Goal: Task Accomplishment & Management: Manage account settings

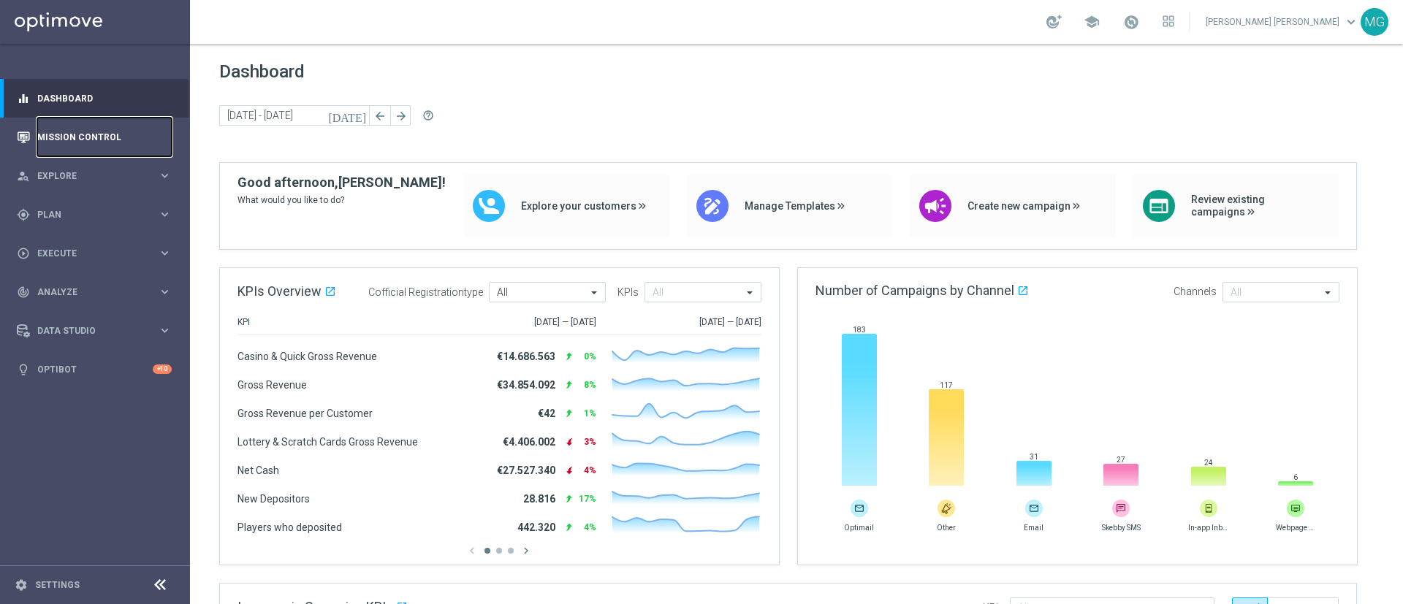
click at [103, 134] on link "Mission Control" at bounding box center [104, 137] width 134 height 39
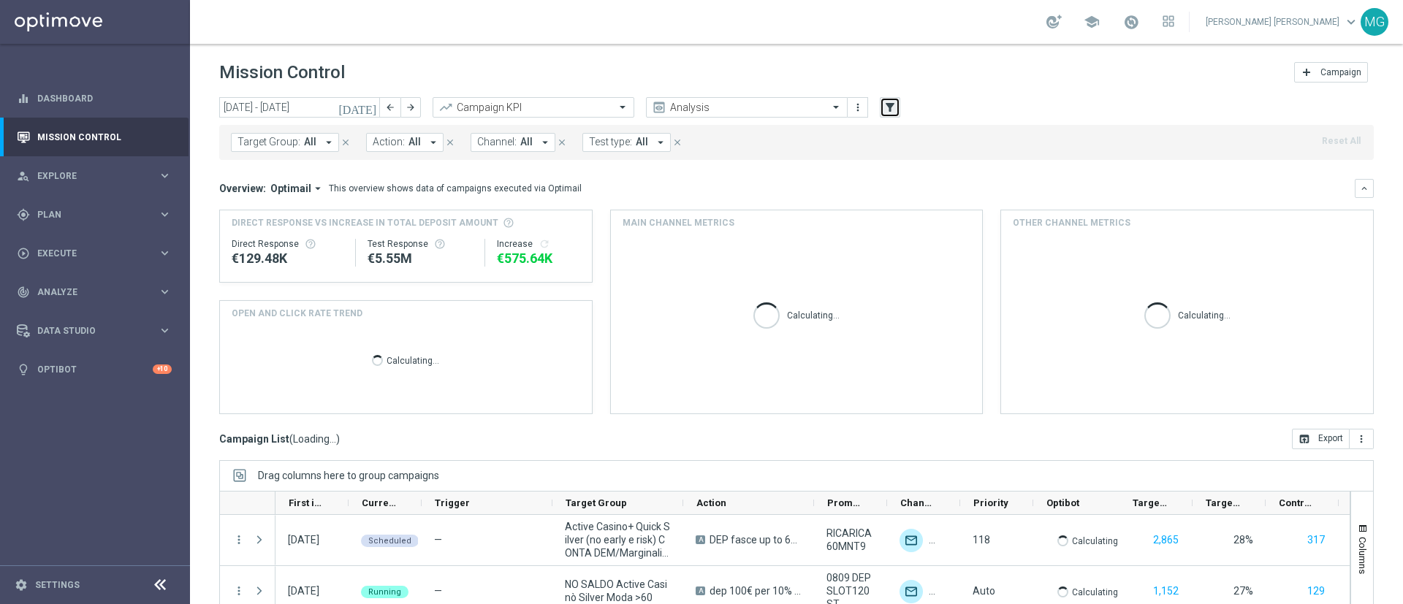
click at [887, 102] on icon "filter_alt" at bounding box center [890, 107] width 13 height 13
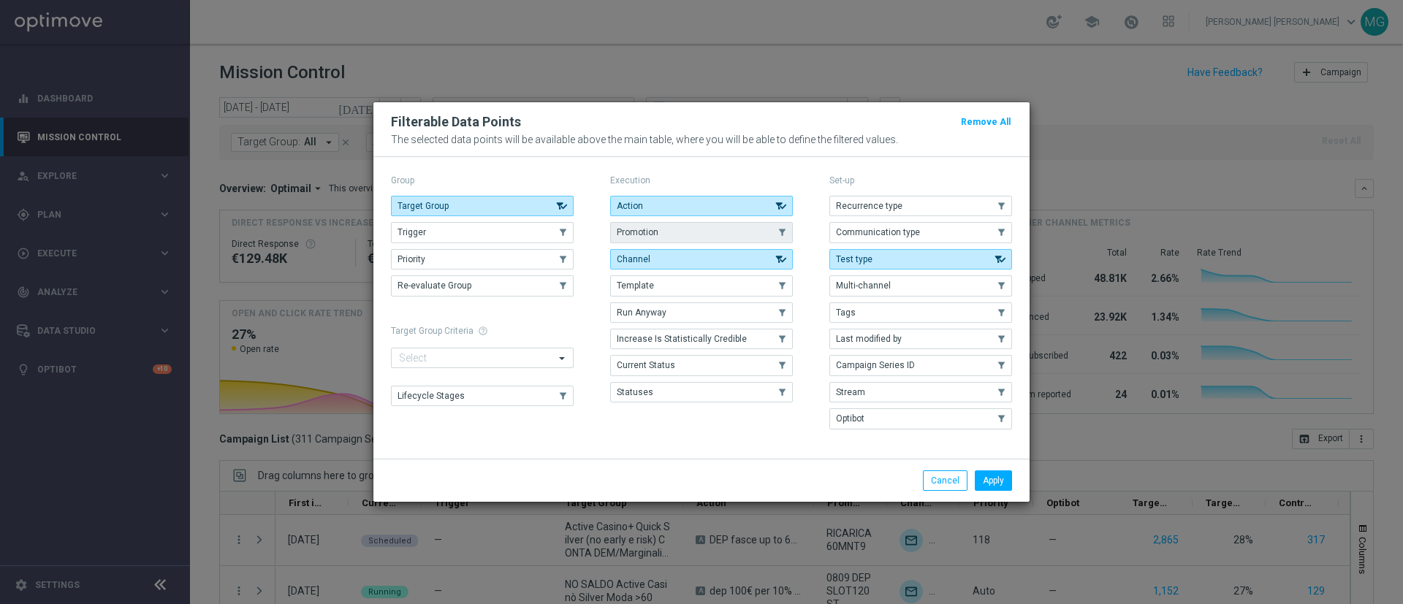
click at [666, 230] on button "Promotion" at bounding box center [701, 232] width 183 height 20
click at [997, 483] on button "Apply" at bounding box center [993, 481] width 37 height 20
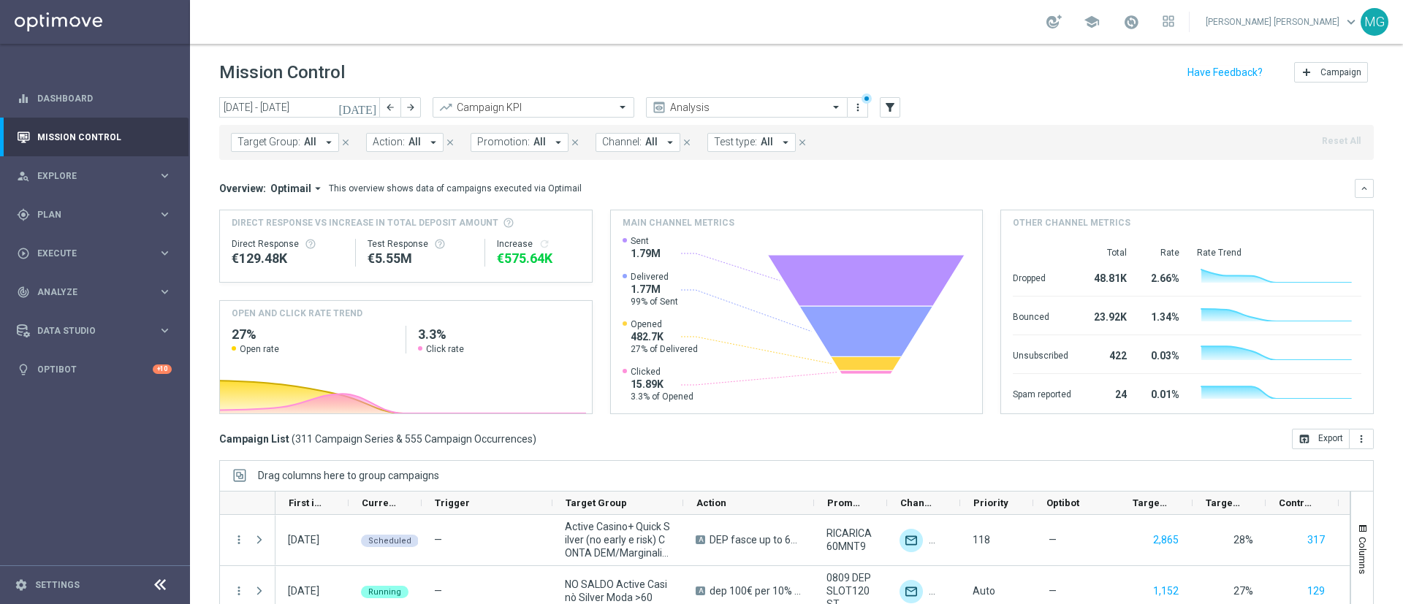
click at [372, 107] on icon "[DATE]" at bounding box center [357, 107] width 39 height 13
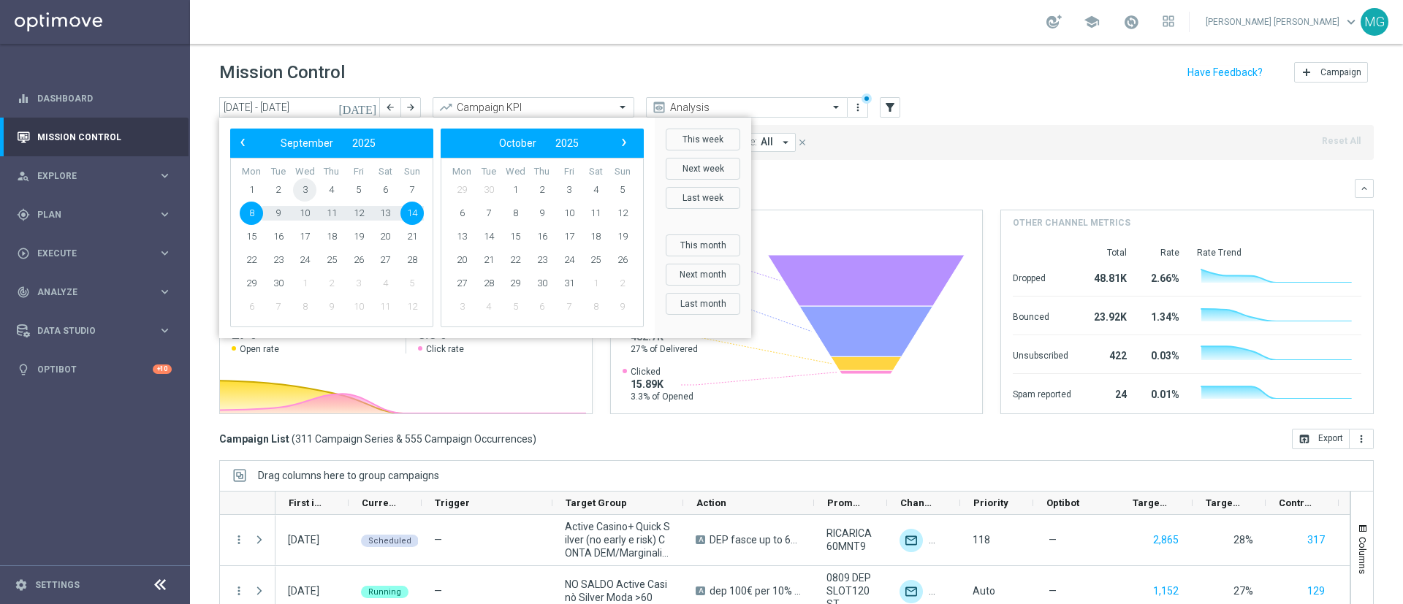
click at [305, 192] on span "3" at bounding box center [304, 189] width 23 height 23
type input "[DATE] - [DATE]"
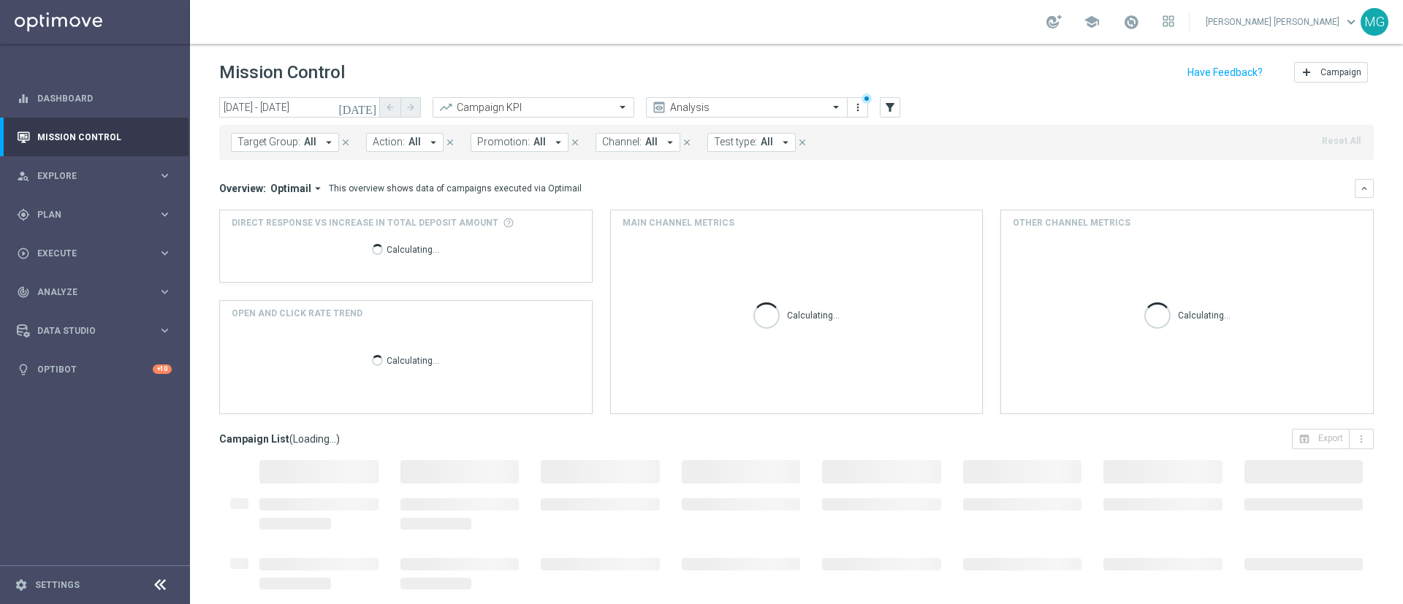
click at [539, 139] on button "Promotion: All arrow_drop_down" at bounding box center [520, 142] width 98 height 19
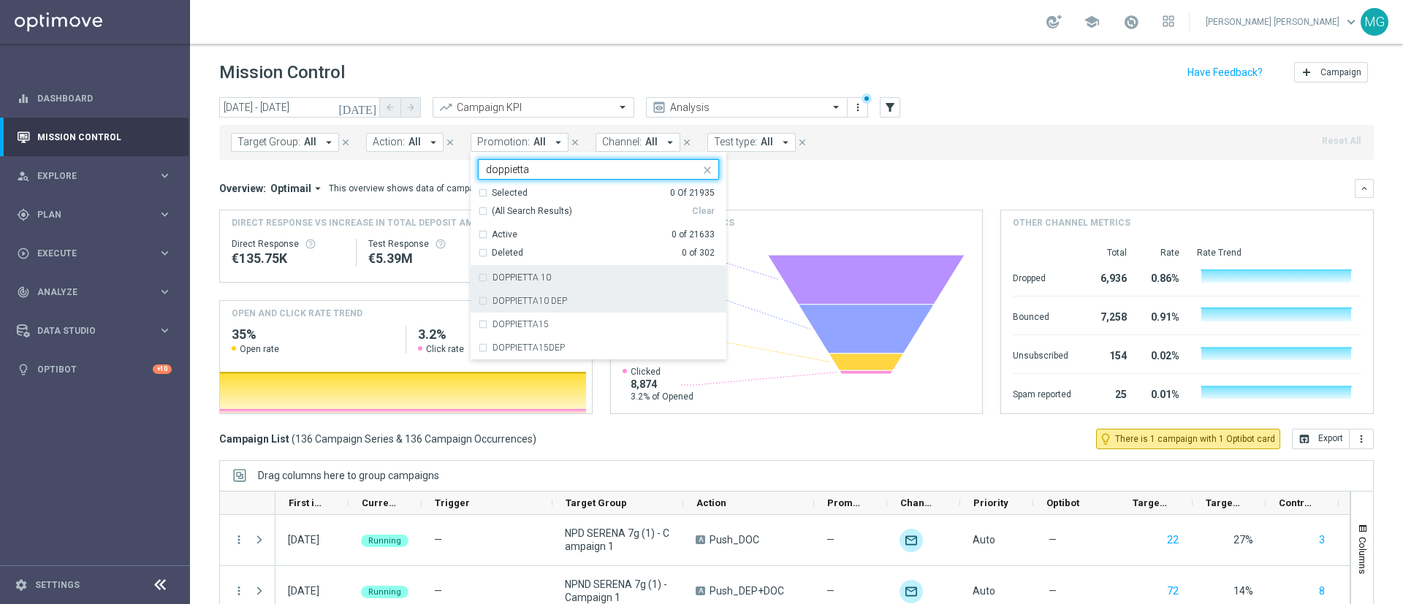
drag, startPoint x: 519, startPoint y: 278, endPoint x: 520, endPoint y: 290, distance: 12.5
click at [520, 280] on label "DOPPIETTA 10" at bounding box center [522, 277] width 58 height 9
type input "doppietta"
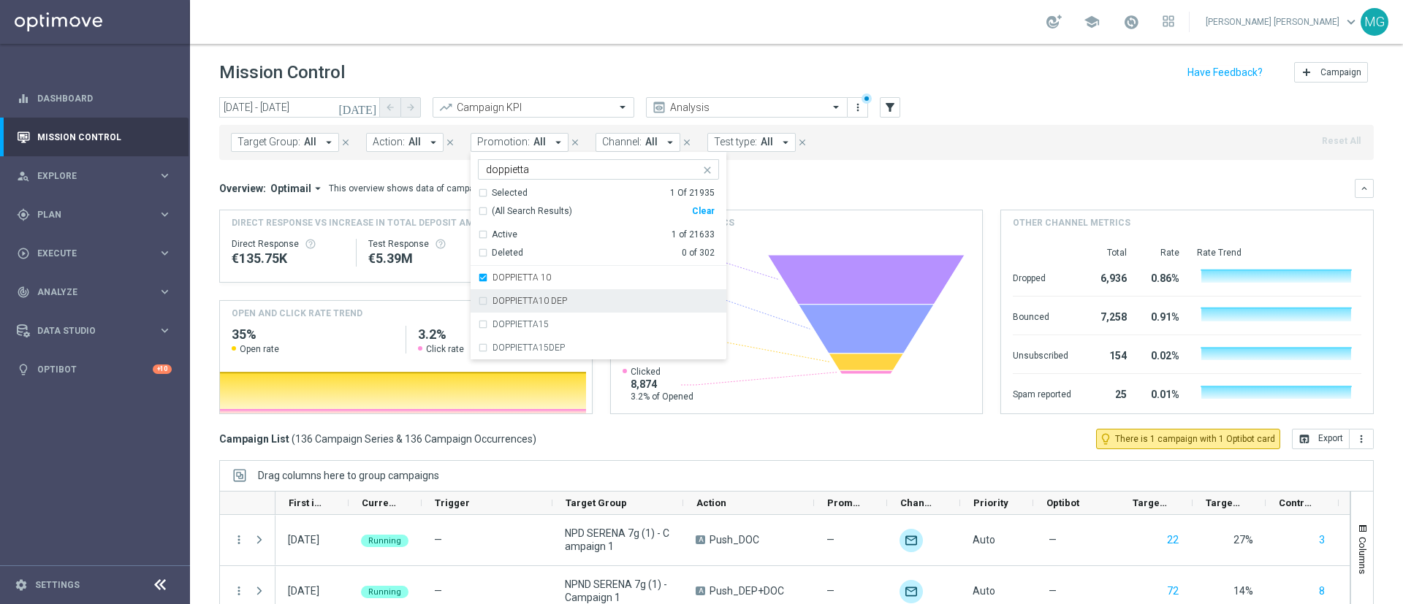
click at [521, 304] on label "DOPPIETTA10 DEP" at bounding box center [530, 301] width 75 height 9
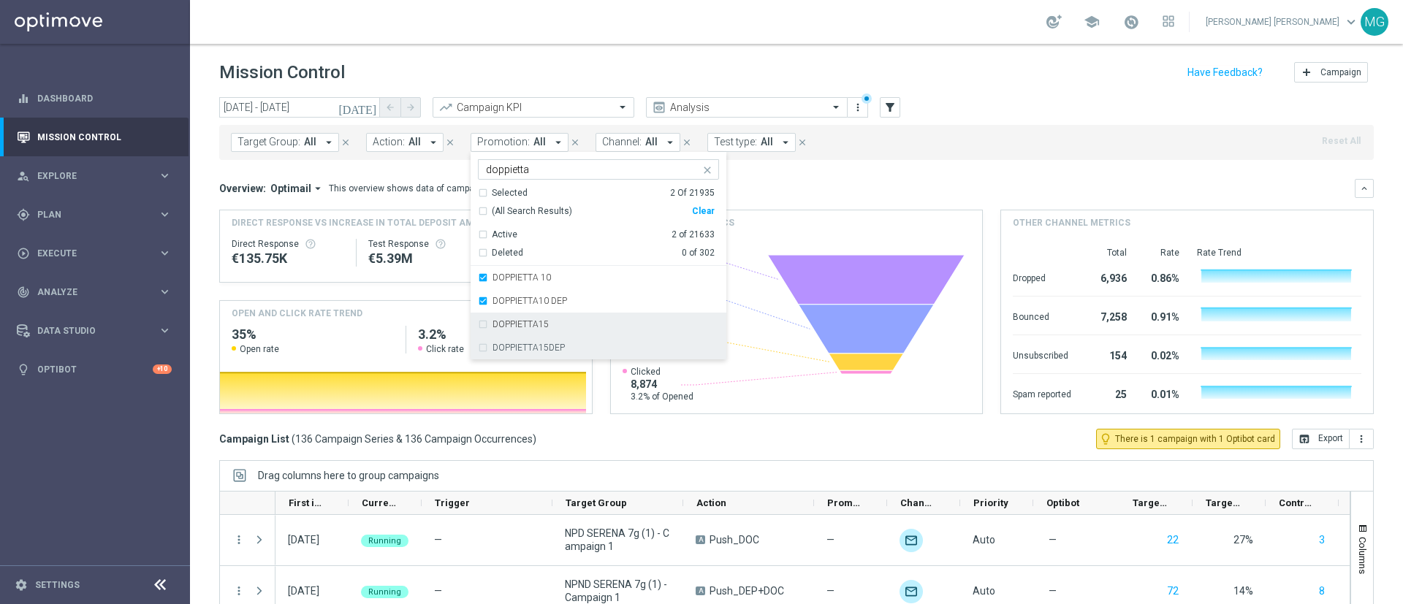
drag, startPoint x: 522, startPoint y: 321, endPoint x: 525, endPoint y: 354, distance: 33.0
click at [522, 322] on label "DOPPIETTA15" at bounding box center [521, 324] width 56 height 9
click at [525, 350] on label "DOPPIETTA15DEP" at bounding box center [529, 348] width 72 height 9
click at [816, 166] on mini-dashboard "Overview: Optimail arrow_drop_down This overview shows data of campaigns execut…" at bounding box center [796, 294] width 1155 height 269
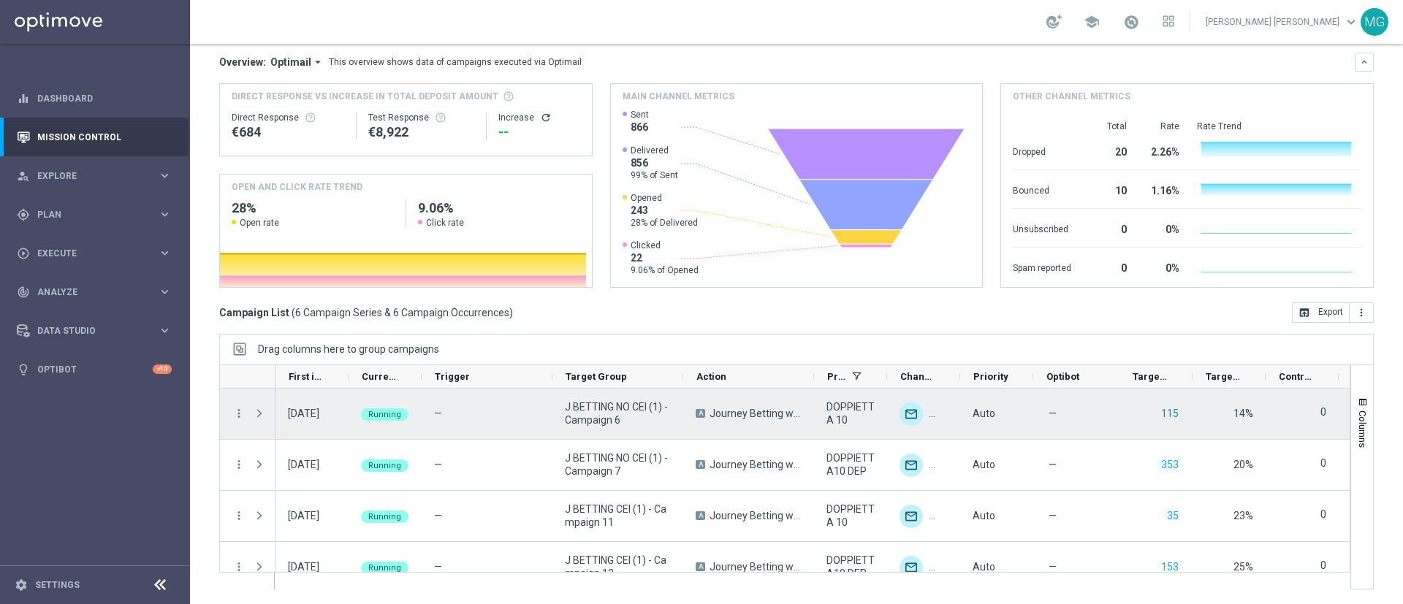
click at [1176, 412] on button "115" at bounding box center [1170, 414] width 20 height 18
drag, startPoint x: 822, startPoint y: 407, endPoint x: 857, endPoint y: 417, distance: 35.8
click at [857, 417] on div "DOPPIETTA 10" at bounding box center [850, 414] width 73 height 50
drag, startPoint x: 563, startPoint y: 407, endPoint x: 621, endPoint y: 423, distance: 60.6
click at [621, 423] on div "J BETTING NO CEI (1) - Campaign 6" at bounding box center [618, 414] width 131 height 50
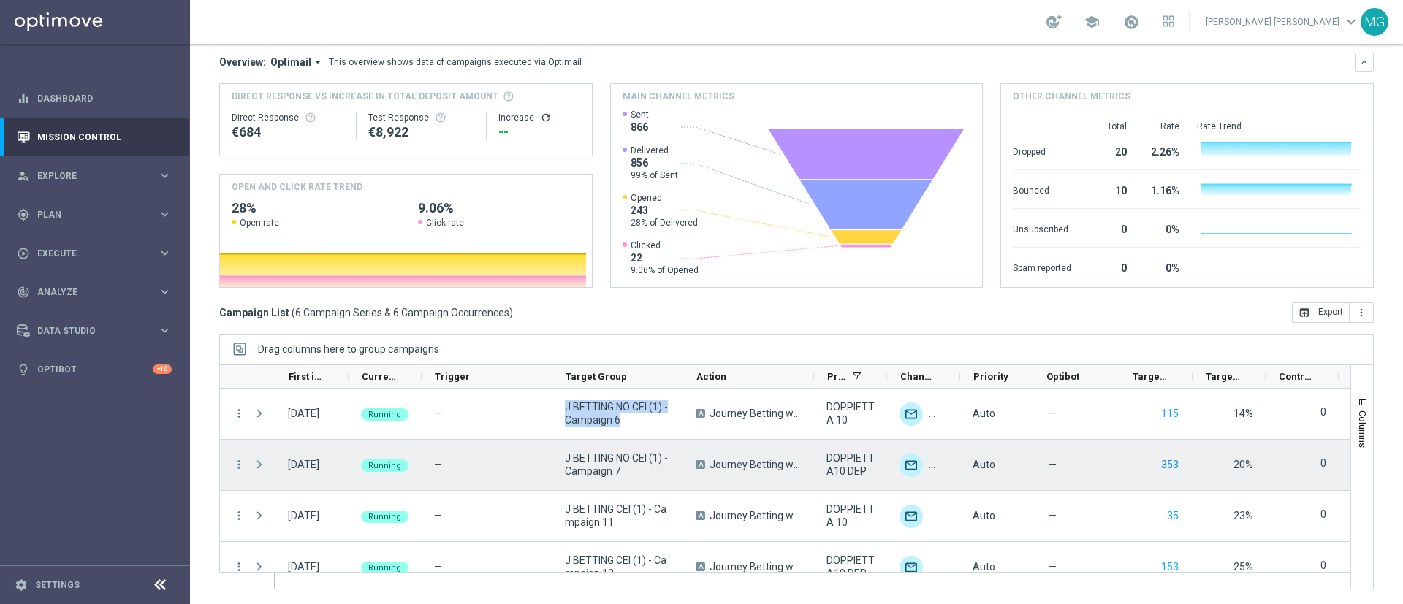
click at [1171, 463] on button "353" at bounding box center [1170, 465] width 20 height 18
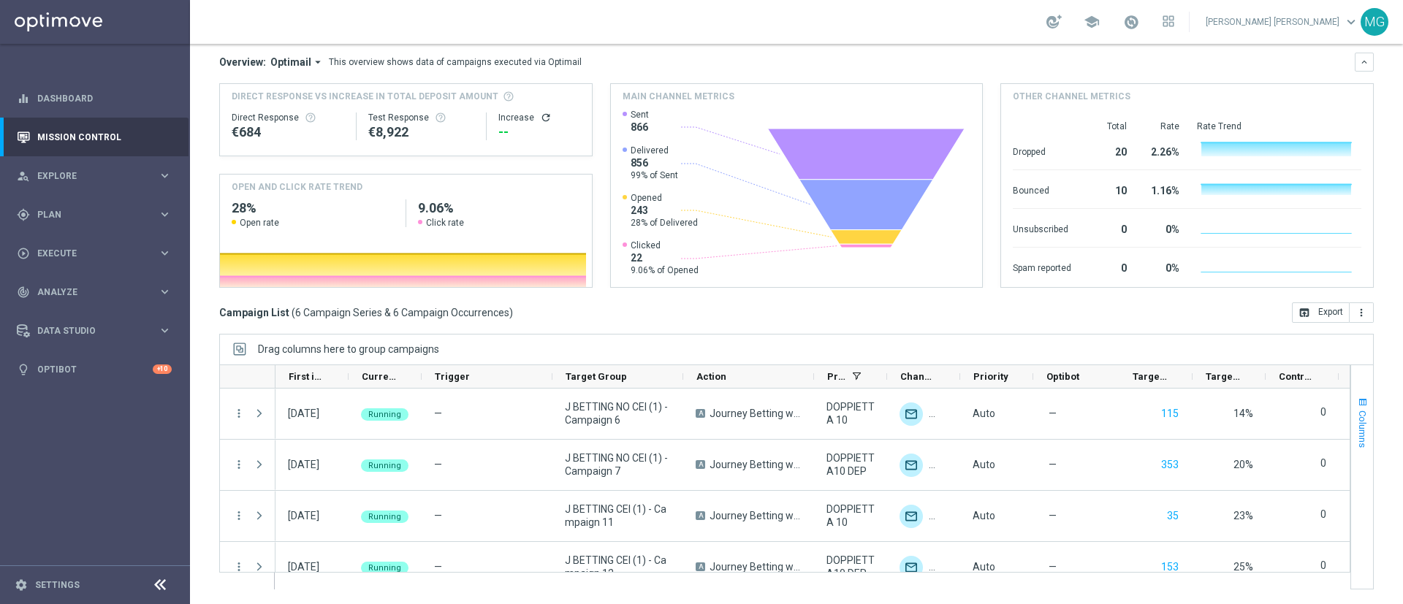
click at [1357, 406] on span "button" at bounding box center [1363, 403] width 12 height 12
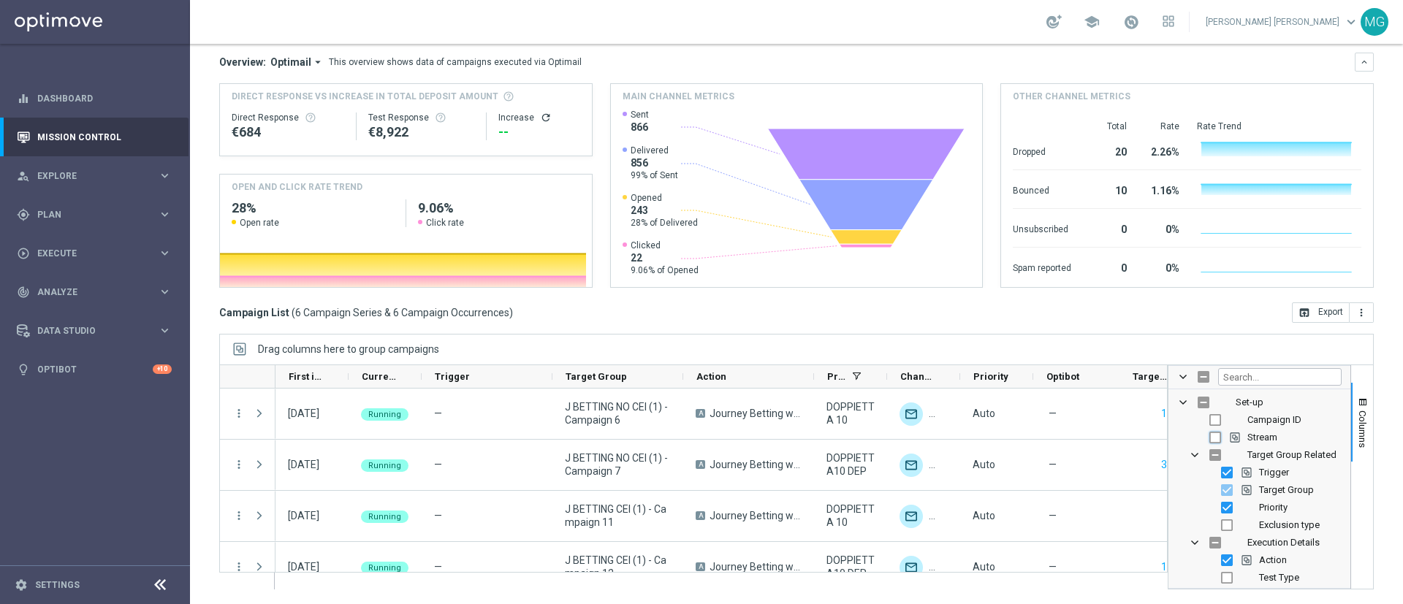
click at [1210, 441] on input "Press SPACE to toggle visibility (hidden)" at bounding box center [1216, 438] width 12 height 12
checkbox input "true"
click at [1357, 401] on span "button" at bounding box center [1363, 403] width 12 height 12
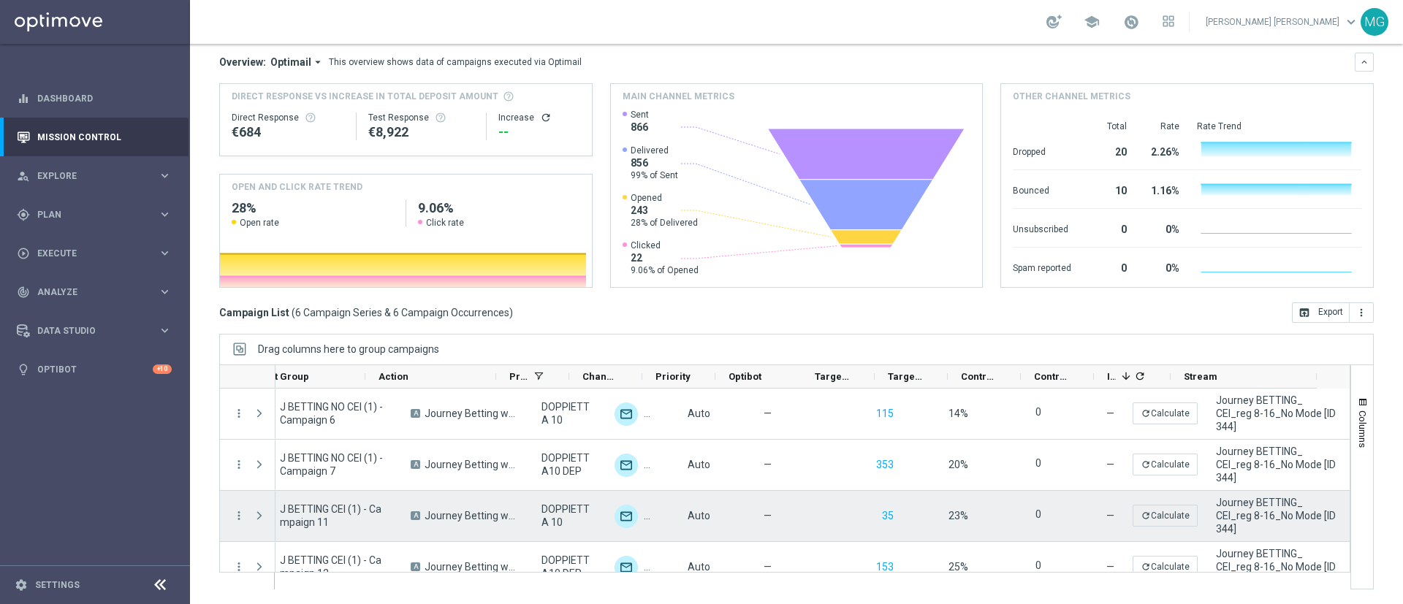
scroll to position [0, 318]
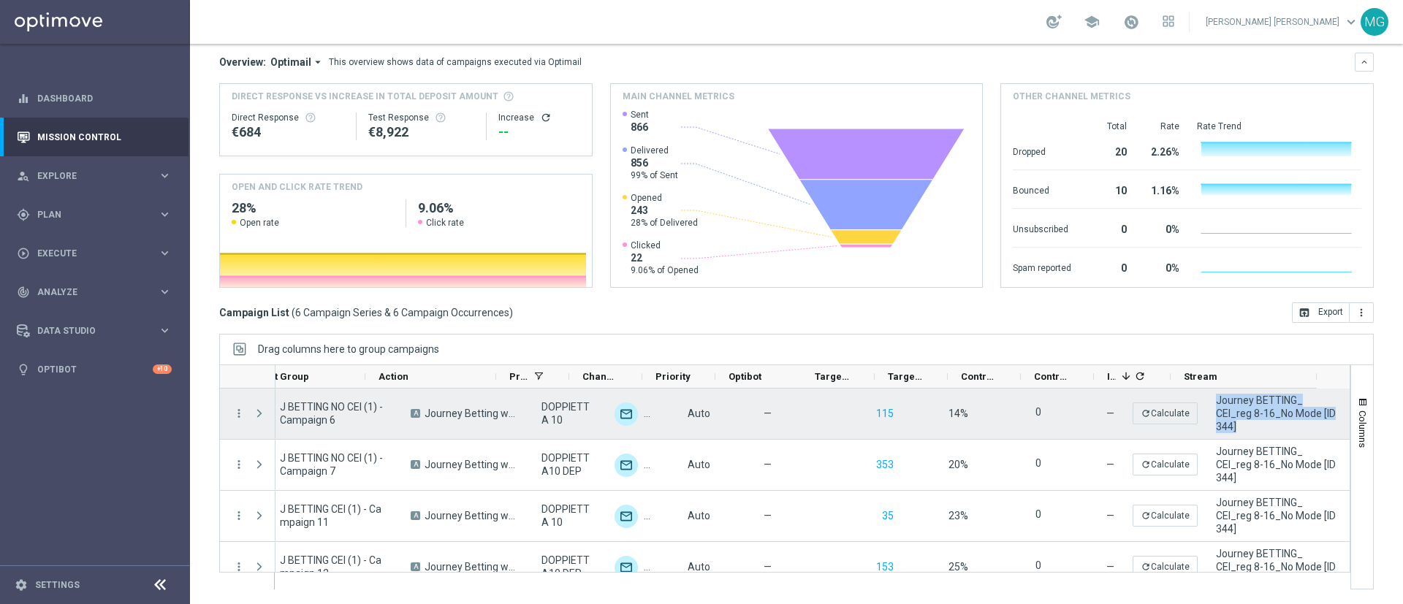
drag, startPoint x: 1205, startPoint y: 431, endPoint x: 1181, endPoint y: 401, distance: 38.0
click at [1204, 401] on div "Journey BETTING_ CEI_reg 8-16_No Mode [ID 344]" at bounding box center [1277, 414] width 146 height 50
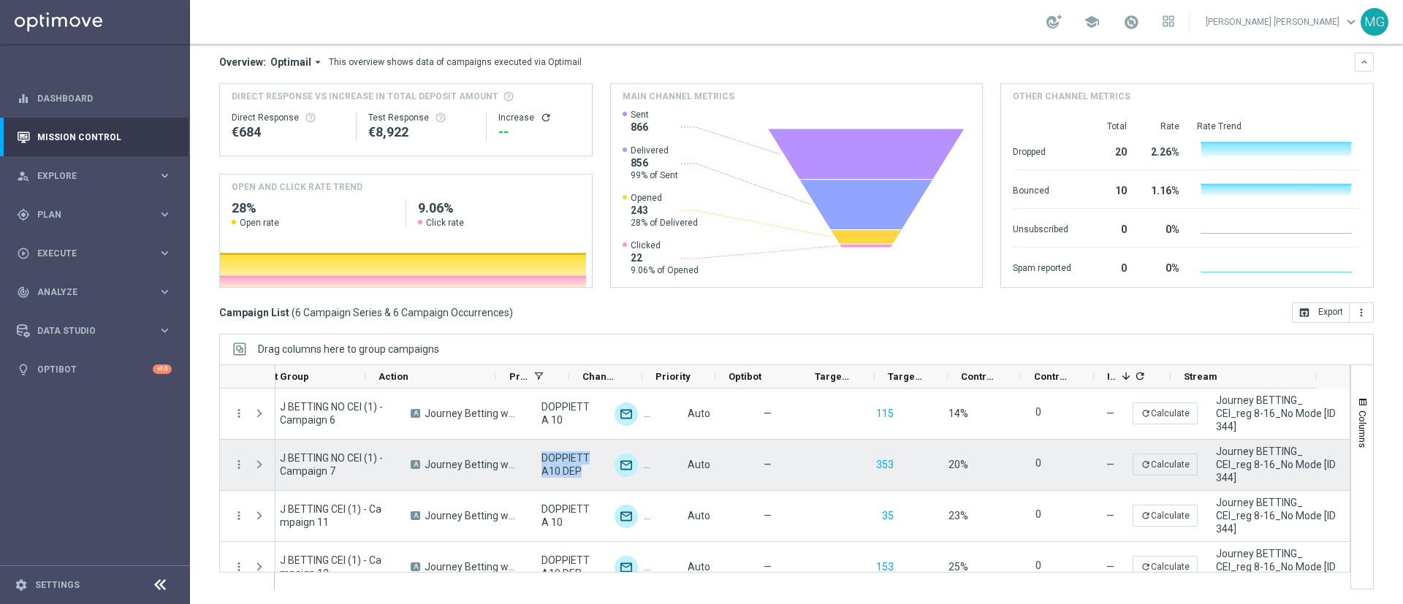
drag, startPoint x: 507, startPoint y: 459, endPoint x: 551, endPoint y: 474, distance: 46.2
click at [551, 474] on div "DOPPIETTA10 DEP" at bounding box center [565, 465] width 73 height 50
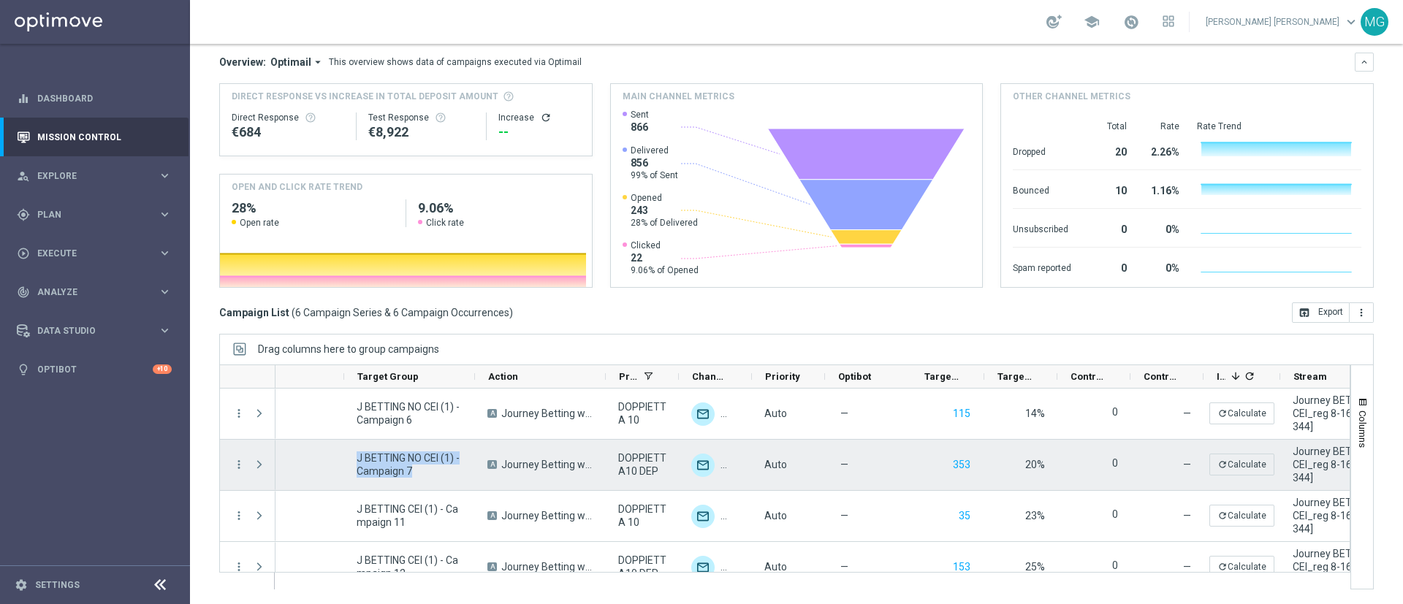
drag, startPoint x: 357, startPoint y: 461, endPoint x: 410, endPoint y: 474, distance: 55.0
click at [410, 474] on span "J BETTING NO CEI (1) - Campaign 7" at bounding box center [410, 465] width 106 height 26
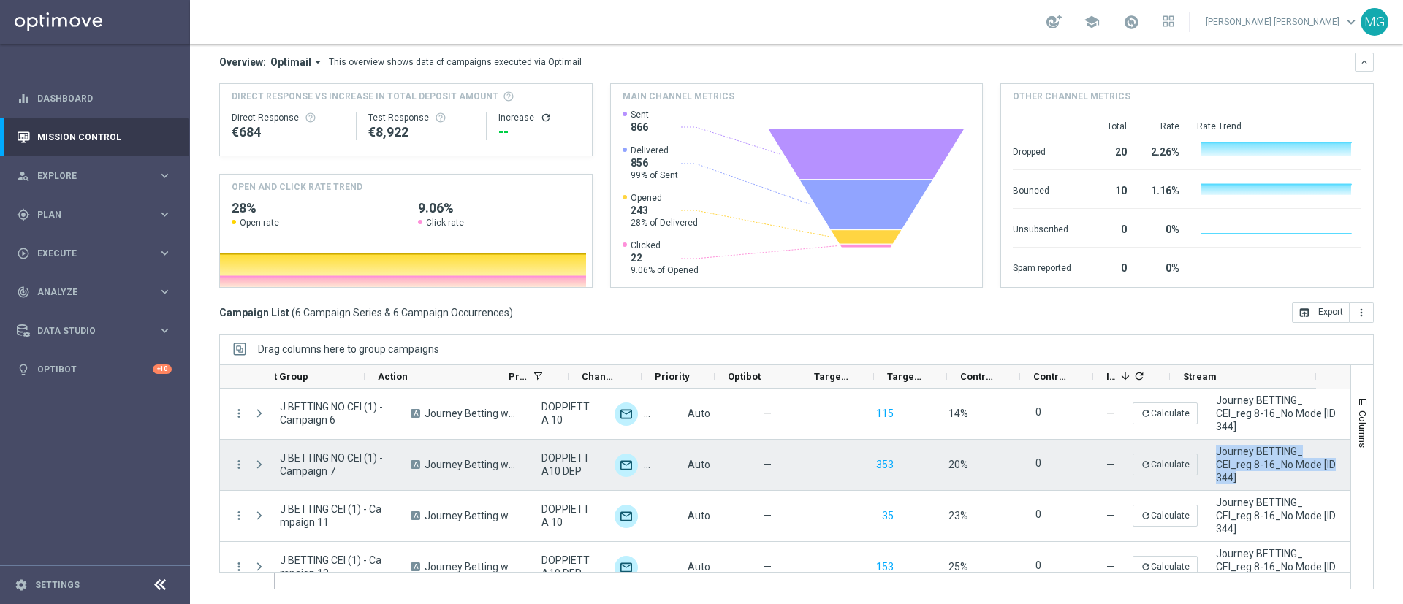
drag, startPoint x: 1205, startPoint y: 480, endPoint x: 1183, endPoint y: 442, distance: 44.3
click at [1204, 442] on div "Journey BETTING_ CEI_reg 8-16_No Mode [ID 344]" at bounding box center [1277, 465] width 146 height 50
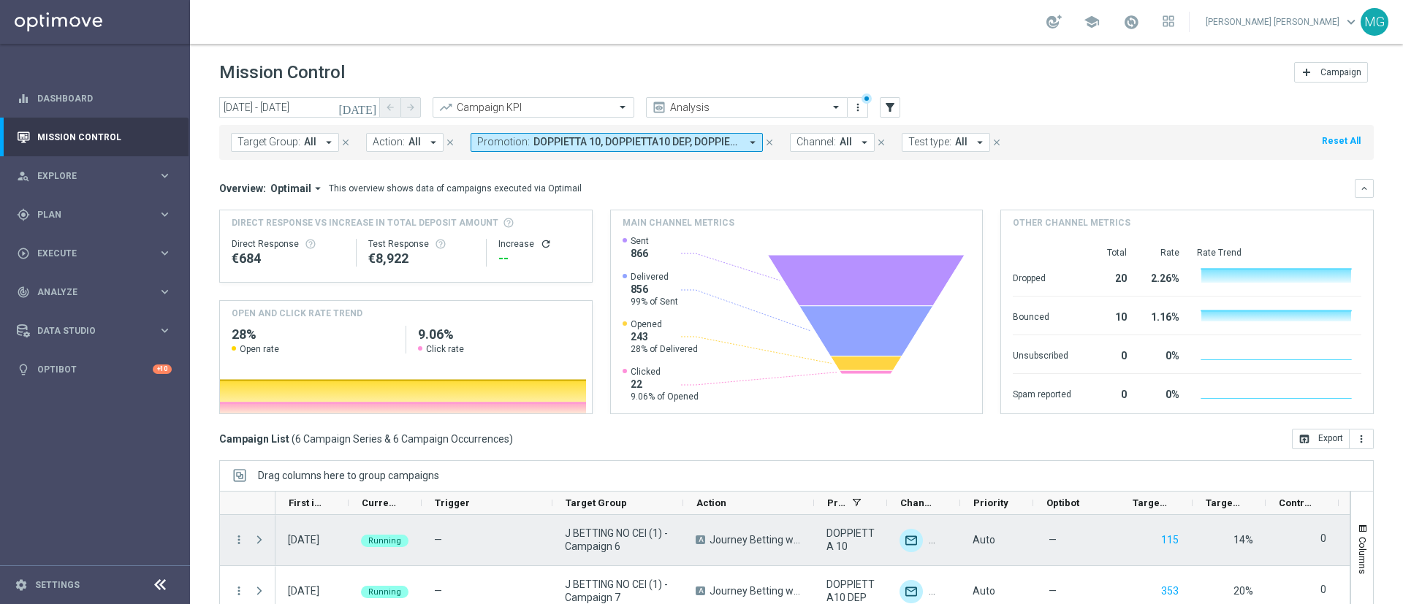
scroll to position [1, 0]
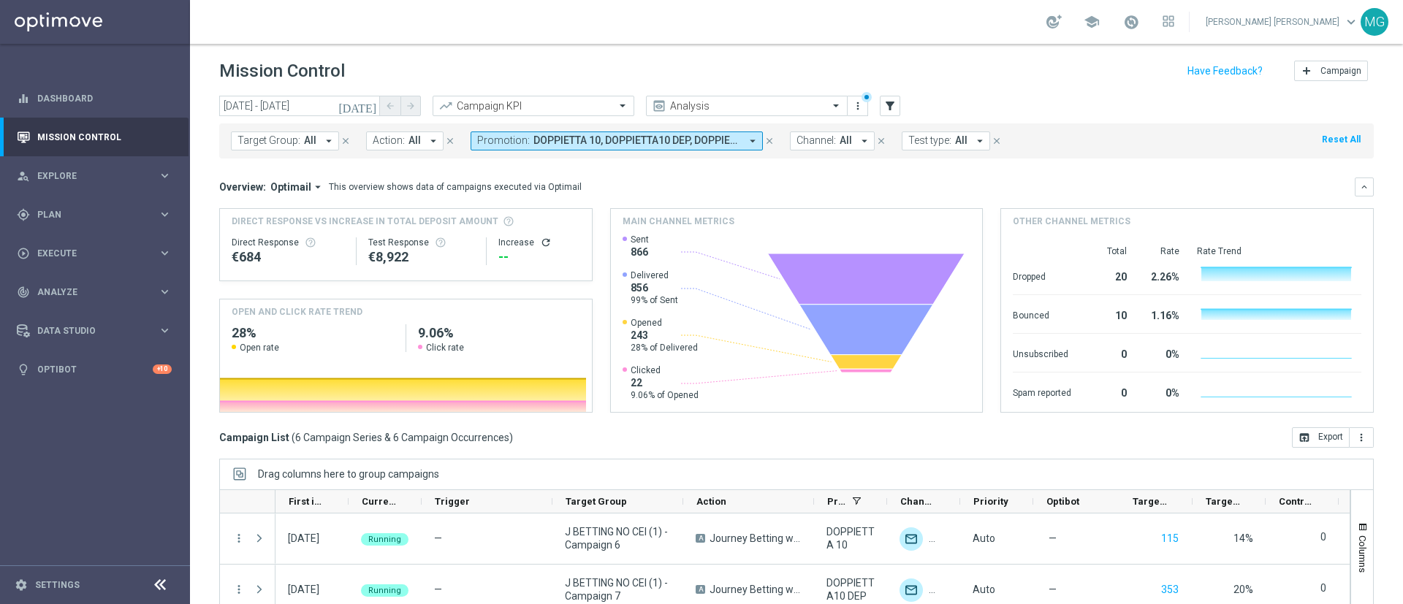
click at [765, 140] on icon "close" at bounding box center [770, 141] width 10 height 10
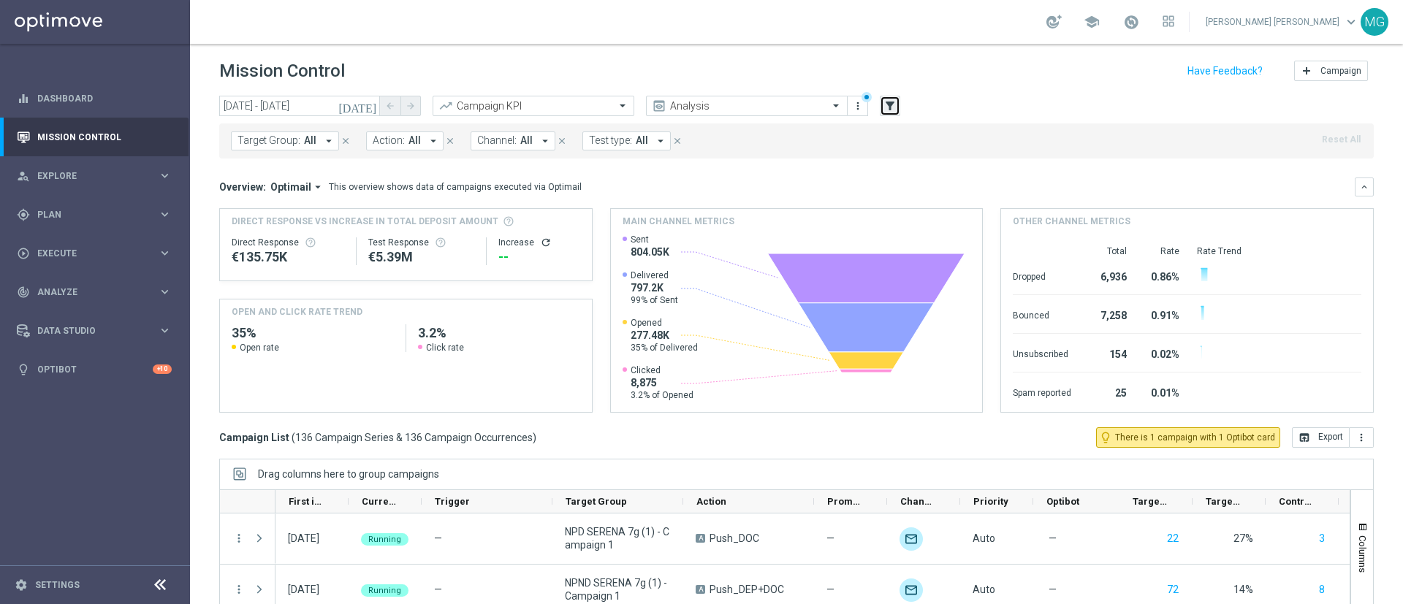
click at [895, 111] on icon "filter_alt" at bounding box center [890, 105] width 13 height 13
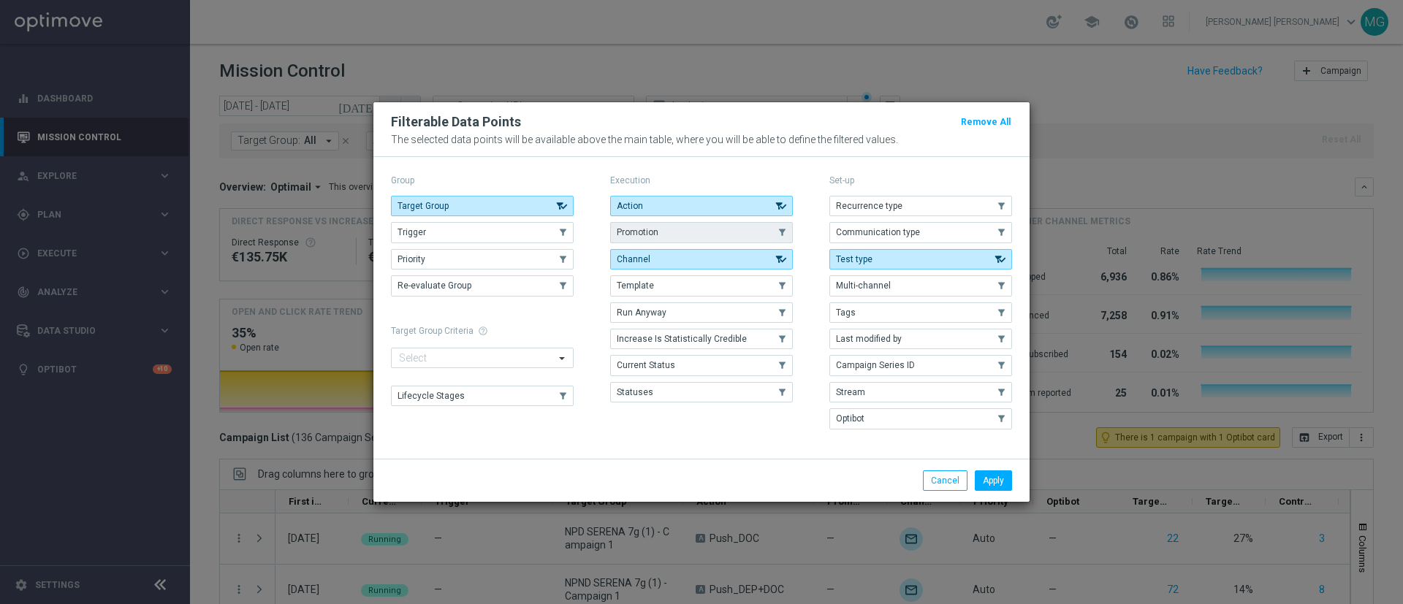
click at [678, 232] on button "Promotion" at bounding box center [701, 232] width 183 height 20
click at [1001, 482] on button "Apply" at bounding box center [993, 481] width 37 height 20
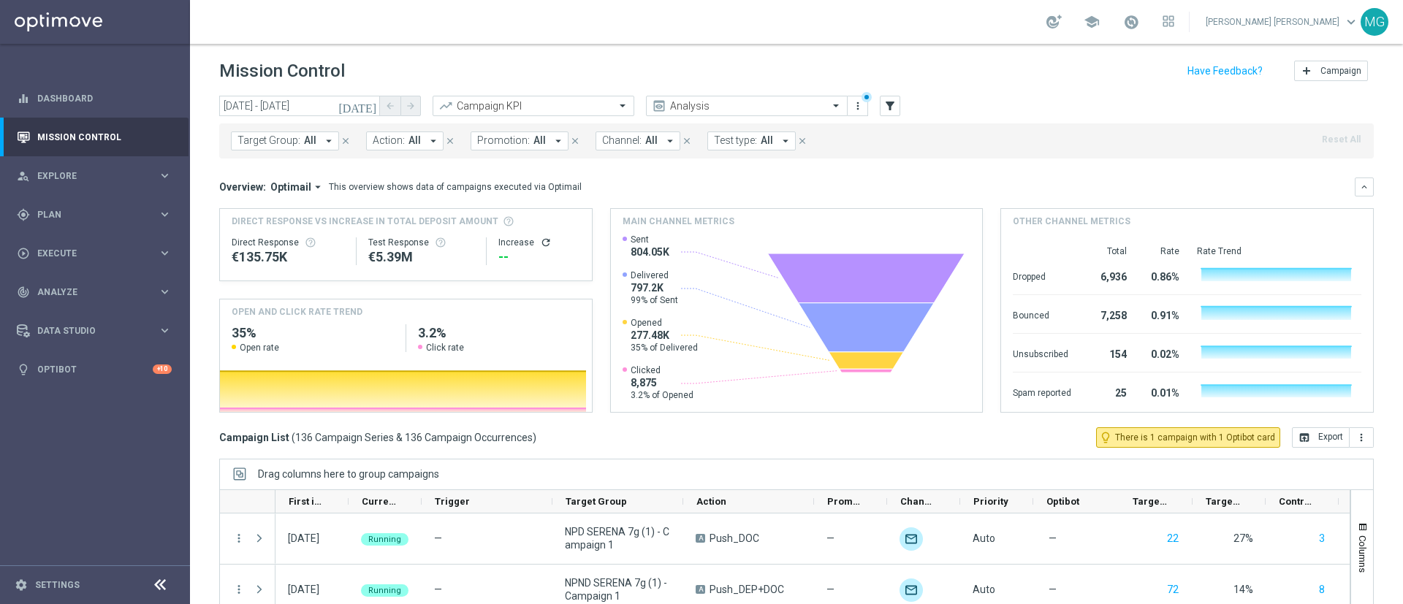
click at [515, 137] on span "Promotion:" at bounding box center [503, 140] width 53 height 12
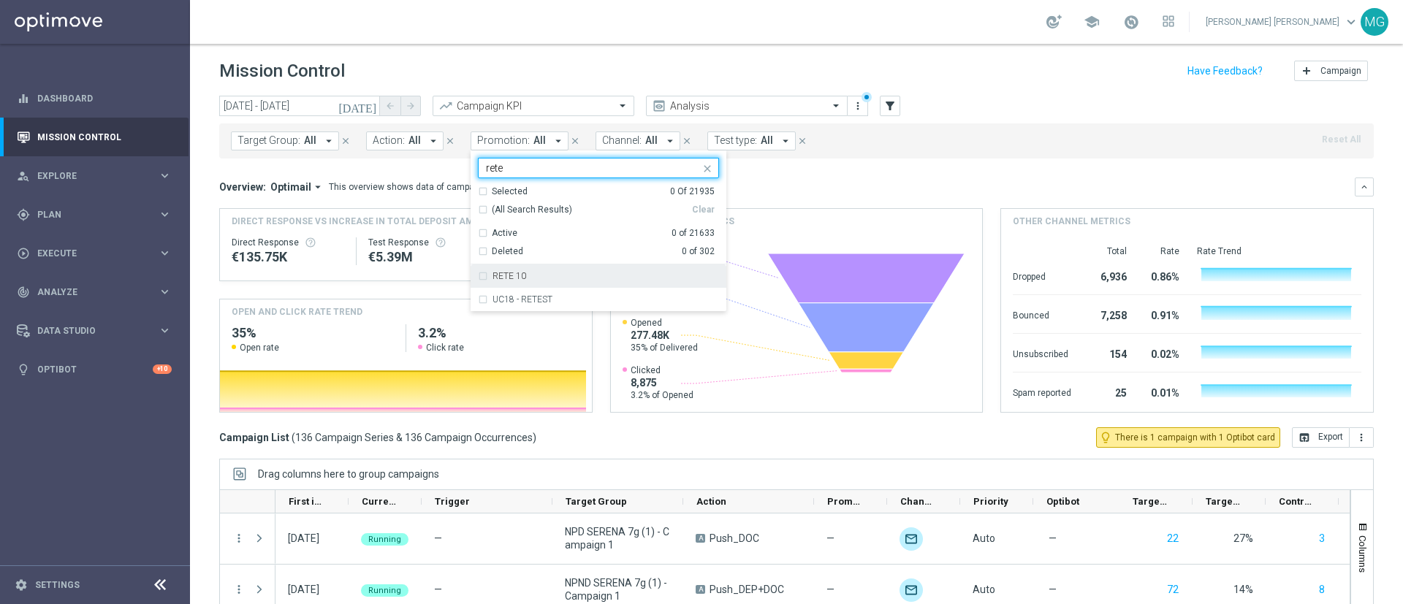
click at [508, 277] on label "RETE 10" at bounding box center [510, 276] width 34 height 9
type input "rete"
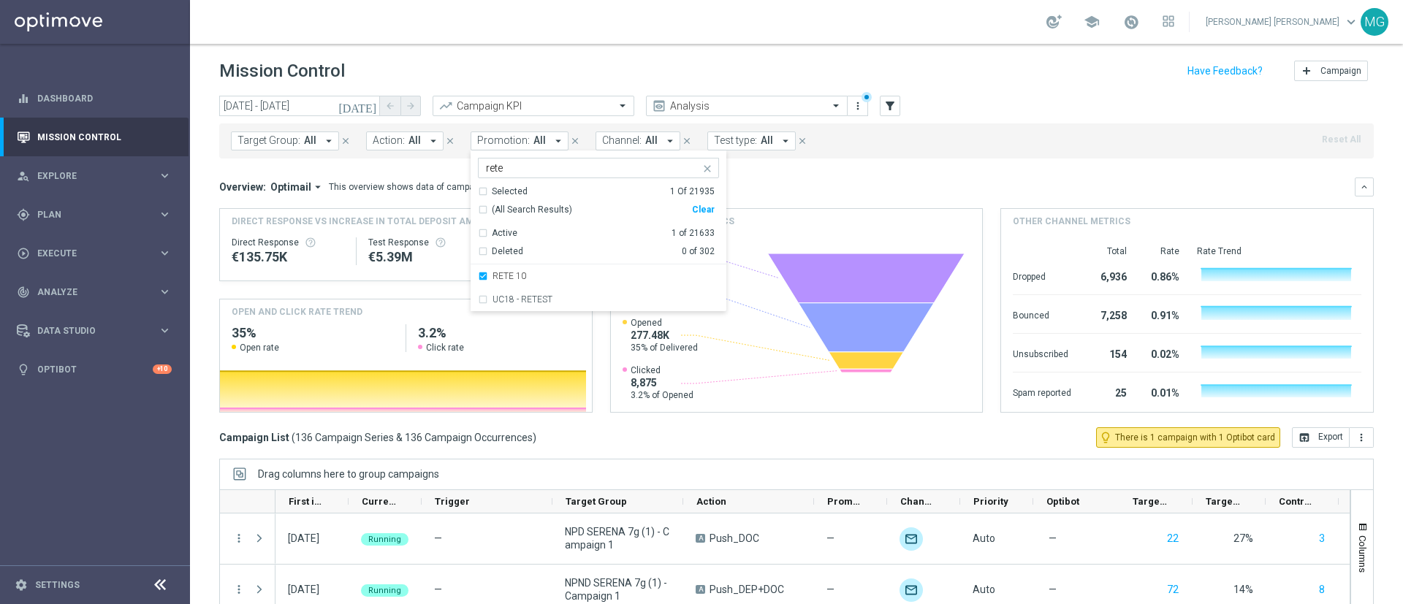
click at [820, 190] on div "Overview: Optimail arrow_drop_down This overview shows data of campaigns execut…" at bounding box center [787, 187] width 1136 height 13
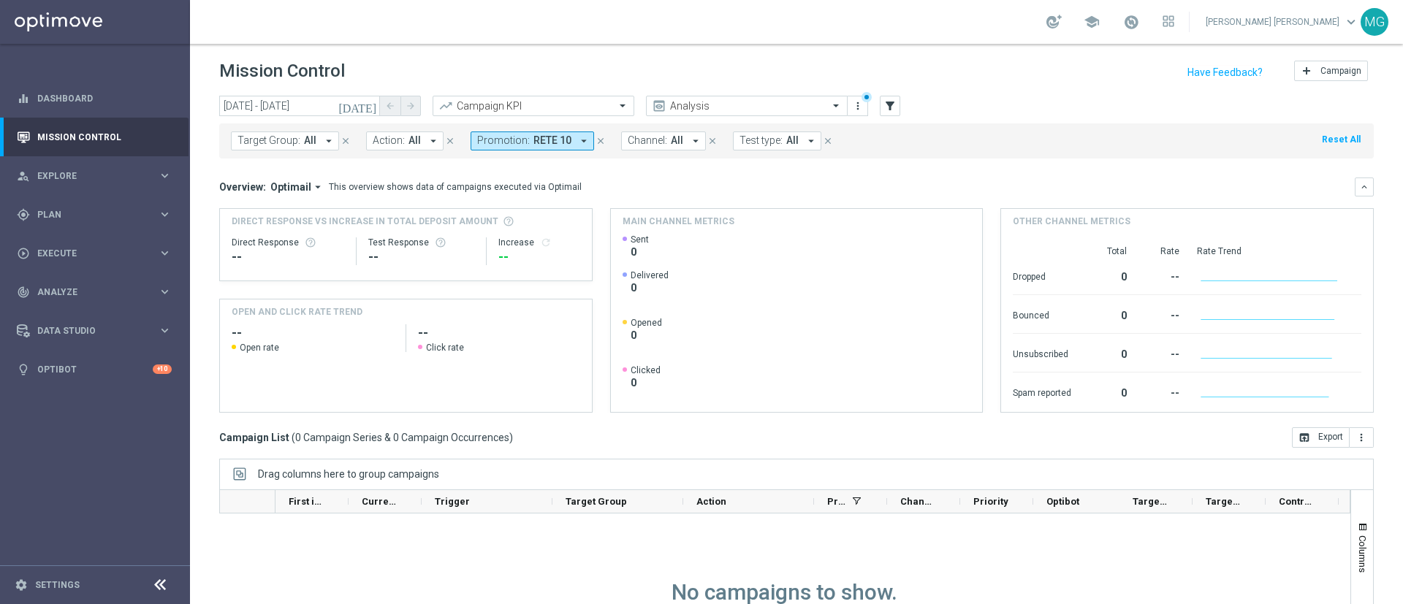
scroll to position [0, 0]
click at [371, 106] on icon "today" at bounding box center [357, 107] width 39 height 13
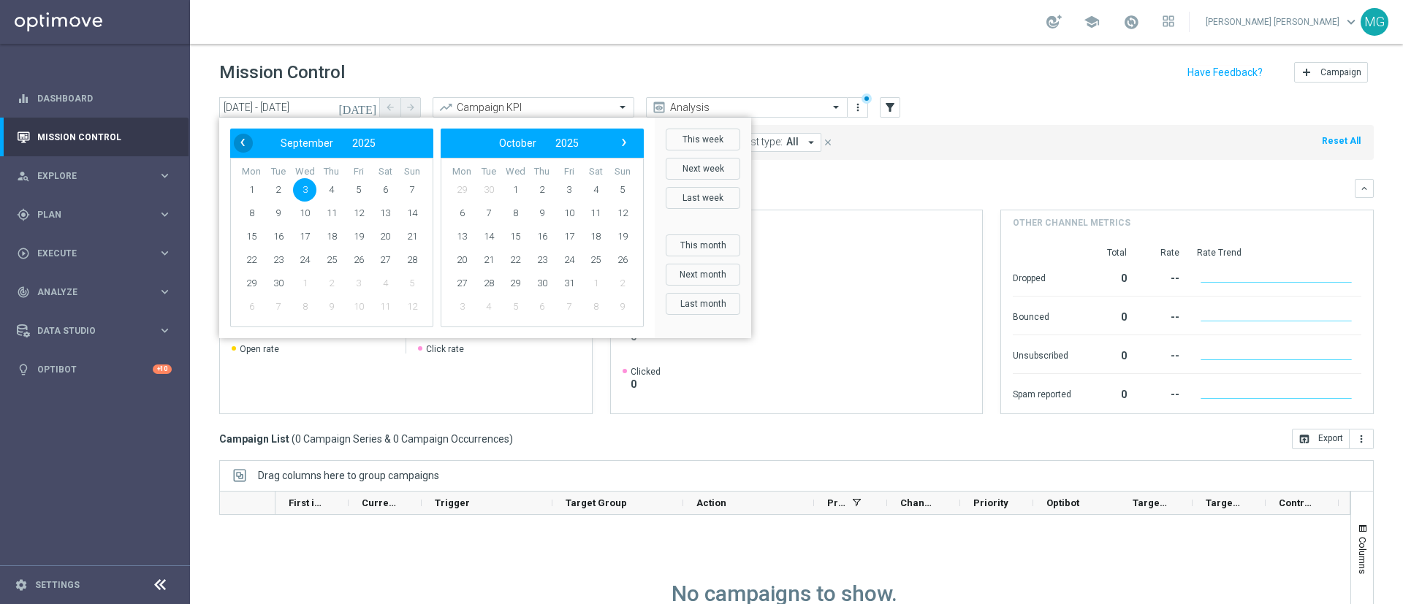
click at [245, 143] on span "‹" at bounding box center [242, 142] width 19 height 19
click at [569, 189] on span "5" at bounding box center [569, 189] width 23 height 23
click at [409, 191] on span "7" at bounding box center [412, 189] width 23 height 23
type input "05 Sep 2025 - 07 Sep 2025"
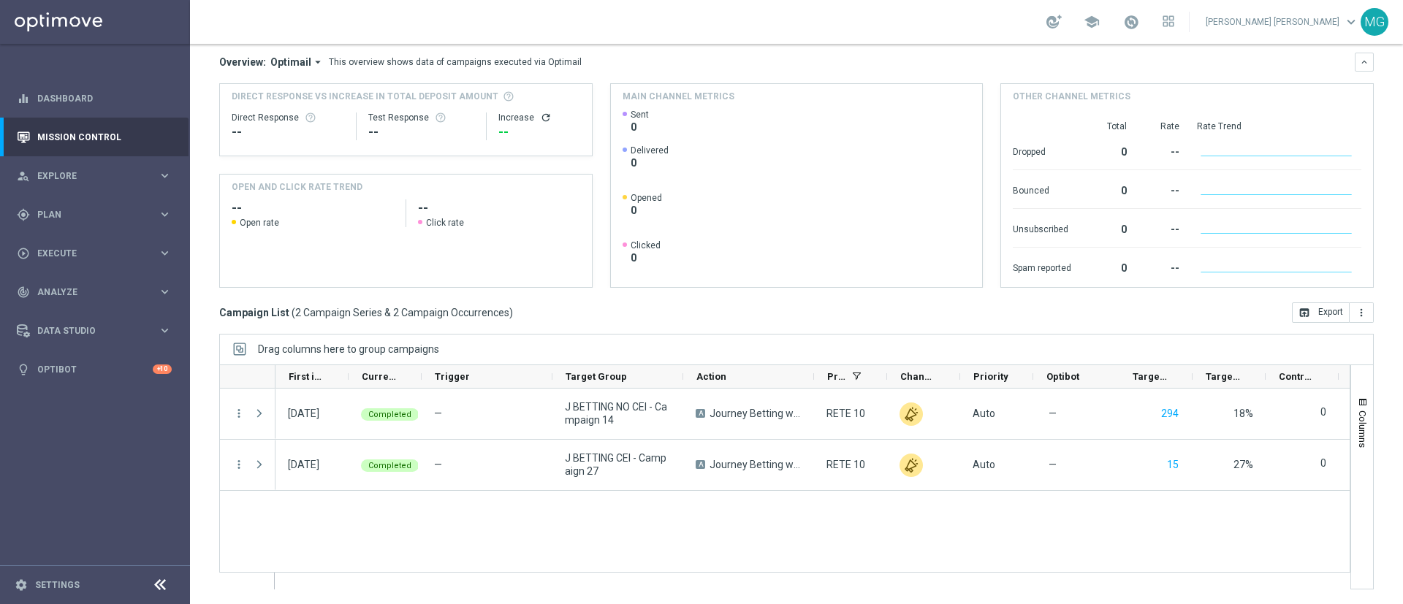
click at [946, 540] on div "— J BETTING NO CEI - Campaign 14 A Journey Betting w5 Bis CB RETE 10 unfold_mor…" at bounding box center [813, 489] width 1074 height 200
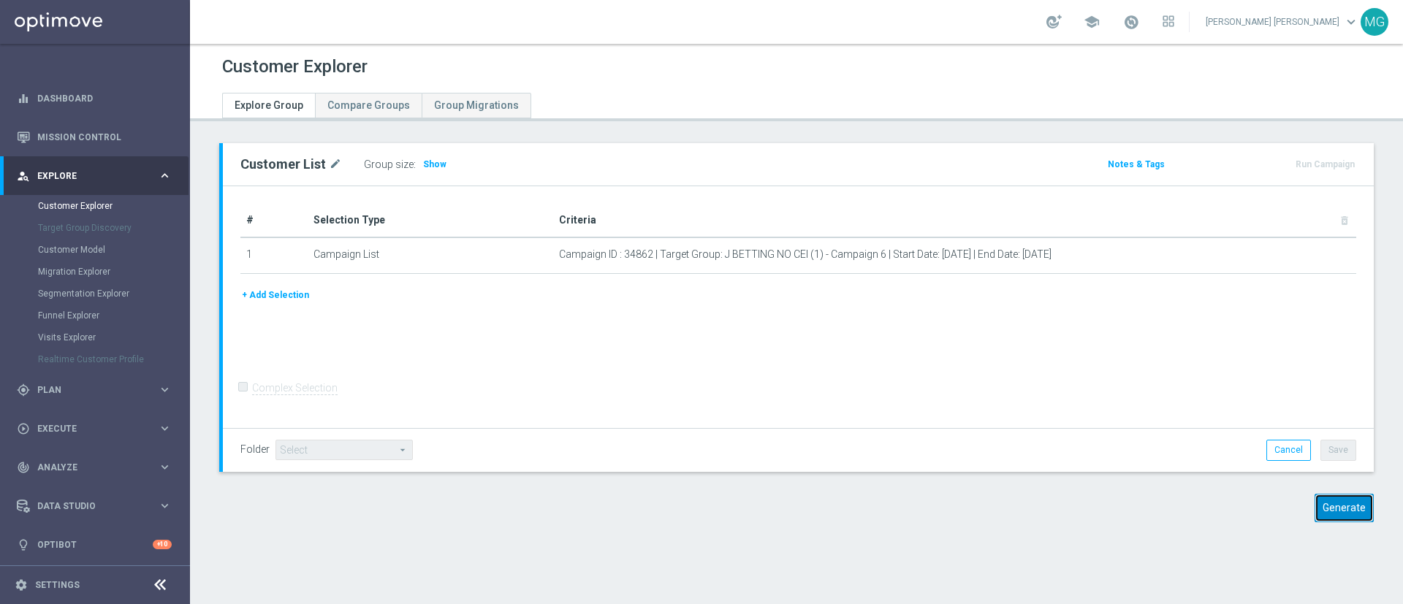
click at [1339, 511] on button "Generate" at bounding box center [1344, 508] width 59 height 29
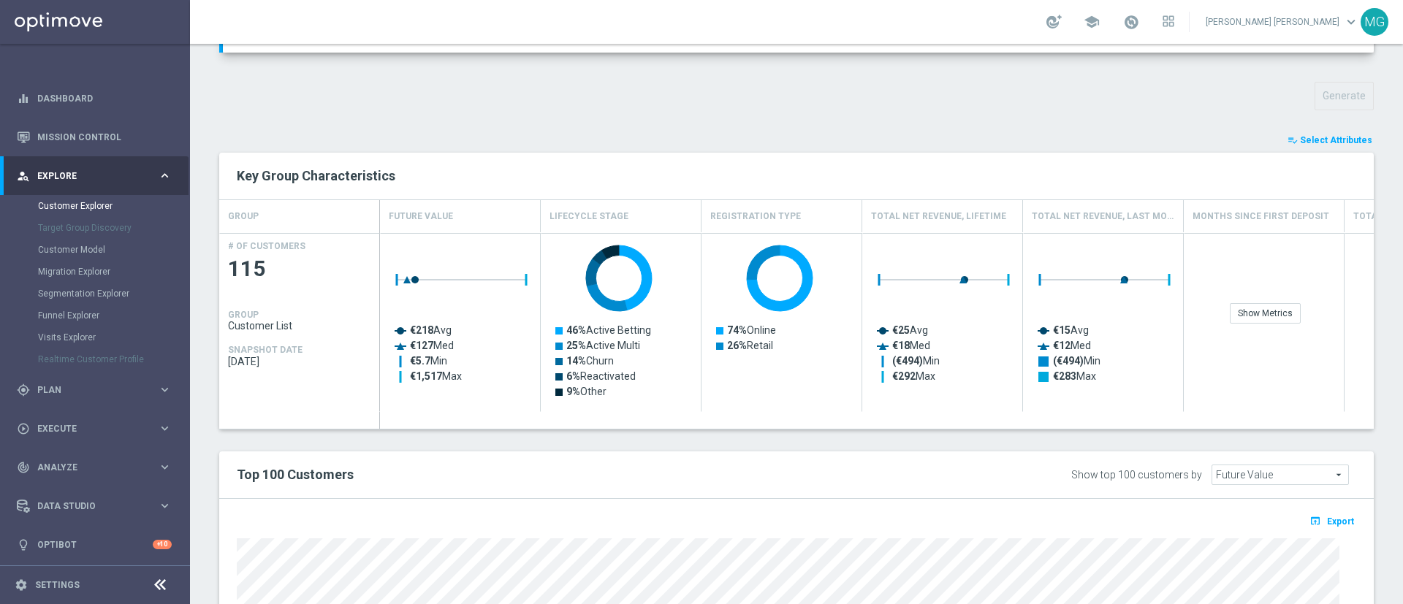
scroll to position [547, 0]
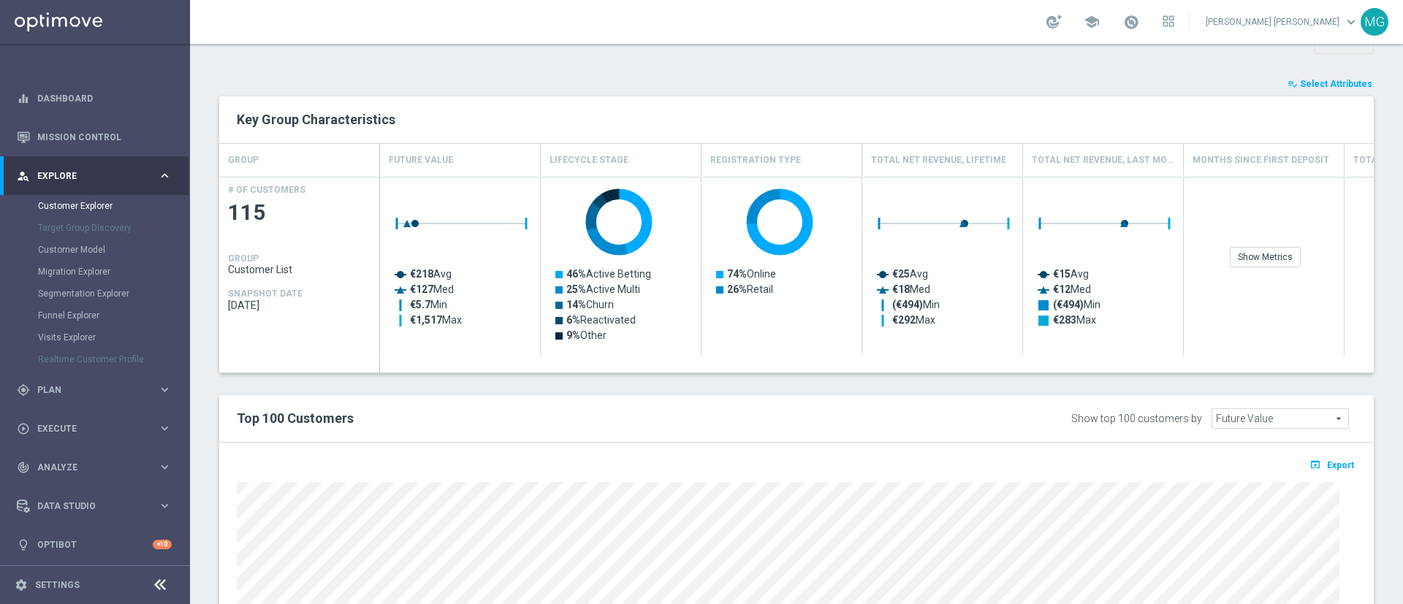
click at [1345, 82] on span "Select Attributes" at bounding box center [1336, 84] width 72 height 10
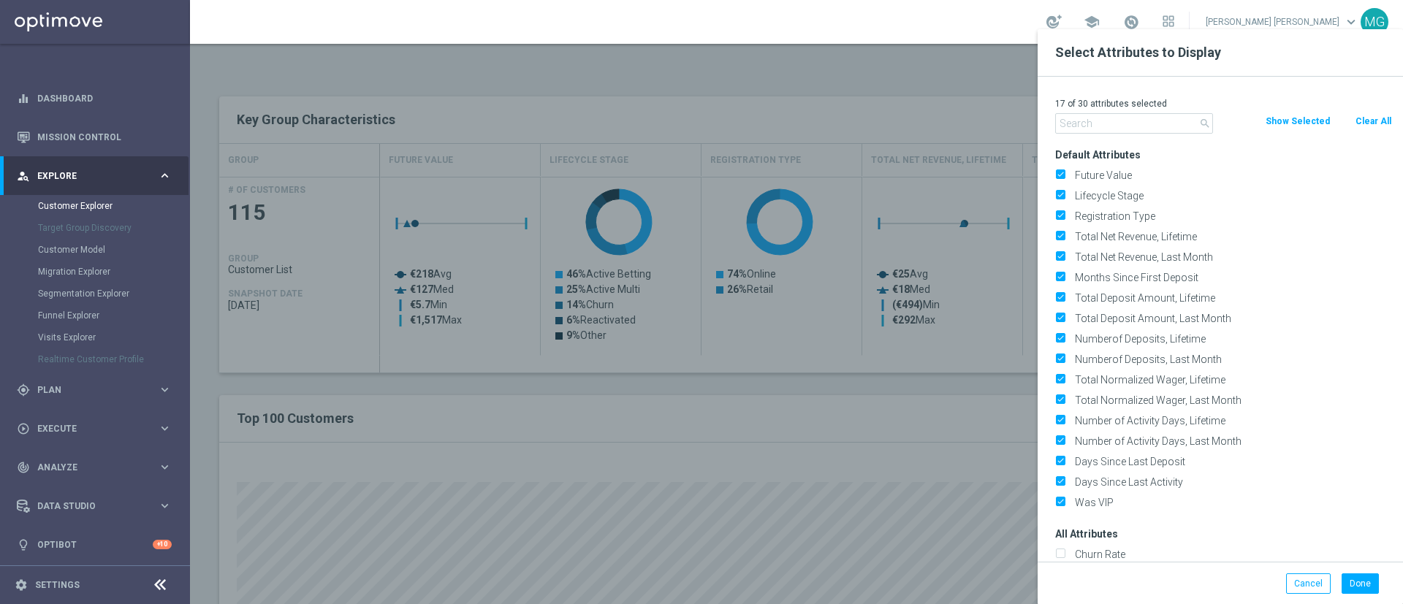
click at [1379, 115] on button "Clear All" at bounding box center [1373, 121] width 39 height 16
checkbox input "false"
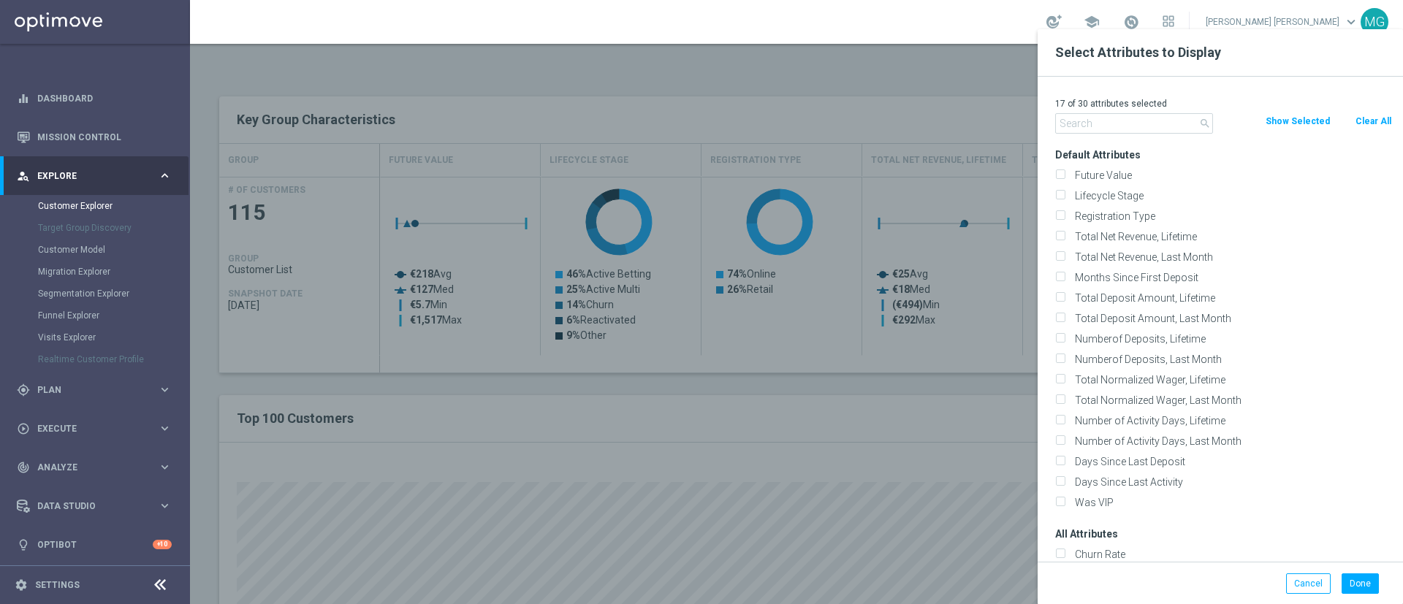
checkbox input "false"
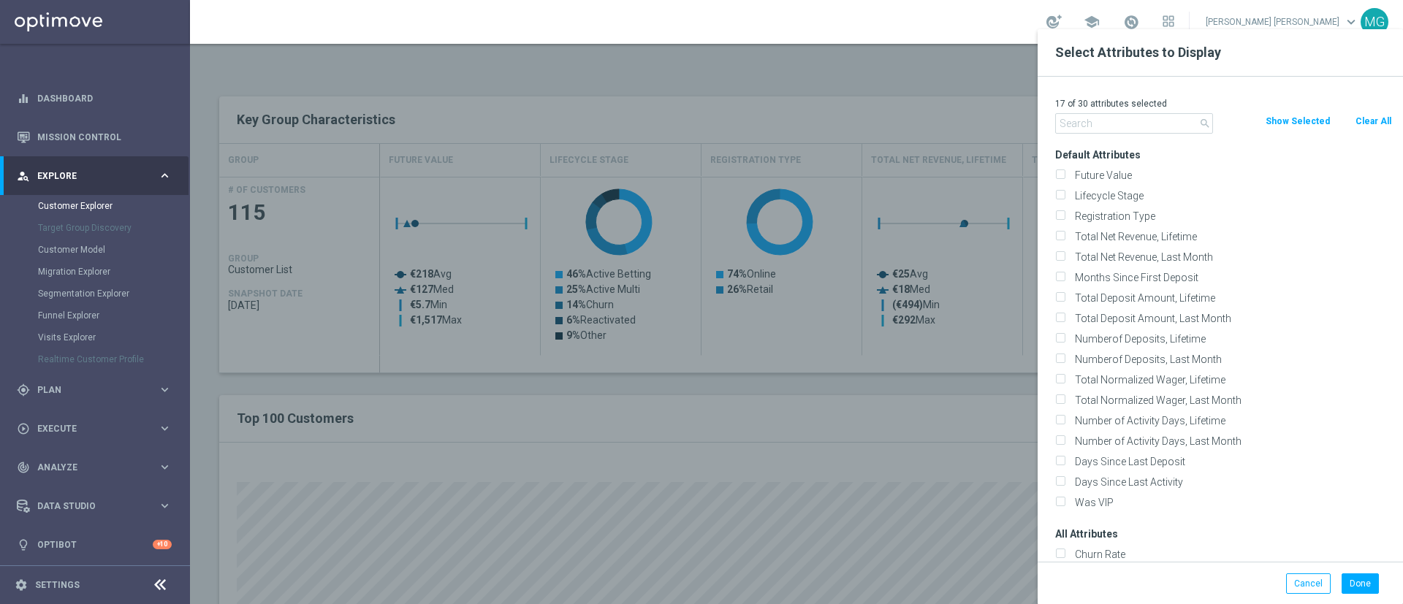
checkbox input "false"
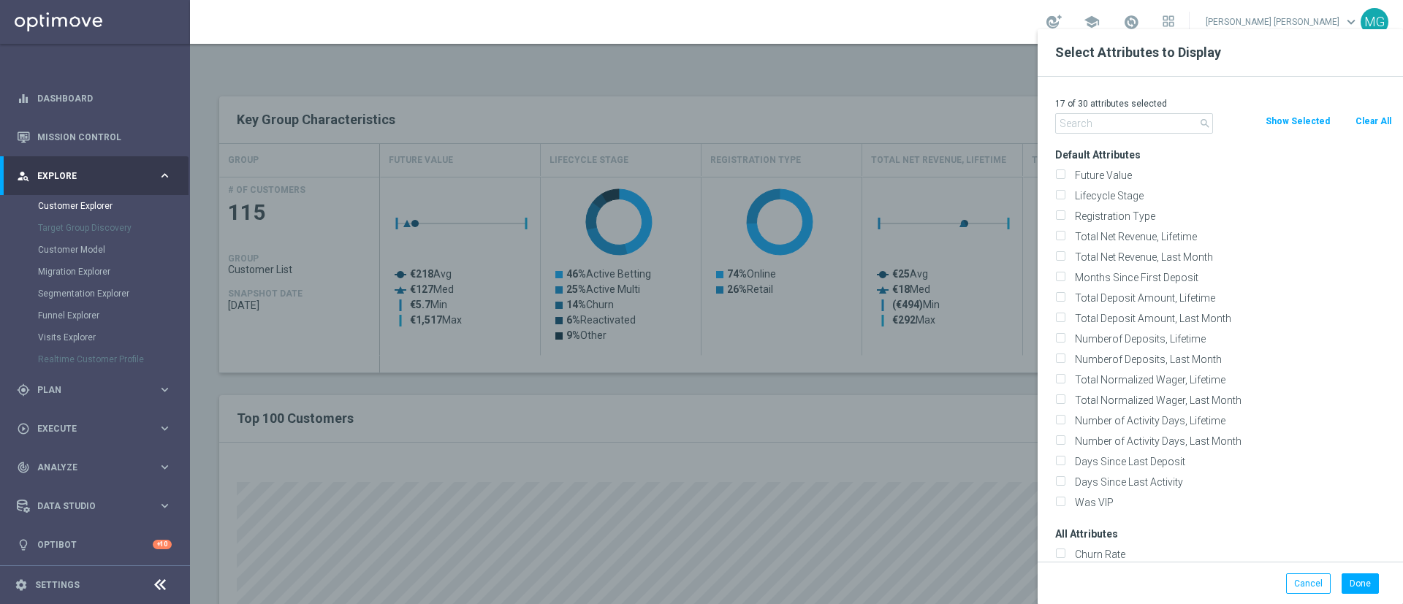
checkbox input "false"
click at [1109, 126] on input "text" at bounding box center [1134, 123] width 158 height 20
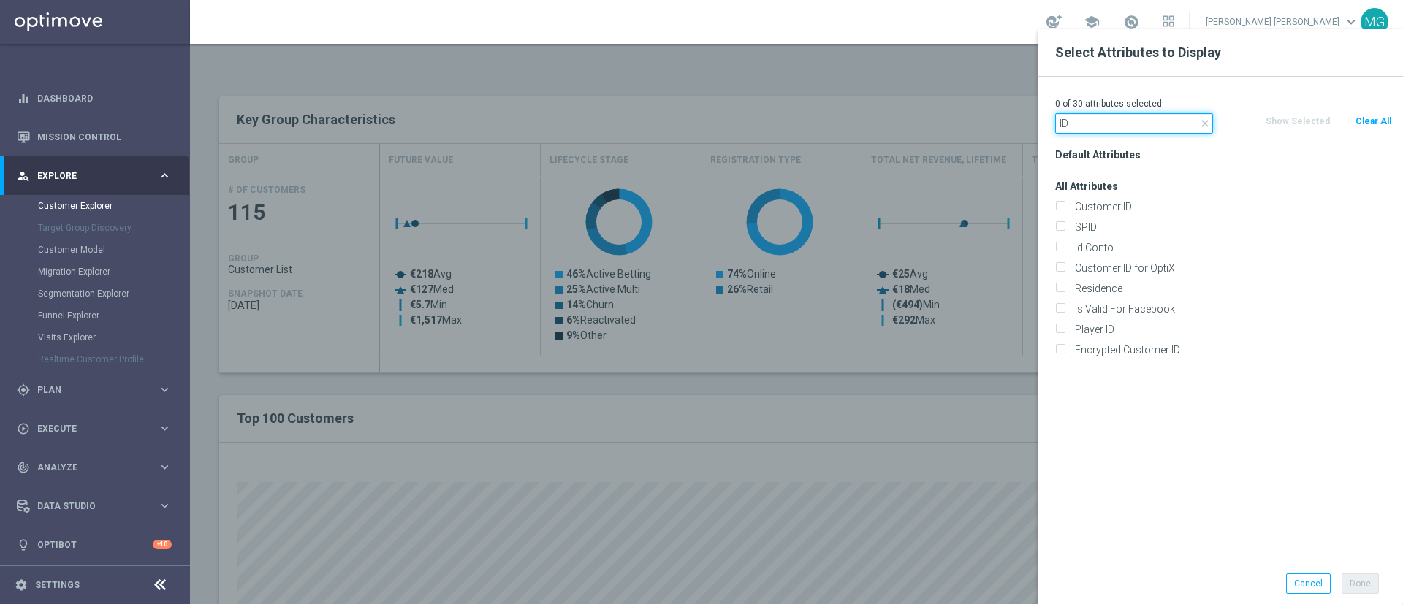
drag, startPoint x: 1077, startPoint y: 124, endPoint x: 1050, endPoint y: 124, distance: 27.0
click at [1049, 124] on div "close ID" at bounding box center [1135, 123] width 180 height 20
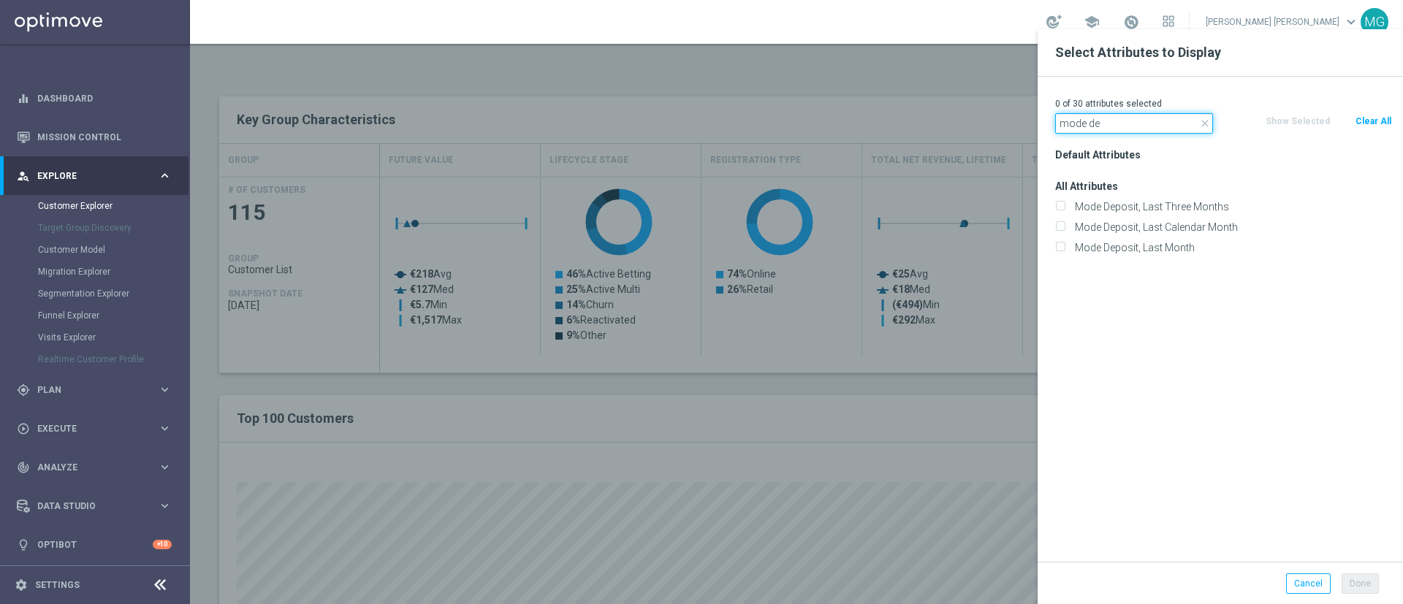
type input "mode de"
click at [1115, 256] on div "Mode Deposit, Last Month" at bounding box center [1224, 248] width 359 height 20
click at [1115, 254] on label "Mode Deposit, Last Month" at bounding box center [1231, 247] width 322 height 13
click at [1065, 254] on input "Mode Deposit, Last Month" at bounding box center [1060, 250] width 10 height 10
checkbox input "true"
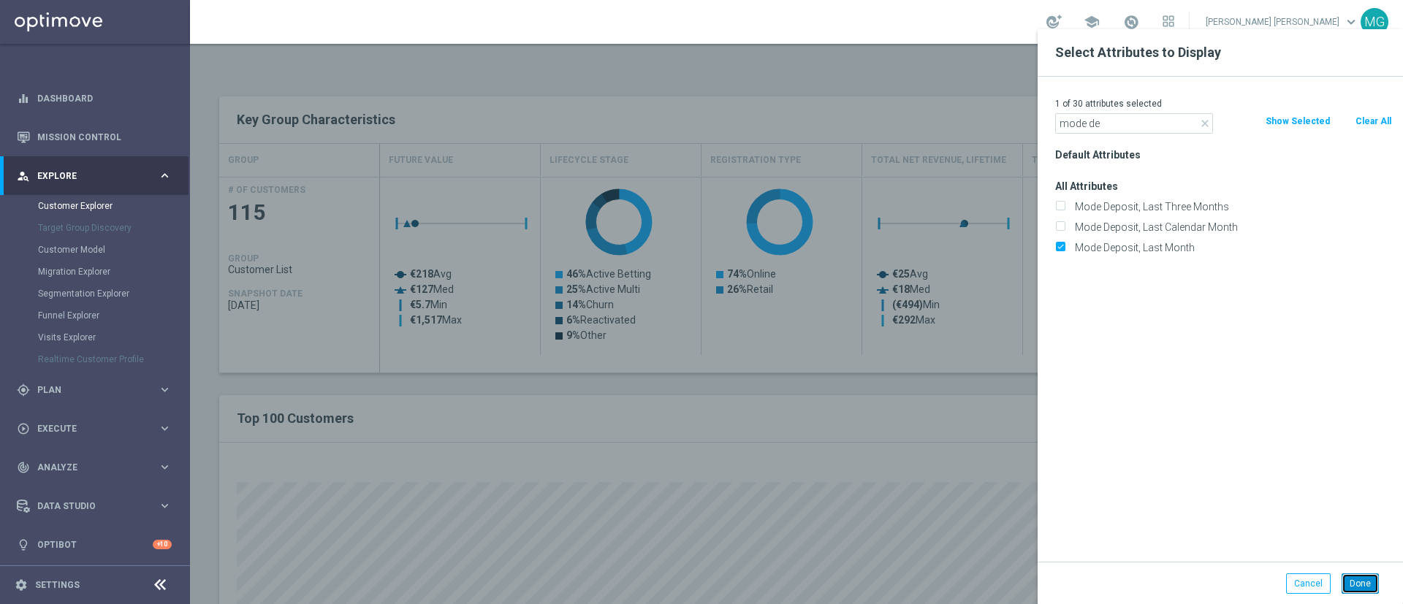
click at [1360, 583] on button "Done" at bounding box center [1360, 584] width 37 height 20
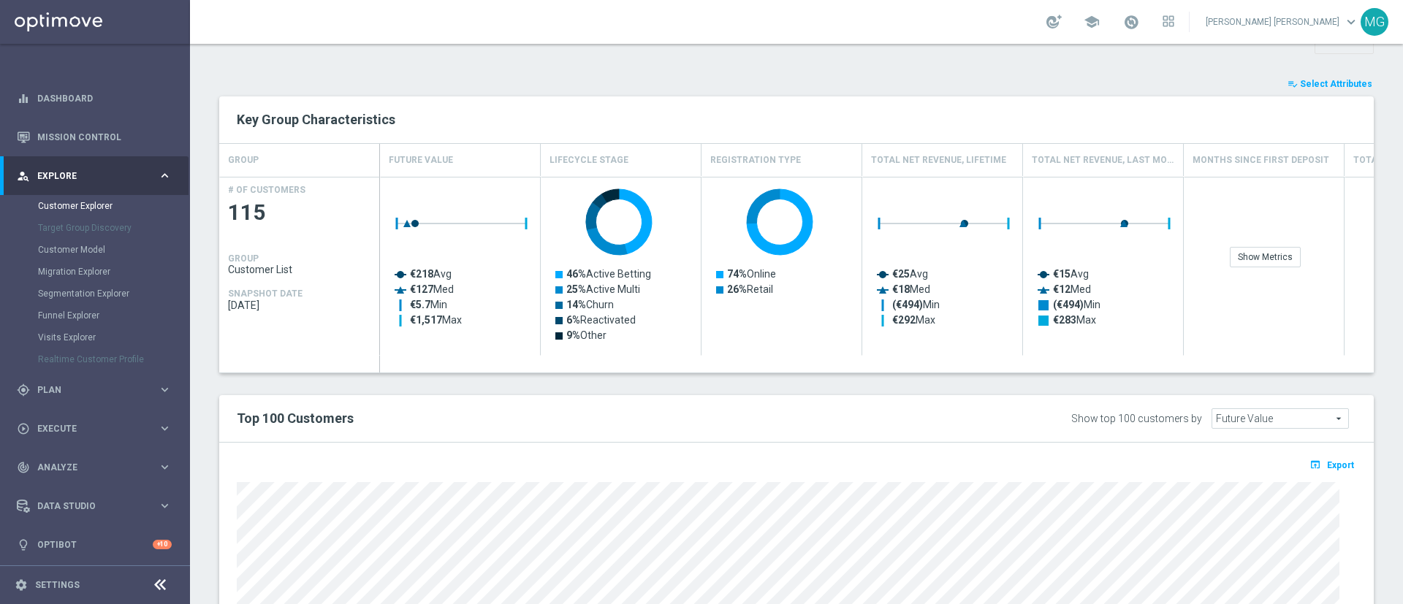
type input "Search"
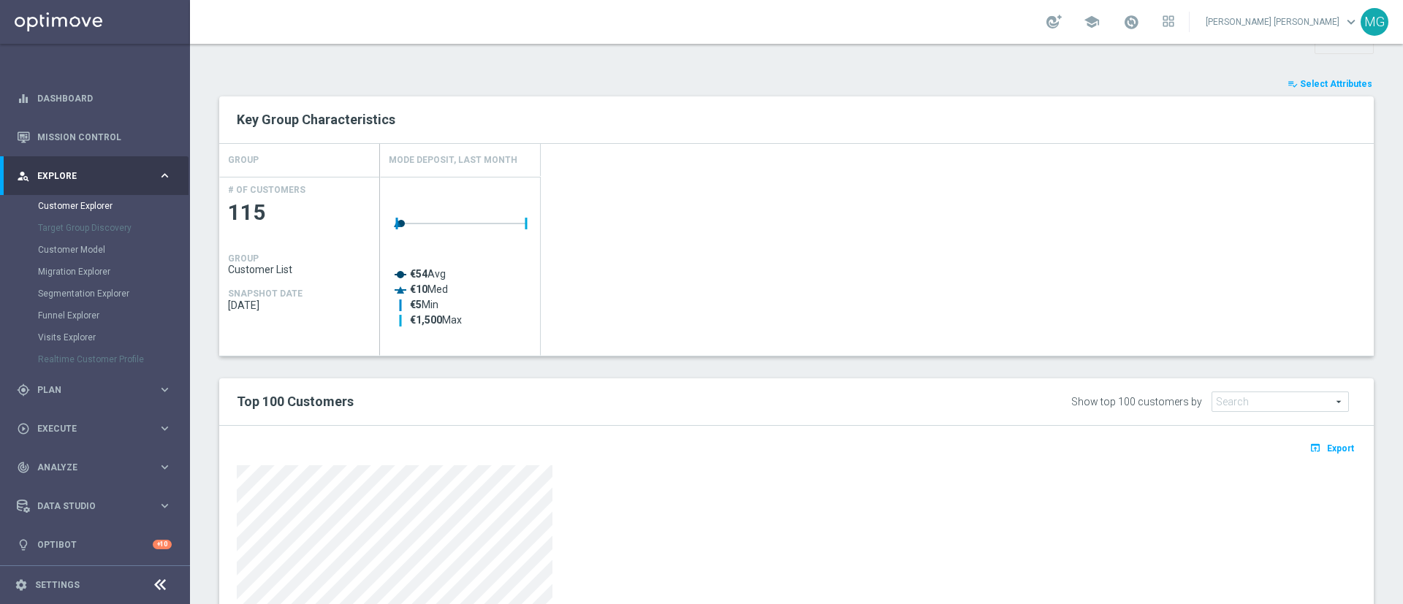
scroll to position [710, 0]
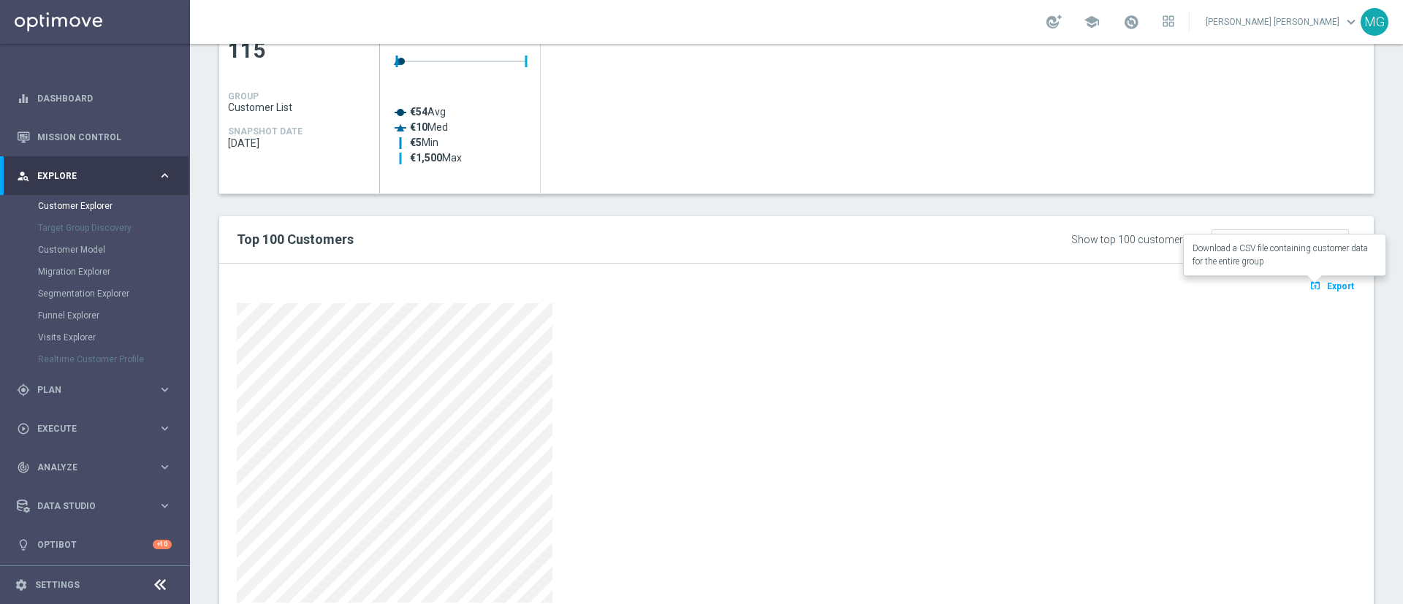
click at [1327, 281] on span "Export" at bounding box center [1340, 286] width 27 height 10
click at [1327, 289] on span "Export" at bounding box center [1340, 286] width 27 height 10
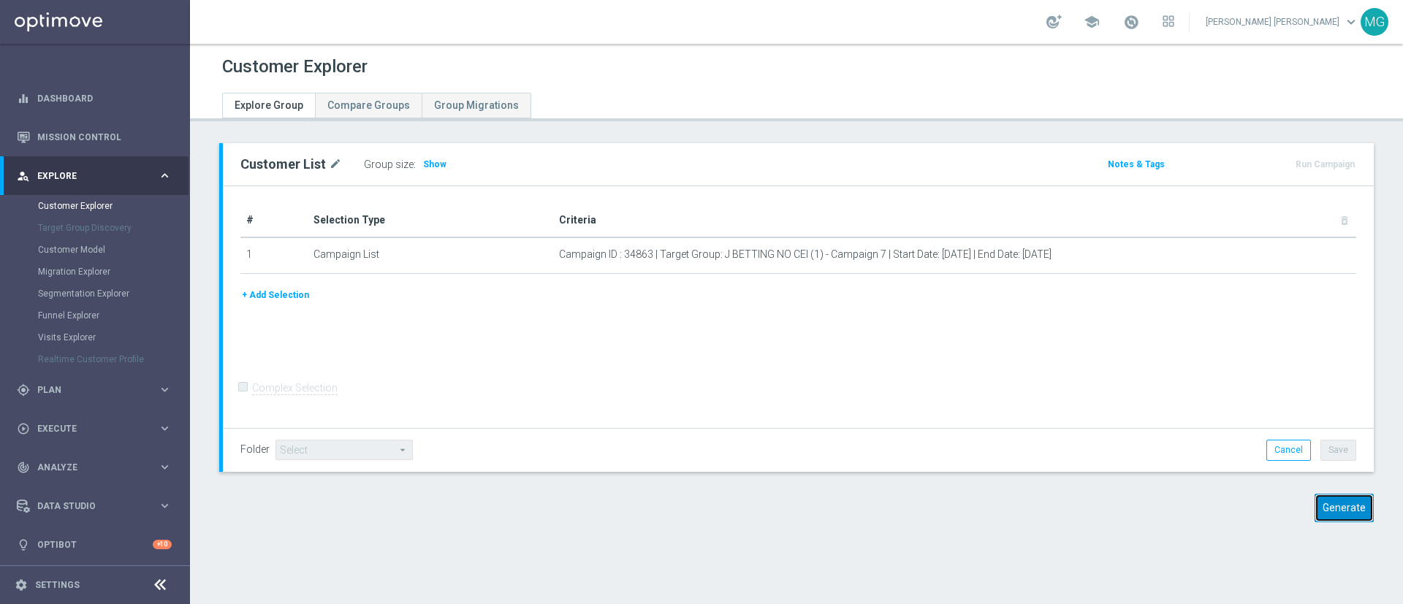
click at [1329, 515] on button "Generate" at bounding box center [1344, 508] width 59 height 29
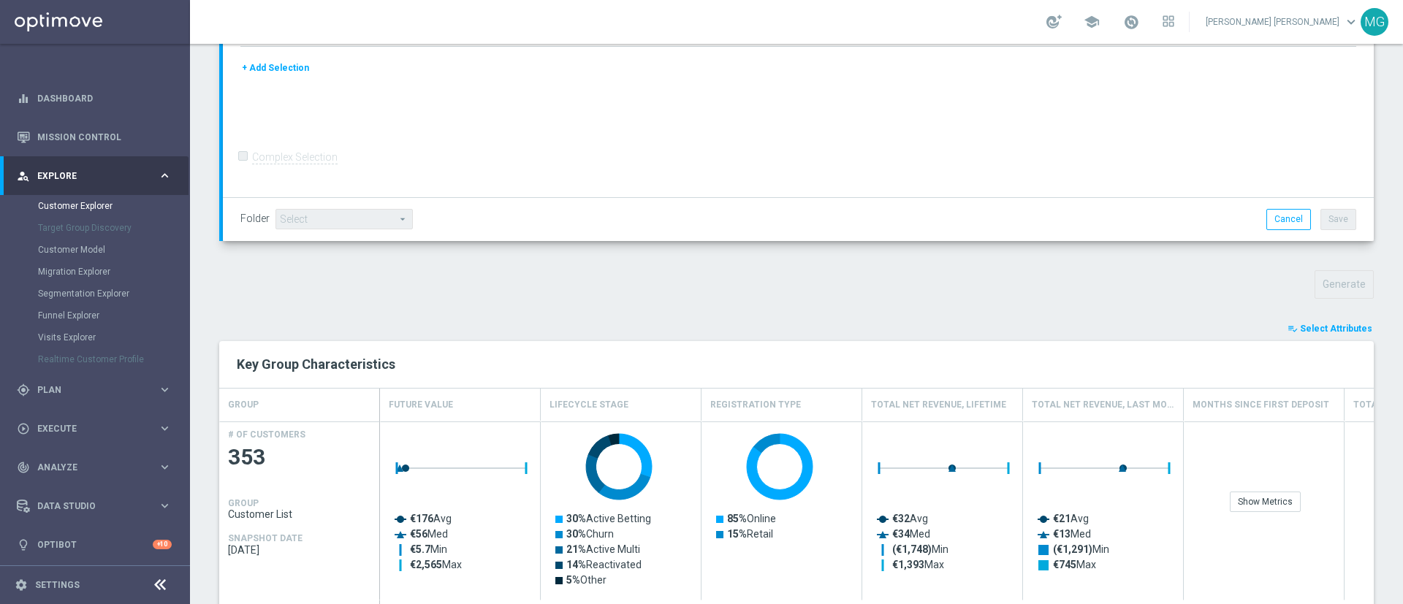
scroll to position [431, 0]
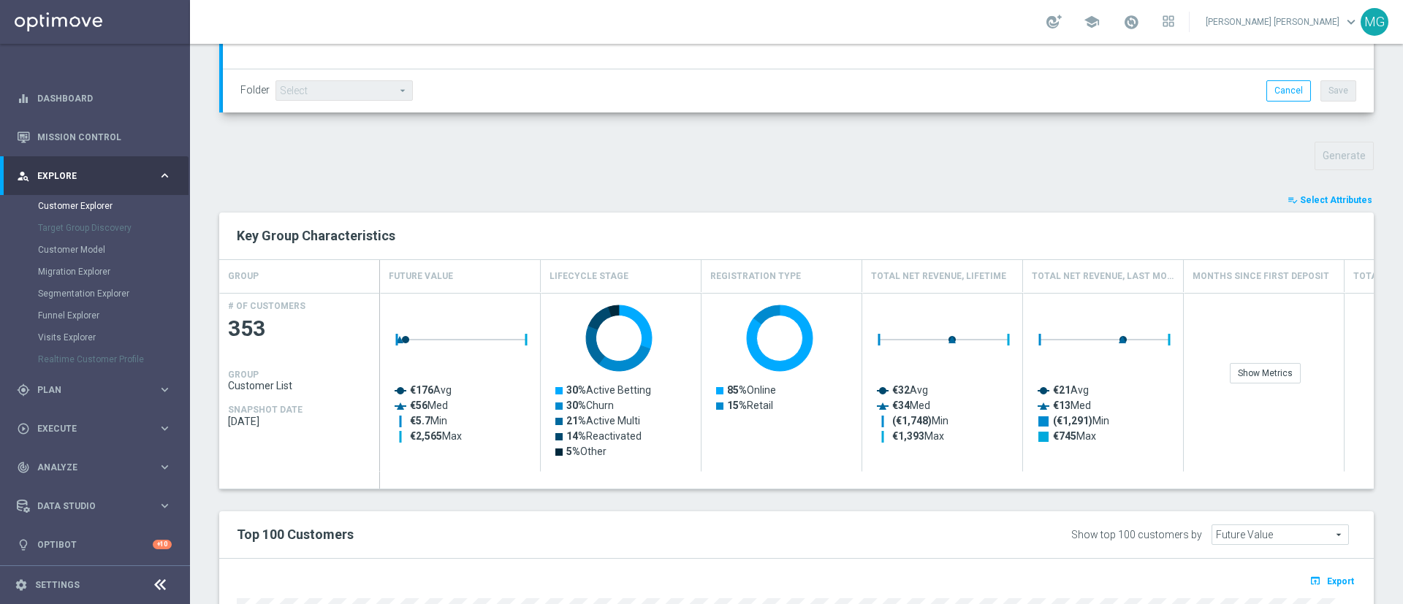
click at [1318, 200] on span "Select Attributes" at bounding box center [1336, 200] width 72 height 10
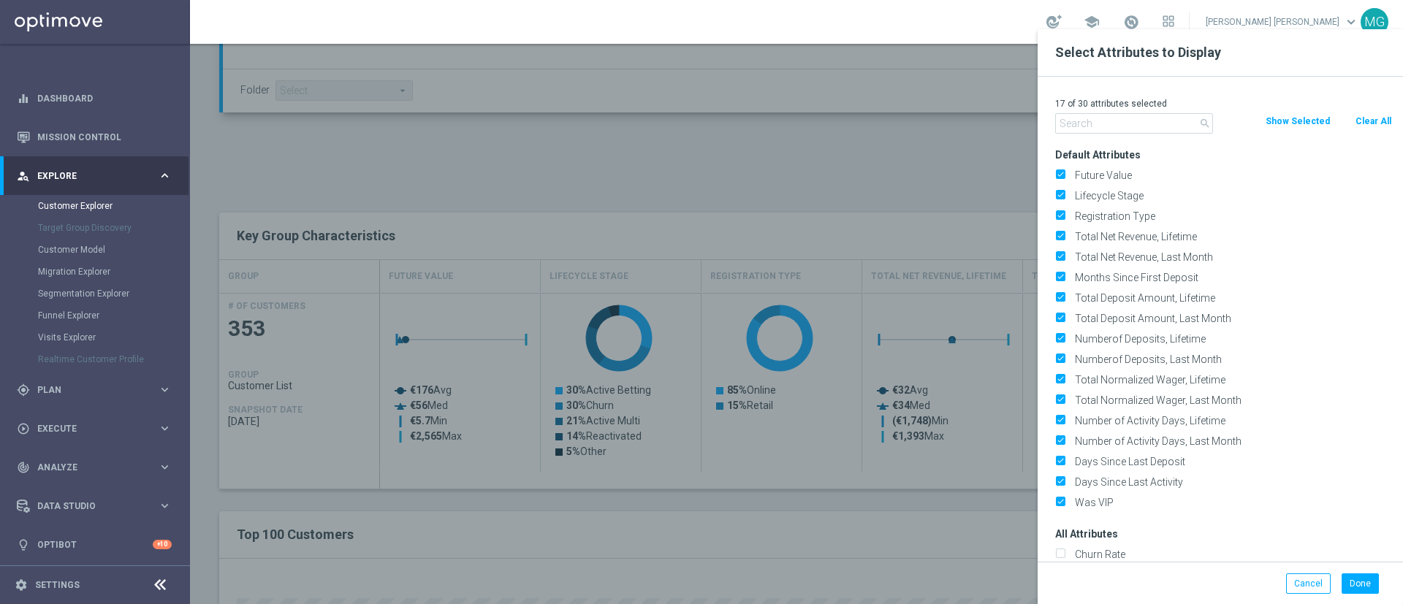
drag, startPoint x: 1375, startPoint y: 118, endPoint x: 1357, endPoint y: 127, distance: 19.6
click at [1375, 117] on button "Clear All" at bounding box center [1373, 121] width 39 height 16
checkbox input "false"
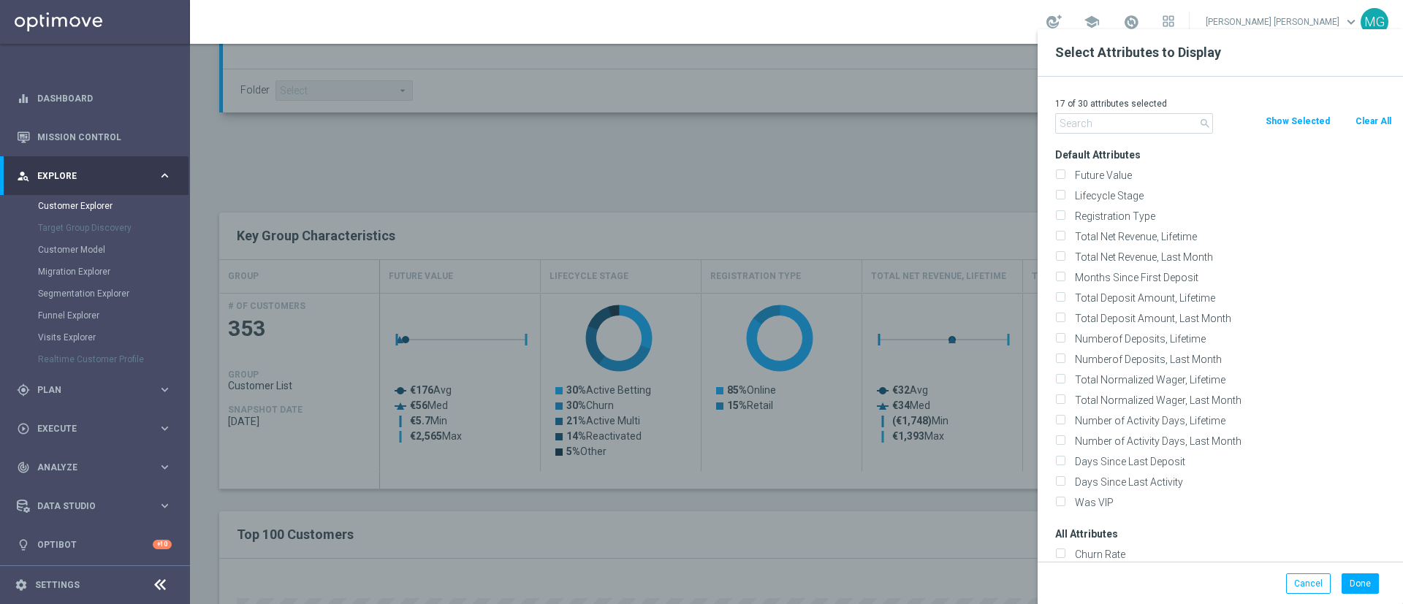
checkbox input "false"
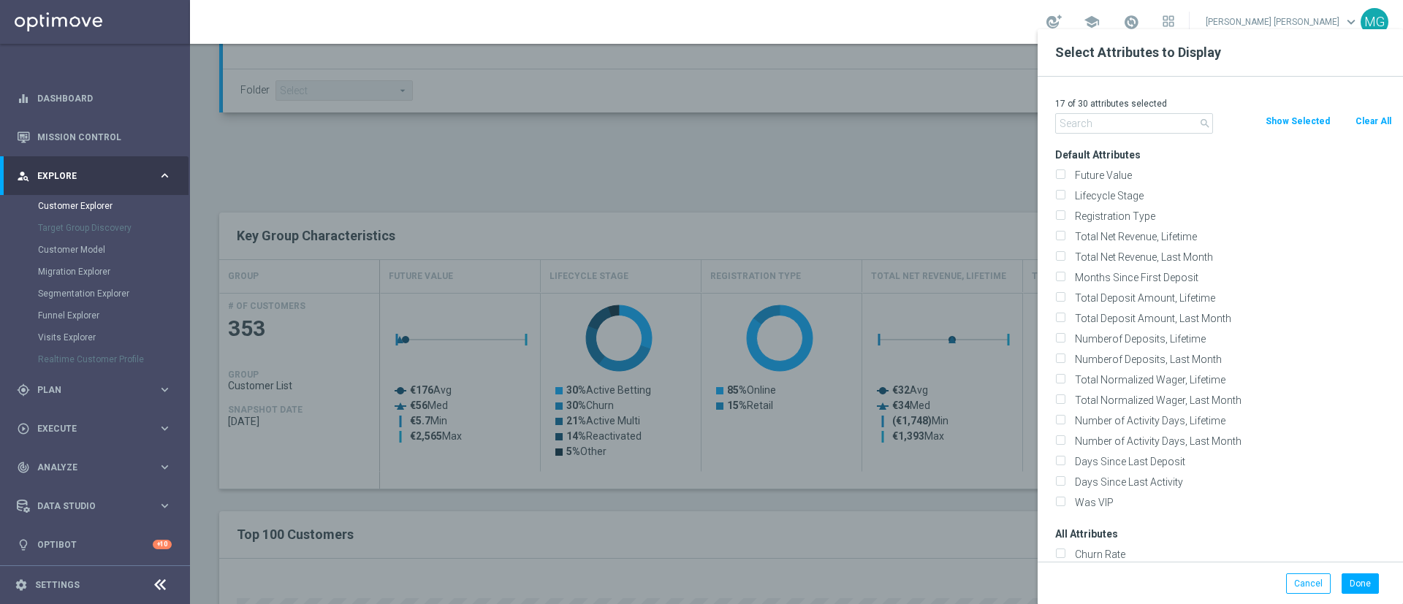
checkbox input "false"
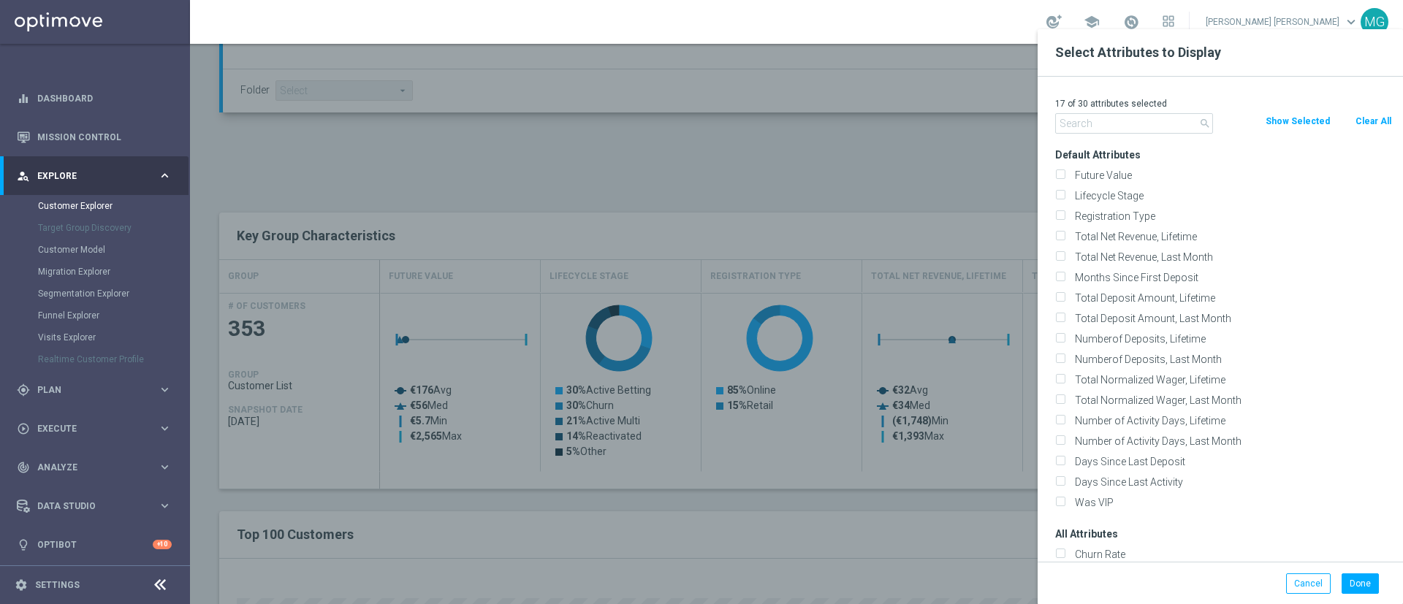
checkbox input "false"
click at [1091, 134] on div "0 of 30 attributes selected search Clear All Show Selected Default Attributes F…" at bounding box center [1220, 319] width 365 height 485
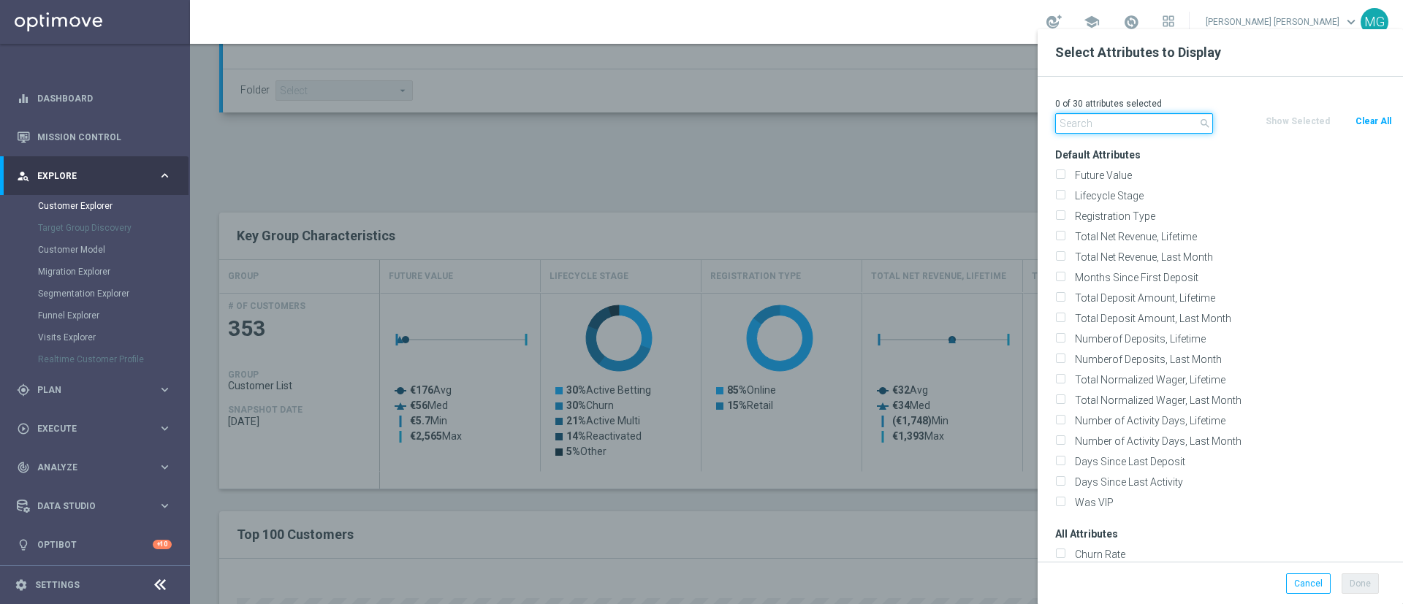
click at [1089, 120] on input "text" at bounding box center [1134, 123] width 158 height 20
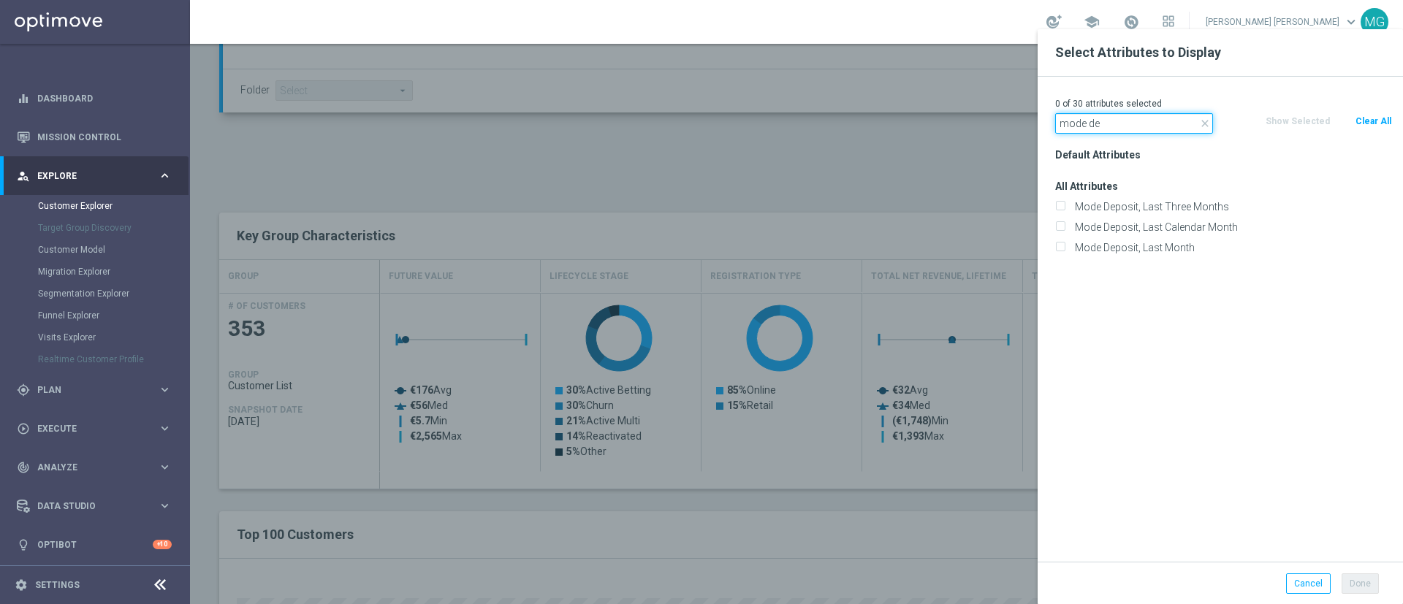
type input "mode de"
click at [1145, 254] on div "Mode Deposit, Last Month" at bounding box center [1224, 248] width 359 height 20
click at [1145, 249] on label "Mode Deposit, Last Month" at bounding box center [1231, 247] width 322 height 13
click at [1065, 249] on input "Mode Deposit, Last Month" at bounding box center [1060, 250] width 10 height 10
checkbox input "true"
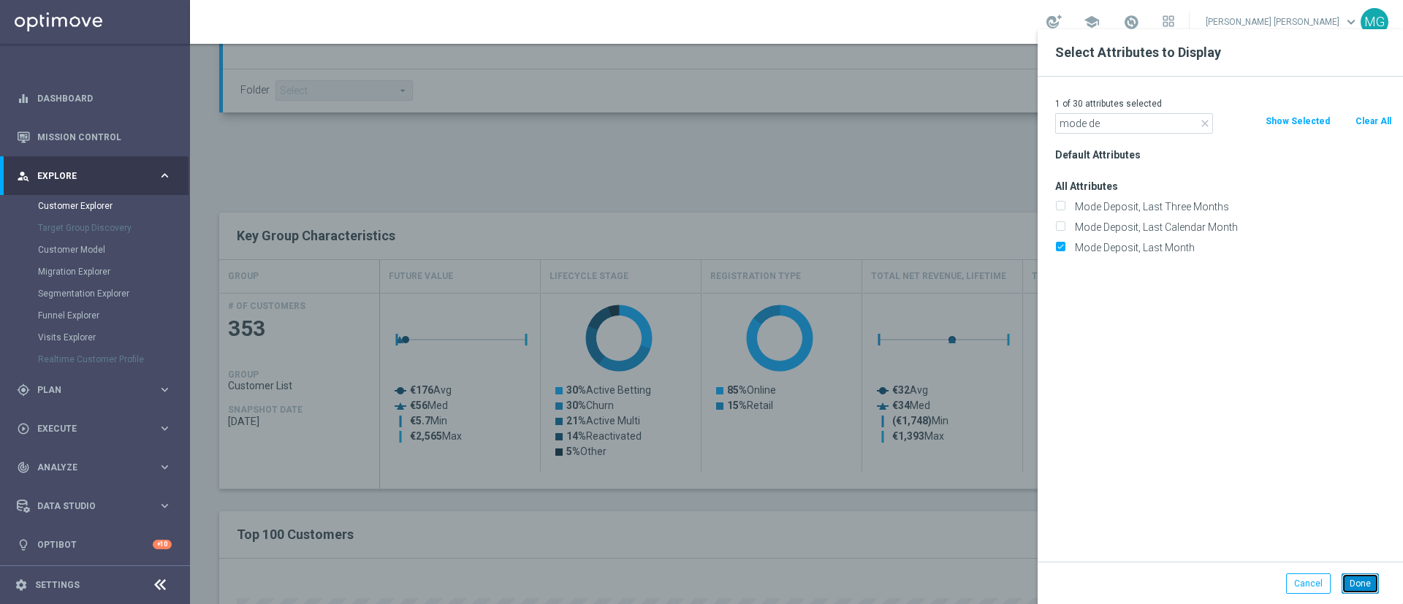
click at [1362, 586] on button "Done" at bounding box center [1360, 584] width 37 height 20
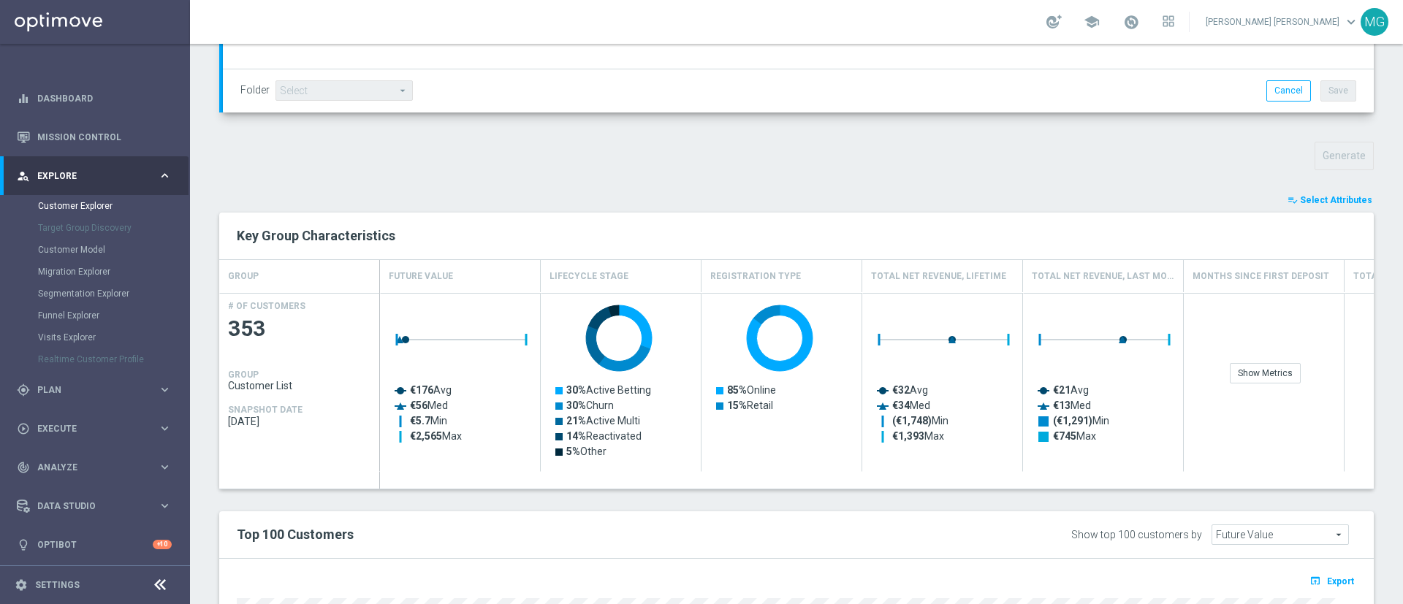
type input "Search"
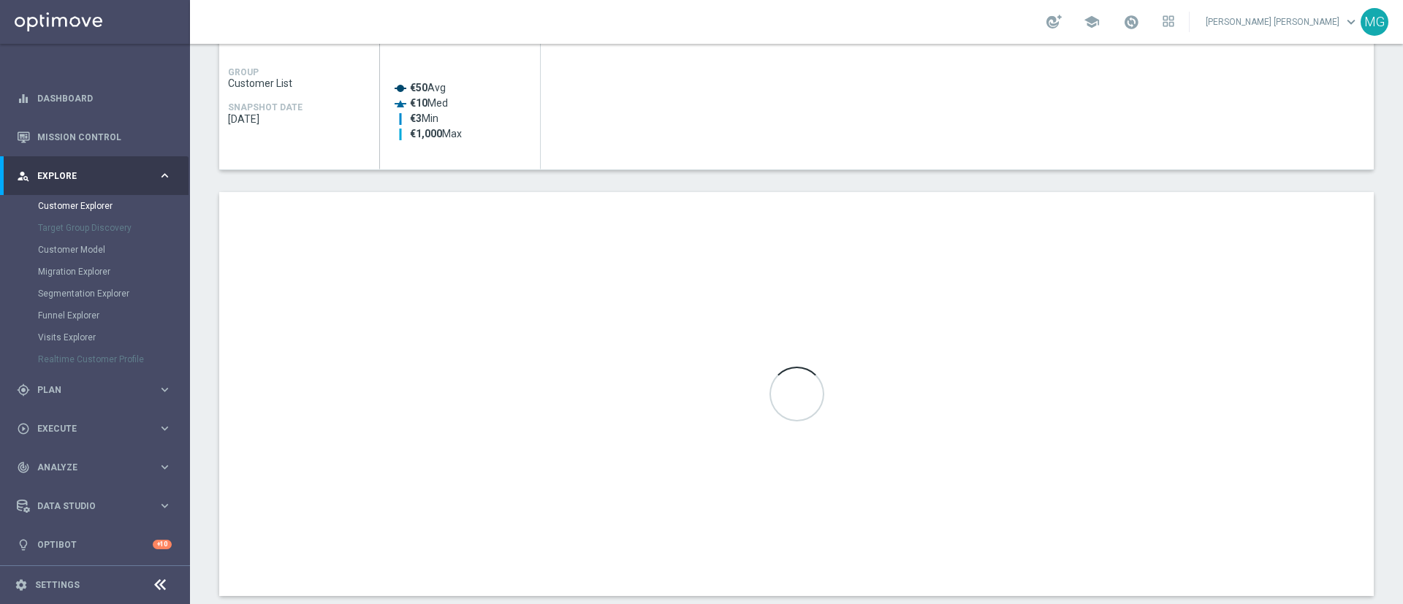
scroll to position [762, 0]
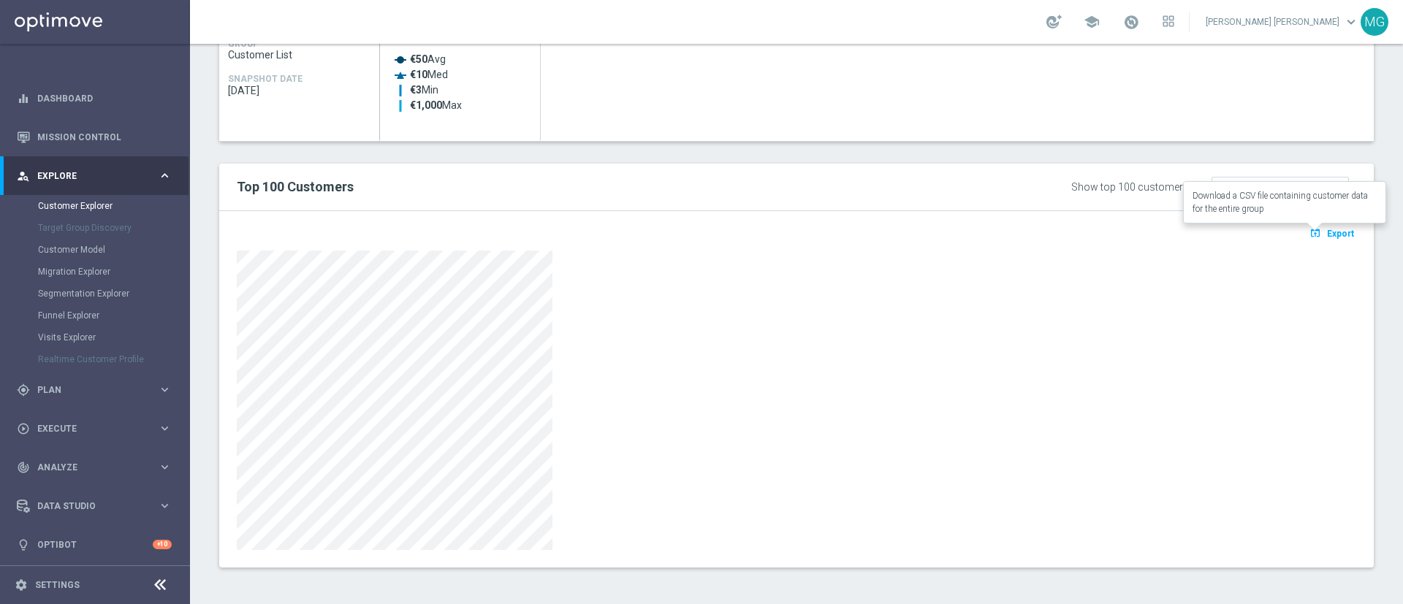
click at [1327, 230] on span "Export" at bounding box center [1340, 234] width 27 height 10
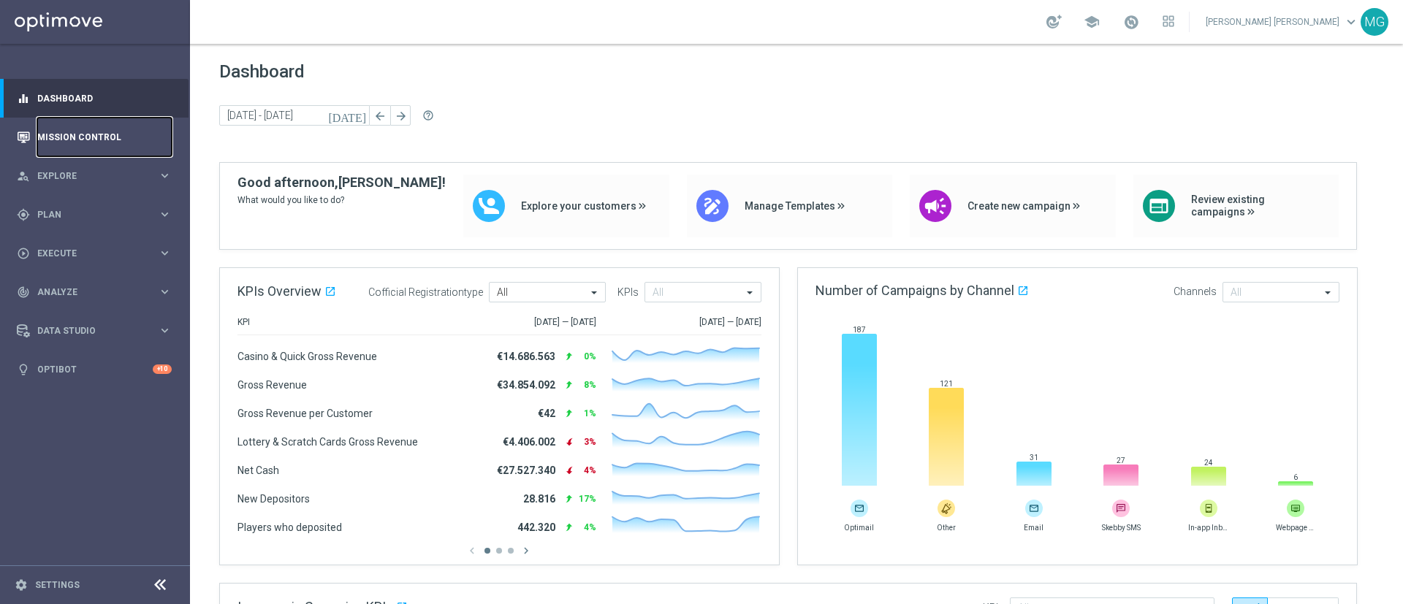
click at [93, 144] on link "Mission Control" at bounding box center [104, 137] width 134 height 39
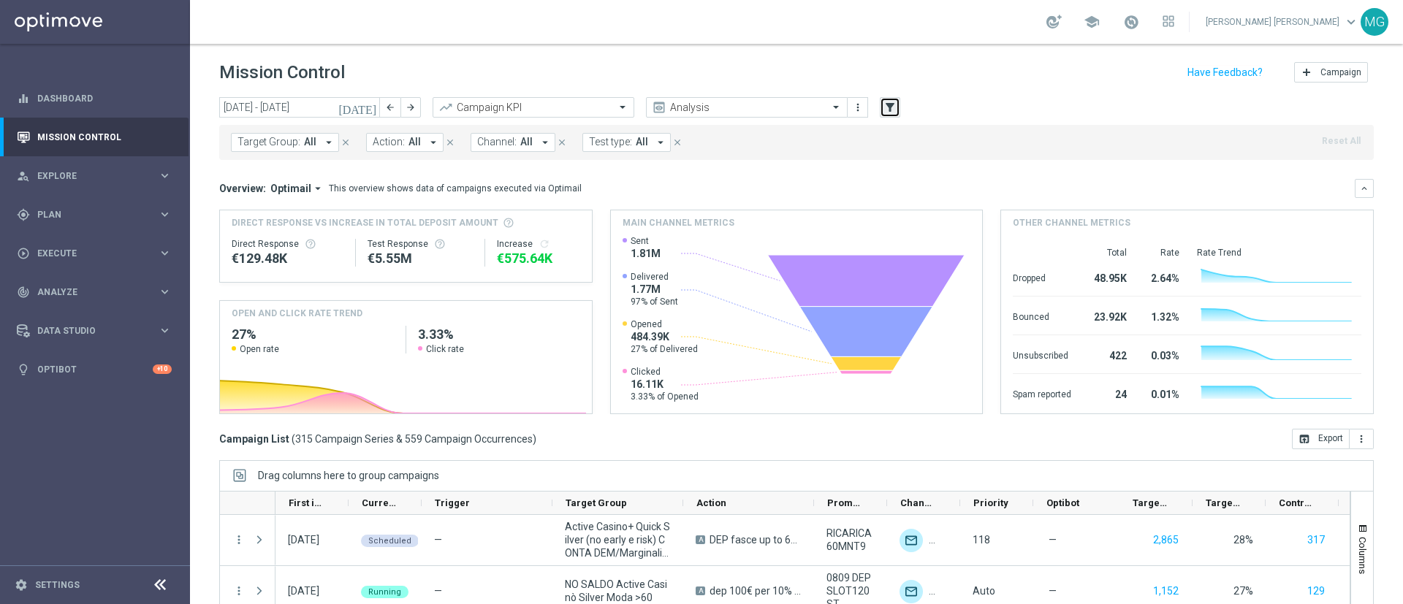
click at [887, 113] on icon "filter_alt" at bounding box center [890, 107] width 13 height 13
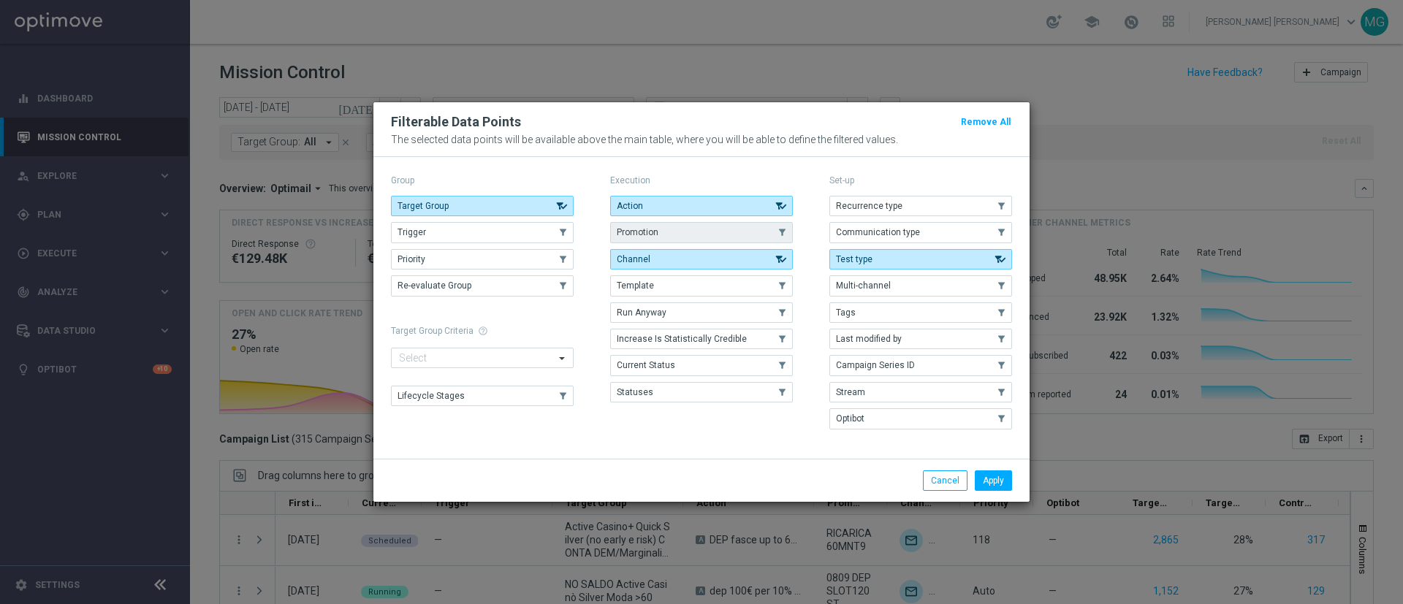
click at [714, 233] on button "Promotion" at bounding box center [701, 232] width 183 height 20
click at [883, 396] on button "Stream" at bounding box center [921, 392] width 183 height 20
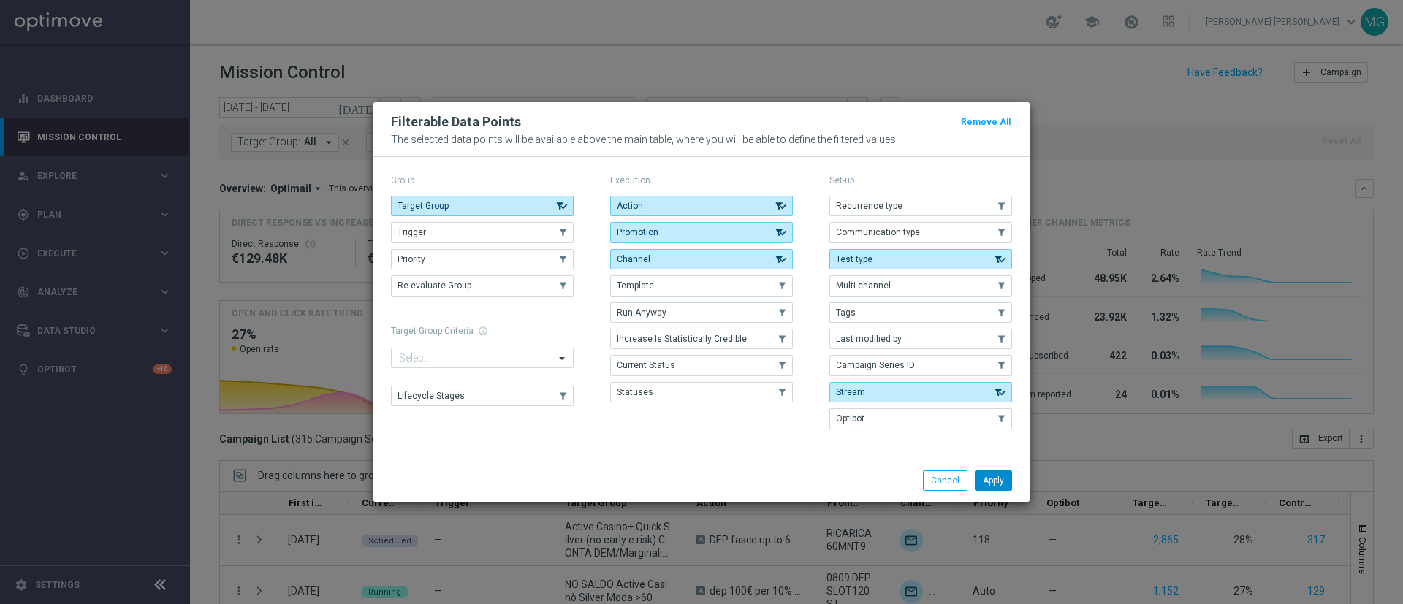
click at [990, 482] on button "Apply" at bounding box center [993, 481] width 37 height 20
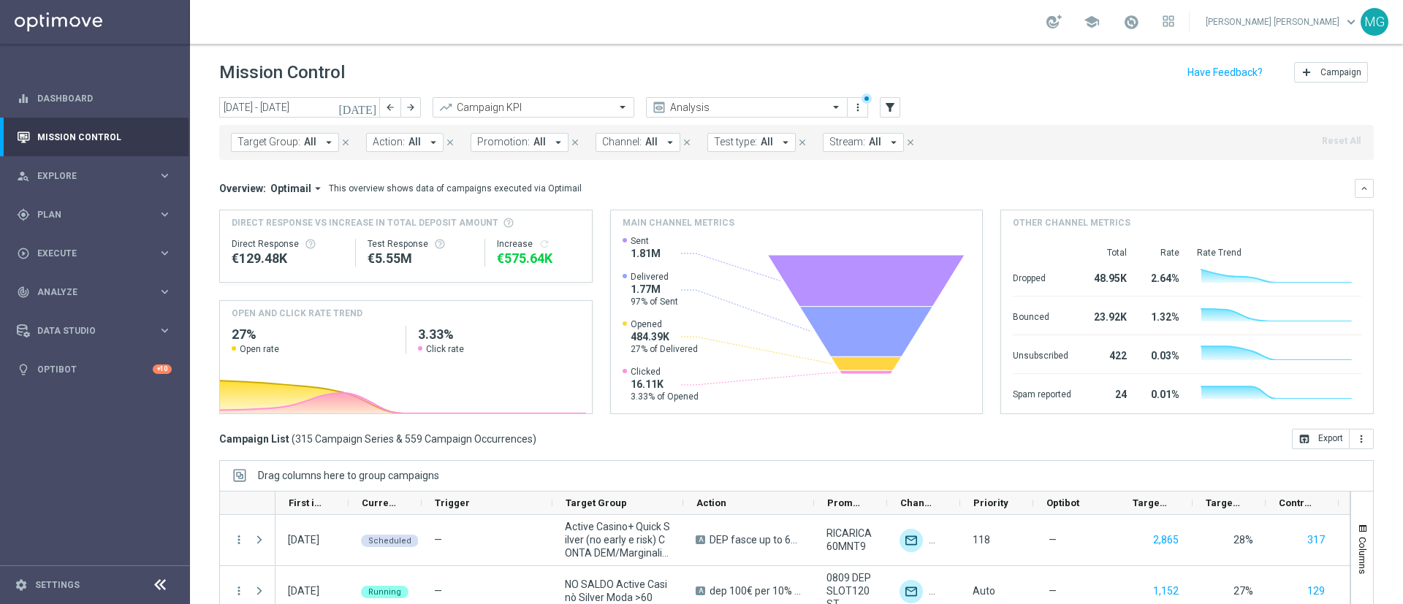
click at [373, 108] on icon "[DATE]" at bounding box center [357, 107] width 39 height 13
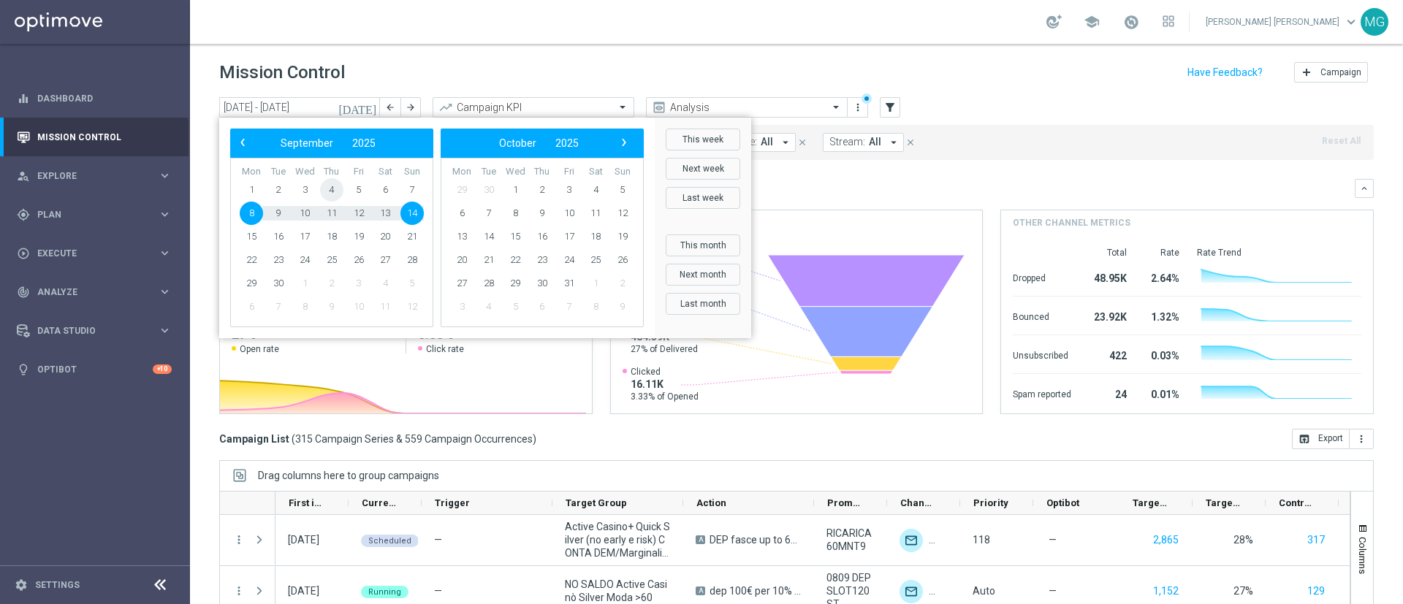
click at [328, 190] on span "4" at bounding box center [331, 189] width 23 height 23
click at [416, 190] on span "7" at bounding box center [412, 189] width 23 height 23
type input "04 Sep 2025 - 07 Sep 2025"
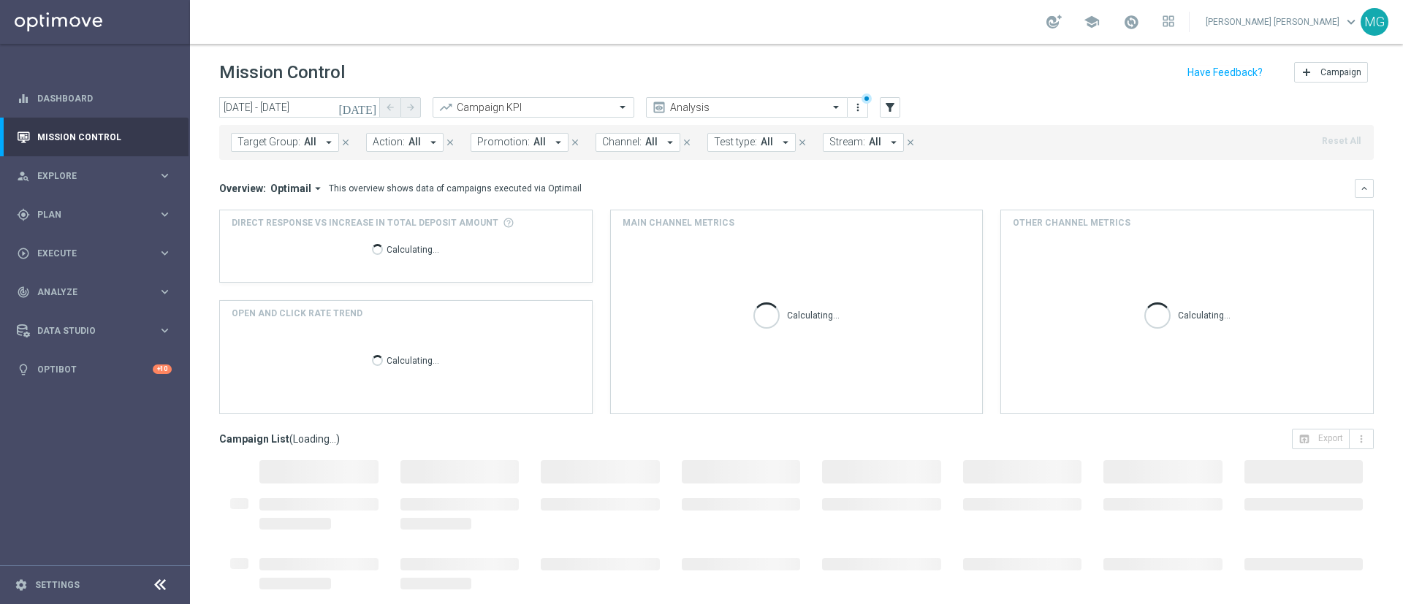
click at [507, 143] on span "Promotion:" at bounding box center [503, 142] width 53 height 12
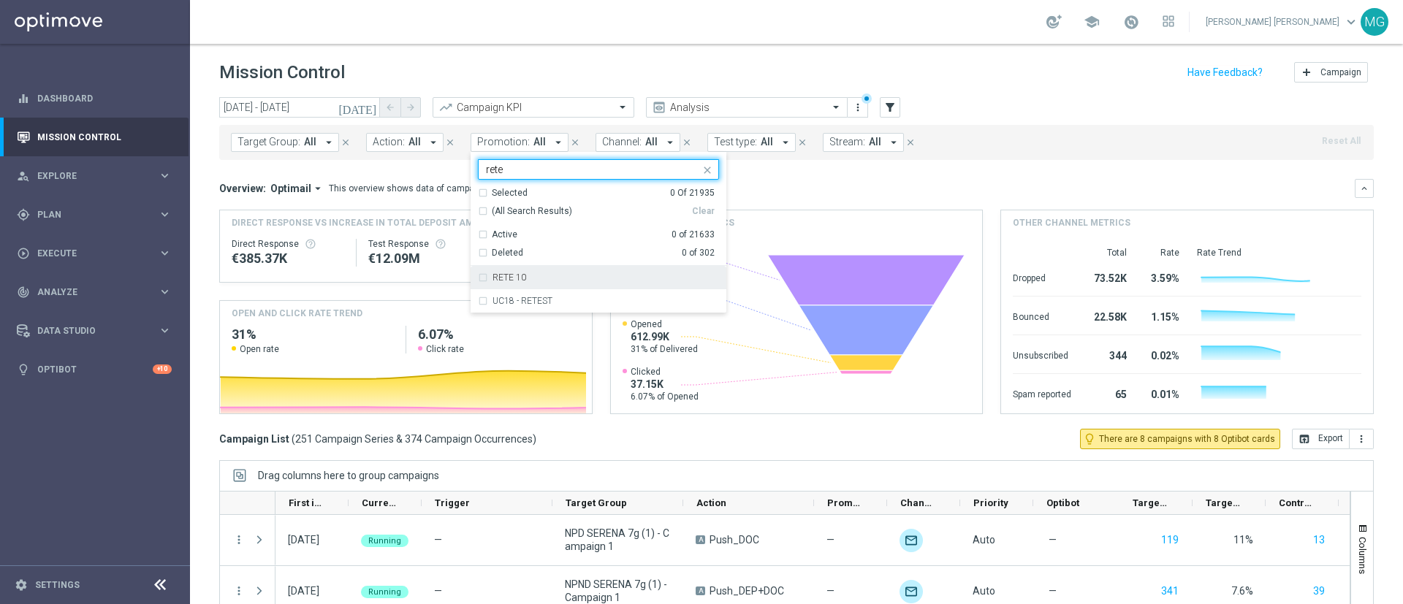
click at [518, 284] on div "RETE 10" at bounding box center [598, 277] width 241 height 23
type input "rete"
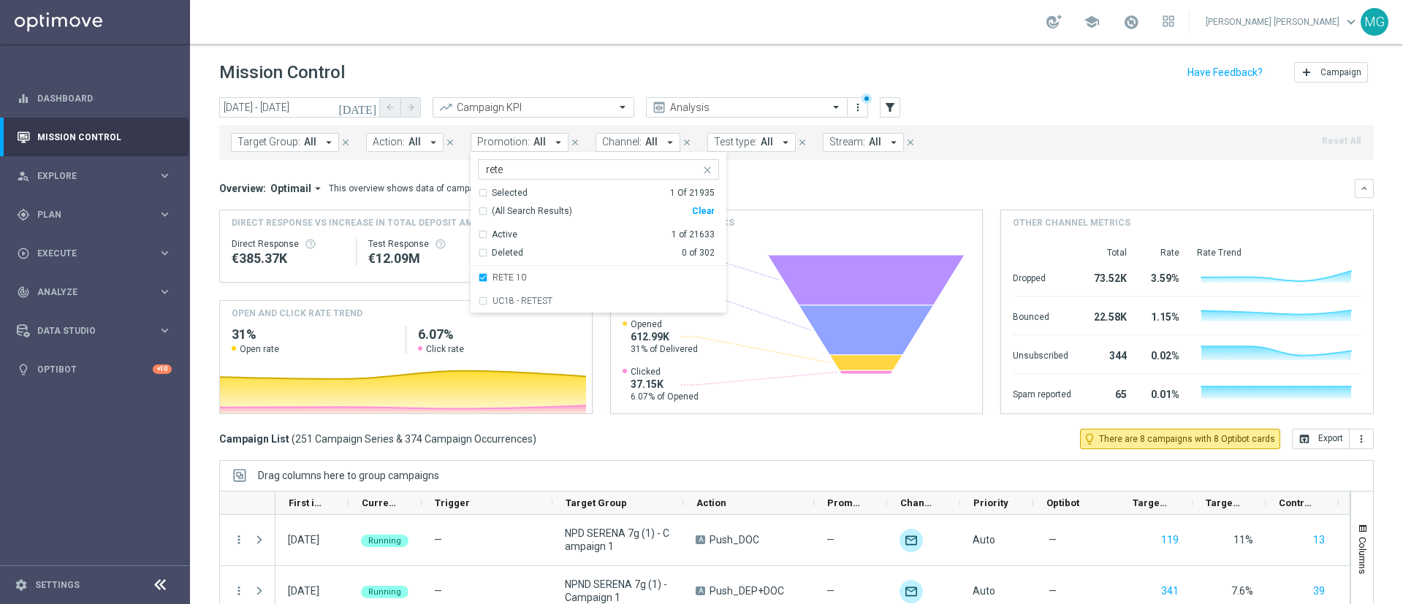
click at [839, 197] on div "Overview: Optimail arrow_drop_down This overview shows data of campaigns execut…" at bounding box center [796, 188] width 1155 height 19
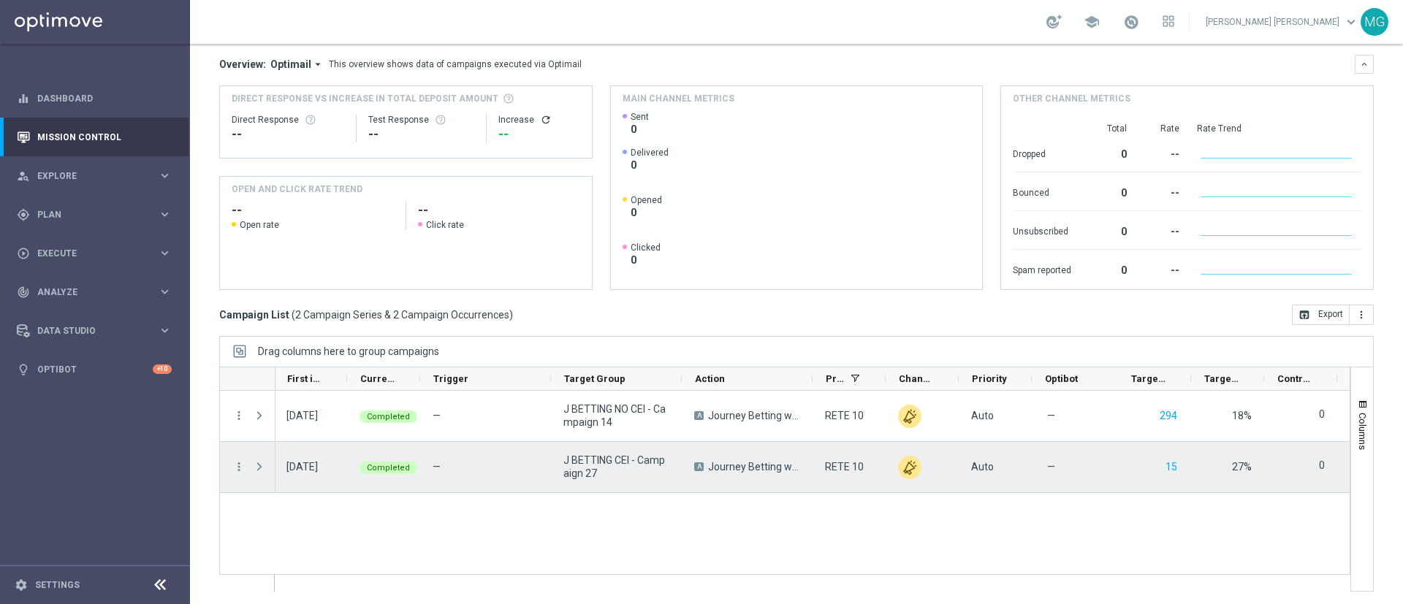
scroll to position [0, 154]
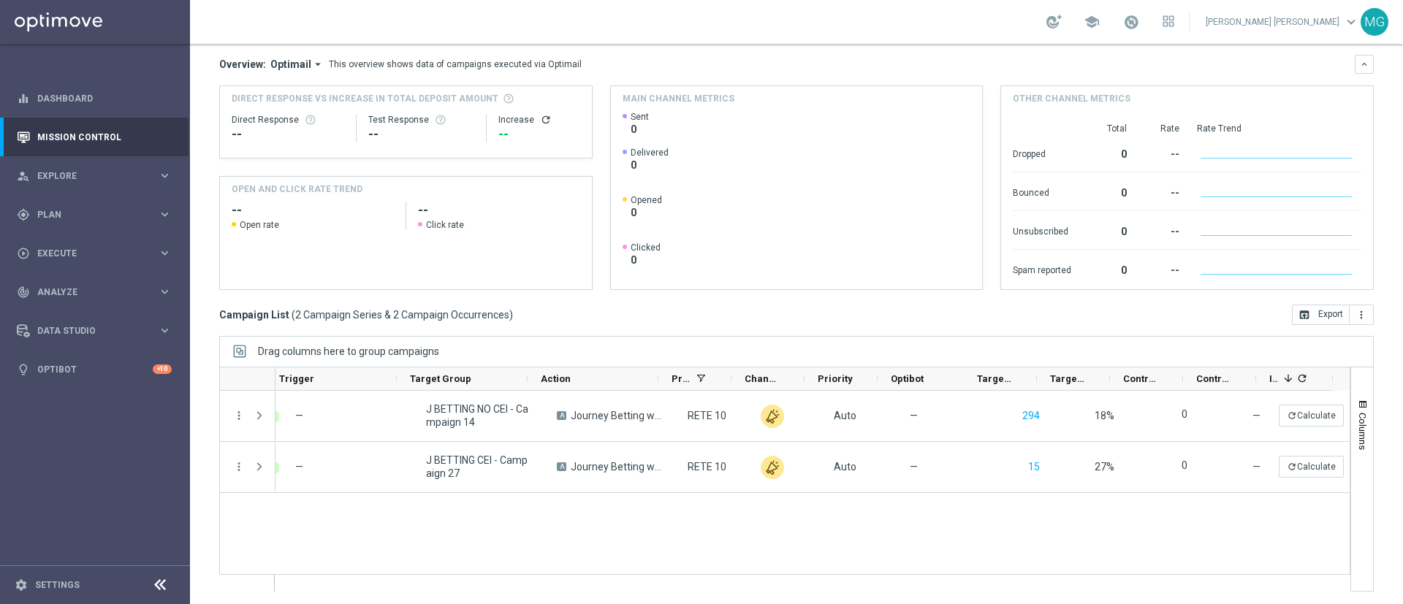
click at [1357, 398] on div "today 04 Sep 2025 - 07 Sep 2025 arrow_back arrow_forward Campaign KPI trending_…" at bounding box center [796, 220] width 1213 height 494
click at [1357, 406] on span "button" at bounding box center [1363, 405] width 12 height 12
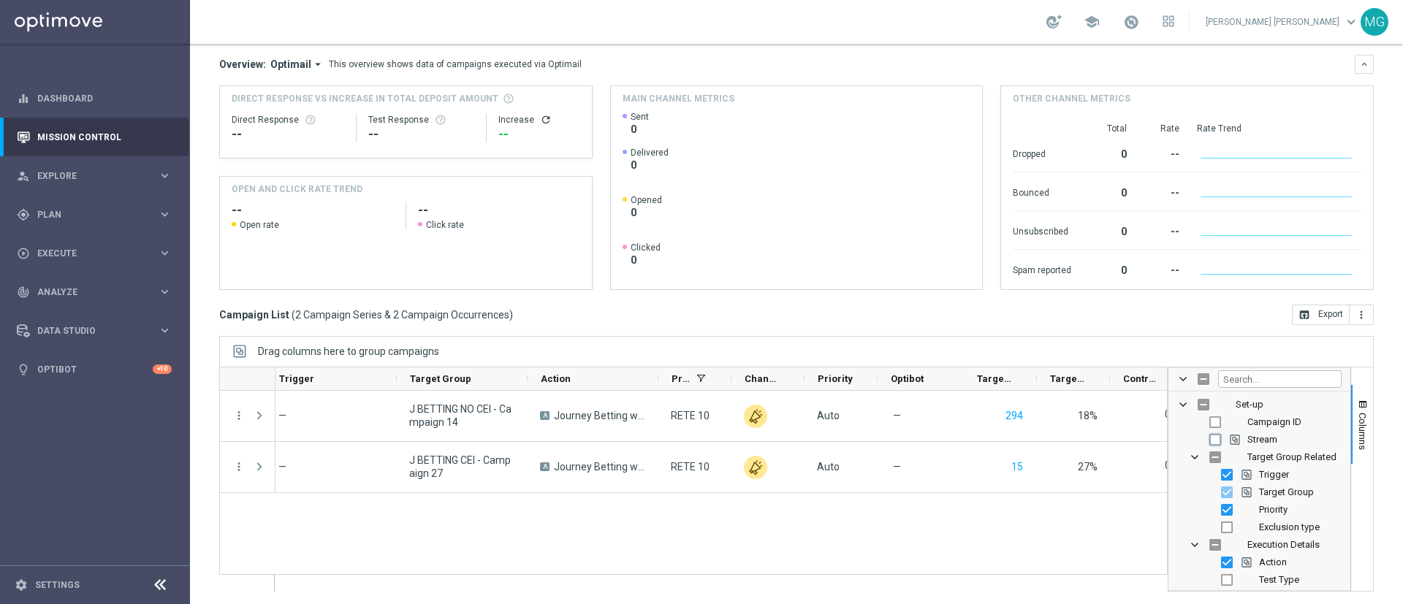
click at [1210, 441] on input "Press SPACE to toggle visibility (hidden)" at bounding box center [1216, 440] width 12 height 12
checkbox input "true"
click at [1357, 403] on span "button" at bounding box center [1363, 405] width 12 height 12
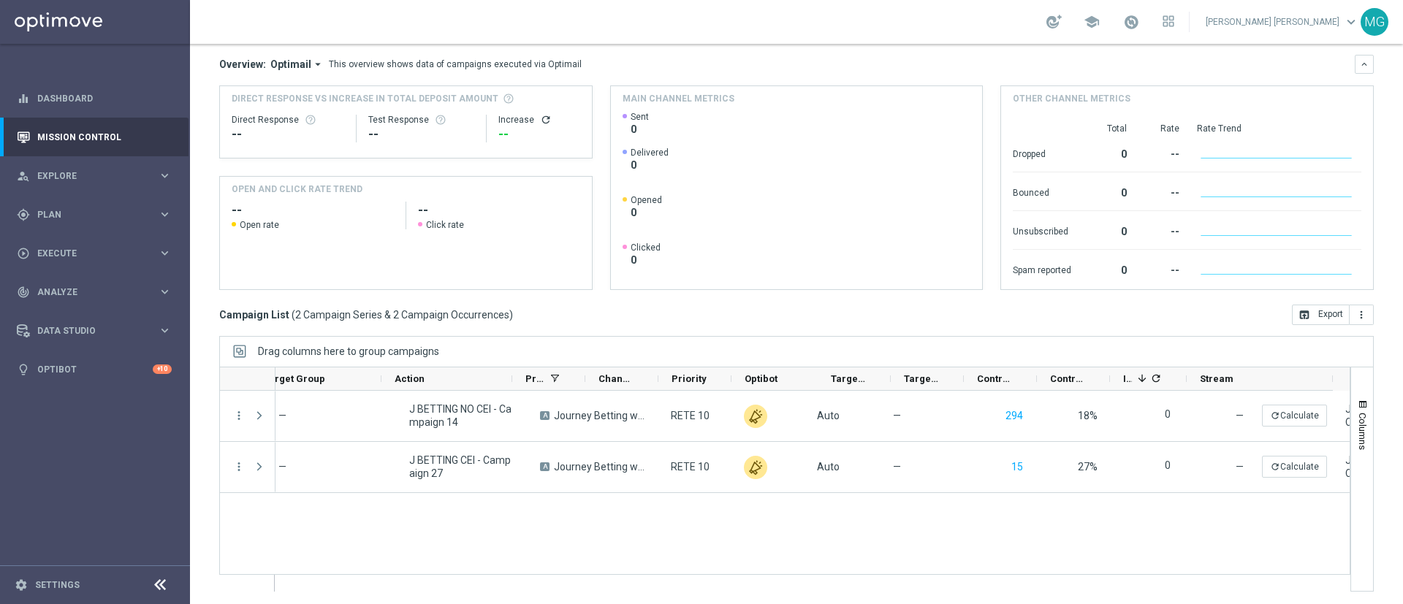
scroll to position [0, 300]
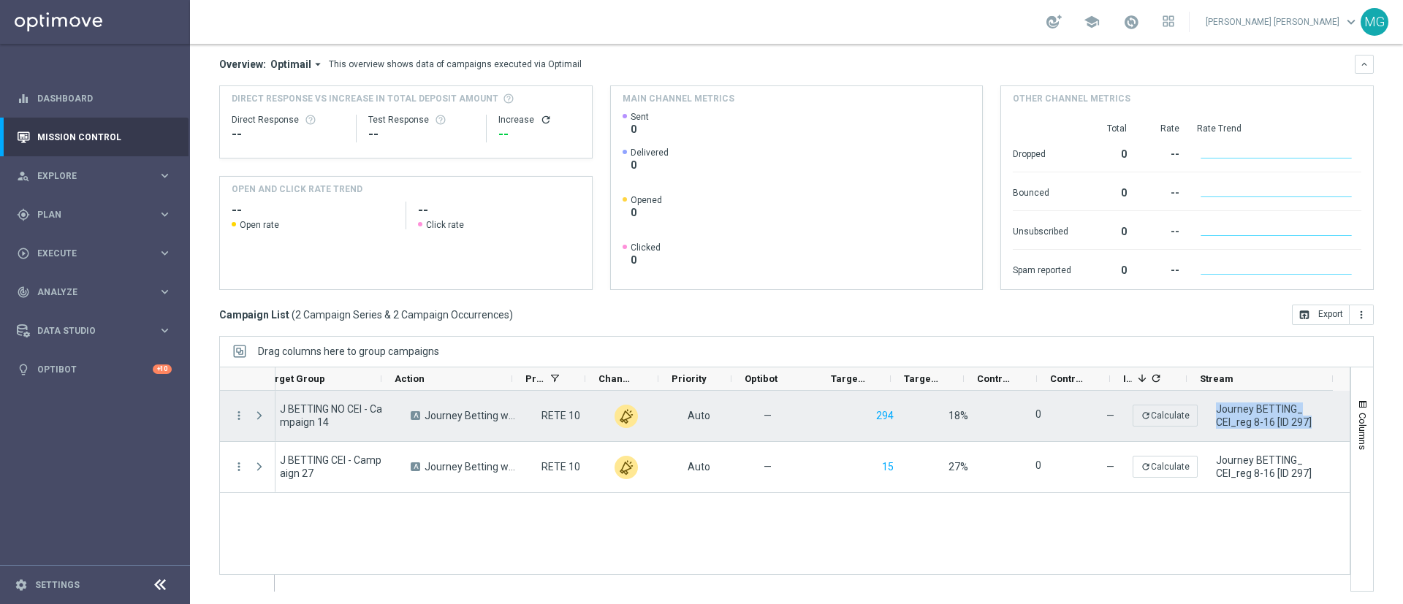
drag, startPoint x: 1299, startPoint y: 422, endPoint x: 1198, endPoint y: 409, distance: 101.7
click at [1204, 409] on div "Journey BETTING_ CEI_reg 8-16 [ID 297]" at bounding box center [1277, 416] width 146 height 50
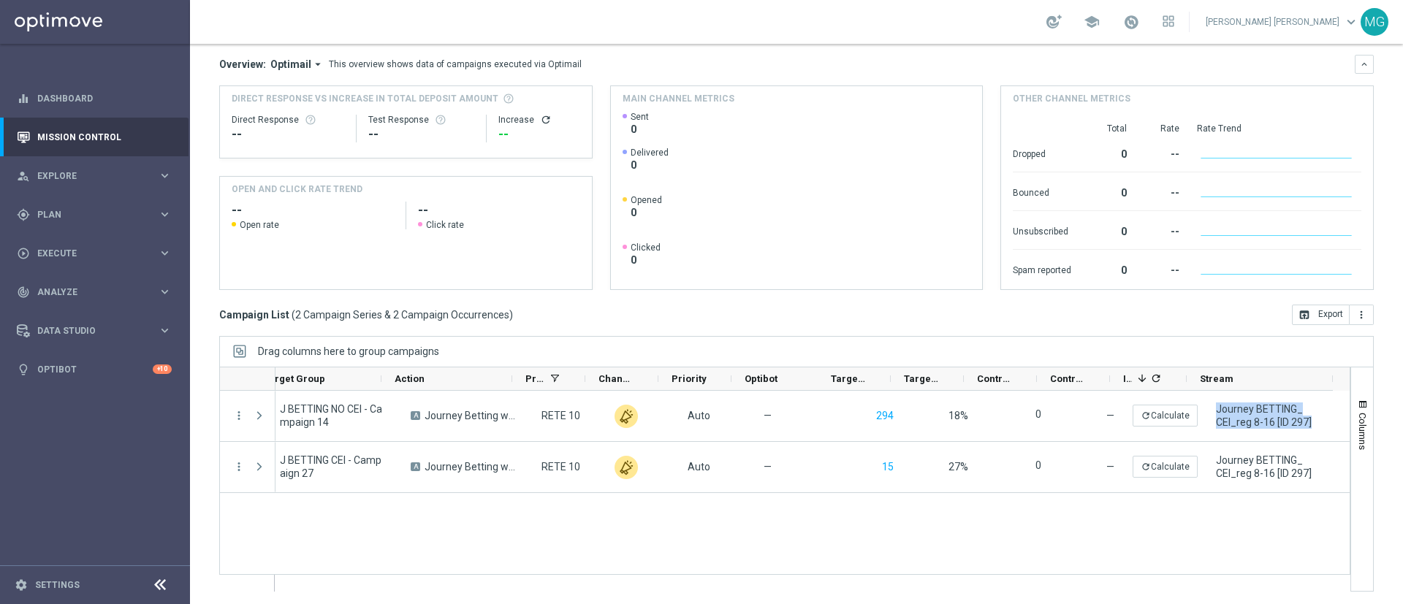
scroll to position [0, 0]
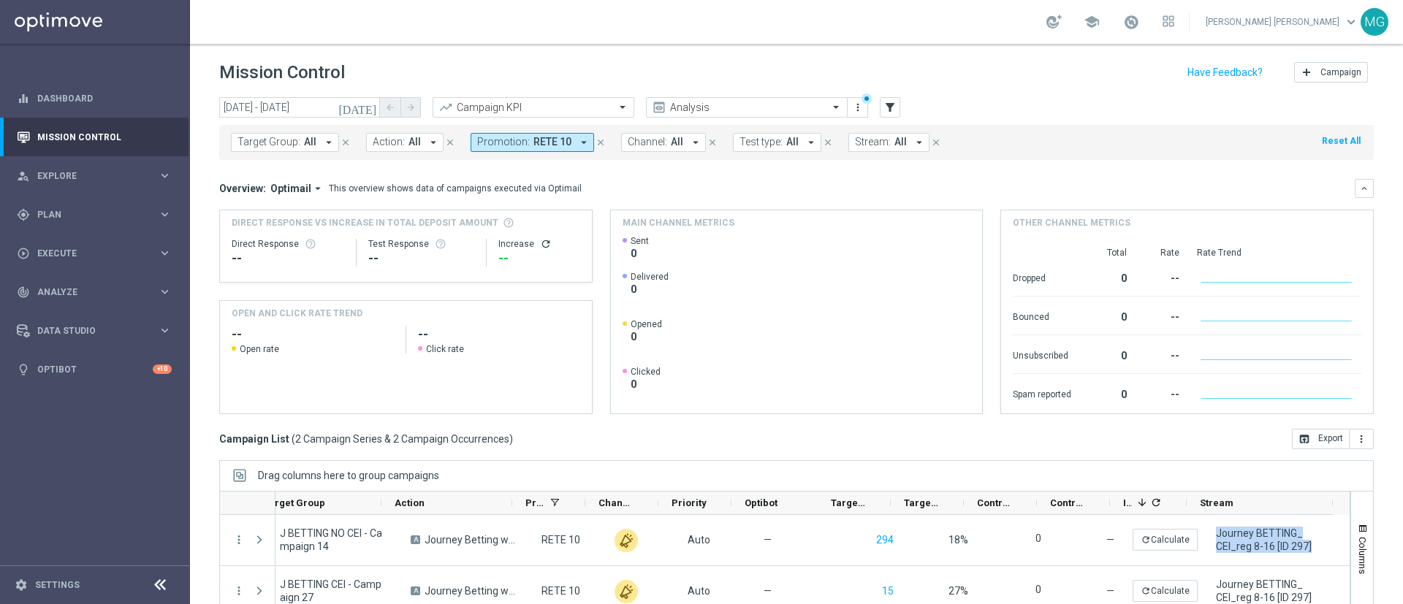
click at [895, 145] on span "All" at bounding box center [901, 142] width 12 height 12
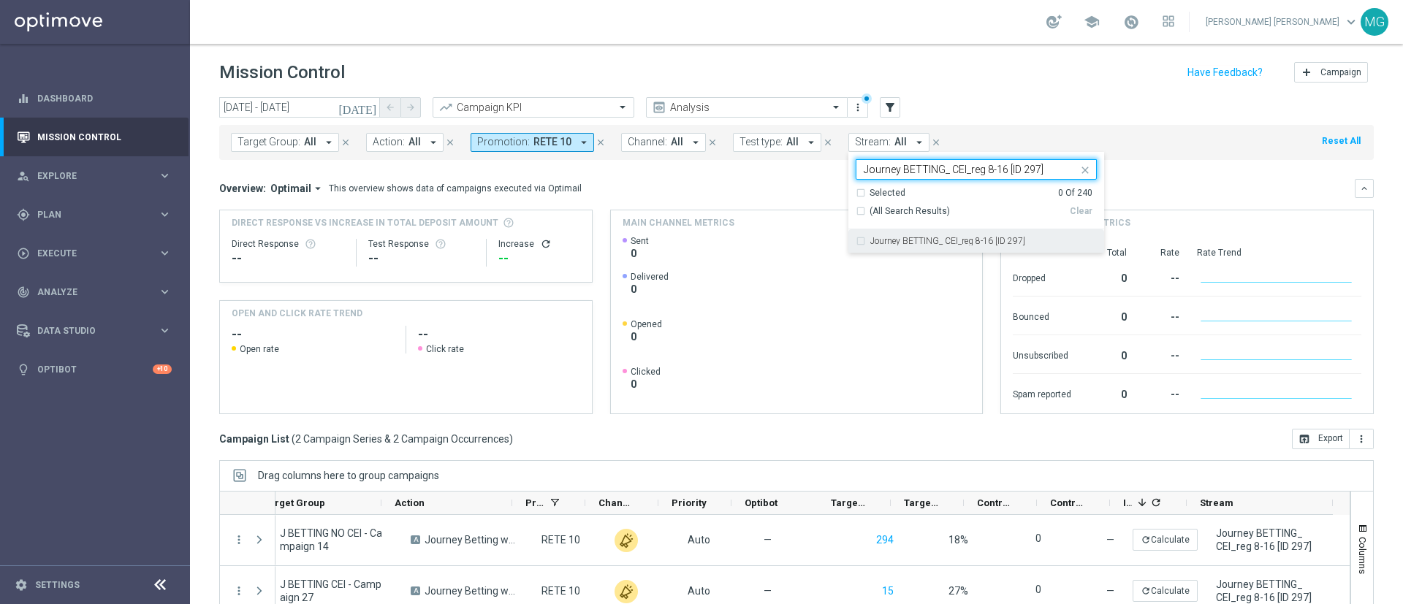
click at [908, 244] on label "Journey BETTING_ CEI_reg 8-16 [ID 297]" at bounding box center [948, 241] width 155 height 9
type input "Journey BETTING_ CEI_reg 8-16 [ID 297]"
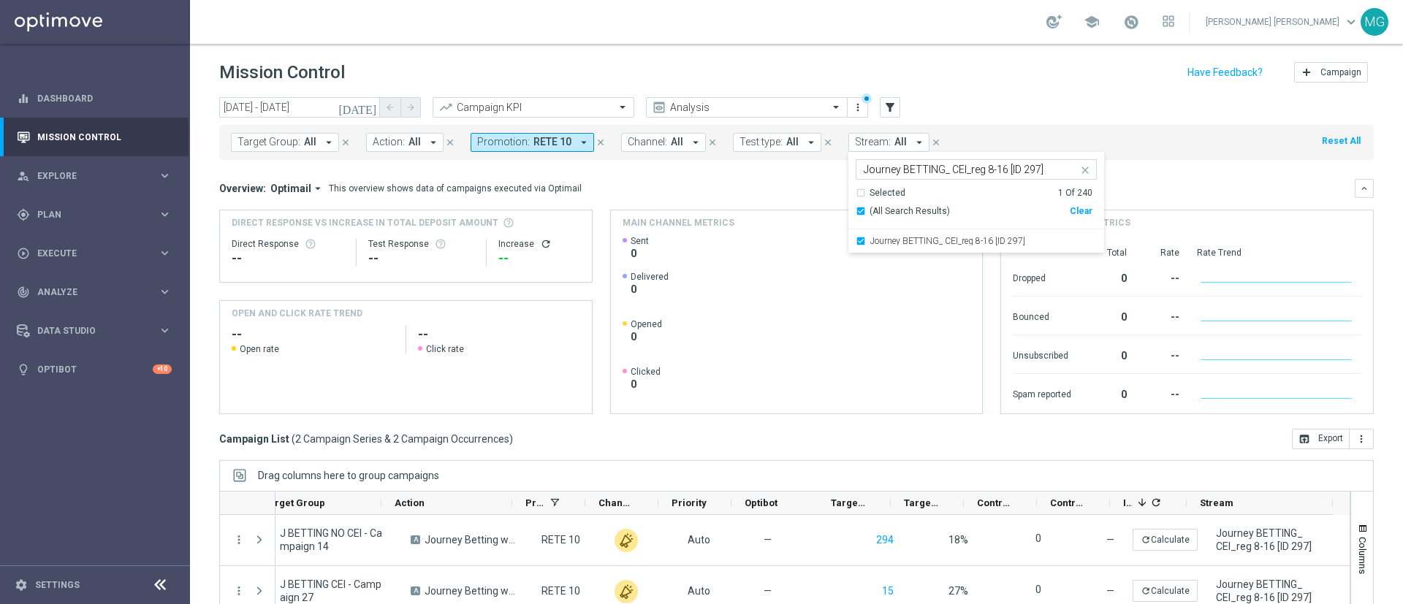
click at [1149, 185] on div "Overview: Optimail arrow_drop_down This overview shows data of campaigns execut…" at bounding box center [787, 188] width 1136 height 13
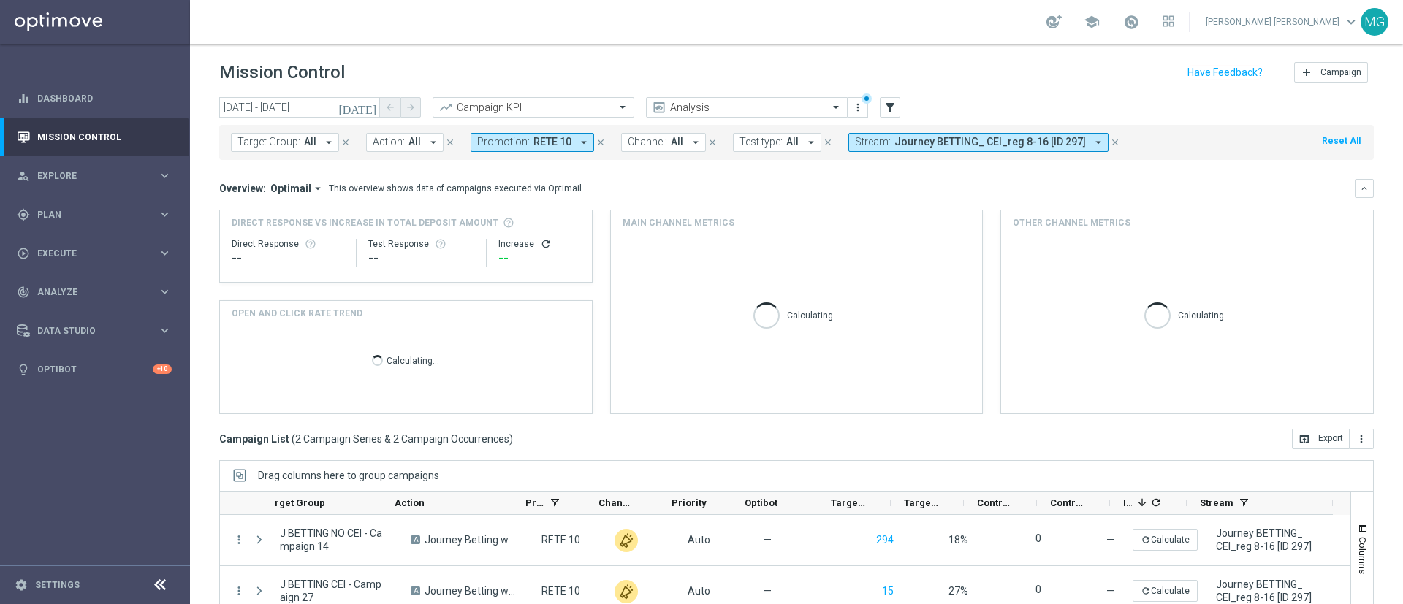
click at [596, 145] on icon "close" at bounding box center [601, 142] width 10 height 10
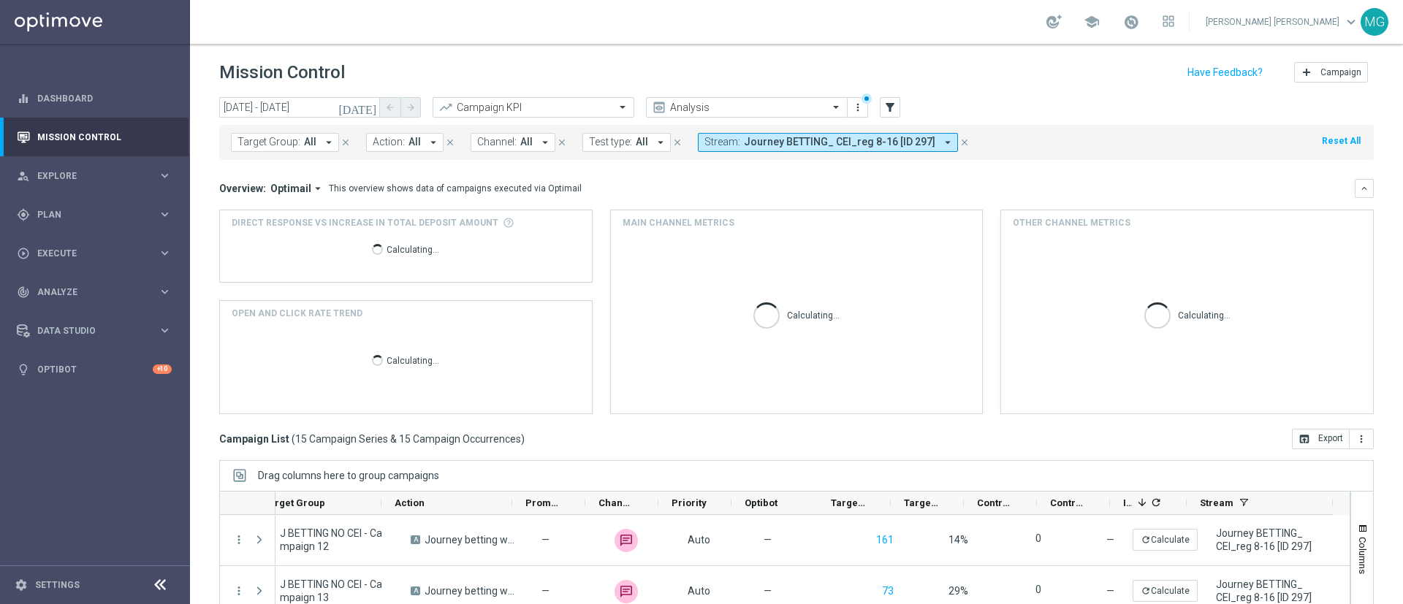
click at [367, 107] on icon "[DATE]" at bounding box center [357, 107] width 39 height 13
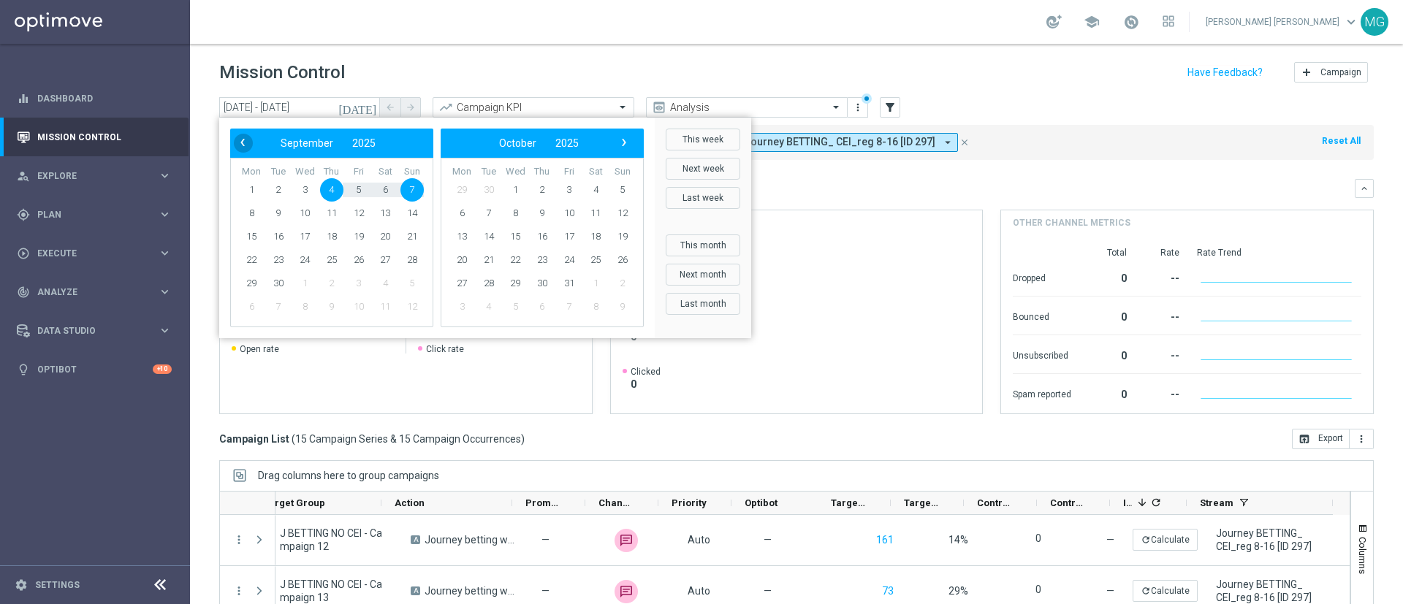
click at [241, 140] on span "‹" at bounding box center [242, 142] width 19 height 19
click at [251, 276] on span "25" at bounding box center [251, 283] width 23 height 23
click at [461, 191] on span "1" at bounding box center [461, 189] width 23 height 23
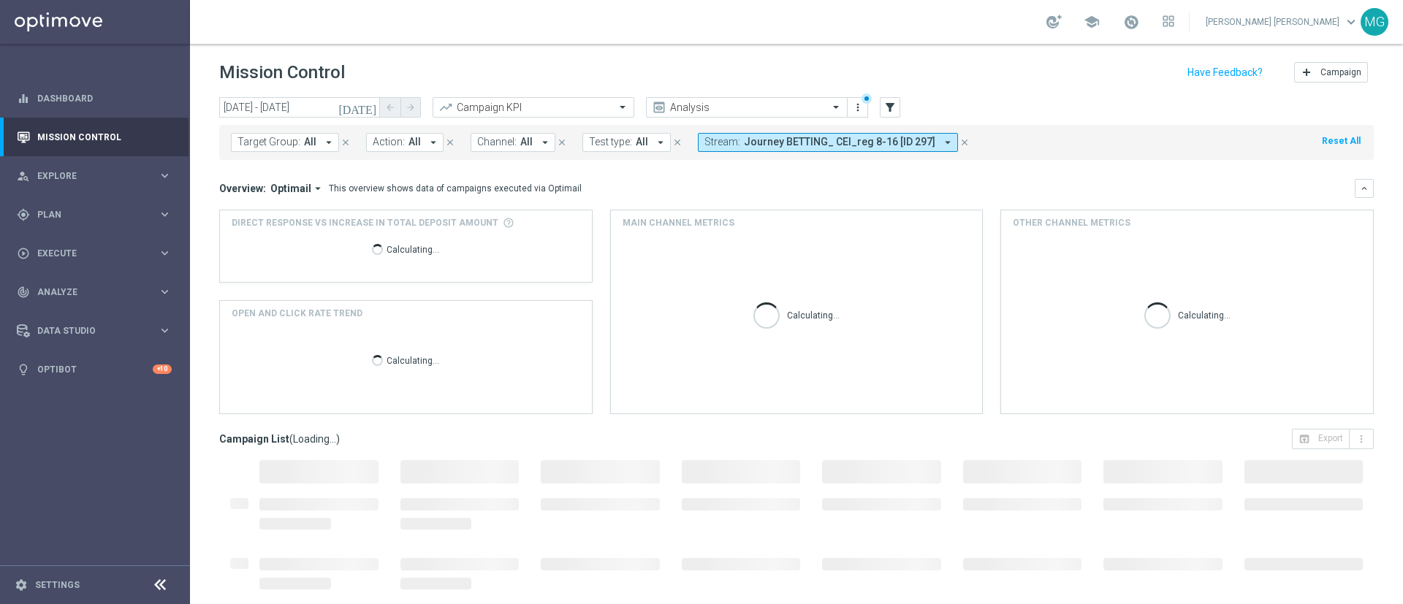
click at [368, 111] on icon "[DATE]" at bounding box center [357, 107] width 39 height 13
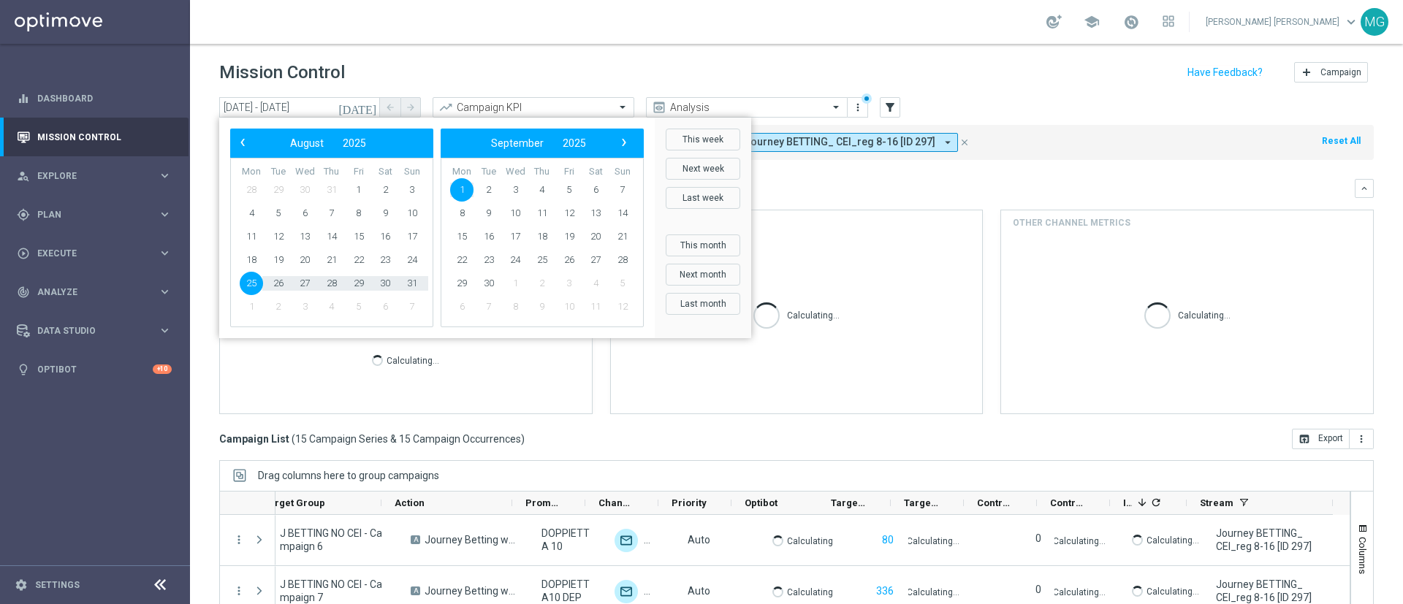
drag, startPoint x: 368, startPoint y: 111, endPoint x: 460, endPoint y: 187, distance: 119.4
click at [460, 187] on span "1" at bounding box center [461, 189] width 23 height 23
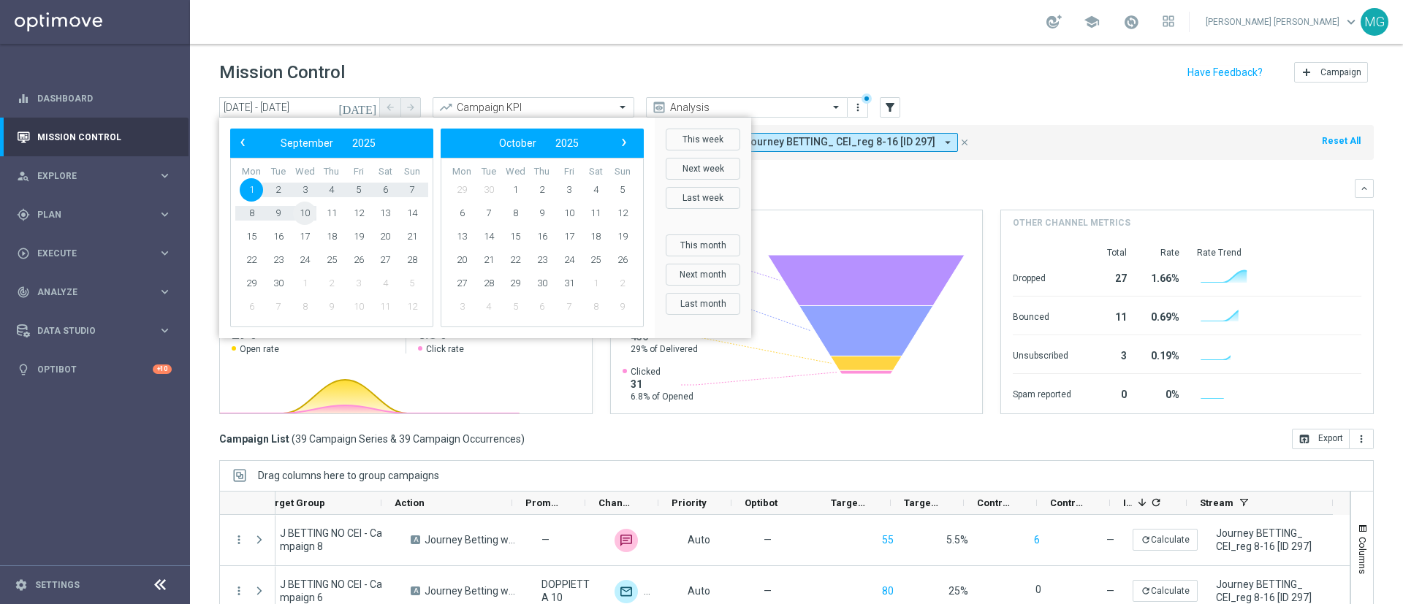
click at [308, 215] on span "10" at bounding box center [304, 213] width 23 height 23
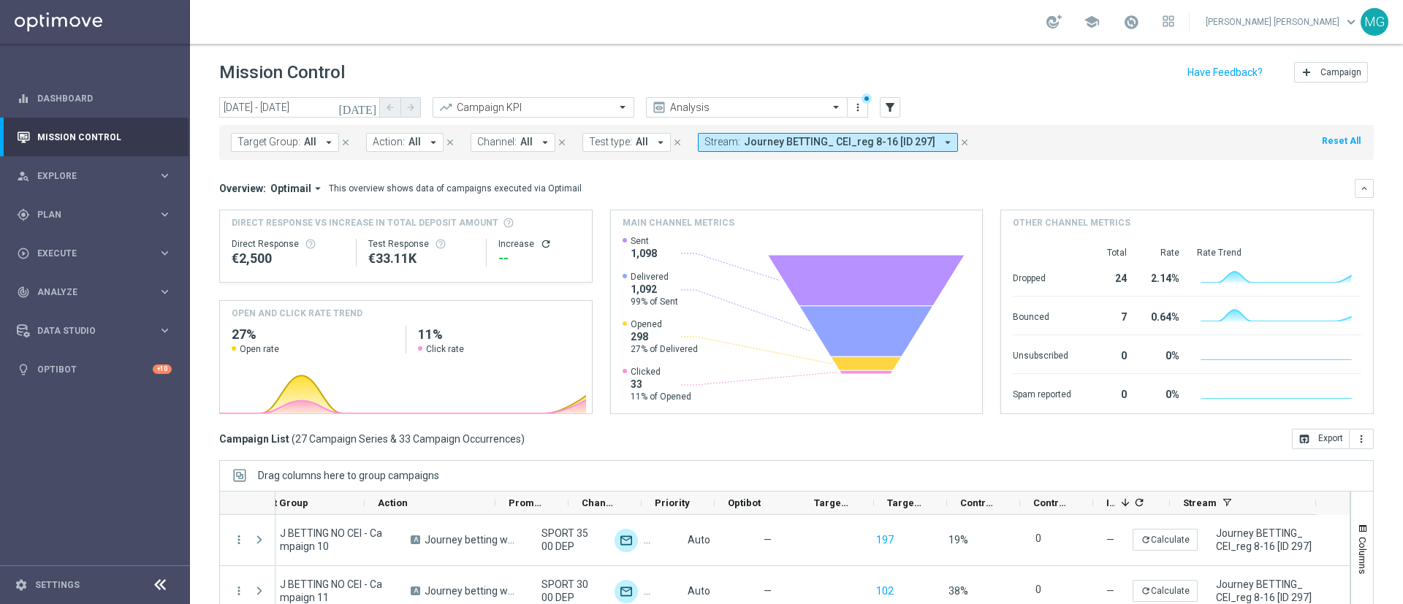
click at [525, 145] on span "All" at bounding box center [526, 142] width 12 height 12
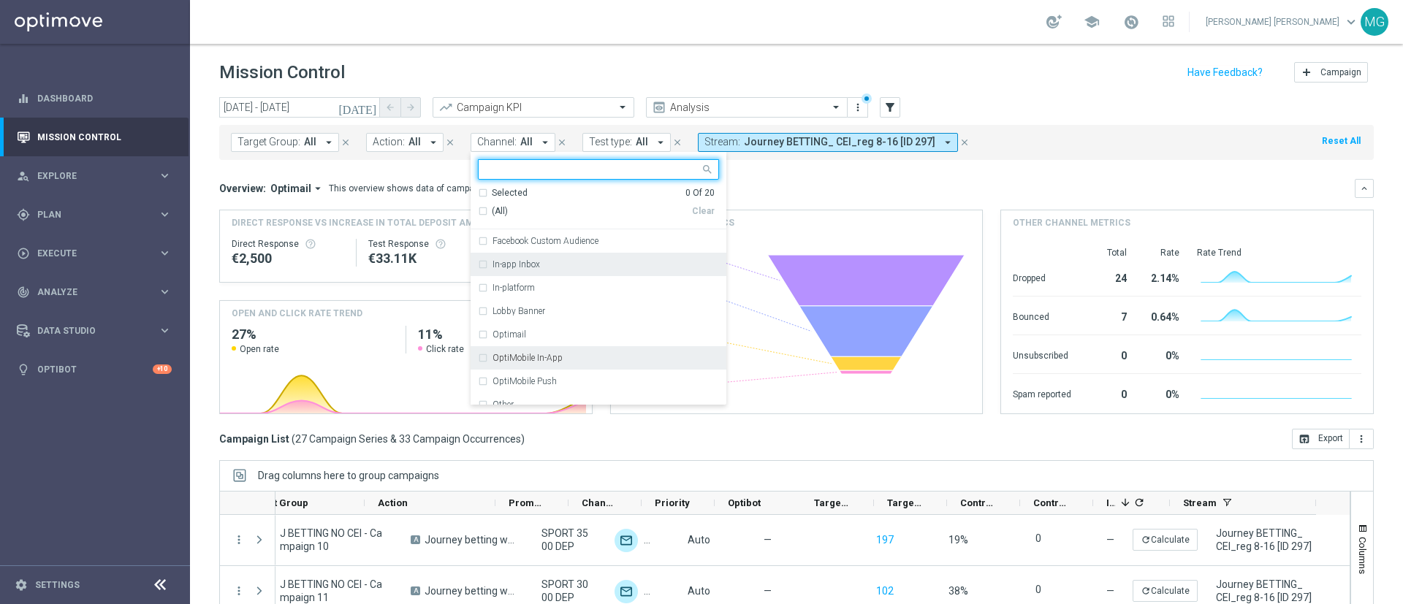
scroll to position [94, 0]
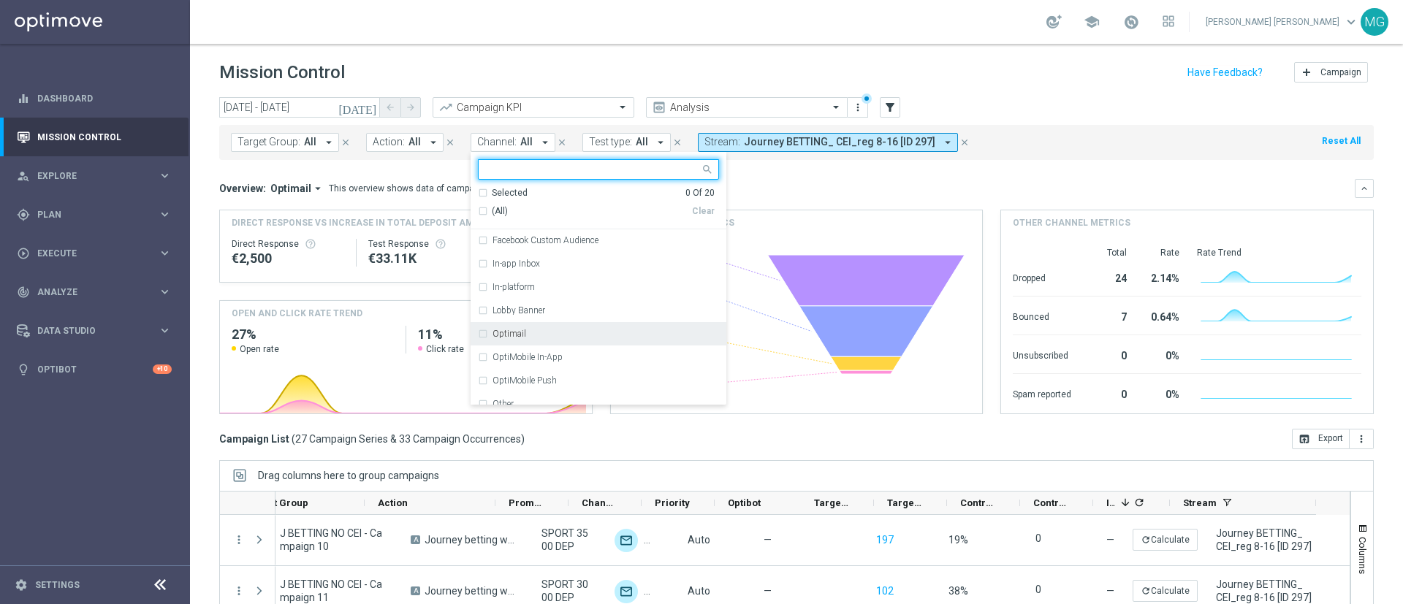
click at [515, 328] on div "Optimail" at bounding box center [598, 333] width 241 height 23
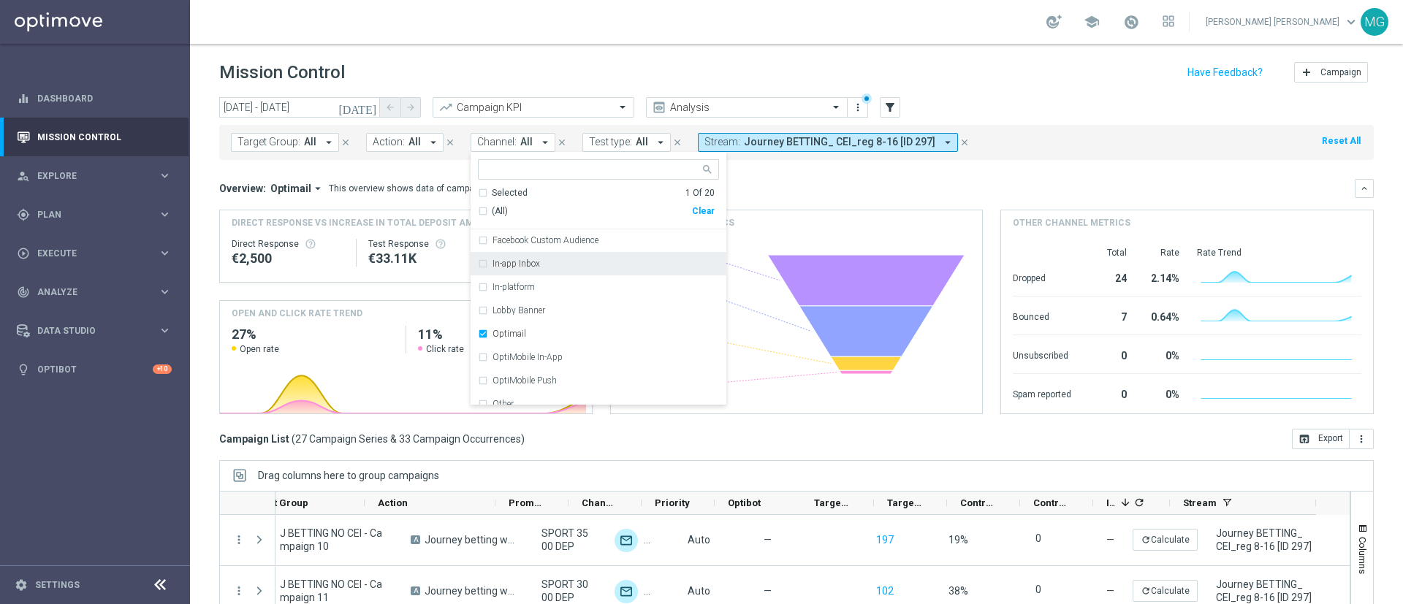
click at [835, 189] on div "Overview: Optimail arrow_drop_down This overview shows data of campaigns execut…" at bounding box center [787, 188] width 1136 height 13
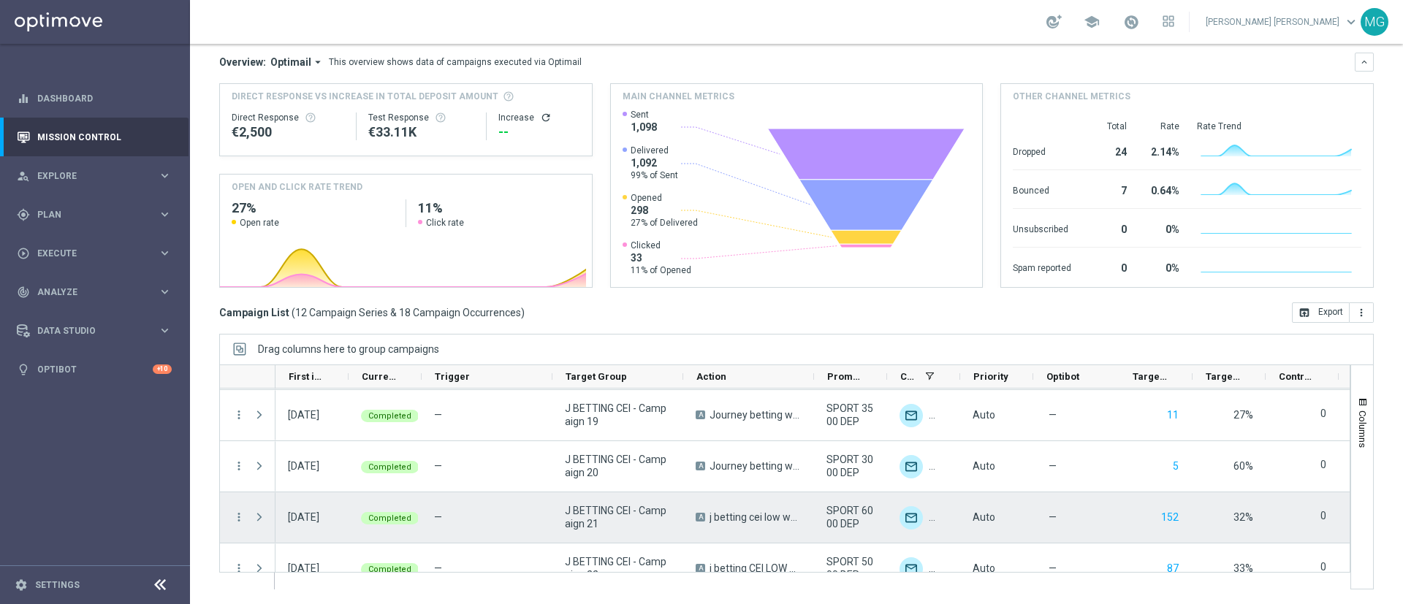
scroll to position [0, 0]
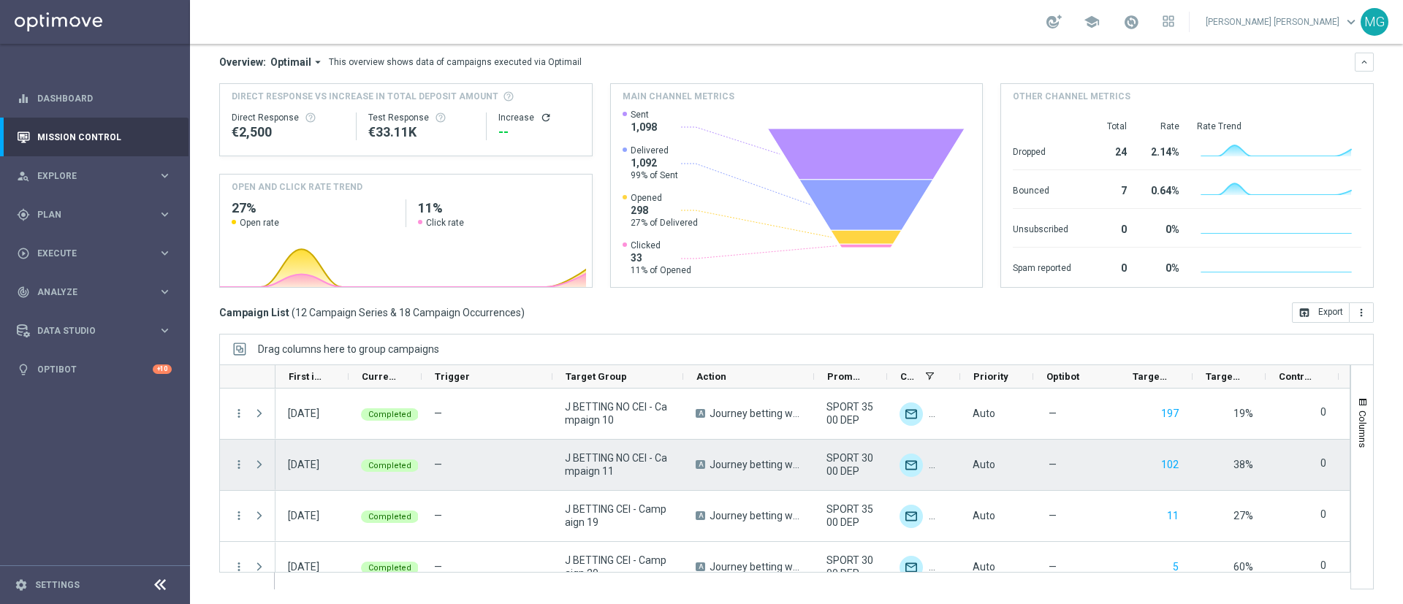
click at [831, 478] on div "SPORT 3000 DEP" at bounding box center [850, 465] width 73 height 50
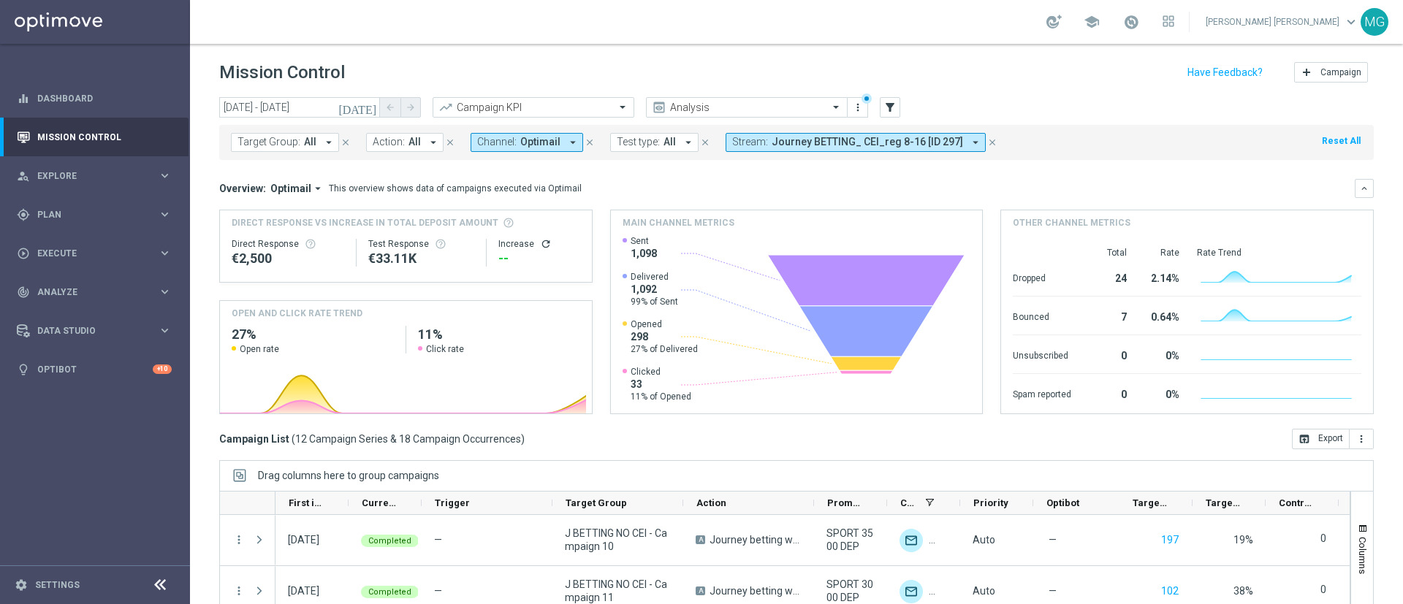
click at [368, 106] on icon "today" at bounding box center [357, 107] width 39 height 13
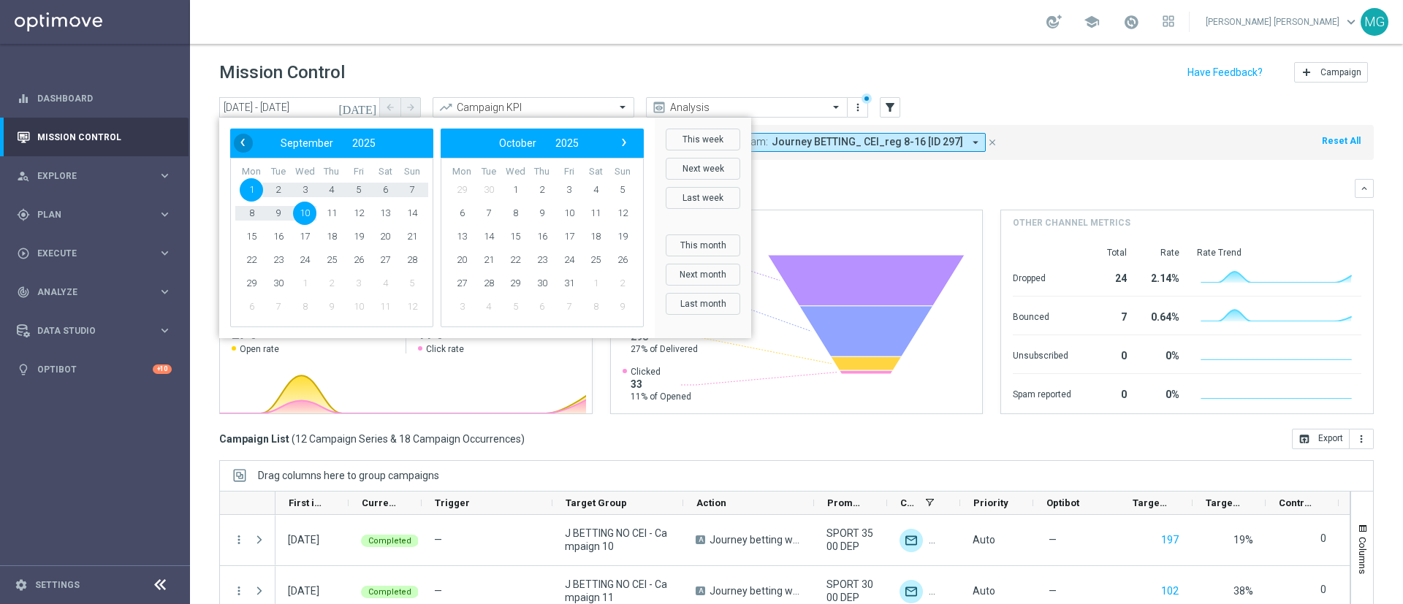
click at [243, 142] on span "‹" at bounding box center [242, 142] width 19 height 19
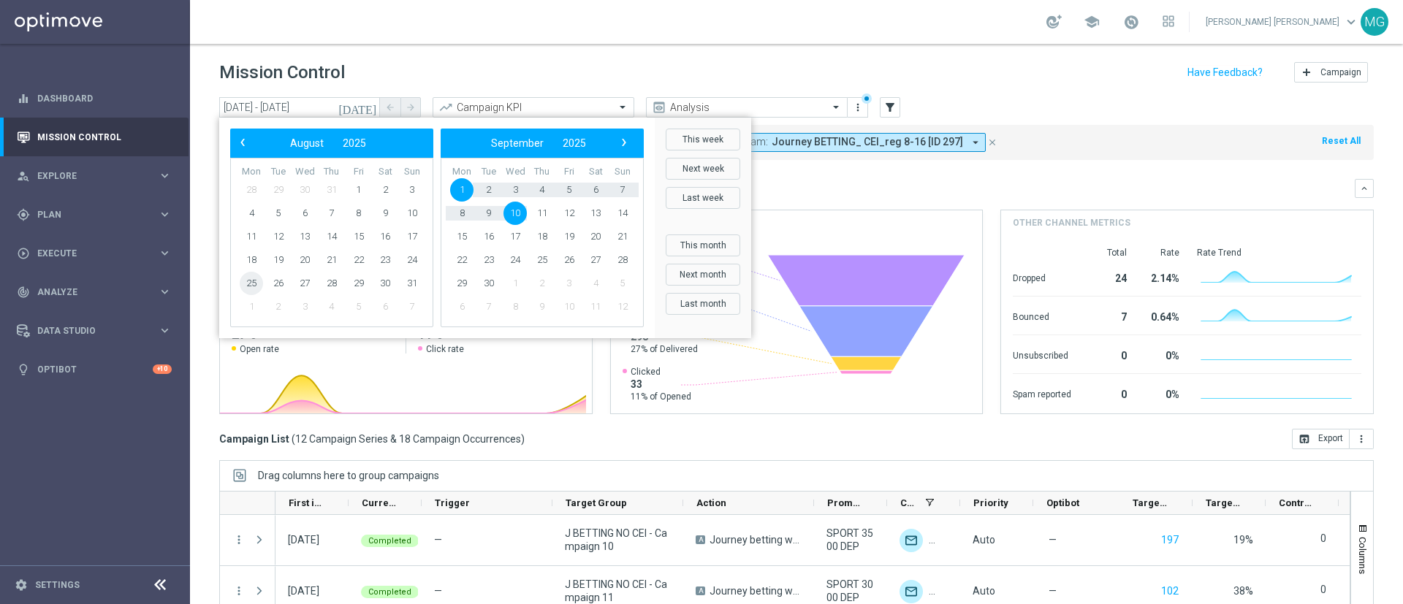
click at [248, 282] on span "25" at bounding box center [251, 283] width 23 height 23
click at [522, 214] on span "10" at bounding box center [515, 213] width 23 height 23
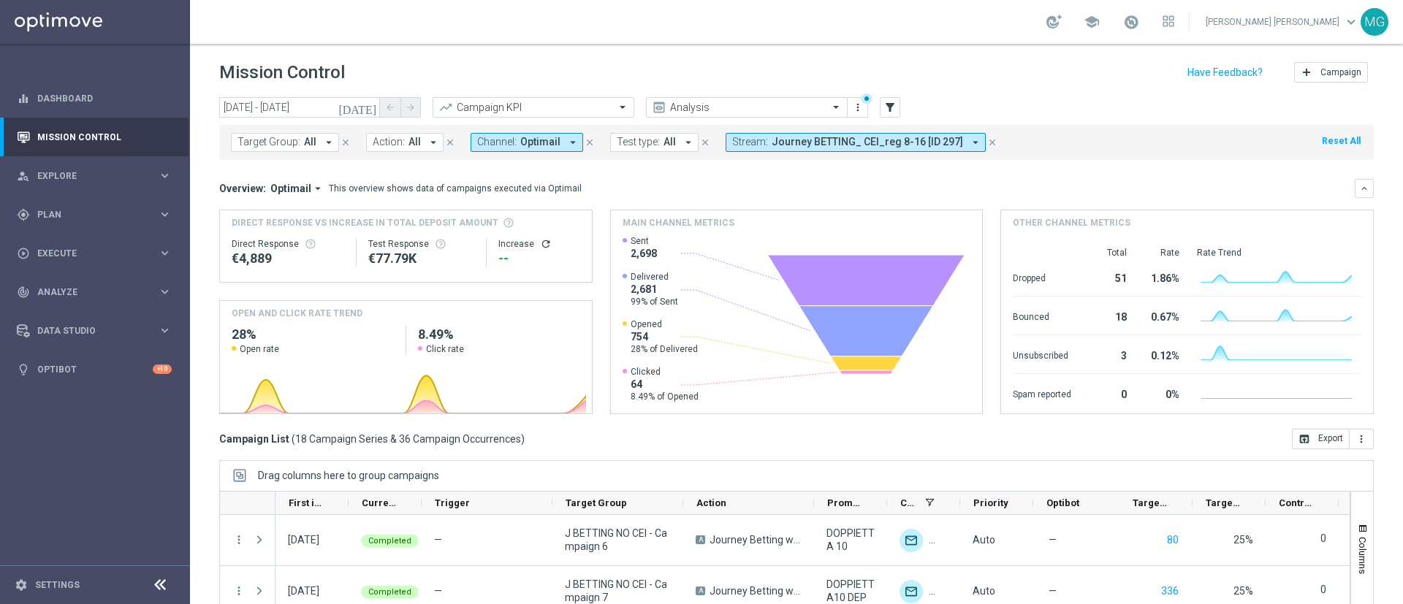
click at [988, 143] on icon "close" at bounding box center [993, 142] width 10 height 10
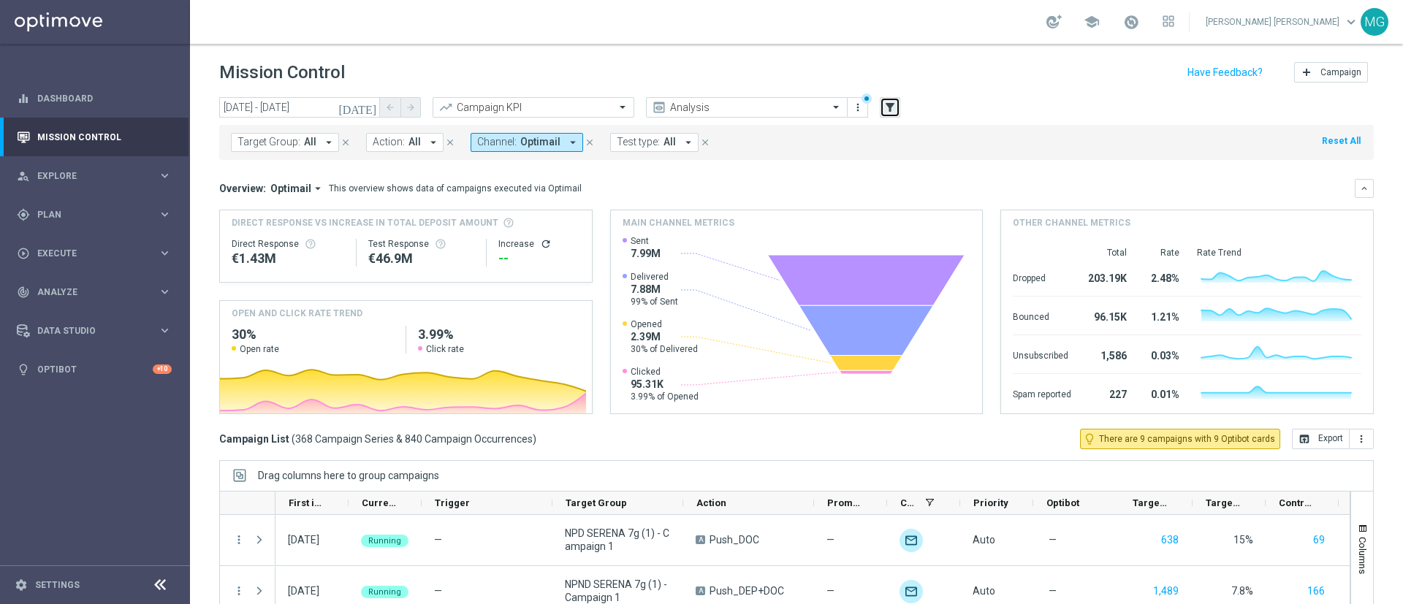
click at [896, 110] on icon "filter_alt" at bounding box center [890, 107] width 13 height 13
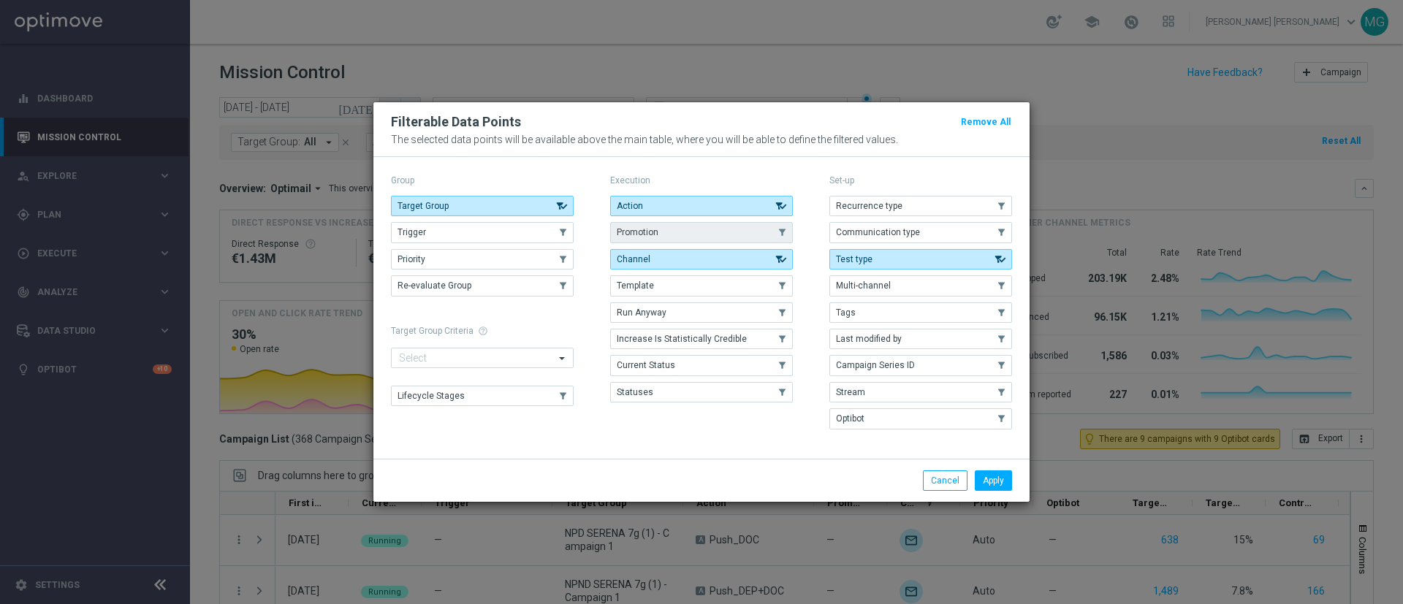
click at [683, 236] on button "Promotion" at bounding box center [701, 232] width 183 height 20
click at [1001, 480] on button "Apply" at bounding box center [993, 481] width 37 height 20
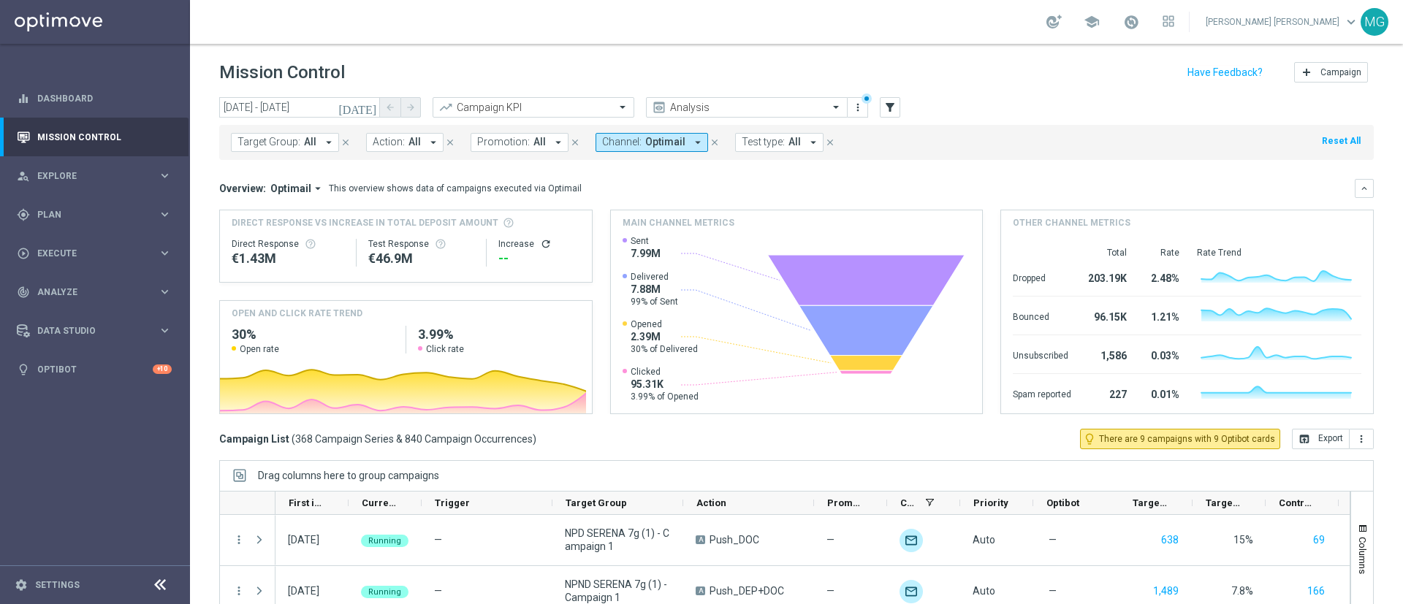
click at [370, 107] on icon "[DATE]" at bounding box center [357, 107] width 39 height 13
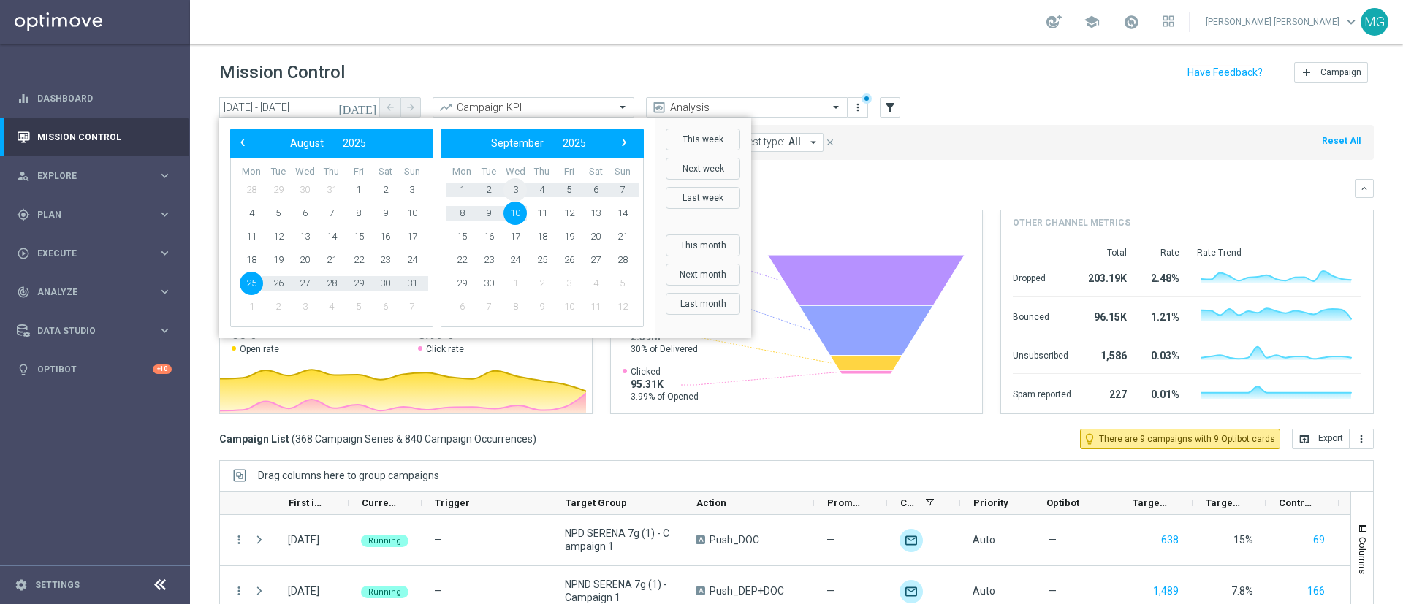
click at [515, 192] on span "3" at bounding box center [515, 189] width 23 height 23
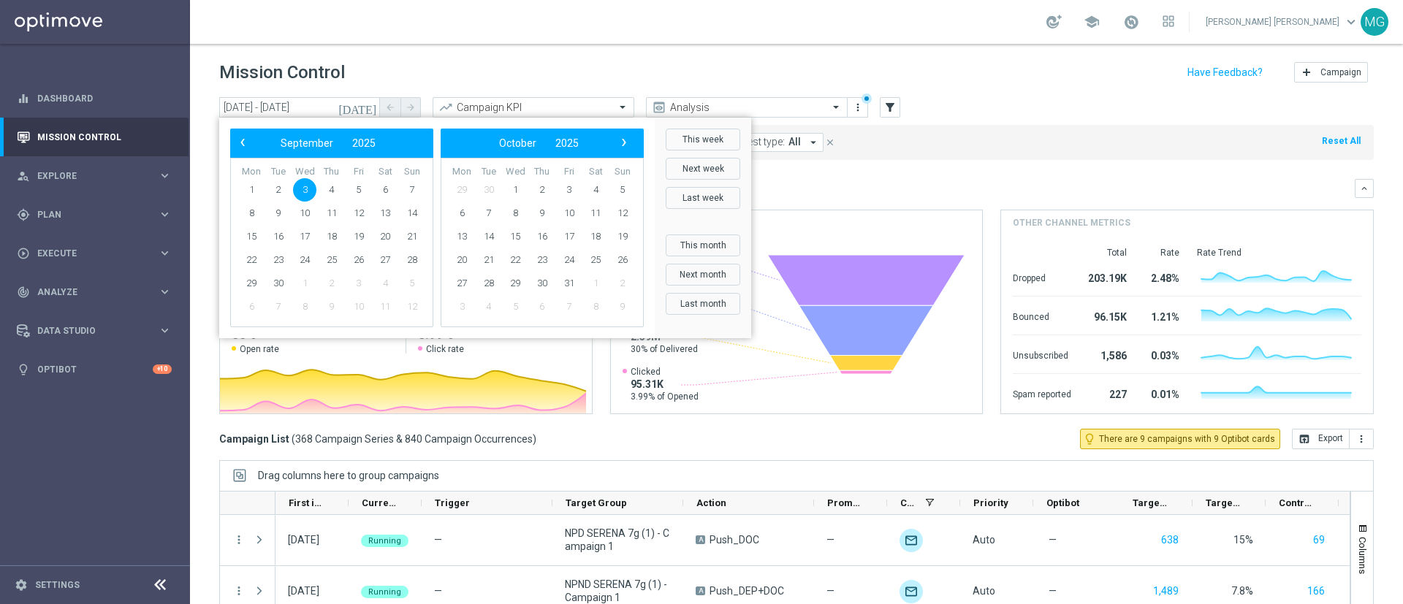
click at [308, 186] on span "3" at bounding box center [304, 189] width 23 height 23
type input "[DATE] - [DATE]"
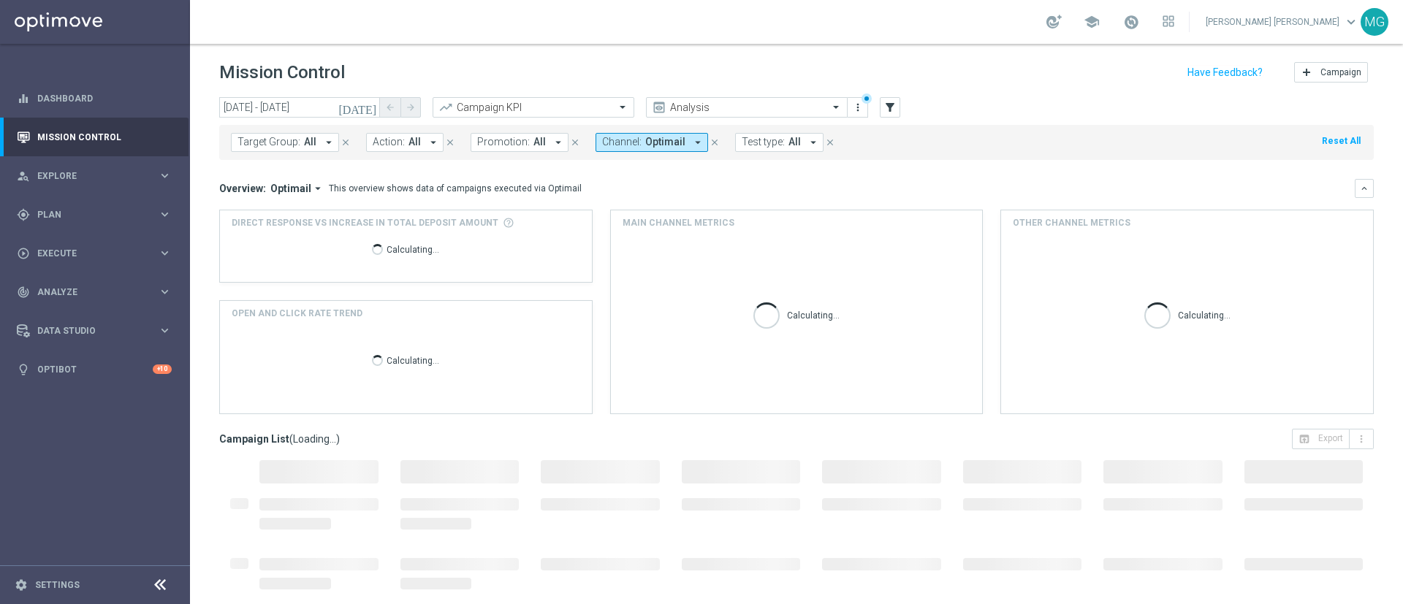
click at [525, 147] on button "Promotion: All arrow_drop_down" at bounding box center [520, 142] width 98 height 19
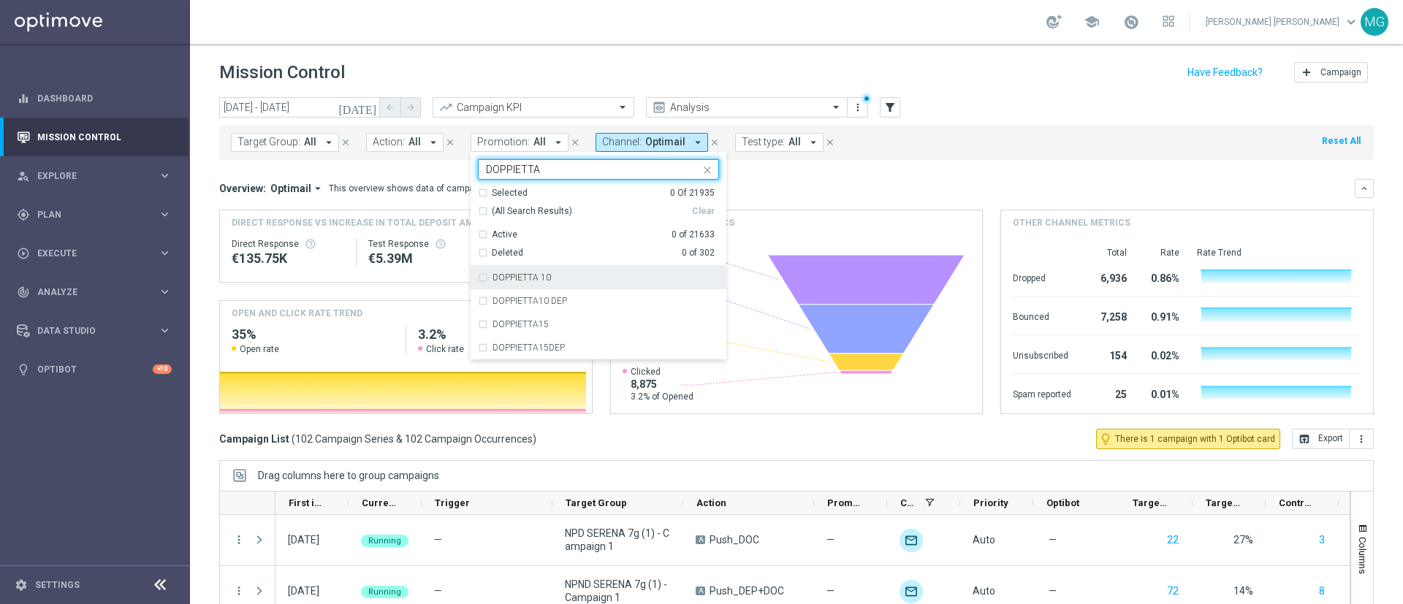
click at [506, 272] on div "DOPPIETTA 10" at bounding box center [598, 277] width 241 height 23
type input "DOPPIETTA"
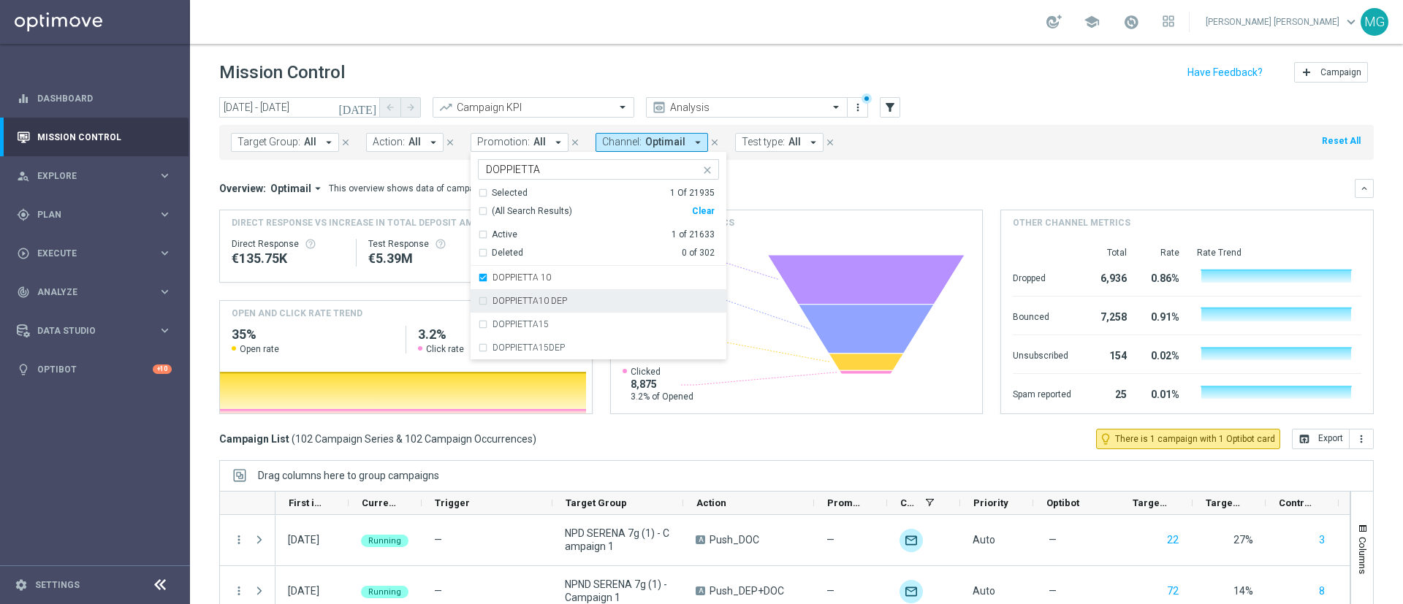
click at [509, 305] on label "DOPPIETTA10 DEP" at bounding box center [530, 301] width 75 height 9
click at [864, 195] on div "Overview: Optimail arrow_drop_down This overview shows data of campaigns execut…" at bounding box center [796, 188] width 1155 height 19
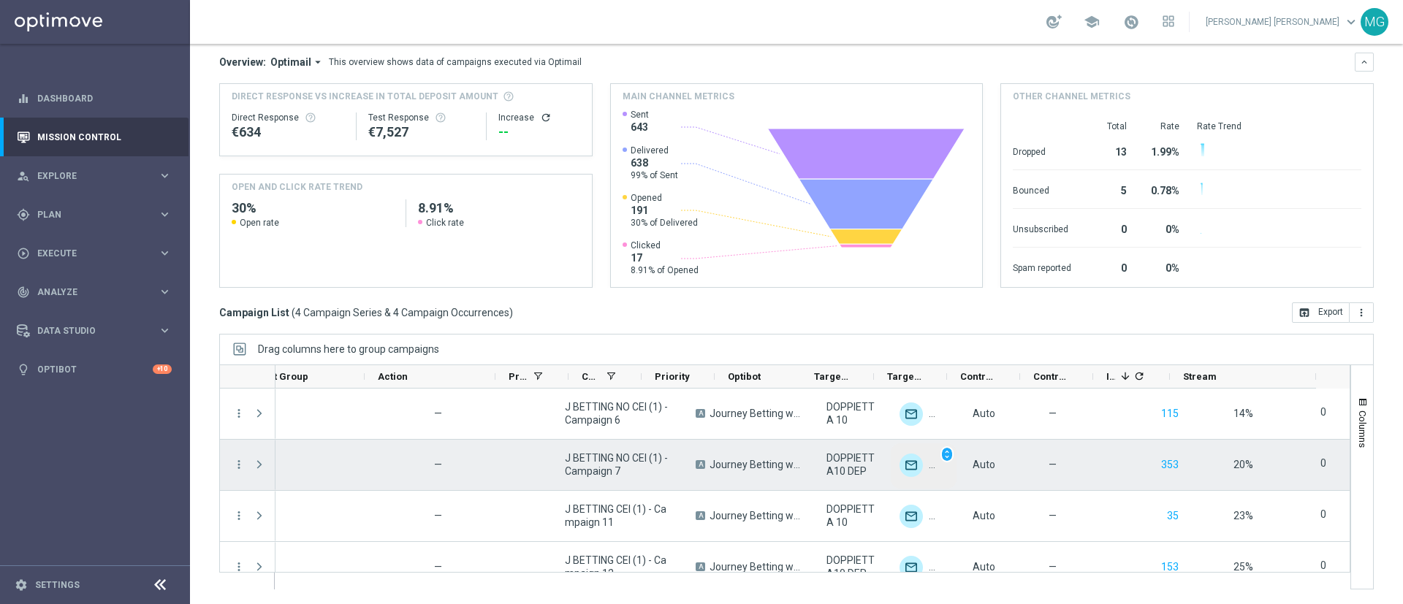
scroll to position [0, 317]
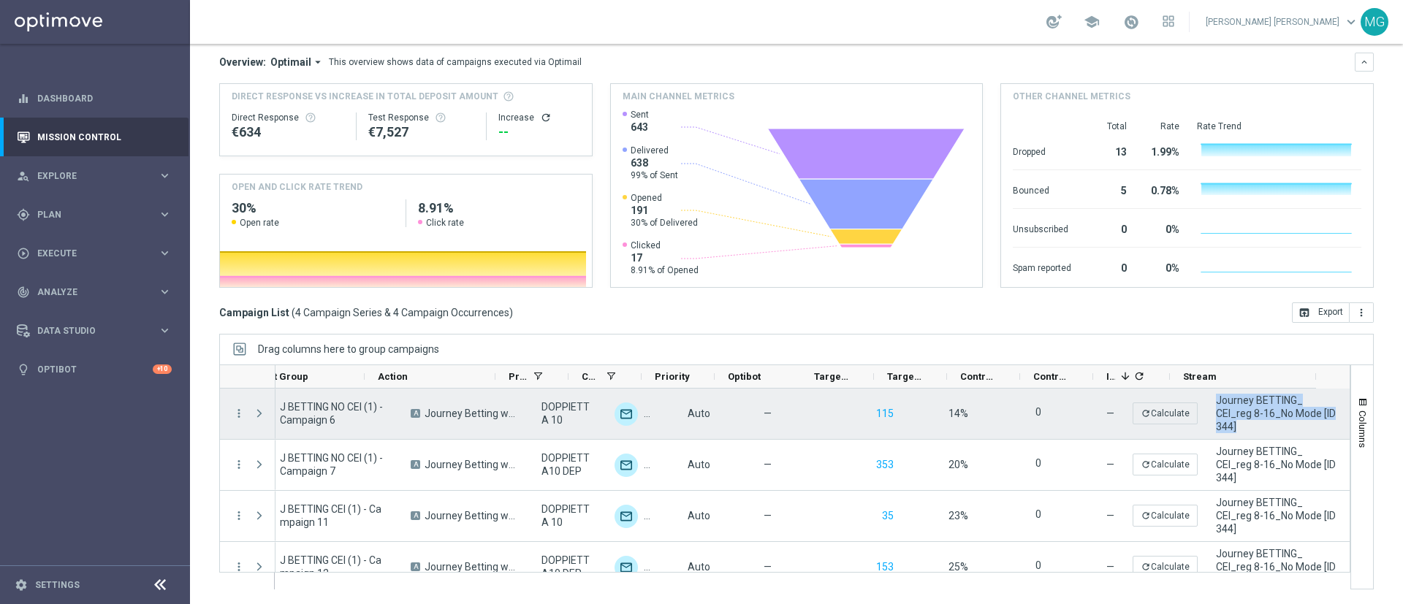
drag, startPoint x: 1208, startPoint y: 430, endPoint x: 1180, endPoint y: 399, distance: 41.9
click at [1204, 399] on div "Journey BETTING_ CEI_reg 8-16_No Mode [ID 344]" at bounding box center [1277, 414] width 146 height 50
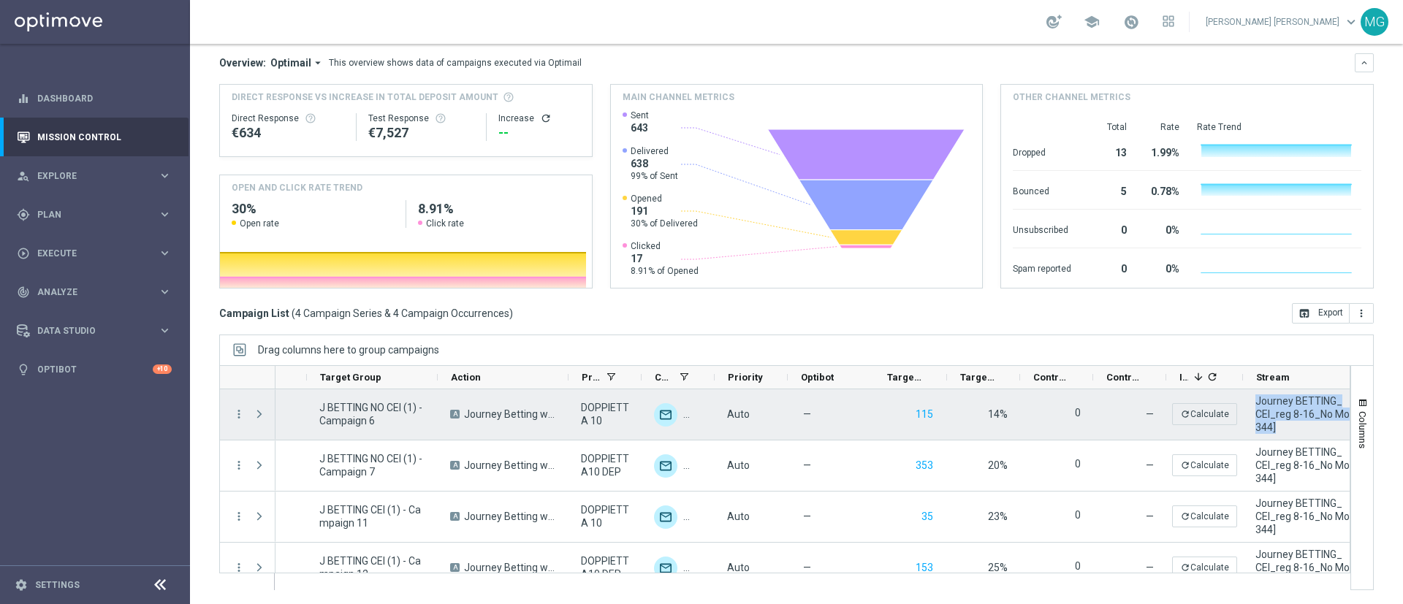
scroll to position [0, 246]
click at [929, 412] on button "115" at bounding box center [924, 415] width 20 height 18
click at [925, 414] on button "115" at bounding box center [924, 415] width 20 height 18
drag, startPoint x: 374, startPoint y: 420, endPoint x: 317, endPoint y: 410, distance: 58.5
click at [317, 410] on div "J BETTING NO CEI (1) - Campaign 6" at bounding box center [371, 415] width 131 height 50
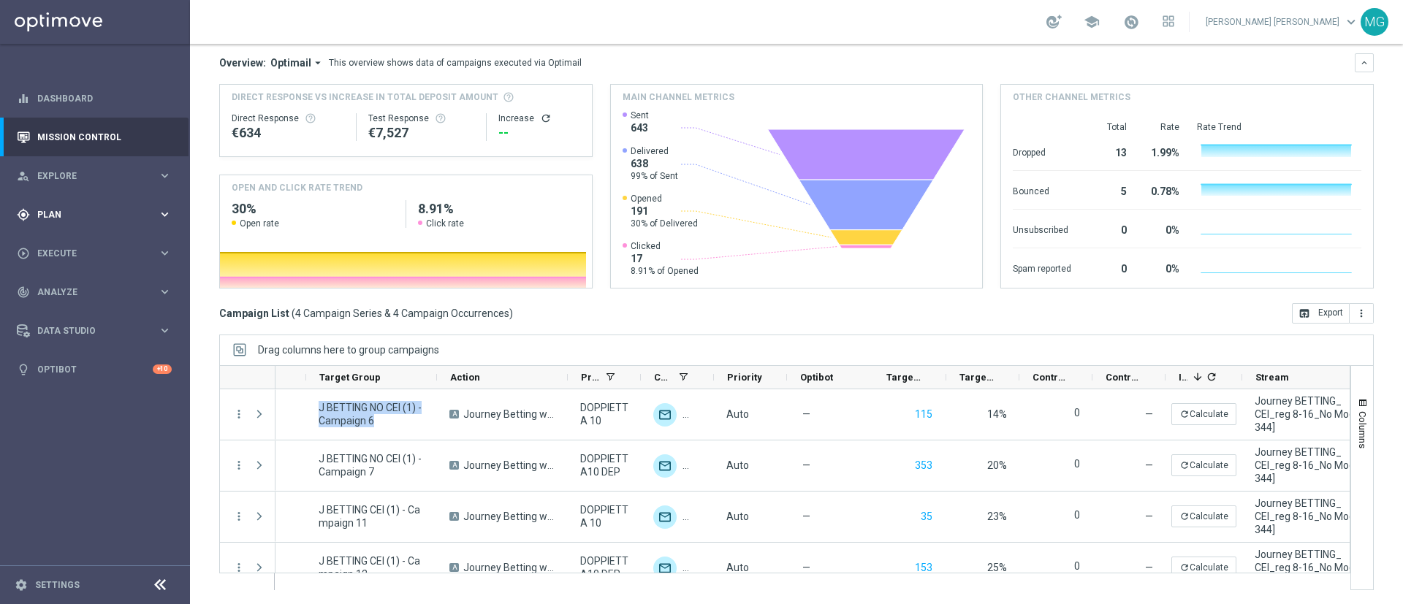
click at [83, 216] on span "Plan" at bounding box center [97, 215] width 121 height 9
click at [79, 247] on link "Target Groups" at bounding box center [95, 245] width 114 height 12
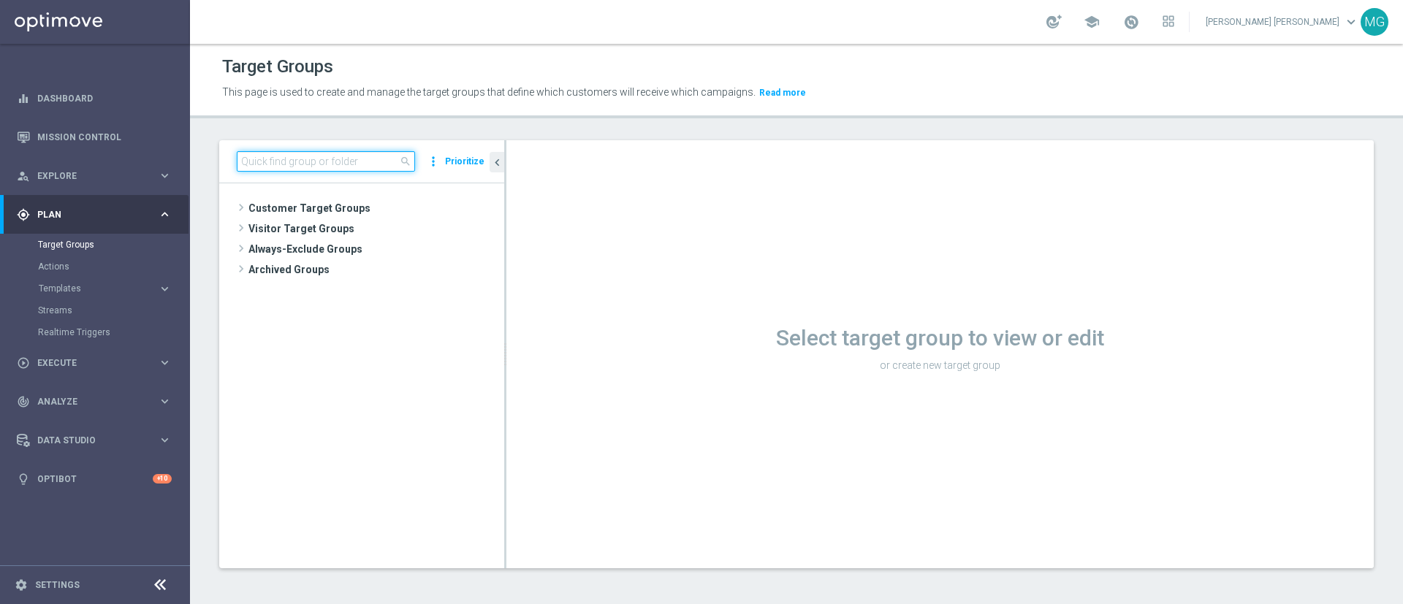
click at [303, 160] on input at bounding box center [326, 161] width 178 height 20
paste input "J BETTING NO CEI (1) - Campaign 6"
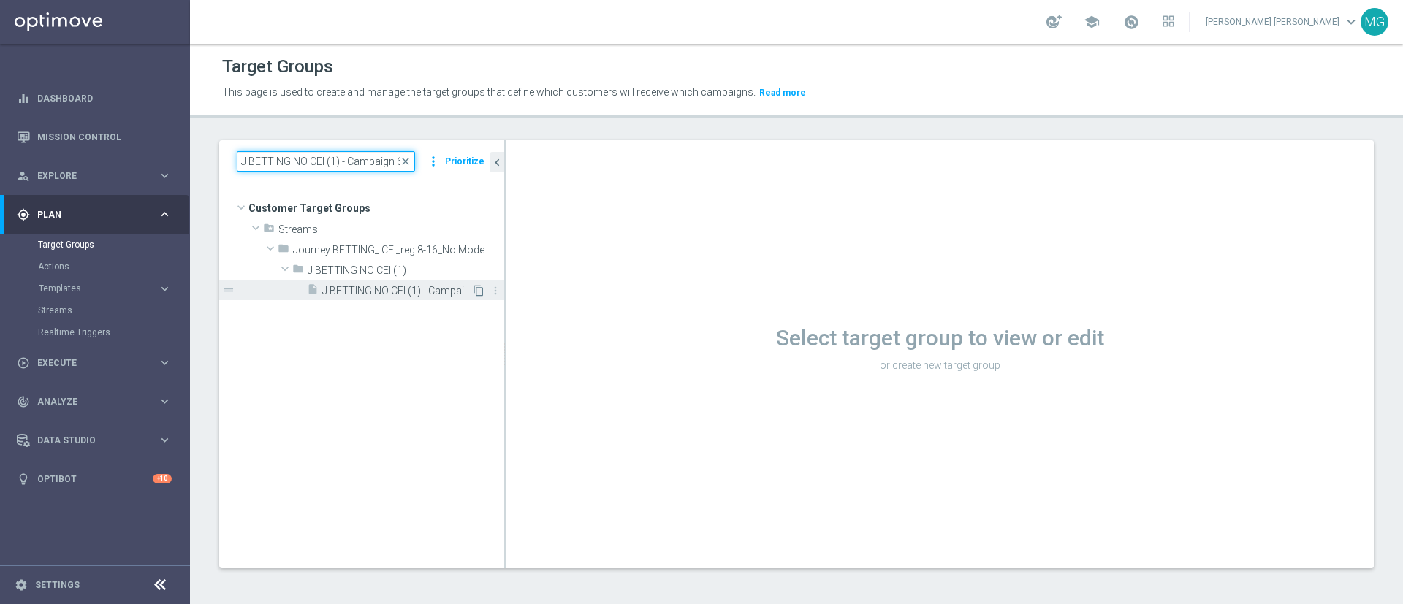
type input "J BETTING NO CEI (1) - Campaign 6"
click at [479, 293] on icon "content_copy" at bounding box center [479, 291] width 12 height 12
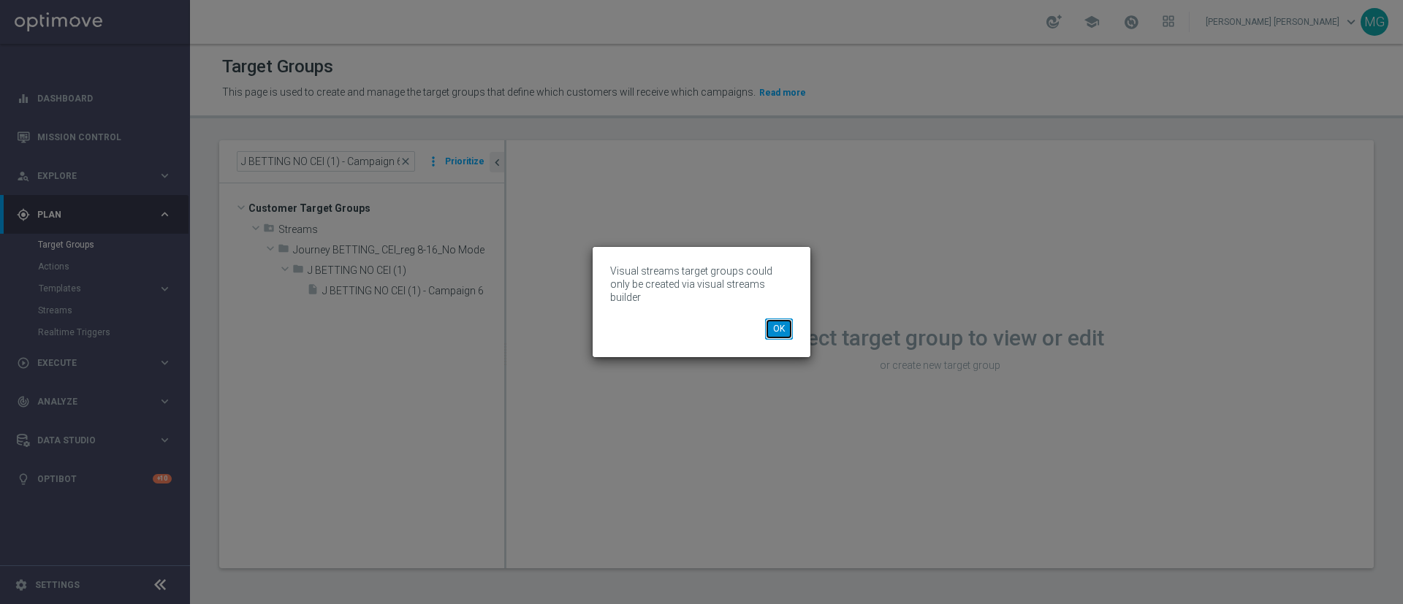
click at [780, 324] on button "OK" at bounding box center [779, 329] width 28 height 20
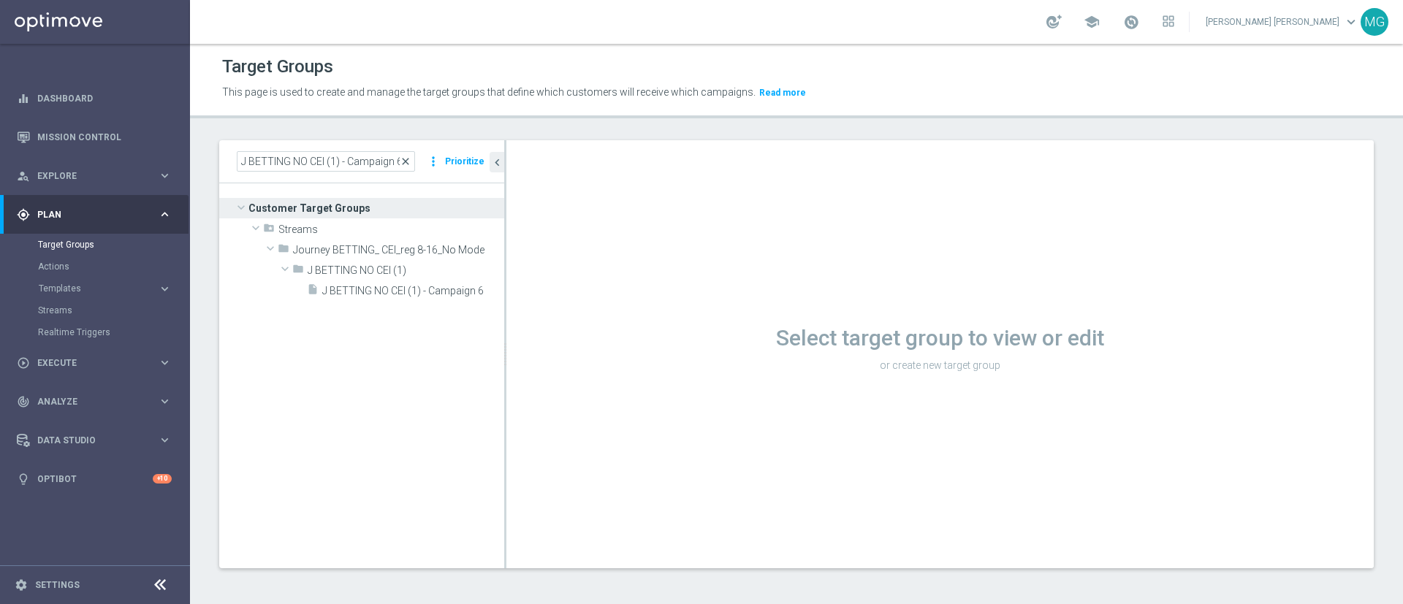
click at [412, 160] on span "close" at bounding box center [406, 162] width 12 height 12
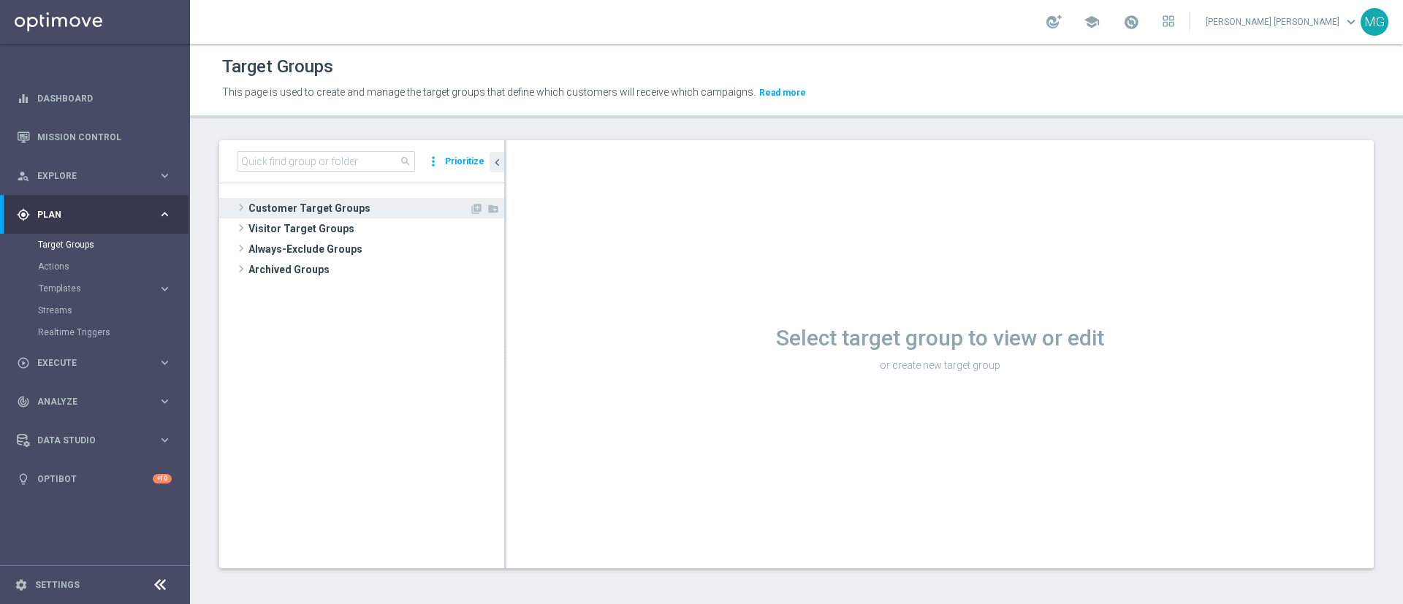
click at [344, 213] on span "Customer Target Groups" at bounding box center [359, 208] width 221 height 20
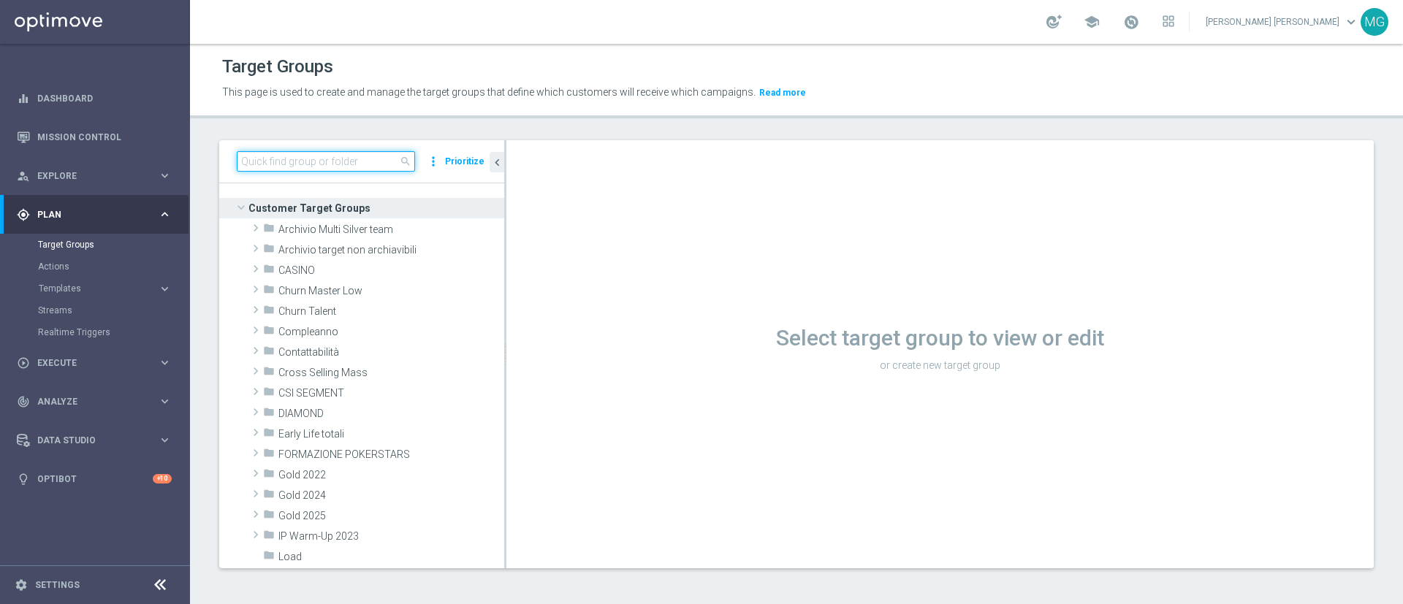
click at [329, 159] on input at bounding box center [326, 161] width 178 height 20
click at [254, 432] on span at bounding box center [256, 433] width 15 height 18
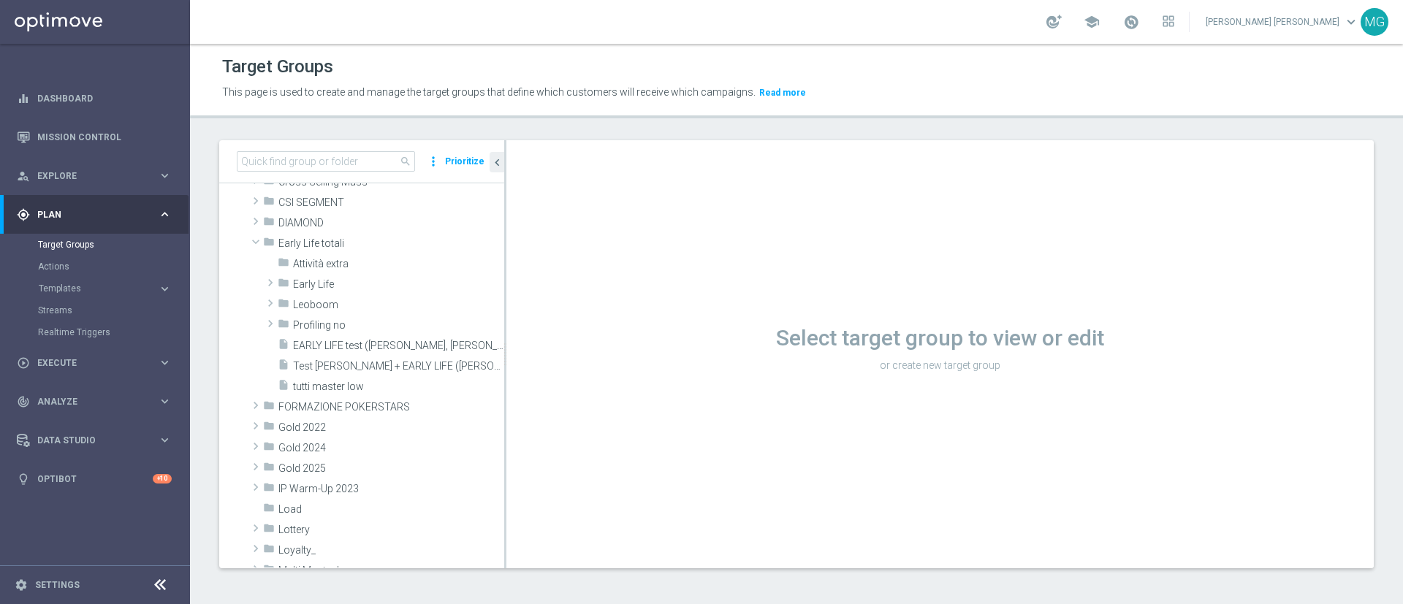
scroll to position [243, 0]
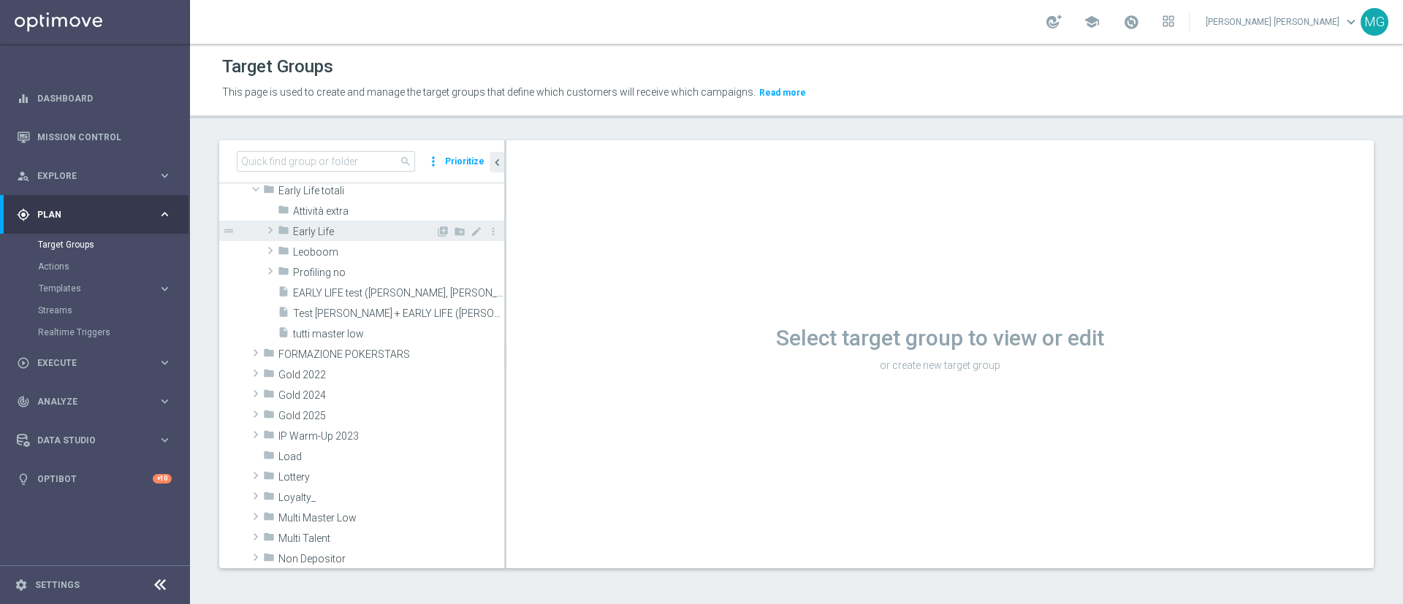
click at [272, 232] on span at bounding box center [270, 230] width 15 height 18
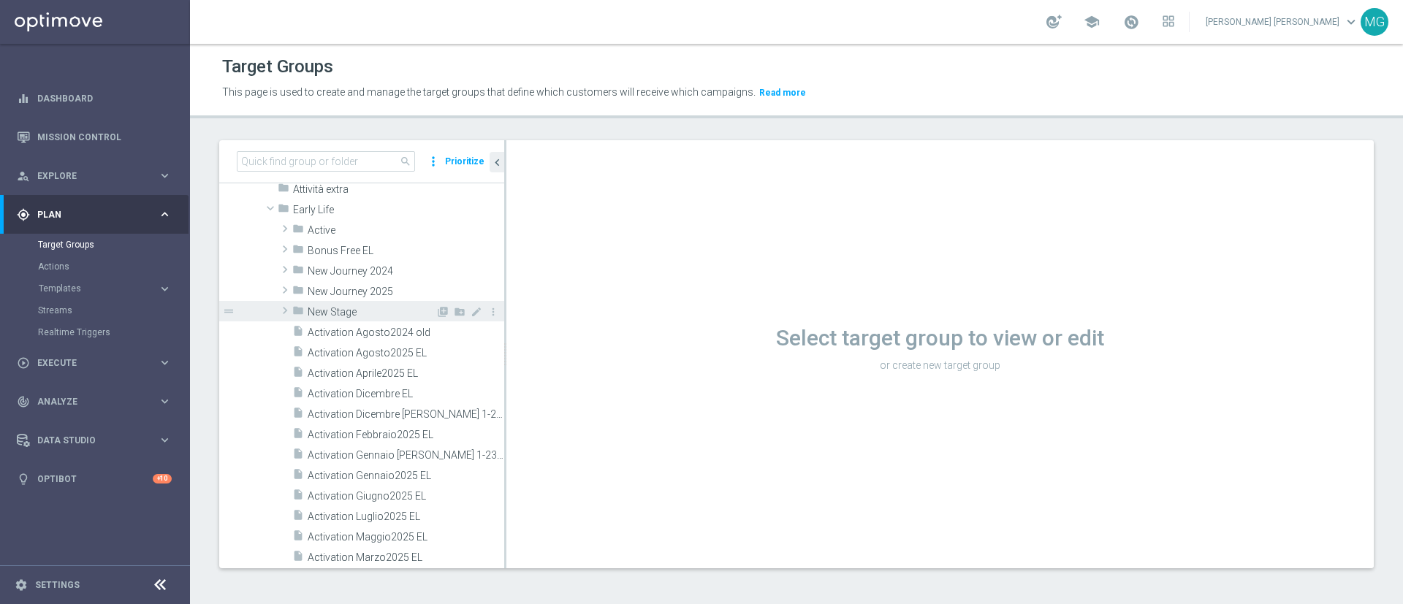
scroll to position [262, 0]
click at [282, 298] on span at bounding box center [285, 293] width 15 height 18
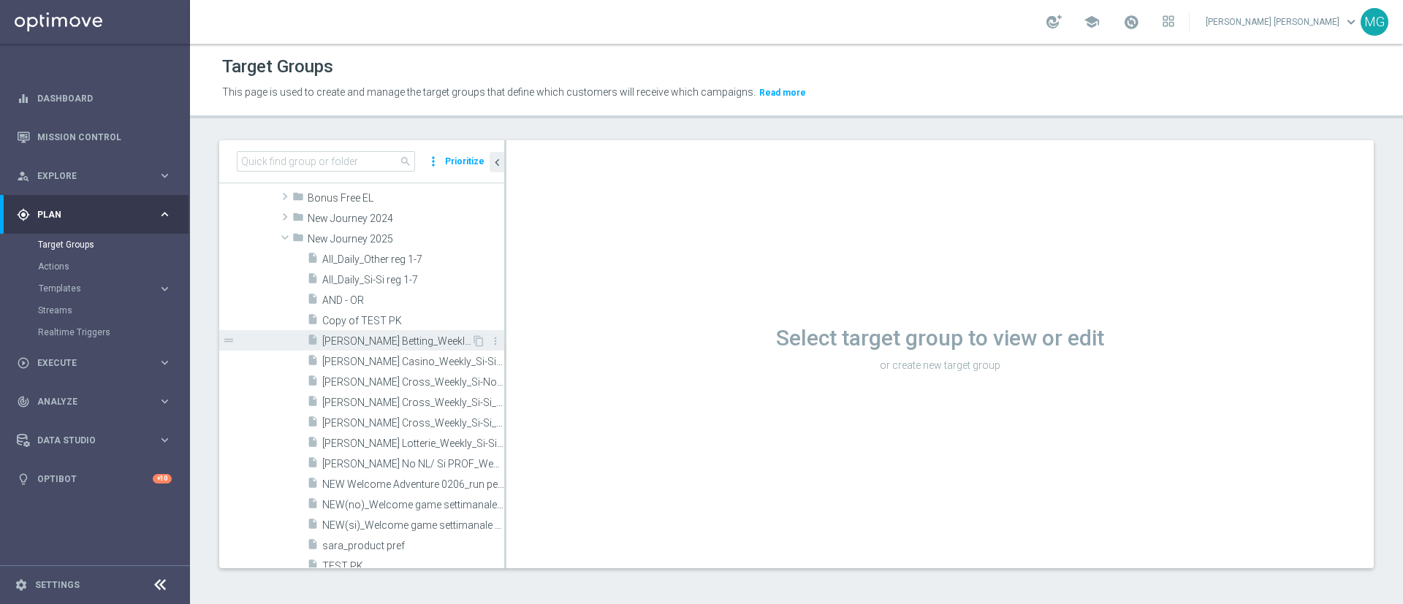
scroll to position [317, 0]
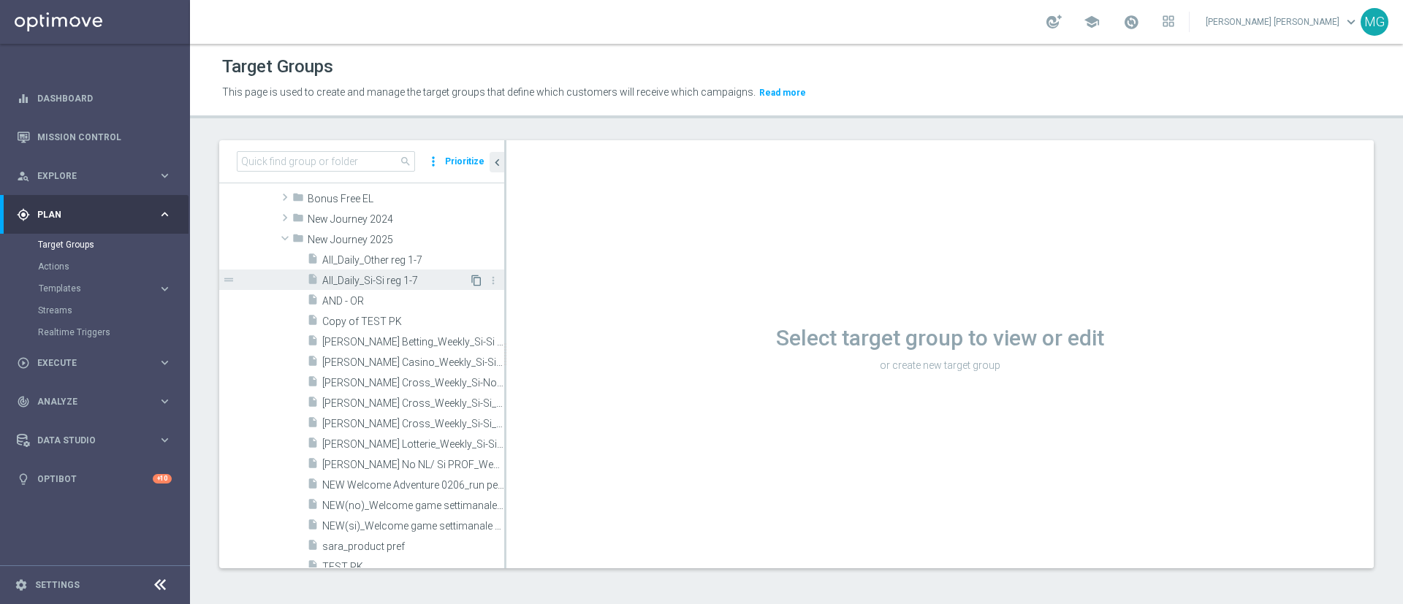
click at [471, 281] on icon "content_copy" at bounding box center [477, 281] width 12 height 12
click at [402, 278] on span "All_Daily_Si-Si reg 1-7" at bounding box center [395, 281] width 147 height 12
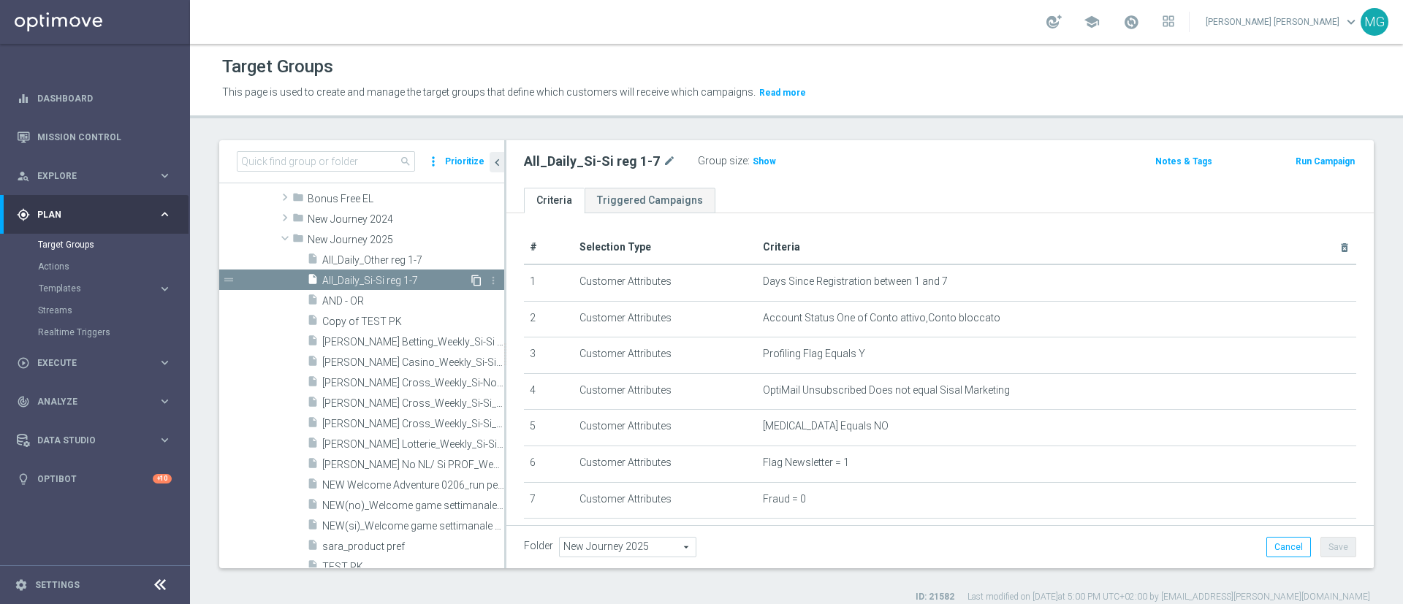
click at [471, 282] on icon "content_copy" at bounding box center [477, 281] width 12 height 12
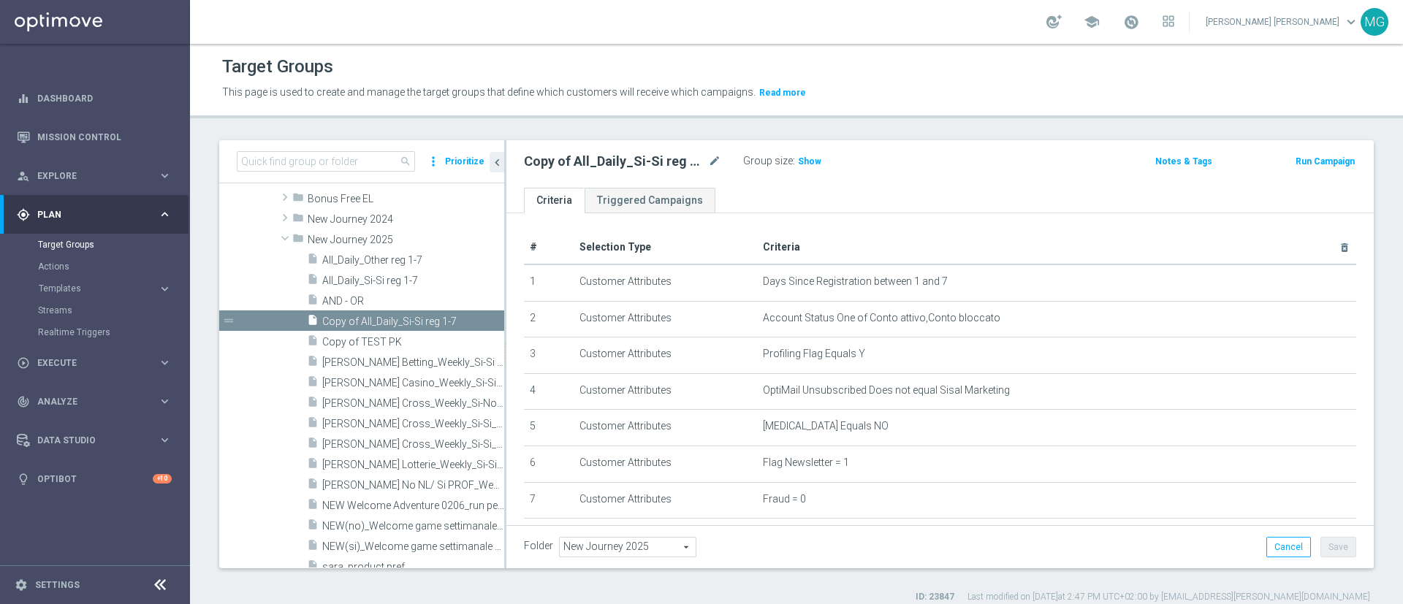
scroll to position [207, 0]
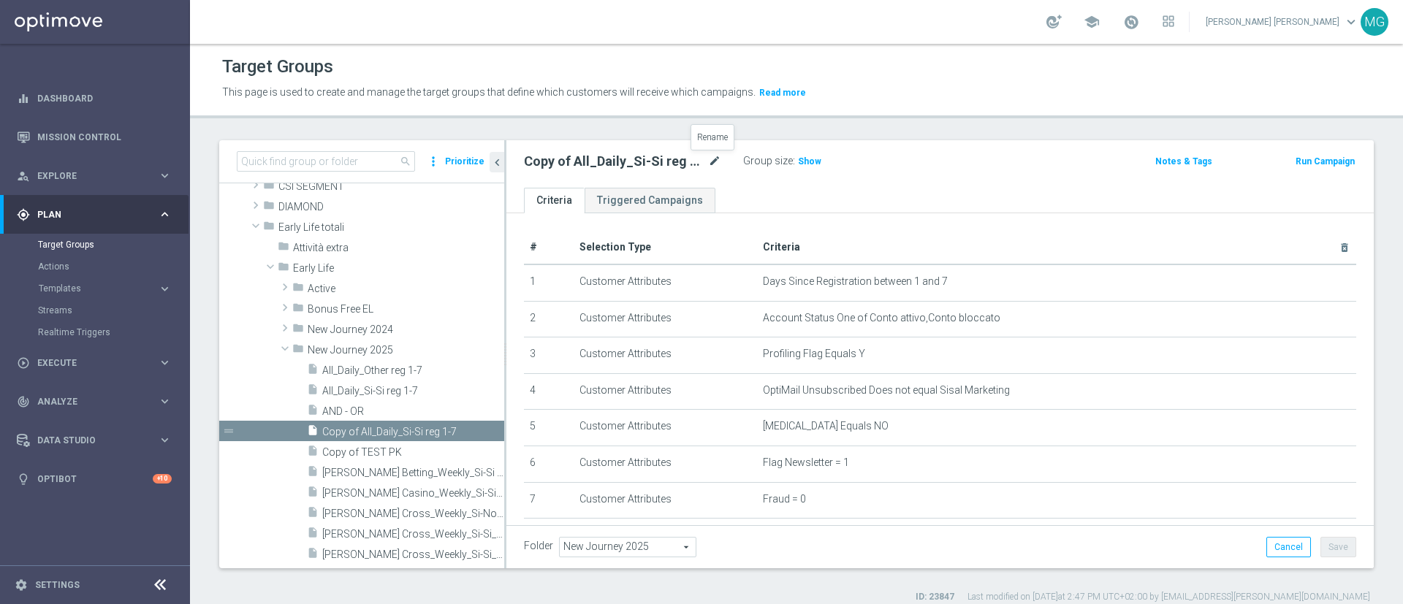
click at [710, 162] on icon "mode_edit" at bounding box center [714, 162] width 13 height 18
click at [585, 161] on input "Copy of All_Daily_Si-Si reg 1-7" at bounding box center [622, 163] width 197 height 20
drag, startPoint x: 564, startPoint y: 162, endPoint x: 499, endPoint y: 167, distance: 64.5
click at [499, 167] on as-split "search more_vert Prioritize Customer Target Groups library_add create_new_folder" at bounding box center [796, 354] width 1155 height 428
type input "TEST MODE"
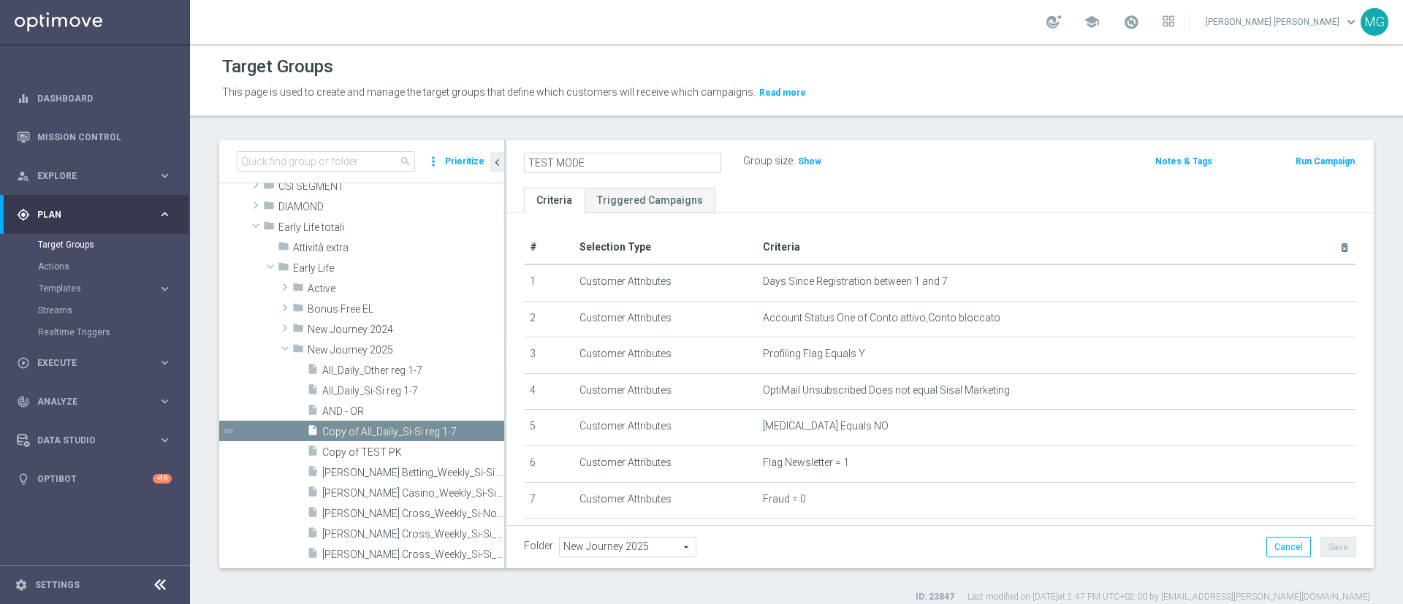
click at [913, 193] on ul "Criteria Triggered Campaigns" at bounding box center [941, 201] width 868 height 26
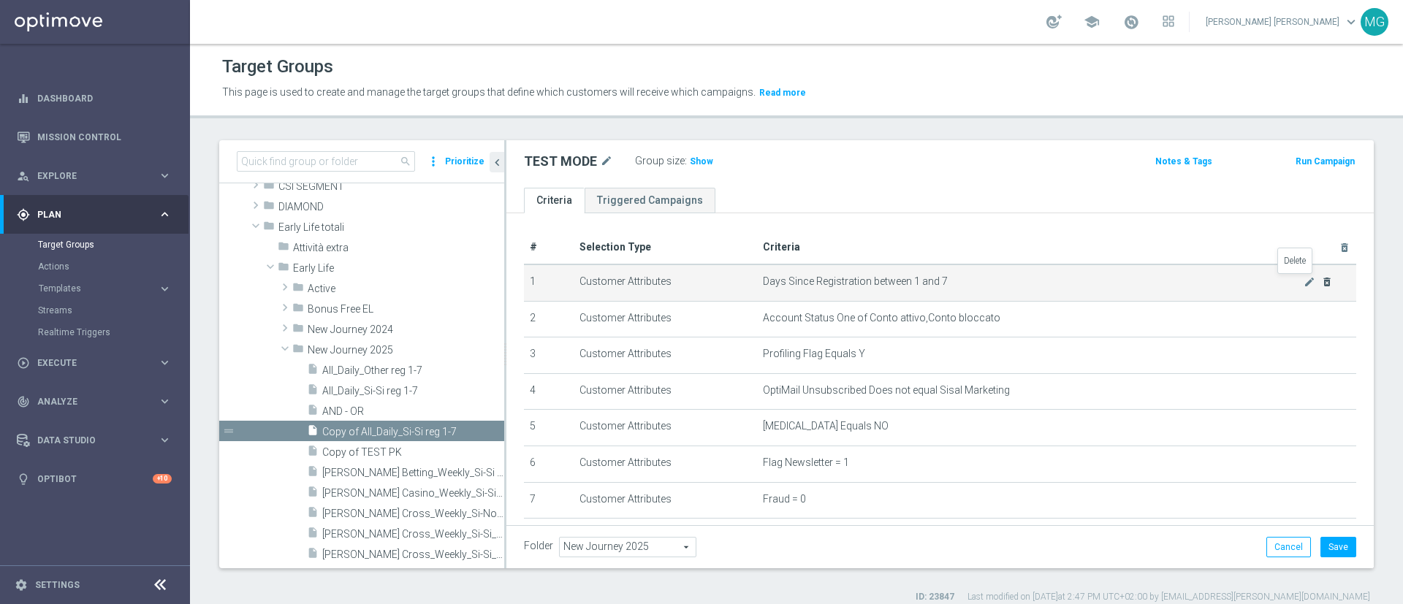
click at [1322, 281] on icon "delete_forever" at bounding box center [1328, 282] width 12 height 12
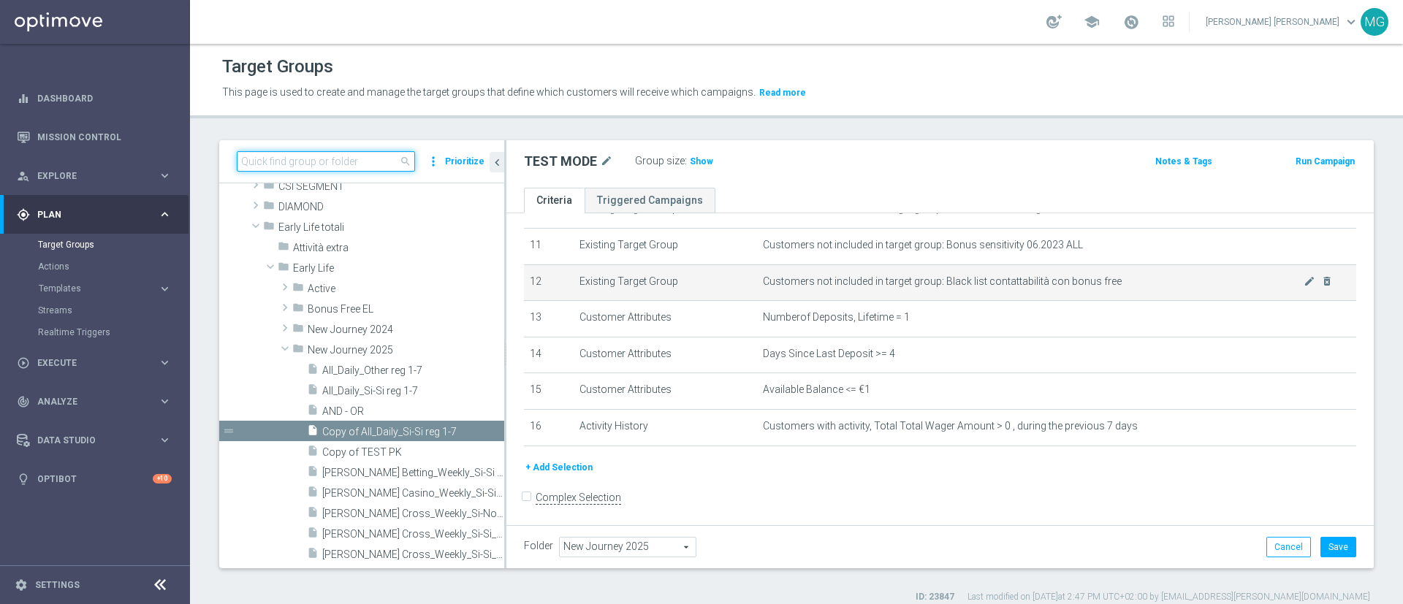
scroll to position [414, 0]
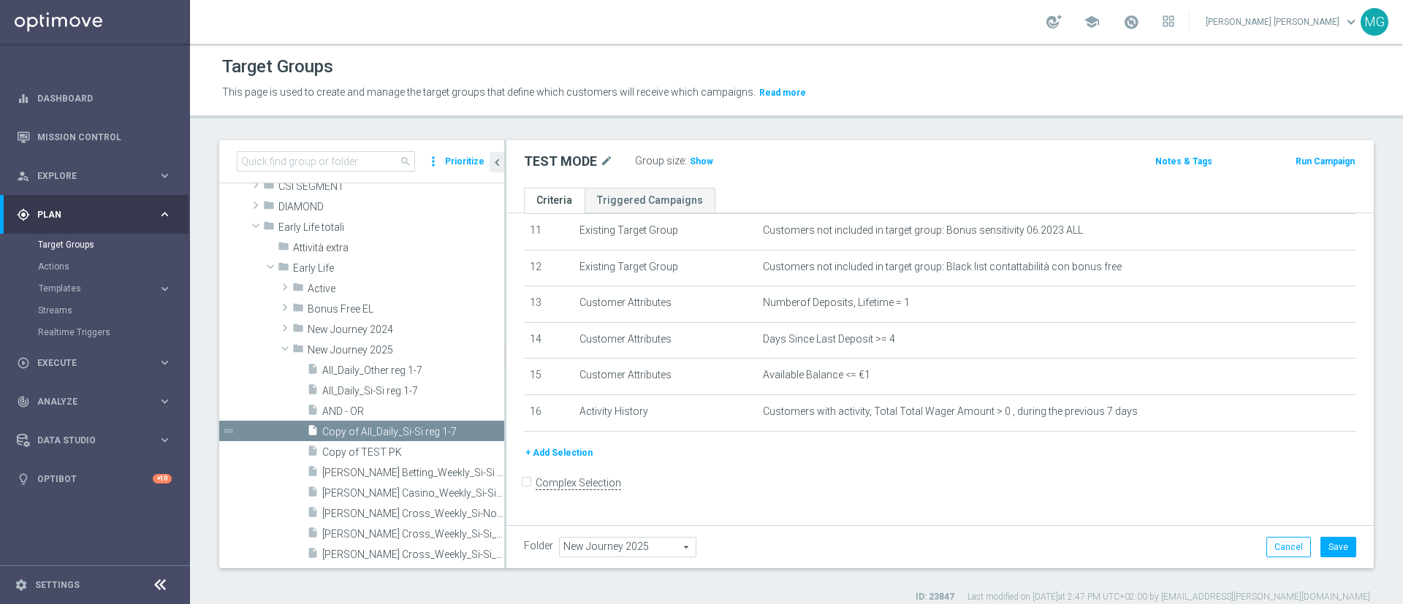
click at [566, 461] on button "+ Add Selection" at bounding box center [559, 453] width 70 height 16
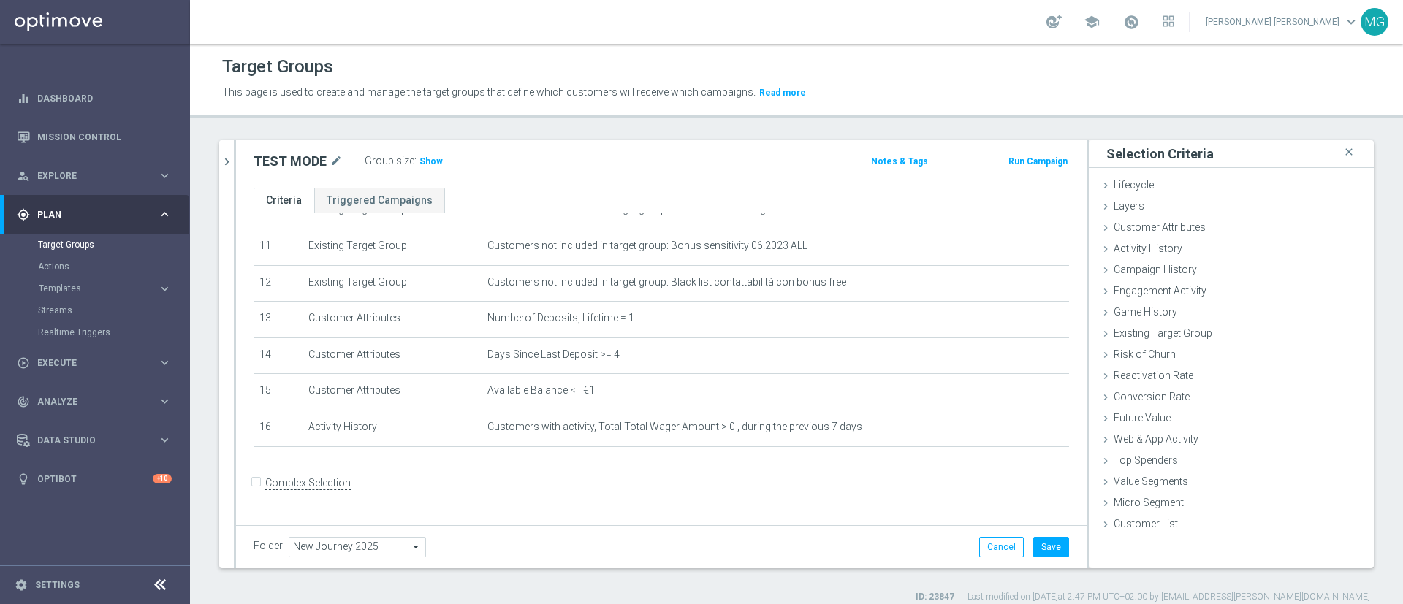
scroll to position [398, 0]
click at [1175, 222] on span "Customer Attributes" at bounding box center [1160, 227] width 92 height 12
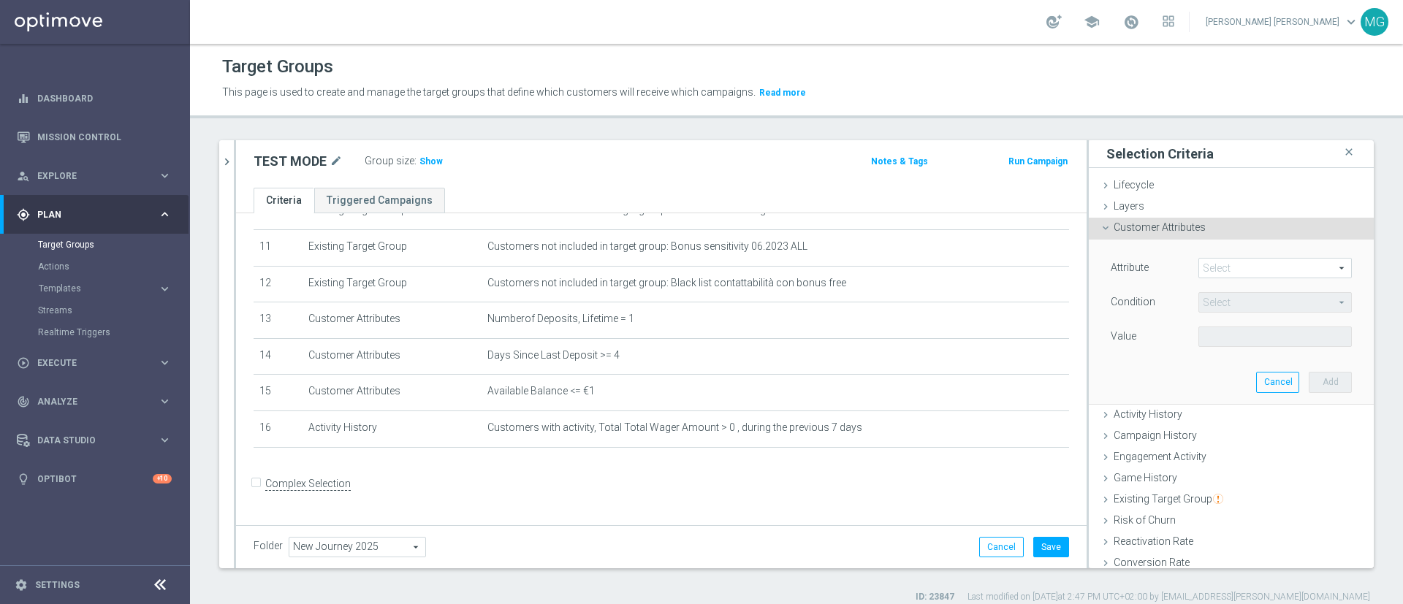
click at [1205, 270] on span at bounding box center [1275, 268] width 152 height 19
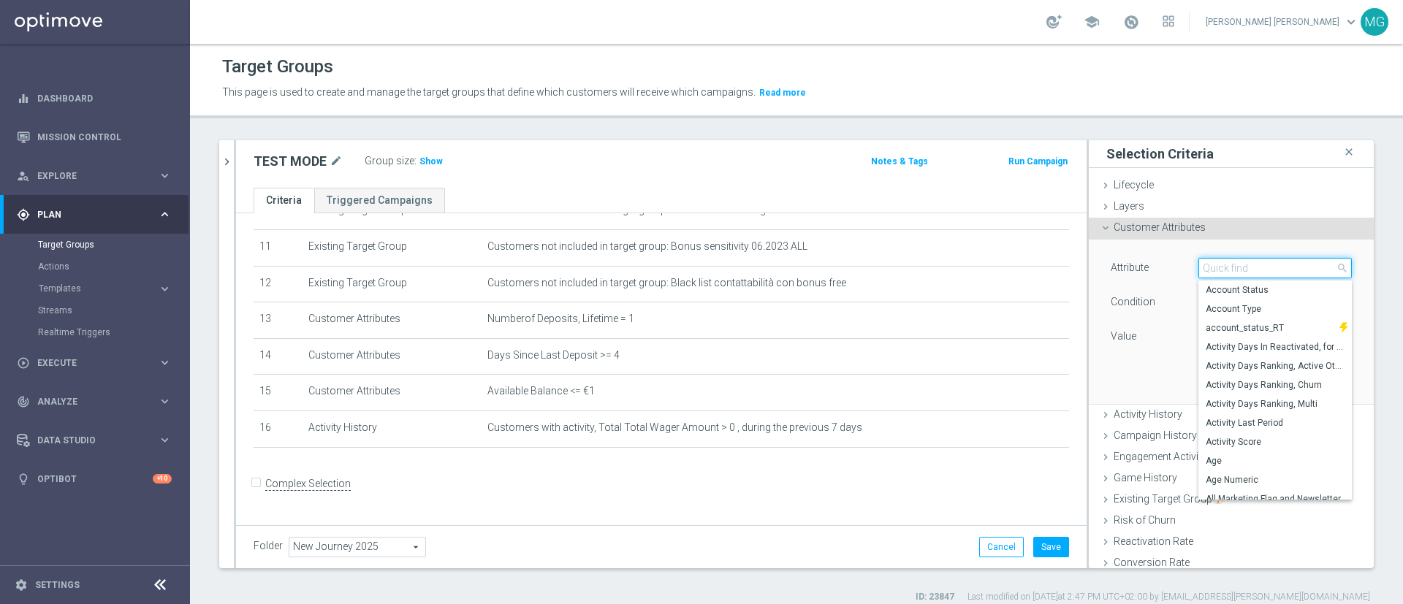
click at [1205, 270] on input "search" at bounding box center [1275, 268] width 153 height 20
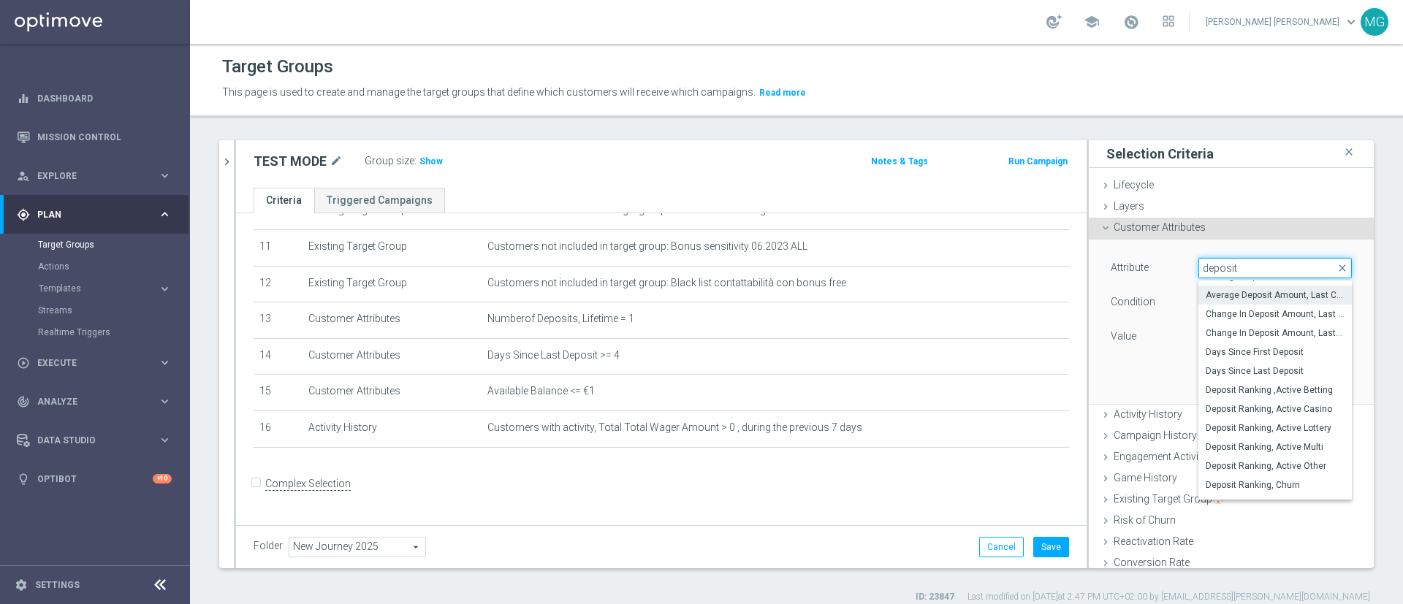
scroll to position [36, 0]
type input "deposit"
click at [1248, 345] on span "Days Since First Deposit" at bounding box center [1275, 349] width 139 height 12
type input "Days Since First Deposit"
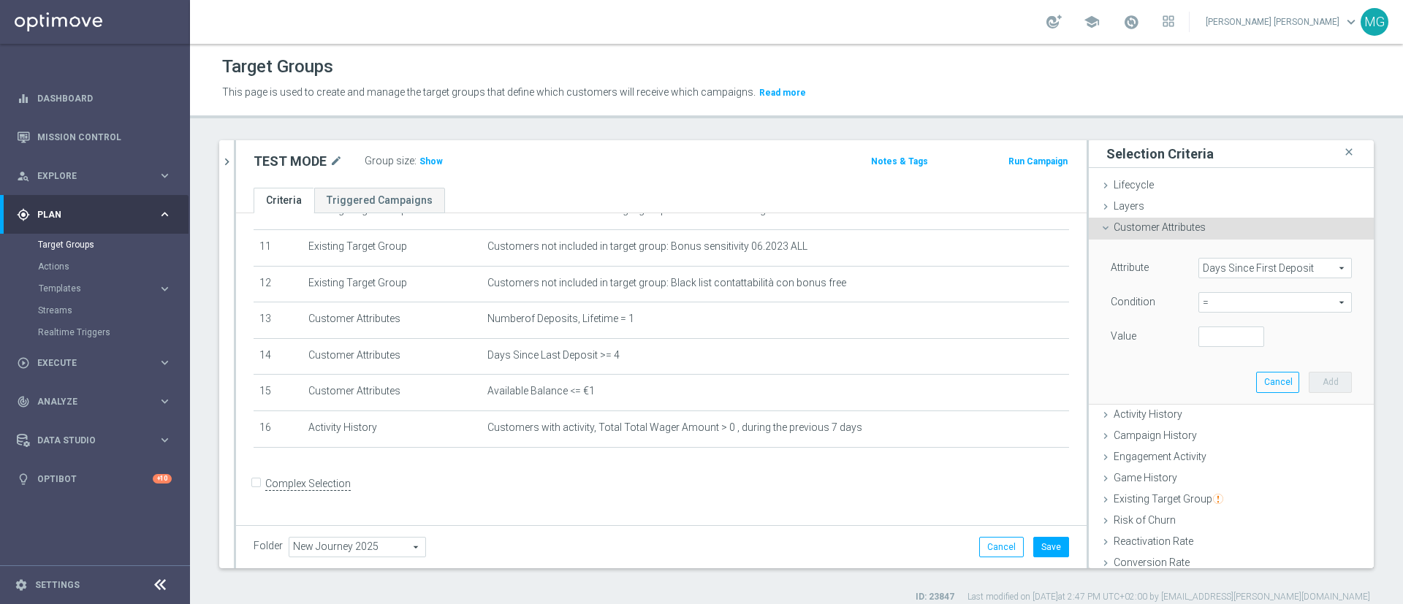
click at [1215, 308] on span "=" at bounding box center [1275, 302] width 152 height 19
click at [1206, 435] on span "between" at bounding box center [1275, 439] width 139 height 12
type input "between"
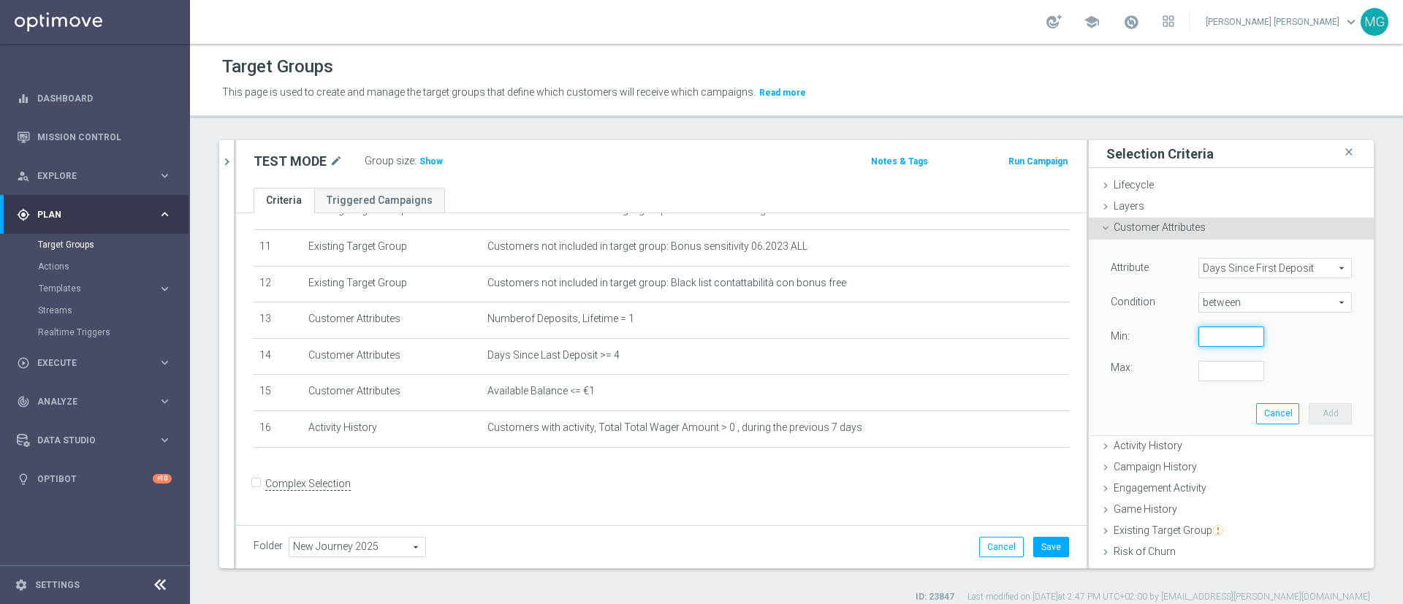
click at [1199, 338] on input "number" at bounding box center [1232, 337] width 66 height 20
type input "35"
click at [1199, 376] on input "number" at bounding box center [1232, 371] width 66 height 20
type input "42"
click at [1311, 416] on button "Add" at bounding box center [1330, 413] width 43 height 20
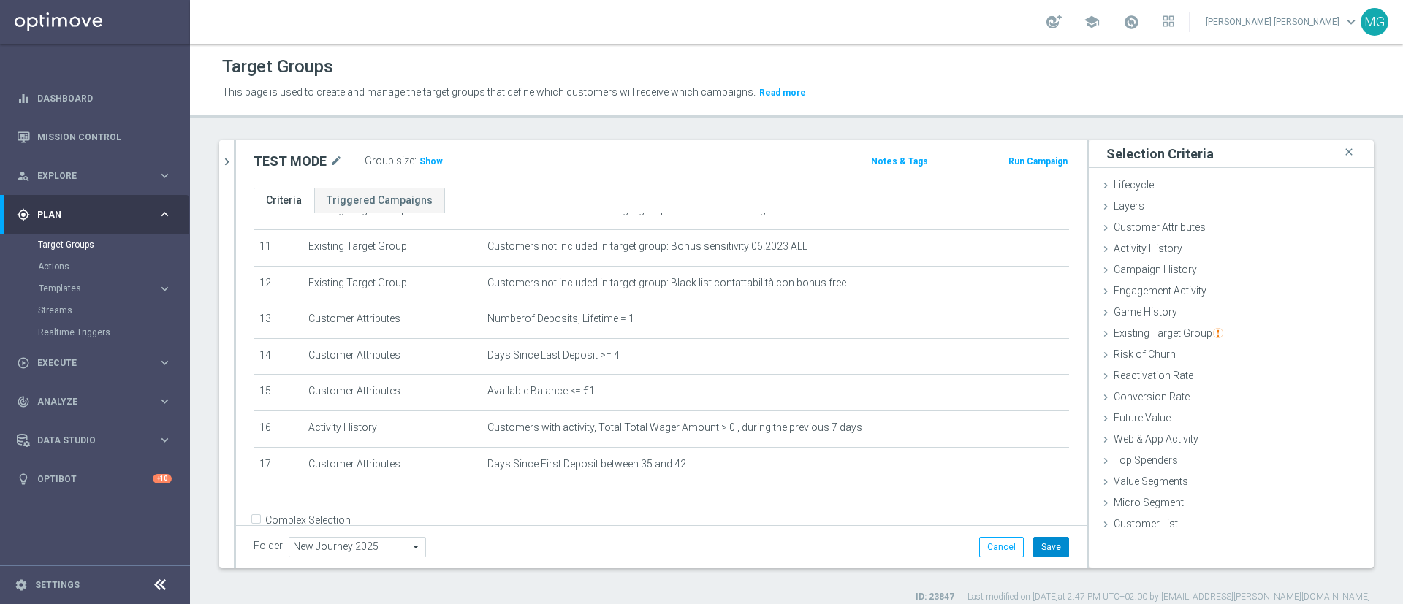
click at [1036, 545] on button "Save" at bounding box center [1052, 547] width 36 height 20
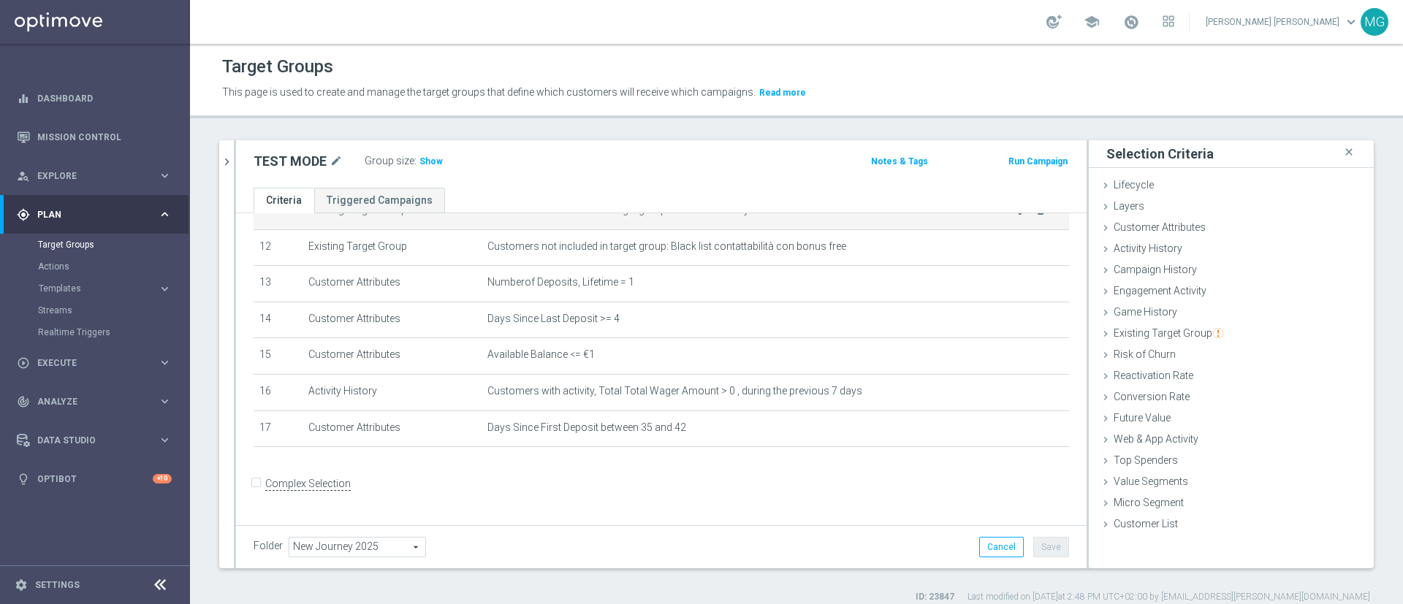
scroll to position [13, 0]
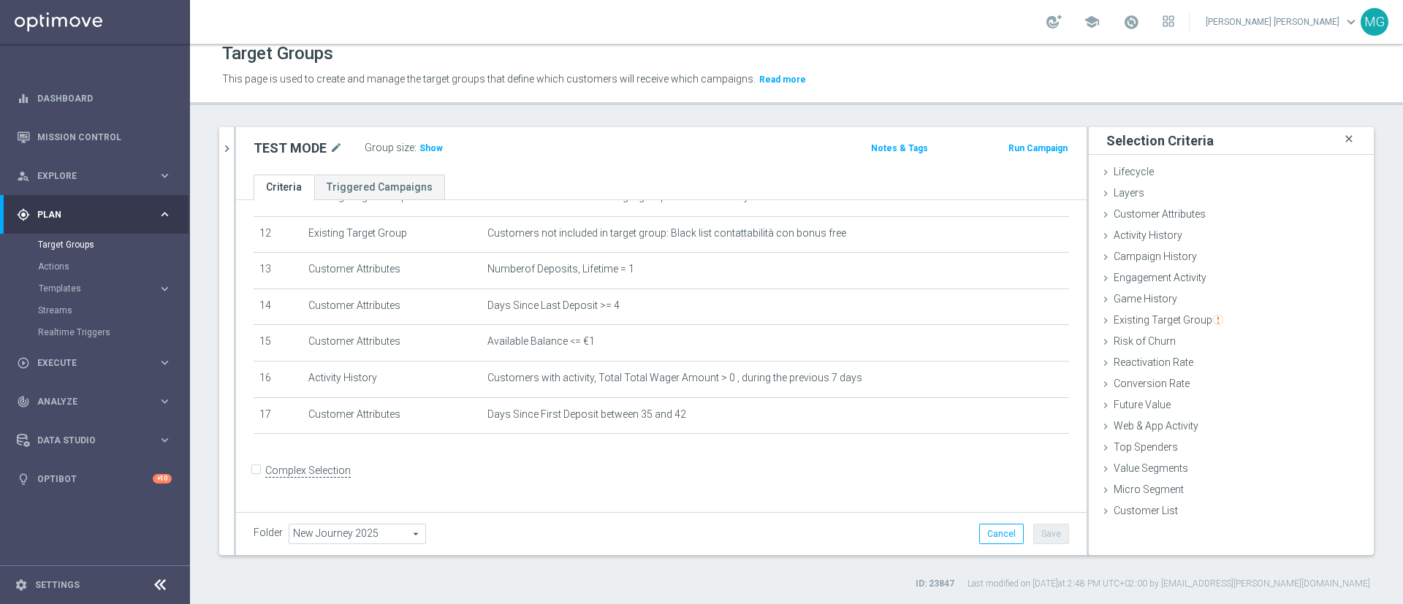
click at [1342, 137] on icon "close" at bounding box center [1349, 139] width 15 height 20
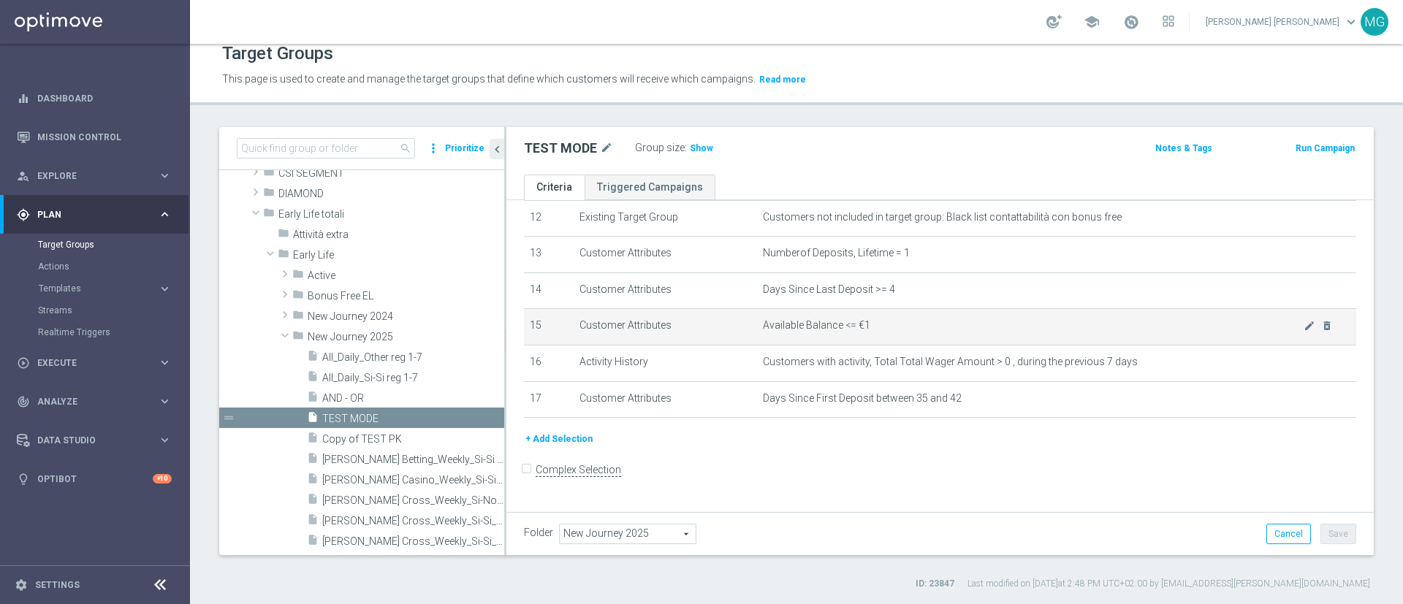
scroll to position [450, 0]
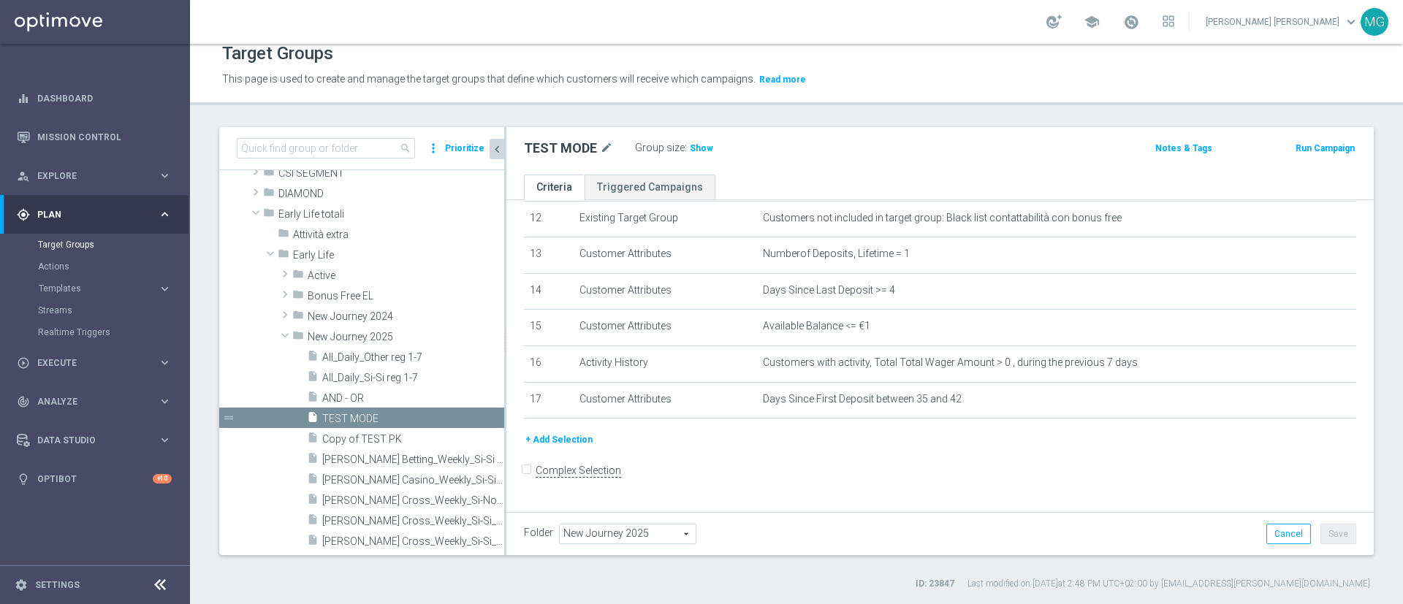
click at [498, 151] on icon "chevron_left" at bounding box center [497, 150] width 14 height 14
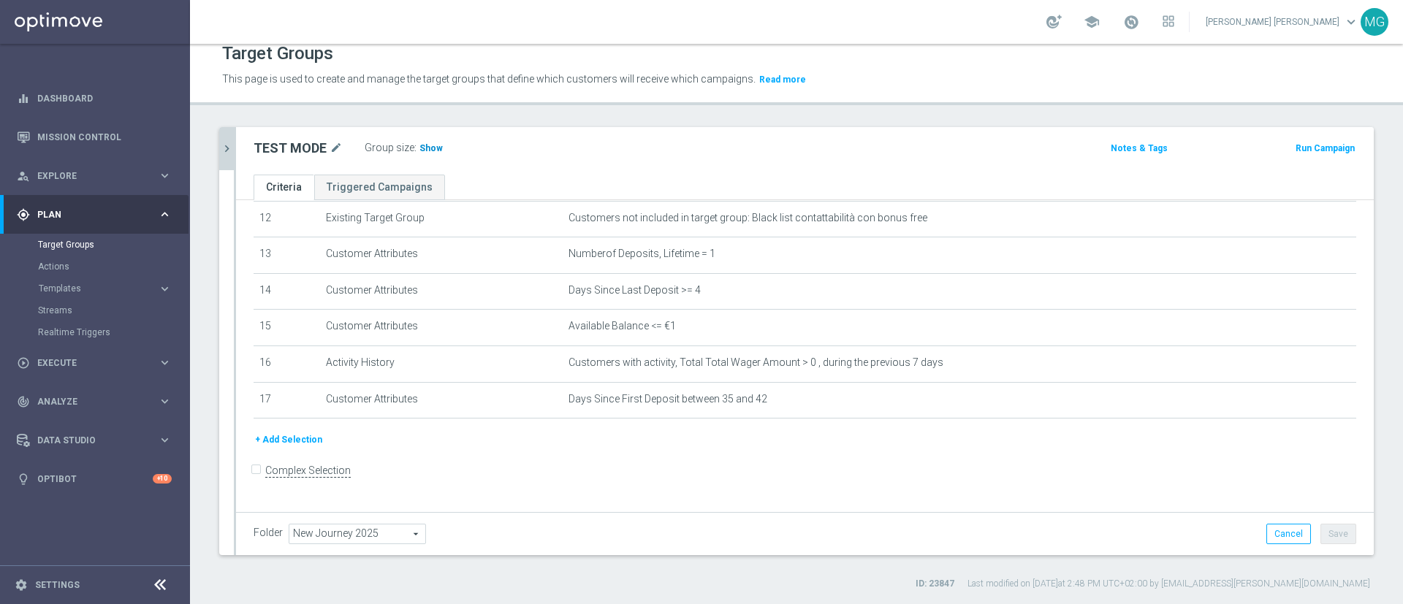
click at [433, 153] on h3 "Show" at bounding box center [431, 148] width 26 height 16
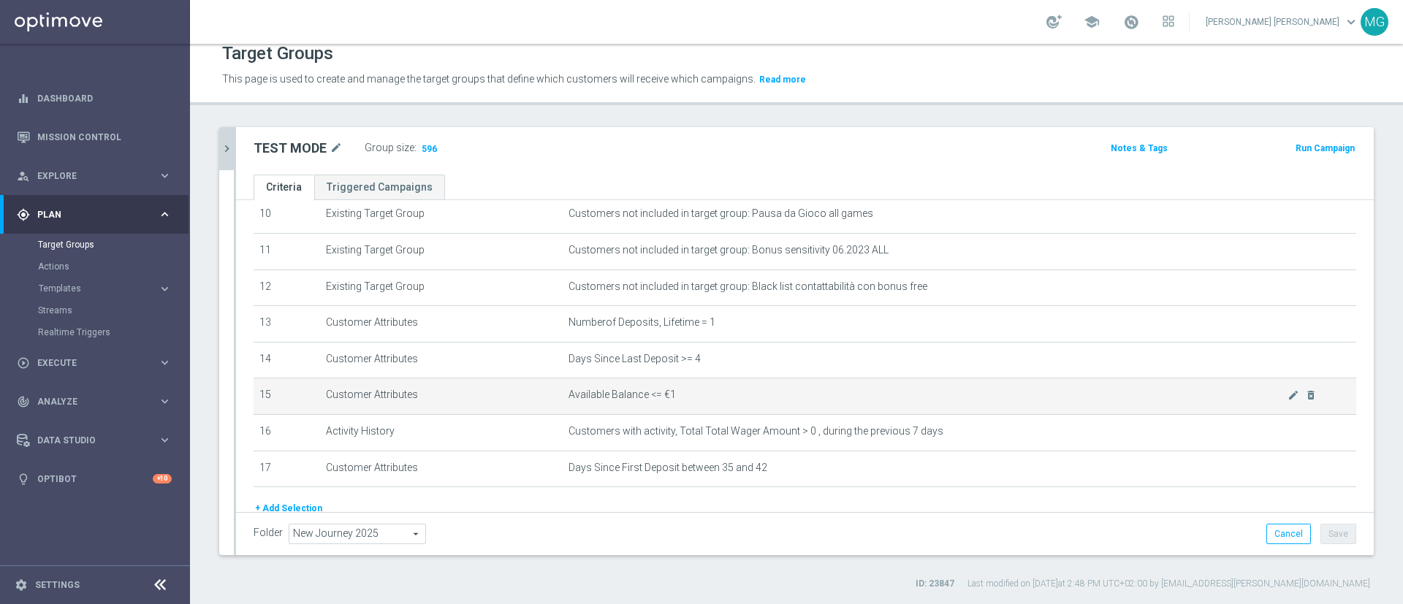
scroll to position [450, 0]
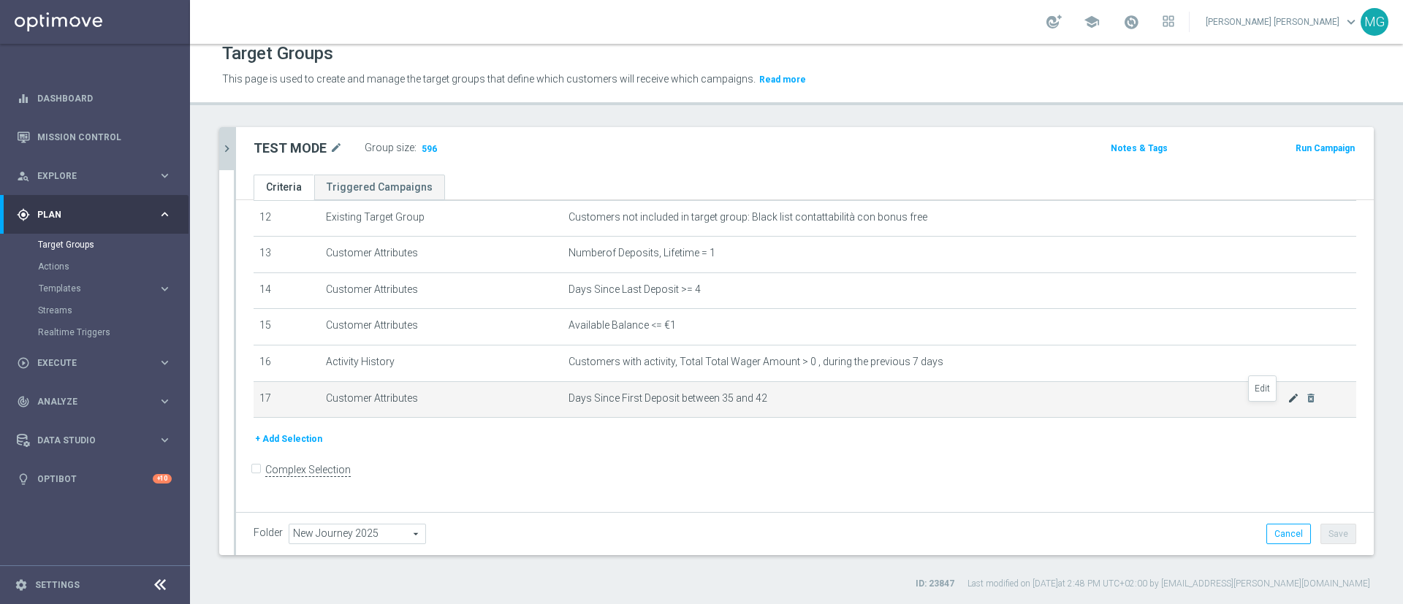
click at [1288, 404] on icon "mode_edit" at bounding box center [1294, 399] width 12 height 12
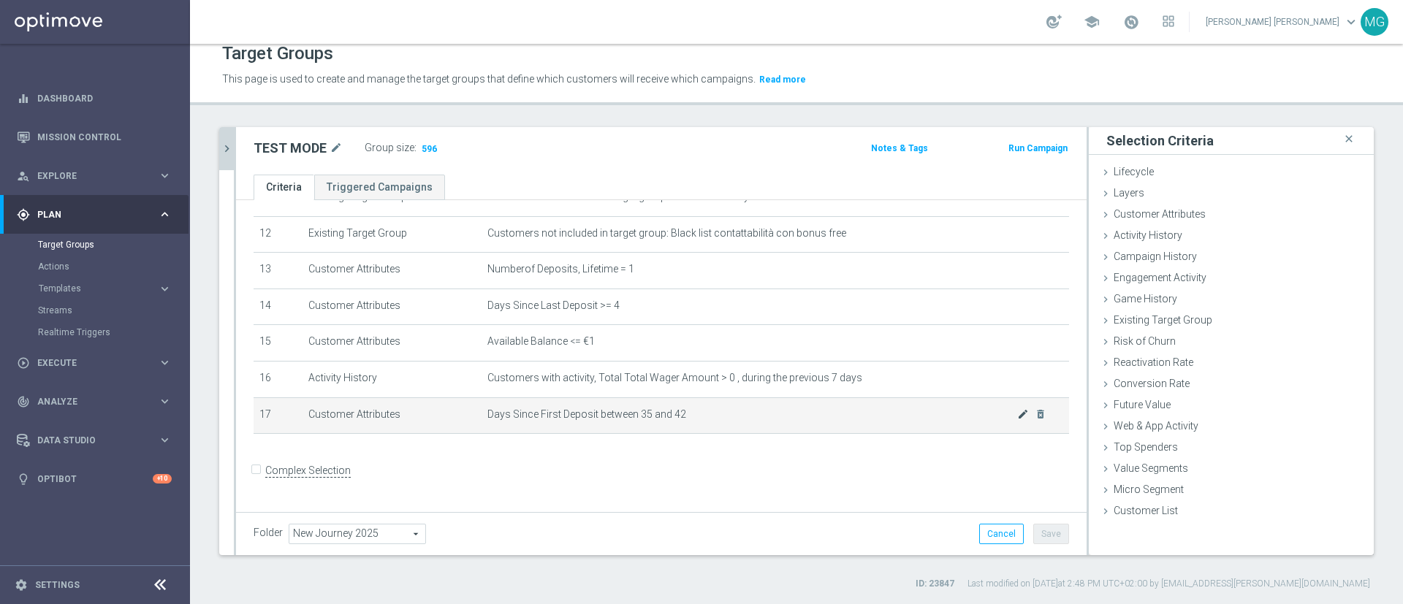
scroll to position [435, 0]
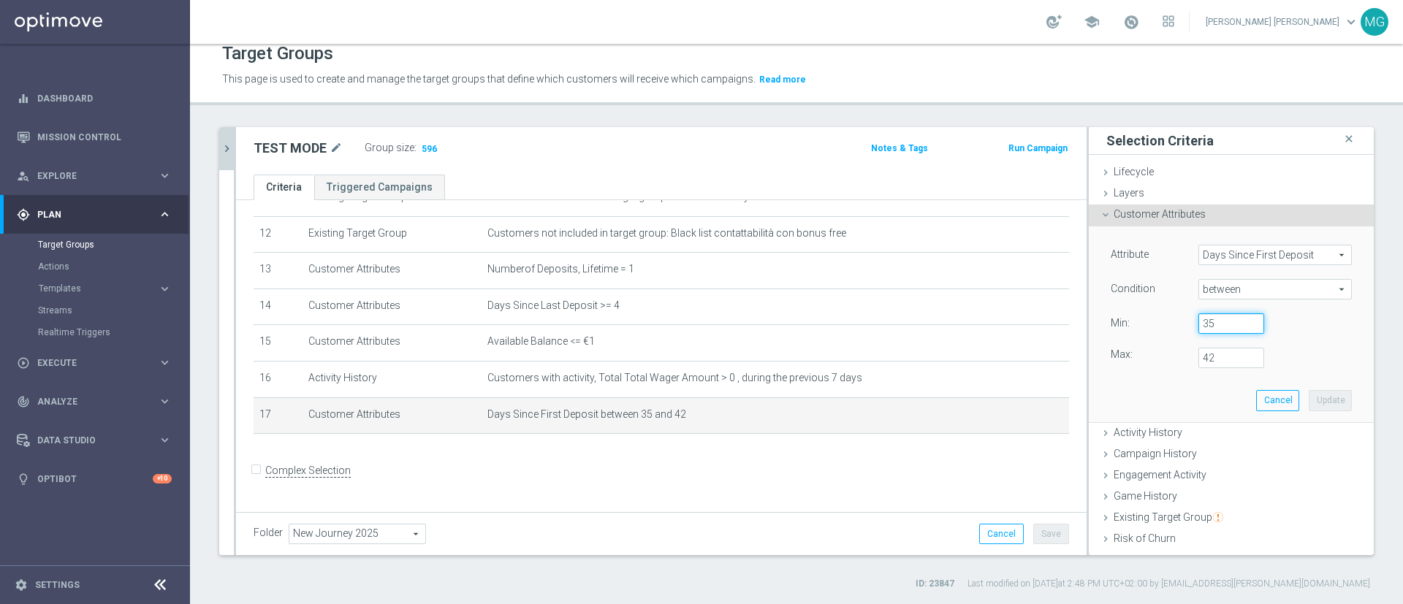
drag, startPoint x: 1197, startPoint y: 325, endPoint x: 1181, endPoint y: 325, distance: 16.1
click at [1199, 325] on input "35" at bounding box center [1232, 324] width 66 height 20
type input "28"
click at [1309, 402] on button "Update" at bounding box center [1330, 400] width 43 height 20
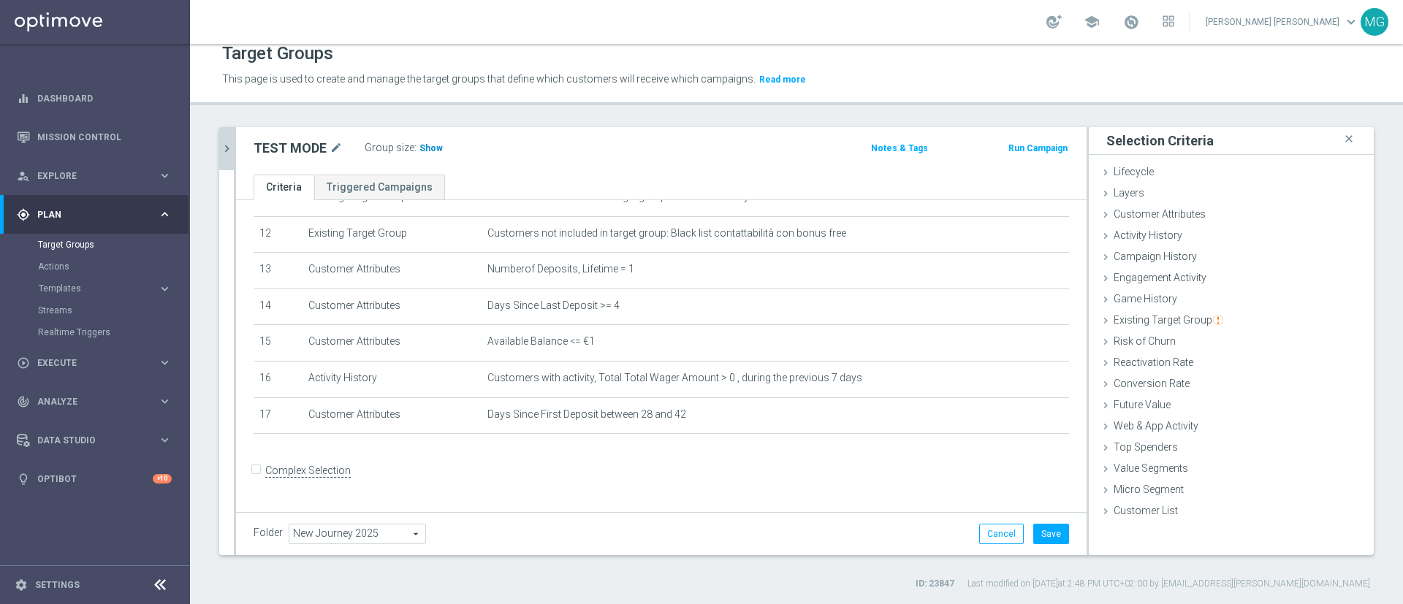
click at [425, 146] on span "Show" at bounding box center [431, 148] width 23 height 10
click at [1039, 534] on button "Save" at bounding box center [1052, 534] width 36 height 20
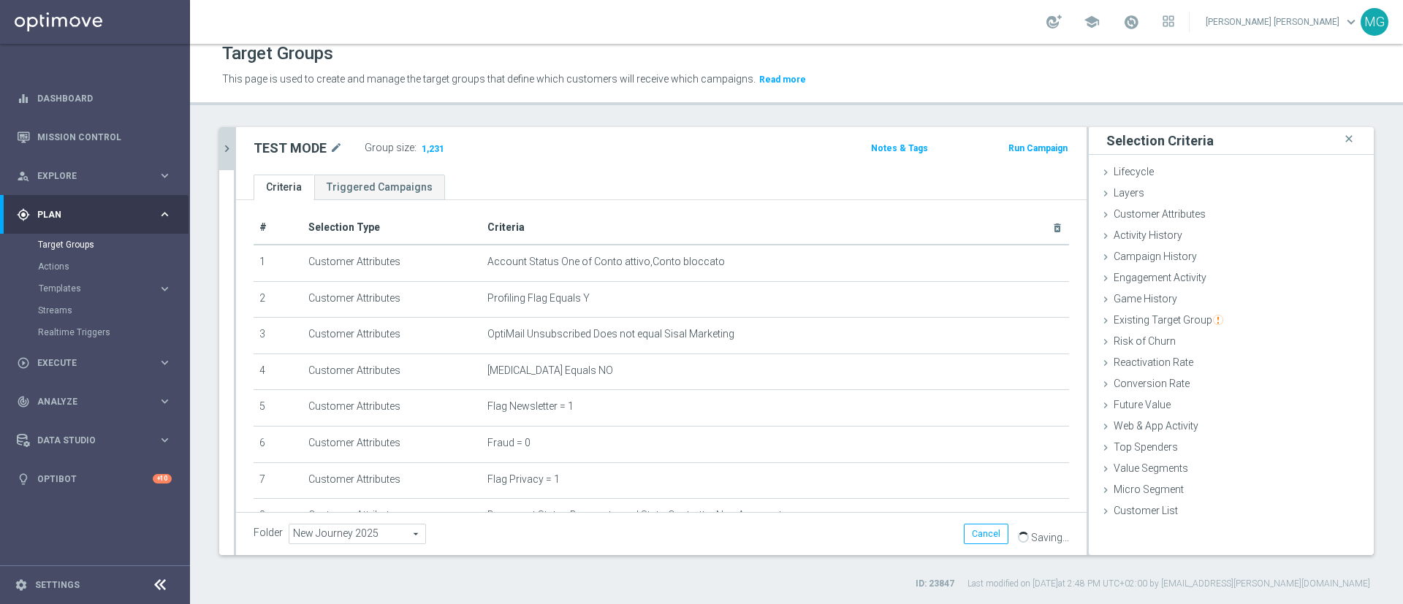
scroll to position [0, 0]
click at [1342, 137] on icon "close" at bounding box center [1349, 139] width 15 height 20
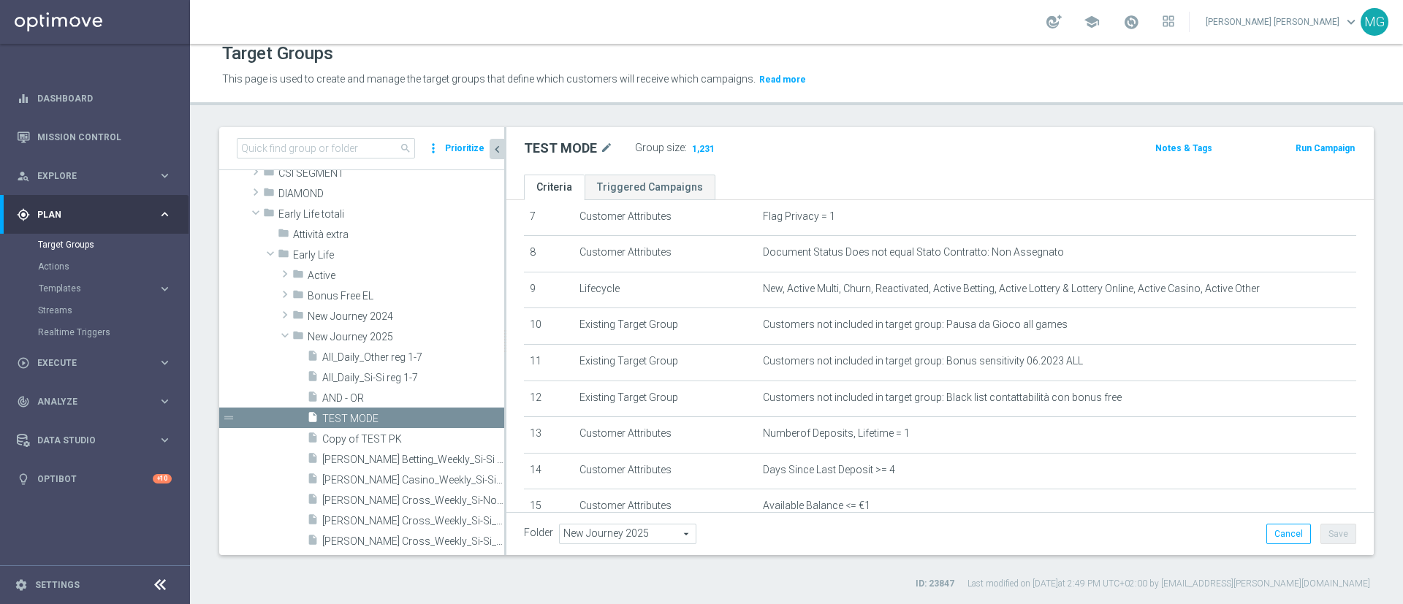
scroll to position [450, 0]
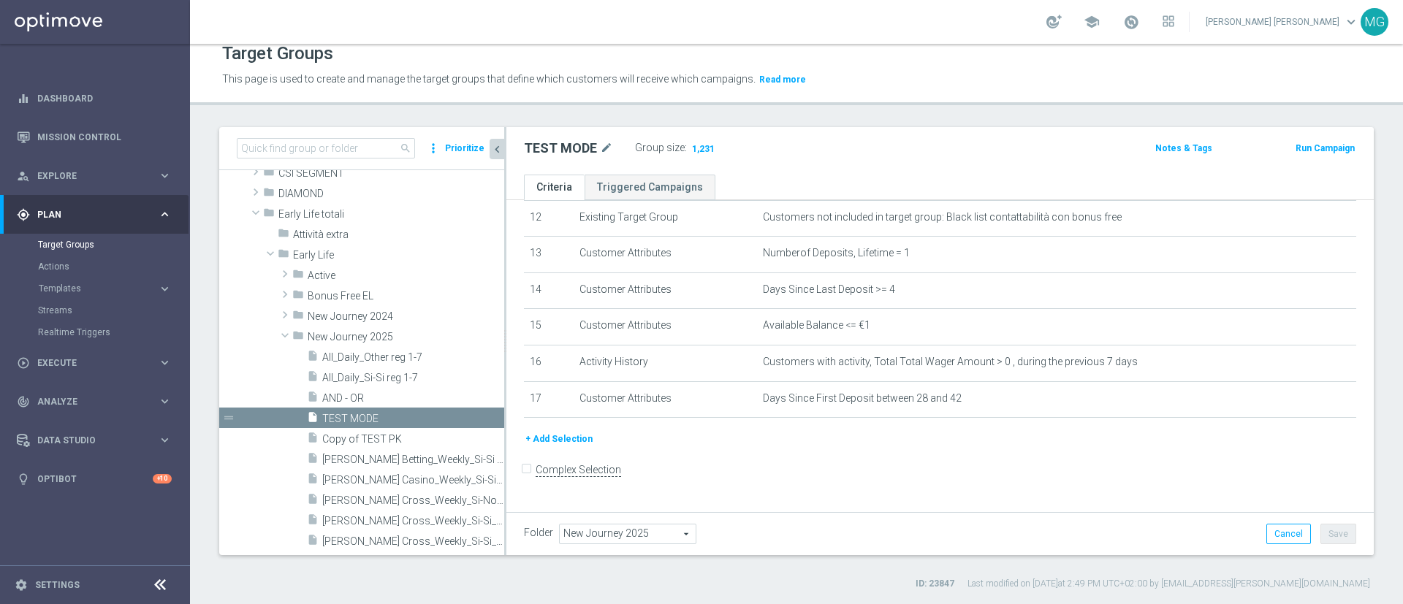
click at [555, 447] on button "+ Add Selection" at bounding box center [559, 439] width 70 height 16
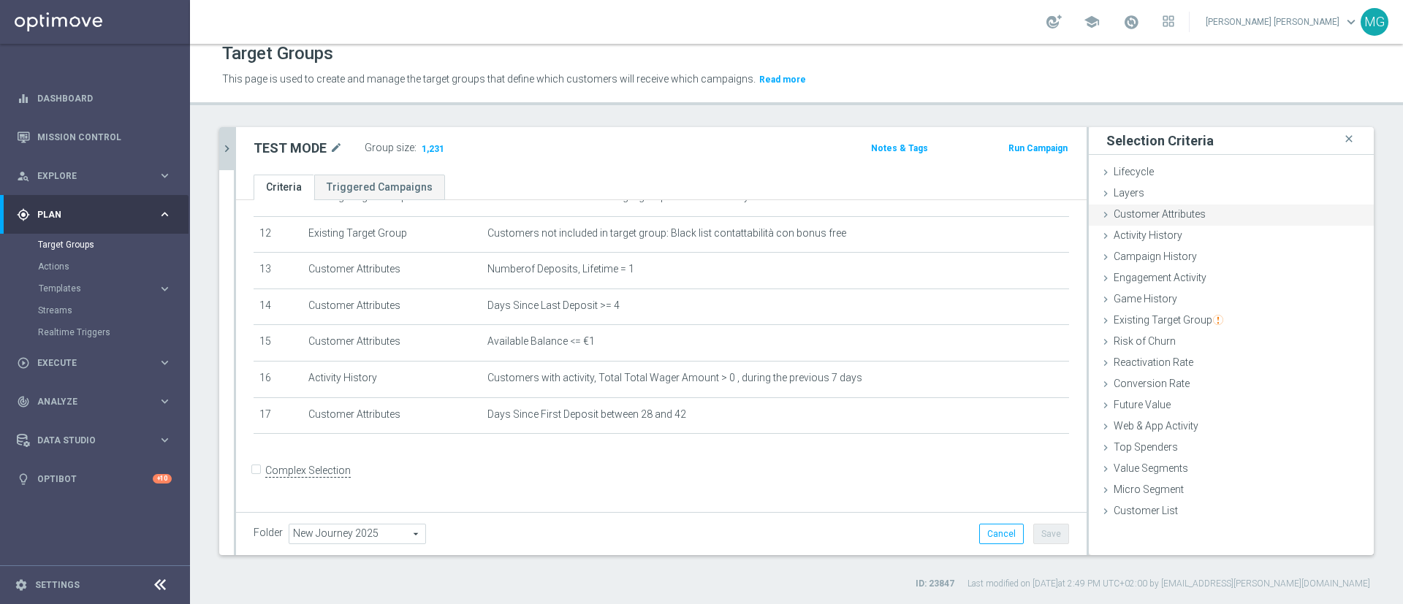
click at [1151, 214] on span "Customer Attributes" at bounding box center [1160, 214] width 92 height 12
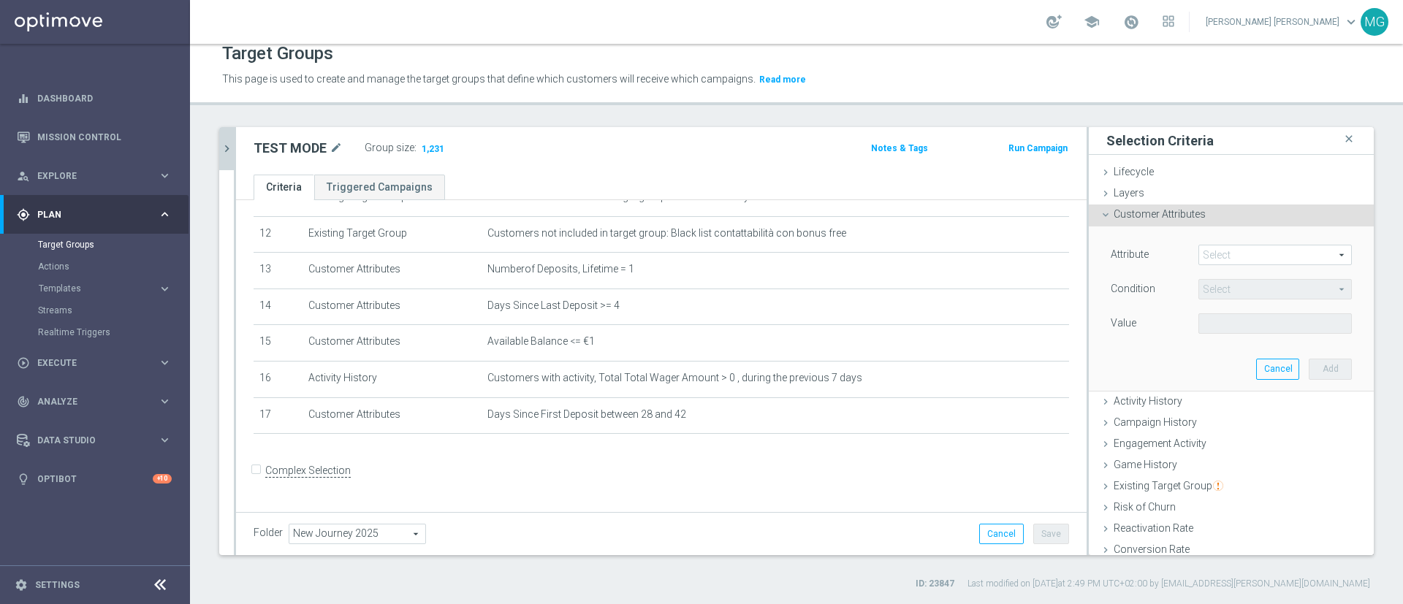
click at [1210, 256] on span at bounding box center [1275, 255] width 152 height 19
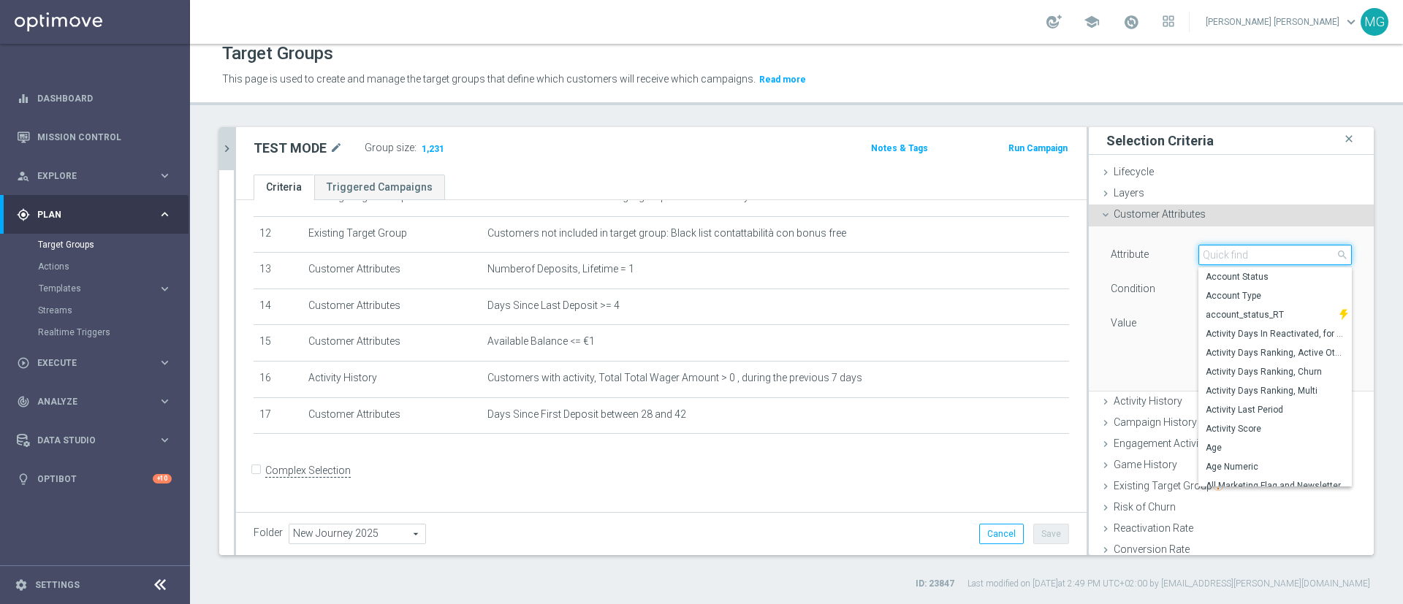
click at [1209, 256] on input "search" at bounding box center [1275, 255] width 153 height 20
type input "mode"
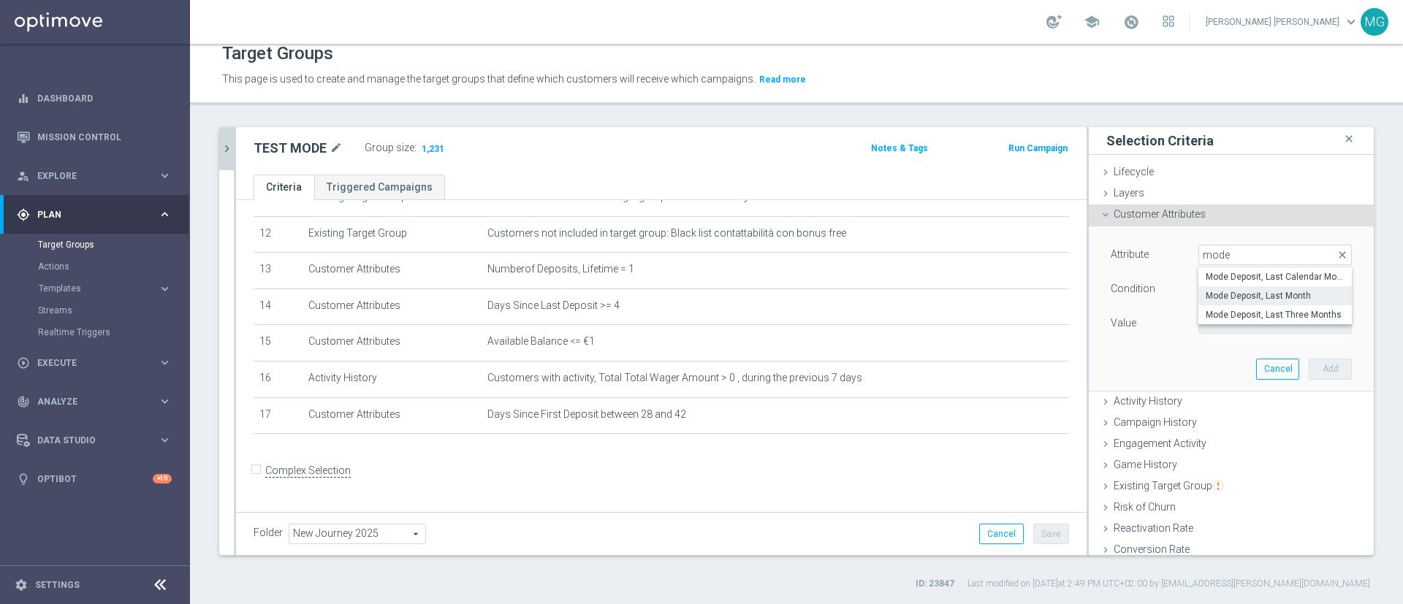
click at [1213, 296] on span "Mode Deposit, Last Month" at bounding box center [1275, 296] width 139 height 12
type input "Mode Deposit, Last Month"
click at [1213, 295] on span "=" at bounding box center [1275, 289] width 152 height 19
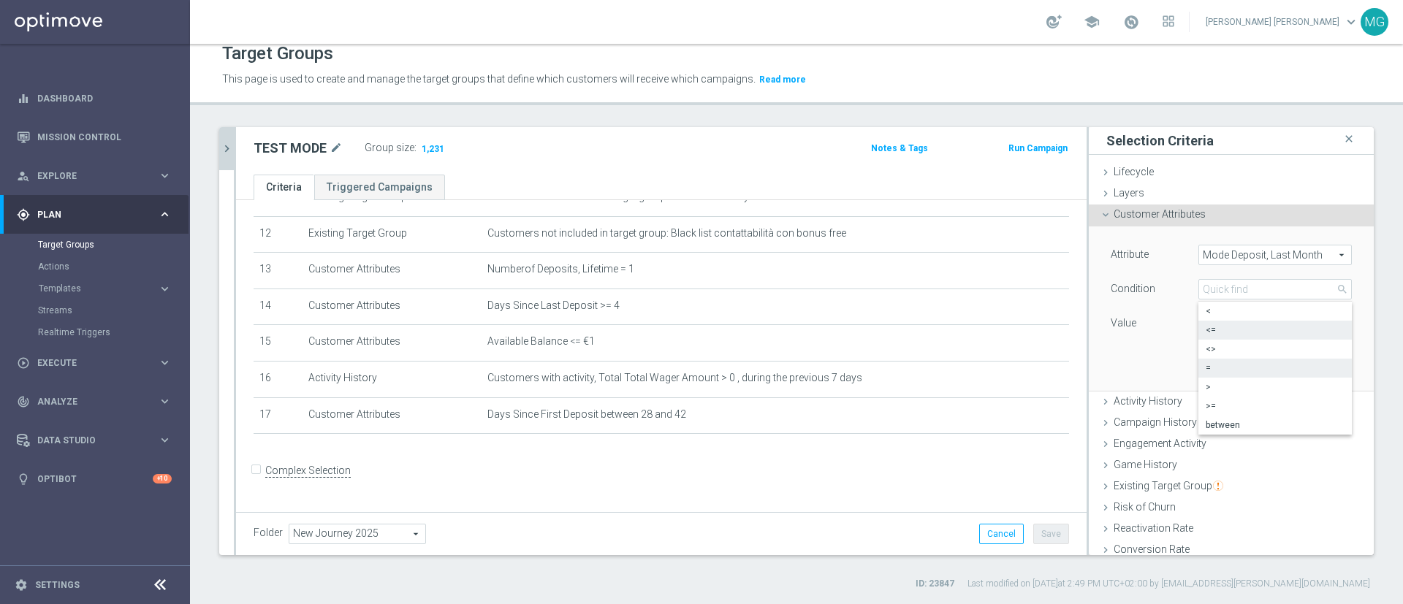
click at [1213, 331] on span "<=" at bounding box center [1275, 331] width 139 height 12
type input "<="
click at [1199, 322] on input "€" at bounding box center [1232, 324] width 66 height 20
type input "15"
click at [1309, 373] on button "Add" at bounding box center [1330, 369] width 43 height 20
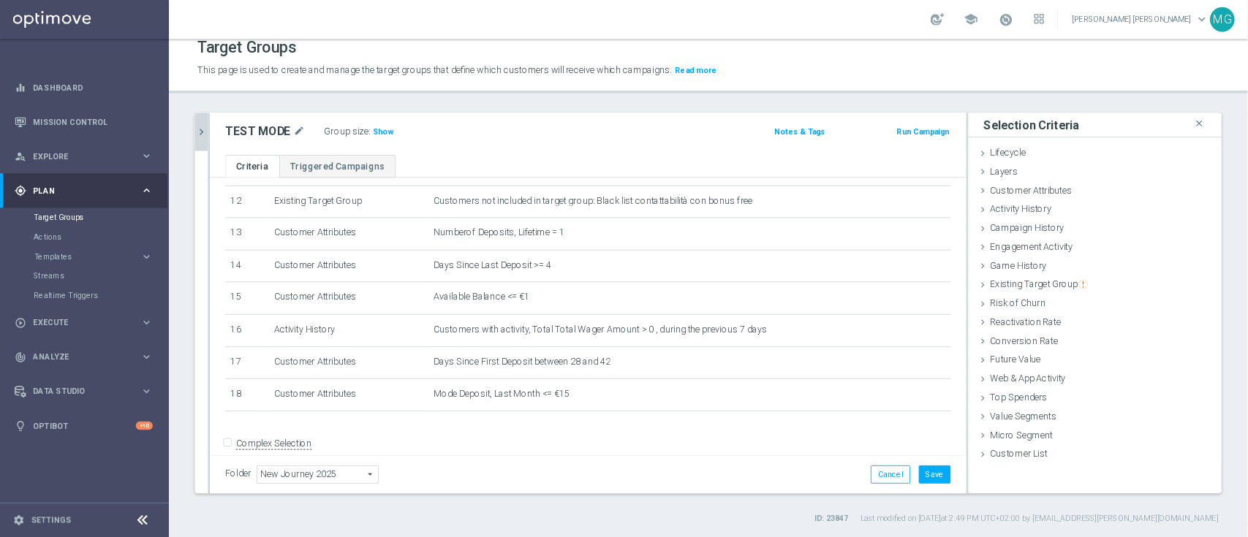
scroll to position [471, 0]
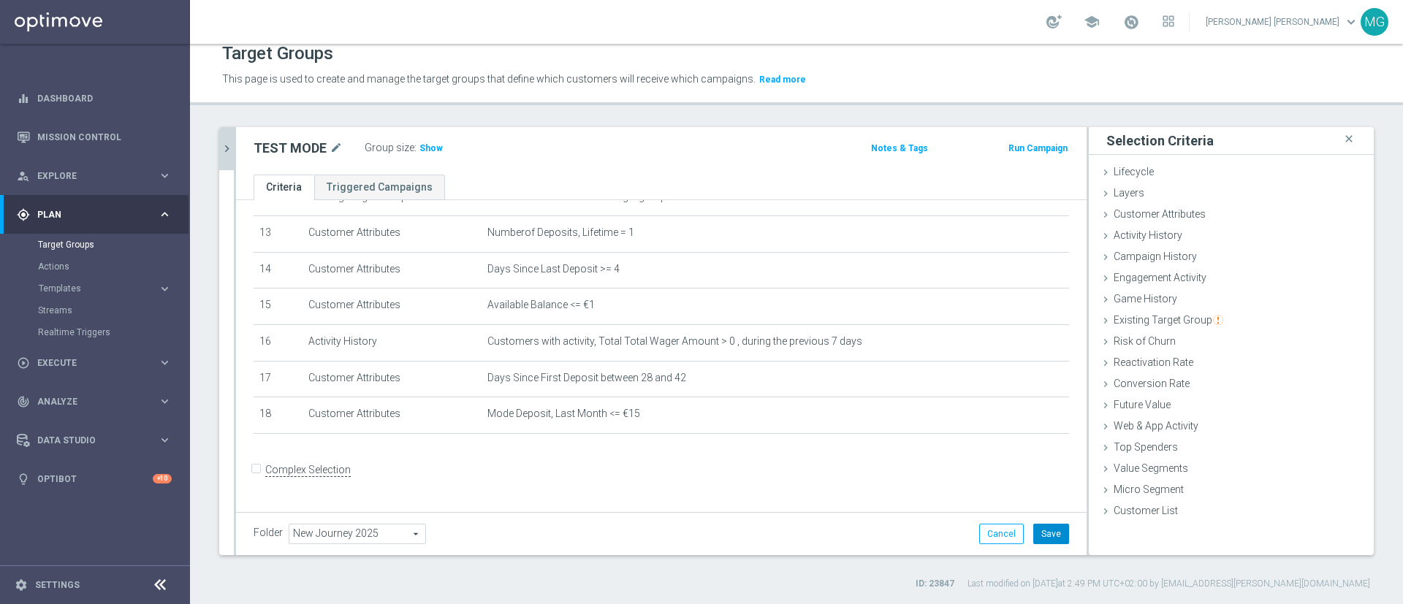
click at [1039, 531] on button "Save" at bounding box center [1052, 534] width 36 height 20
click at [426, 153] on h3 "Show" at bounding box center [431, 148] width 26 height 16
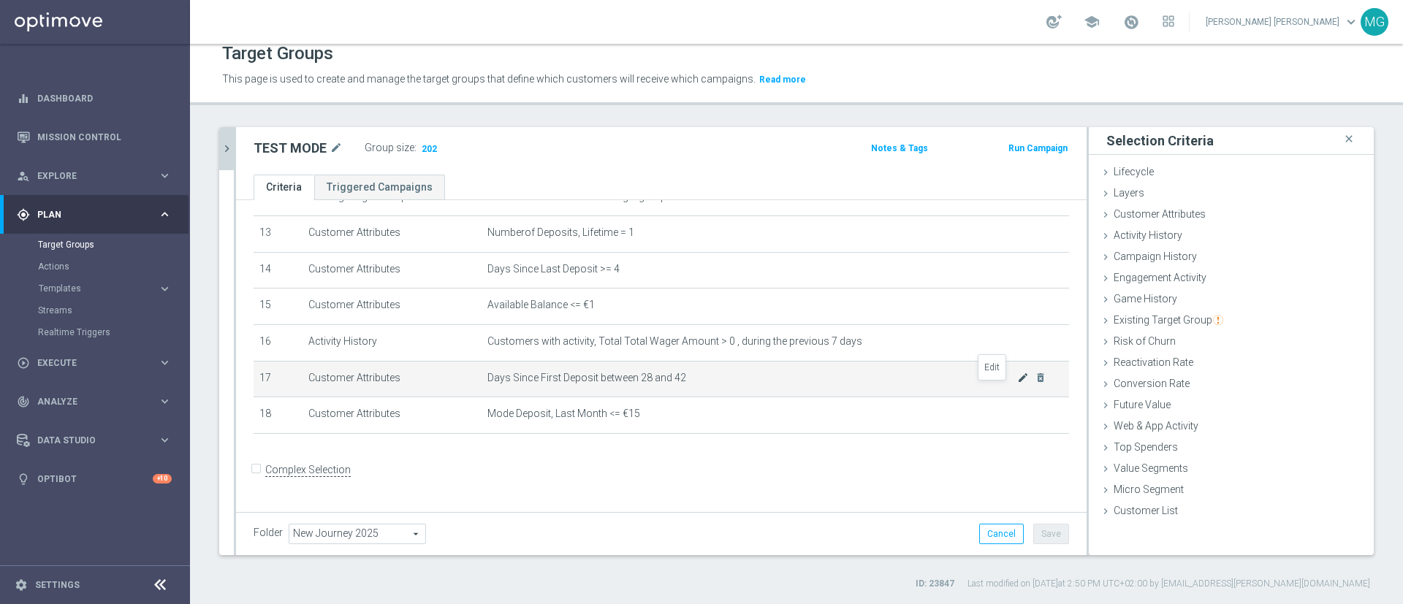
click at [1017, 384] on icon "mode_edit" at bounding box center [1023, 378] width 12 height 12
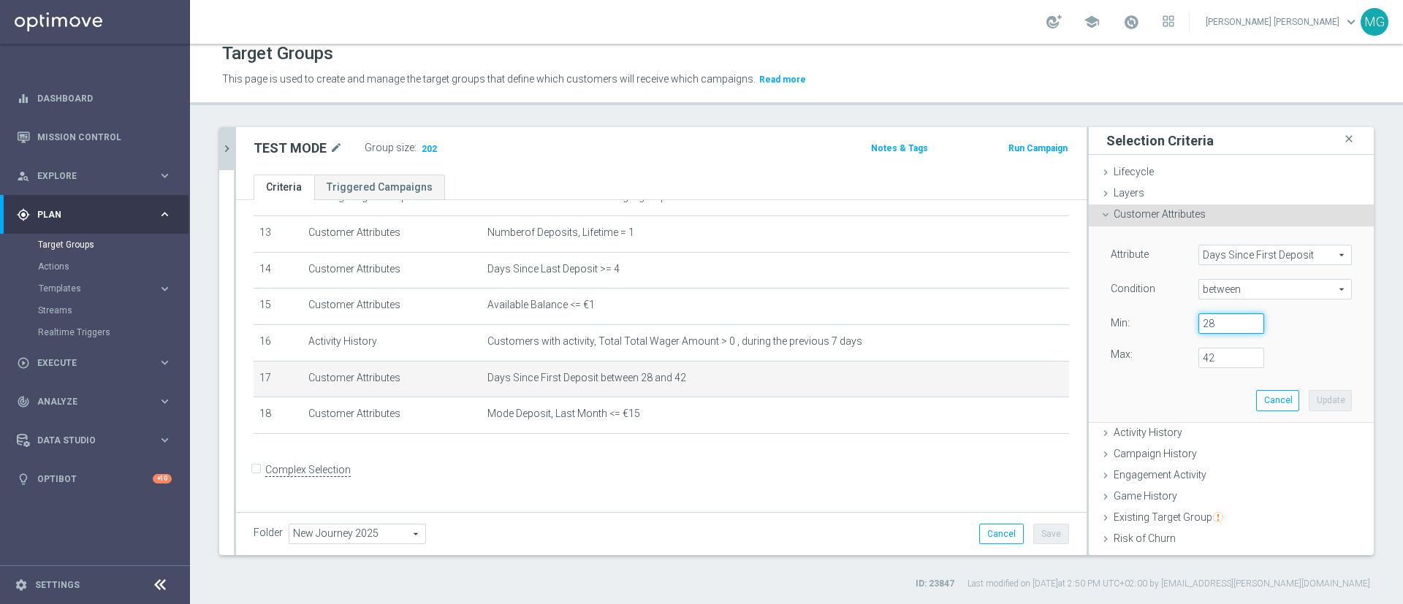
click at [1205, 322] on input "28" at bounding box center [1232, 324] width 66 height 20
type input "21"
click at [1309, 403] on button "Update" at bounding box center [1330, 400] width 43 height 20
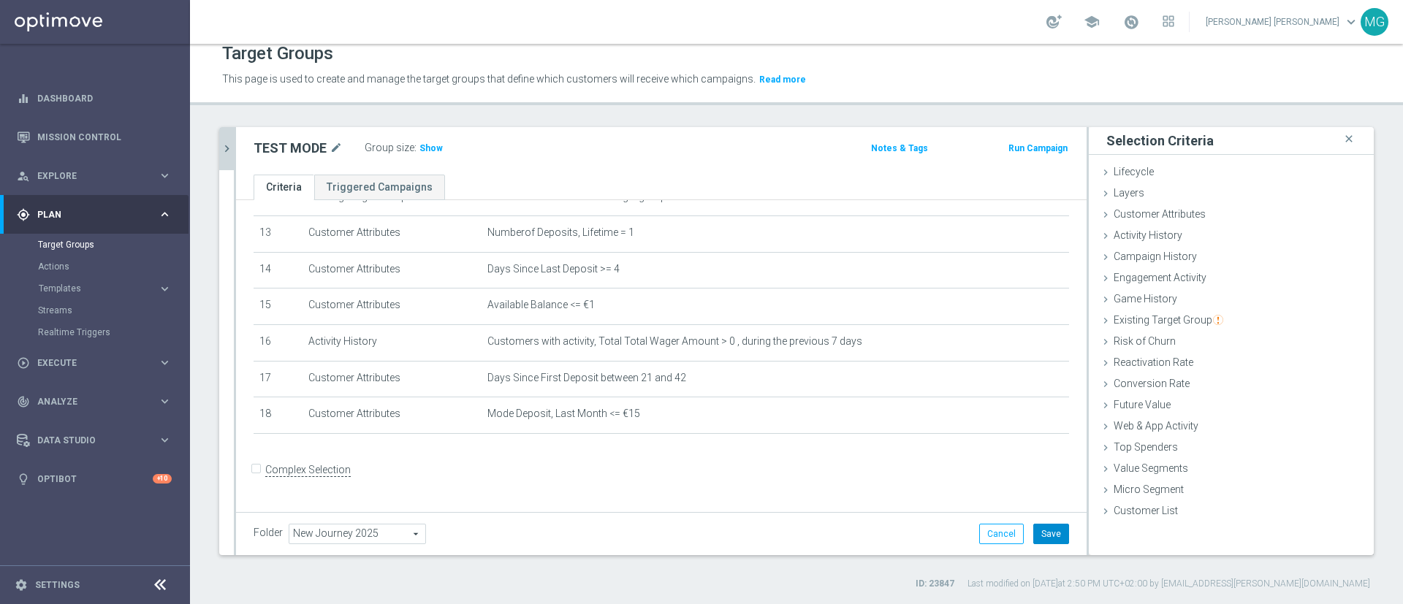
click at [1034, 540] on button "Save" at bounding box center [1052, 534] width 36 height 20
click at [431, 146] on span "Show" at bounding box center [431, 148] width 23 height 10
click at [431, 146] on span "721" at bounding box center [429, 150] width 18 height 14
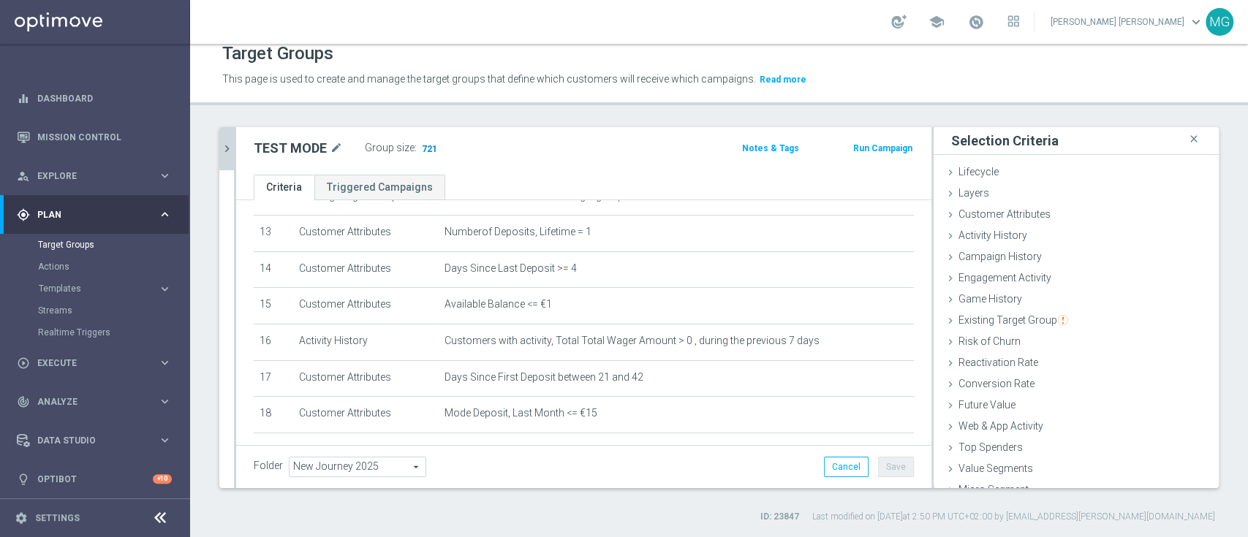
scroll to position [0, 0]
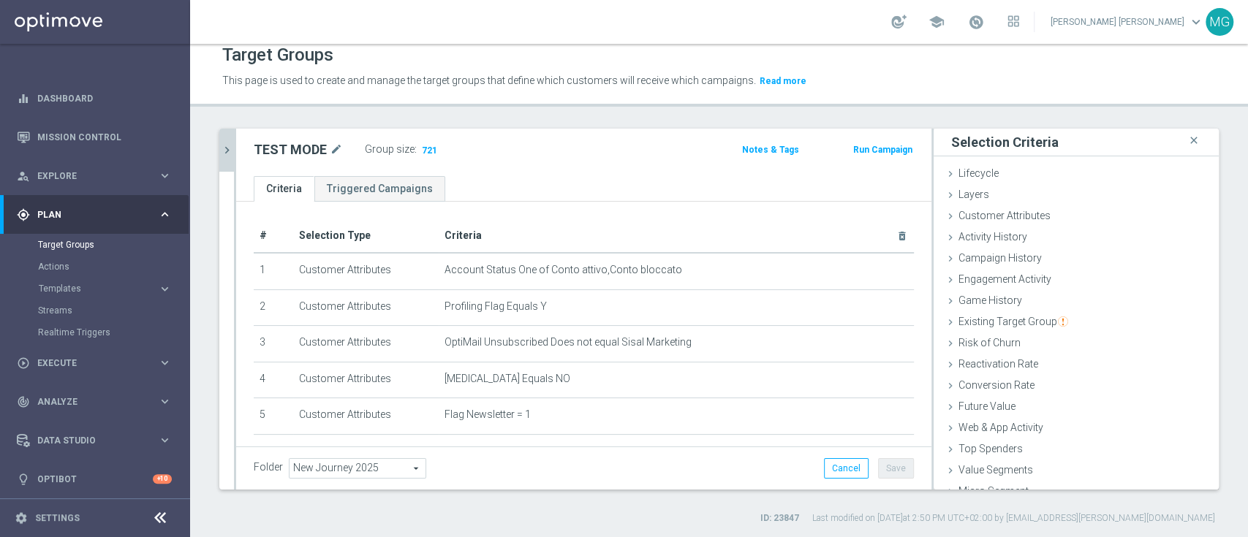
click at [880, 153] on button "Run Campaign" at bounding box center [883, 150] width 62 height 16
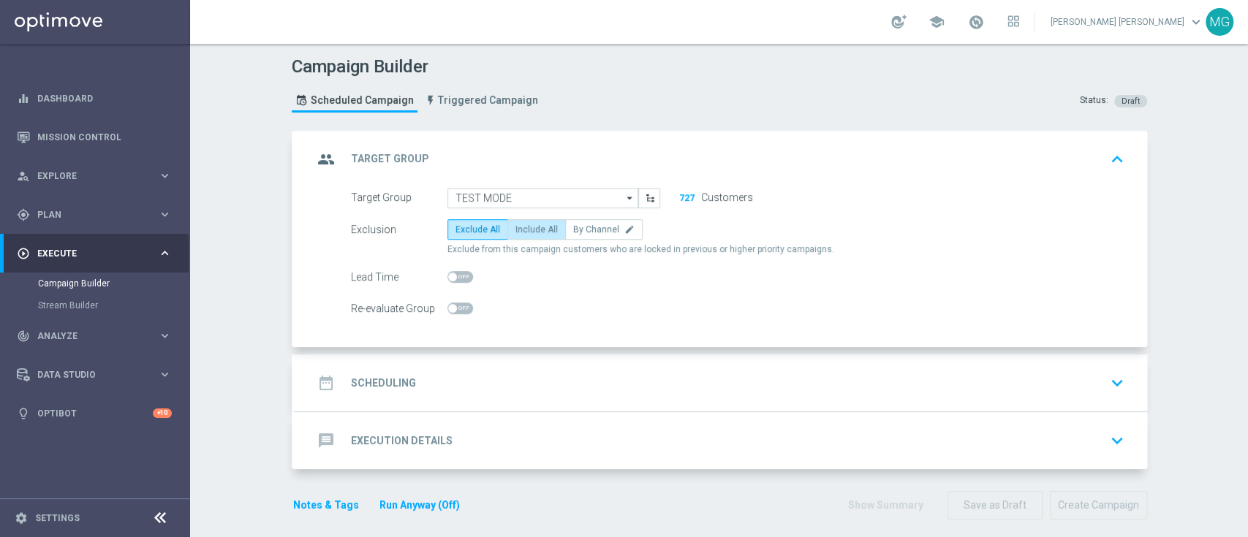
click at [536, 231] on span "Include All" at bounding box center [536, 229] width 42 height 10
click at [525, 231] on input "Include All" at bounding box center [520, 232] width 10 height 10
radio input "true"
click at [515, 391] on div "date_range Scheduling keyboard_arrow_down" at bounding box center [721, 383] width 816 height 28
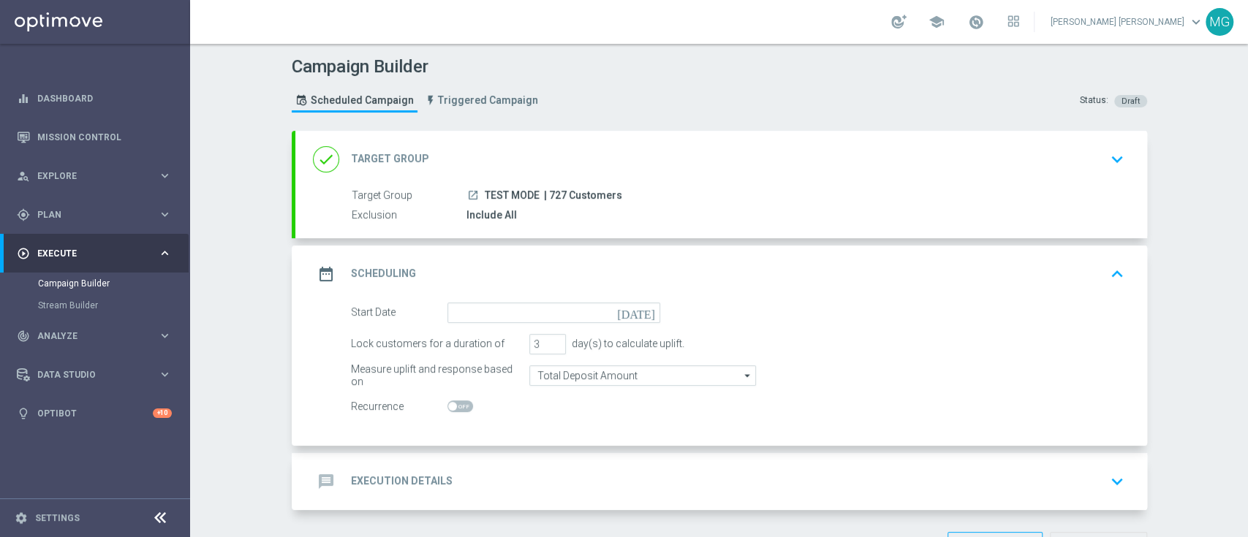
scroll to position [50, 0]
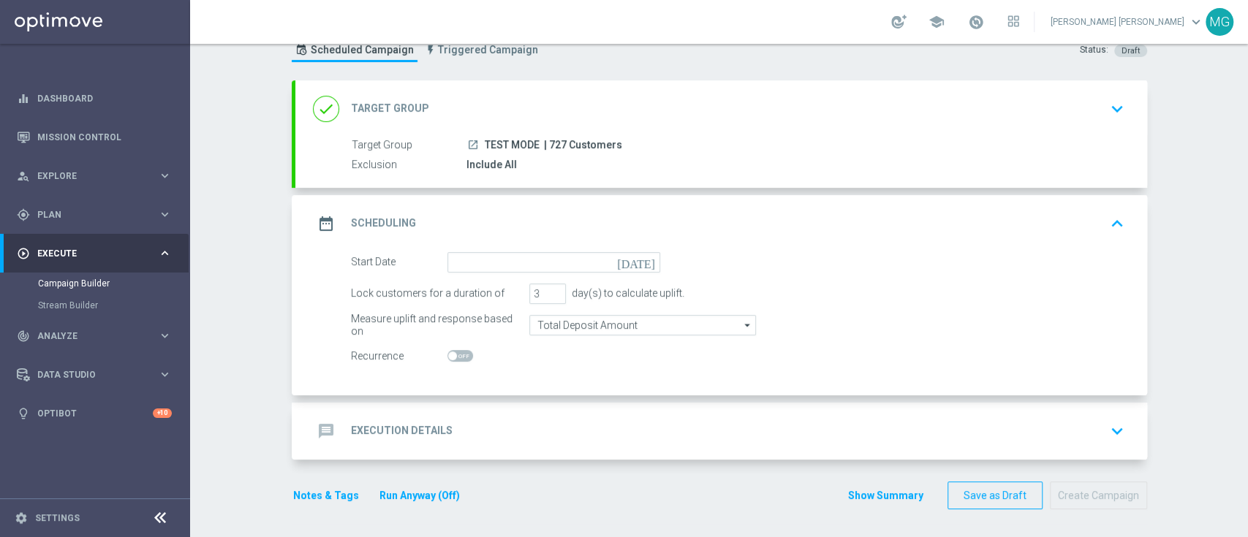
click at [637, 259] on icon "today" at bounding box center [638, 260] width 43 height 16
type input "10 Sep 2025"
drag, startPoint x: 536, startPoint y: 289, endPoint x: 514, endPoint y: 291, distance: 22.0
click at [514, 291] on div "Lock customers for a duration of 3 day(s) to calculate uplift." at bounding box center [737, 294] width 795 height 20
type input "1"
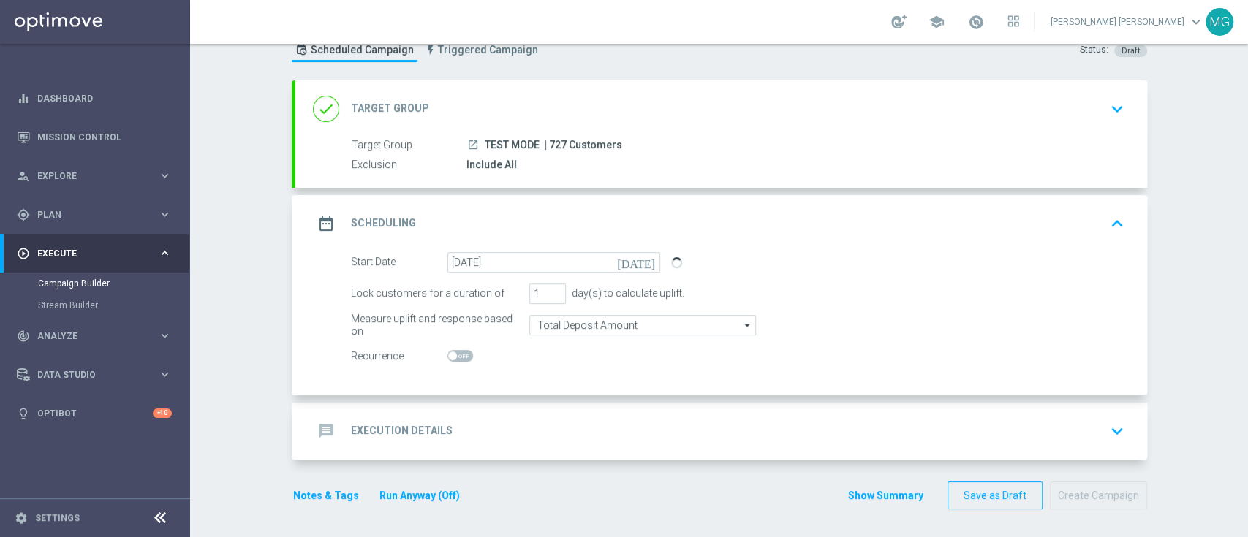
click at [514, 431] on div "message Execution Details keyboard_arrow_down" at bounding box center [721, 431] width 816 height 28
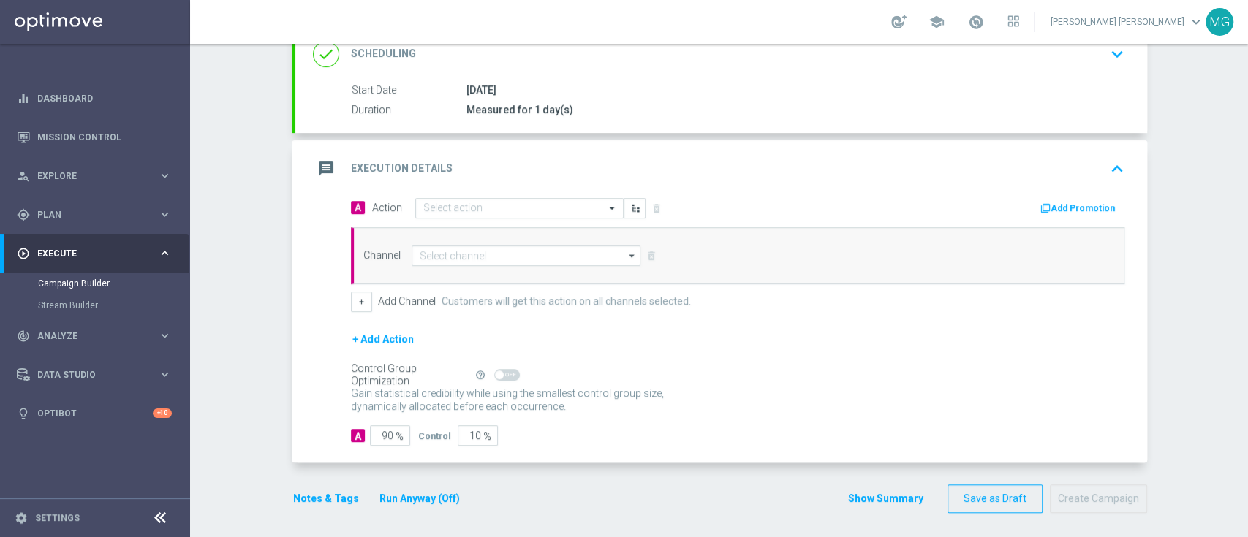
scroll to position [214, 0]
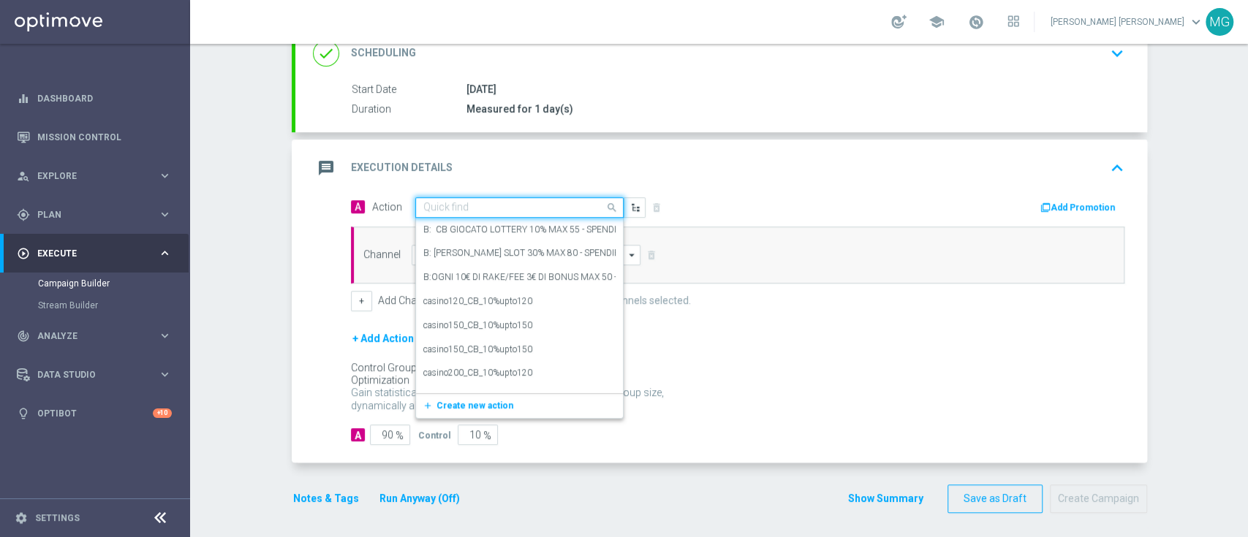
click at [455, 212] on div "Quick find" at bounding box center [519, 207] width 208 height 20
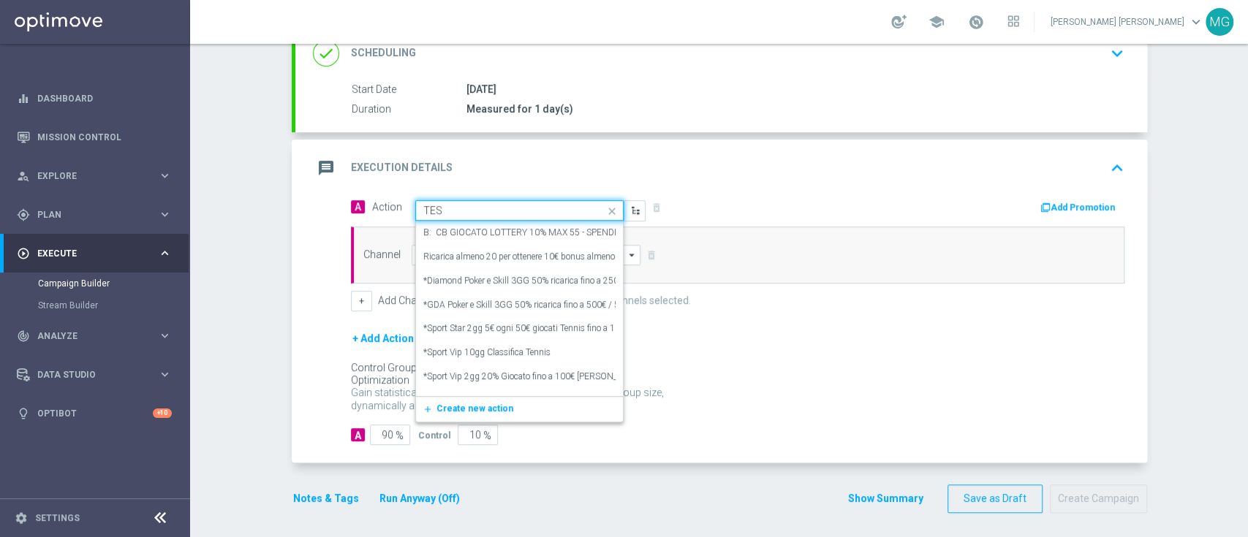
type input "TEST"
click at [463, 371] on label "Action Test TF" at bounding box center [450, 377] width 55 height 12
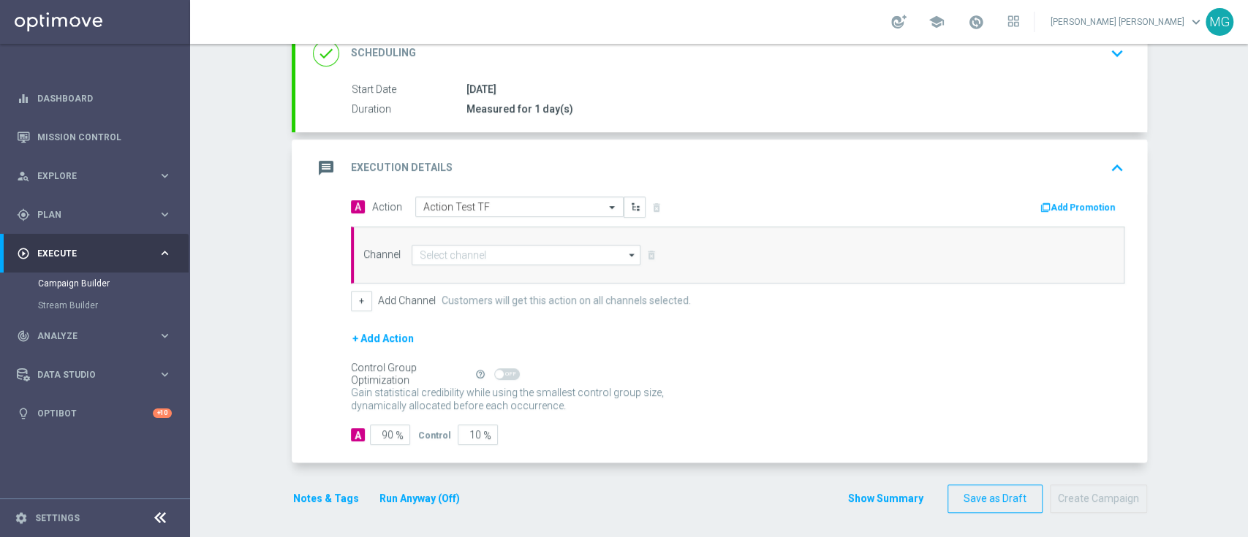
click at [1045, 202] on button "Add Promotion" at bounding box center [1079, 208] width 81 height 16
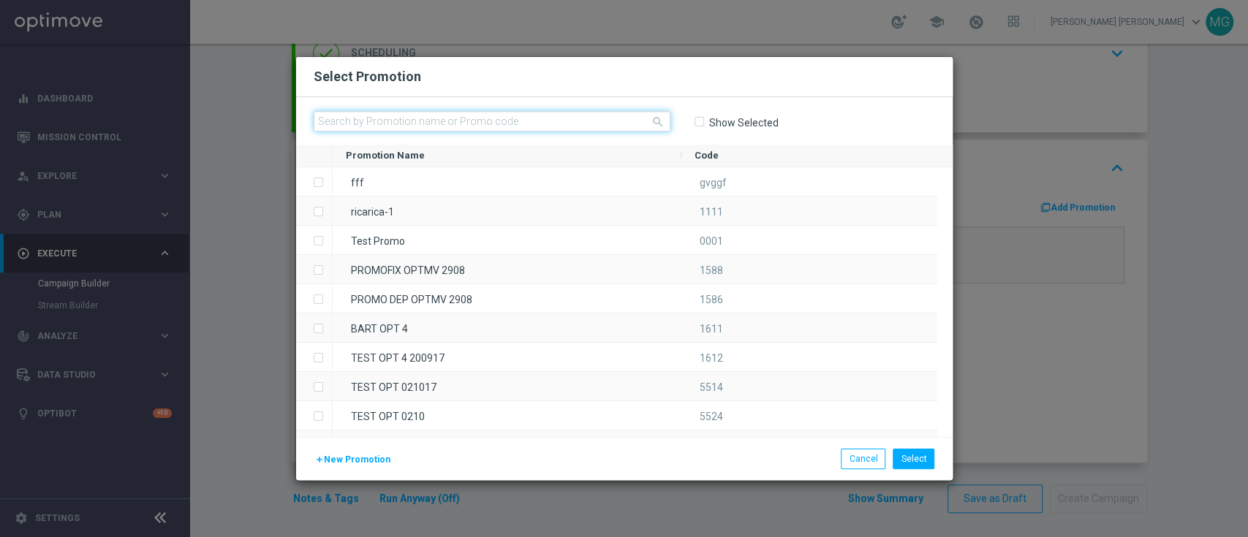
click at [493, 114] on input "text" at bounding box center [492, 121] width 357 height 20
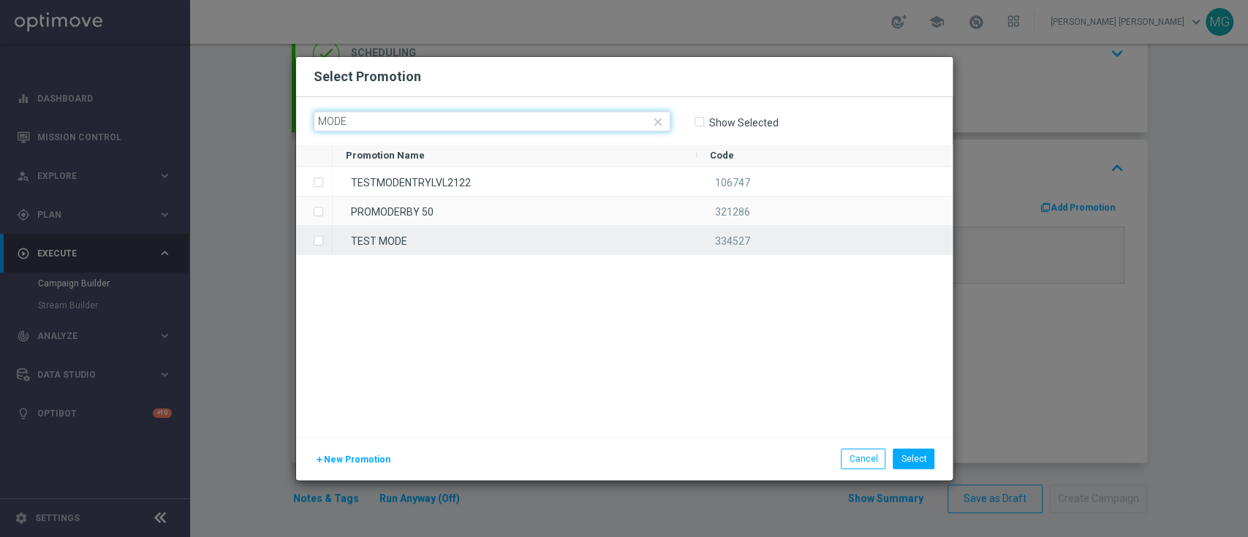
type input "MODE"
click at [388, 246] on div "TEST MODE" at bounding box center [515, 240] width 364 height 29
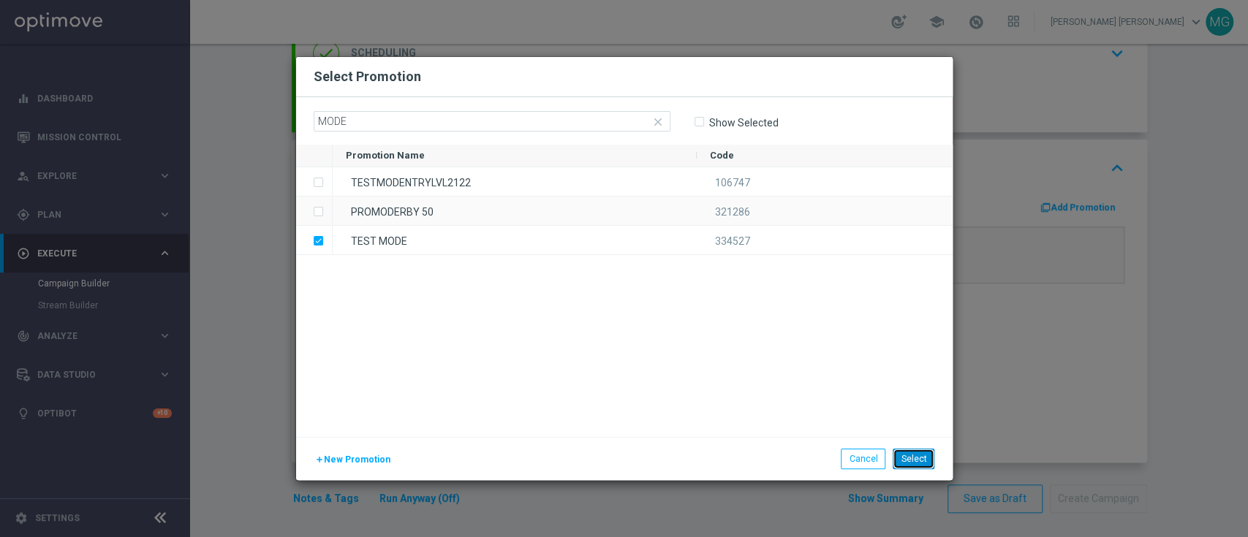
click at [920, 464] on button "Select" at bounding box center [913, 459] width 42 height 20
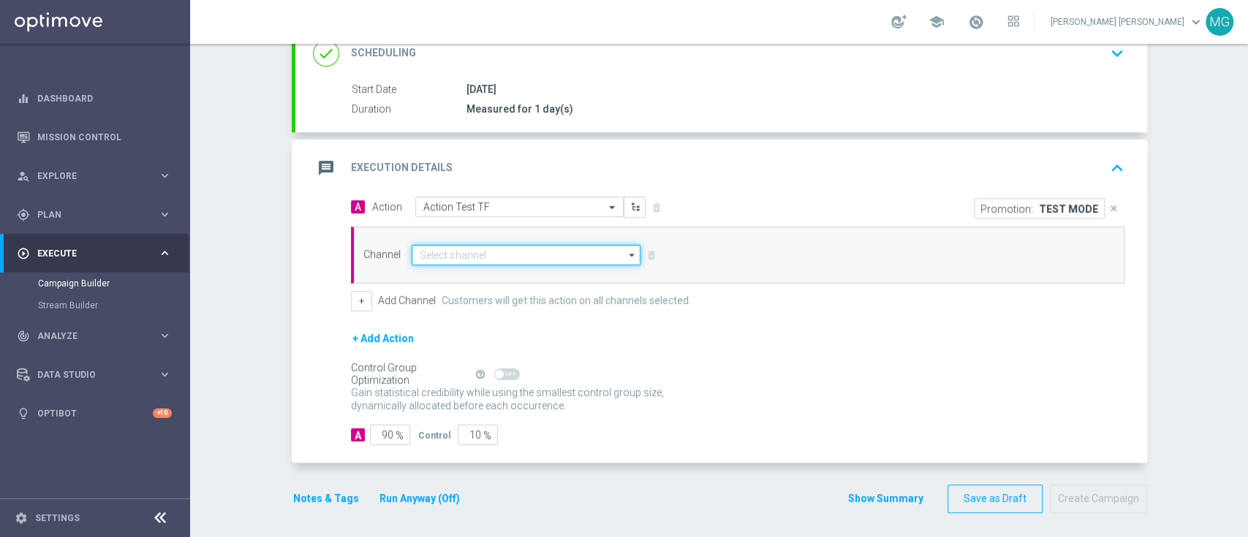
click at [514, 257] on input at bounding box center [527, 255] width 230 height 20
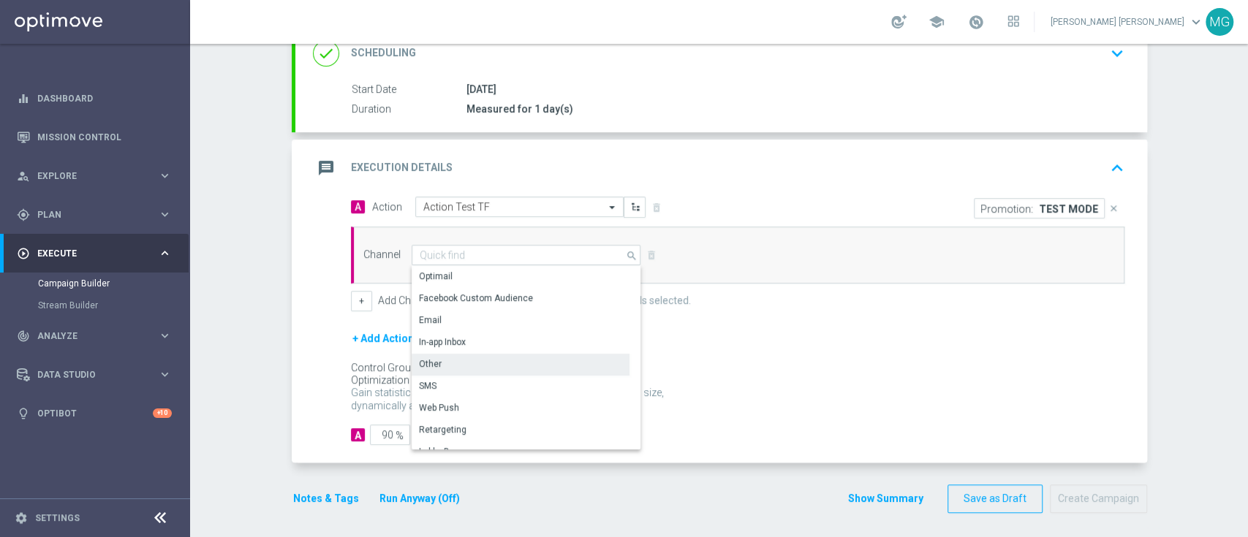
click at [485, 361] on div "Other" at bounding box center [521, 364] width 218 height 20
type input "Other"
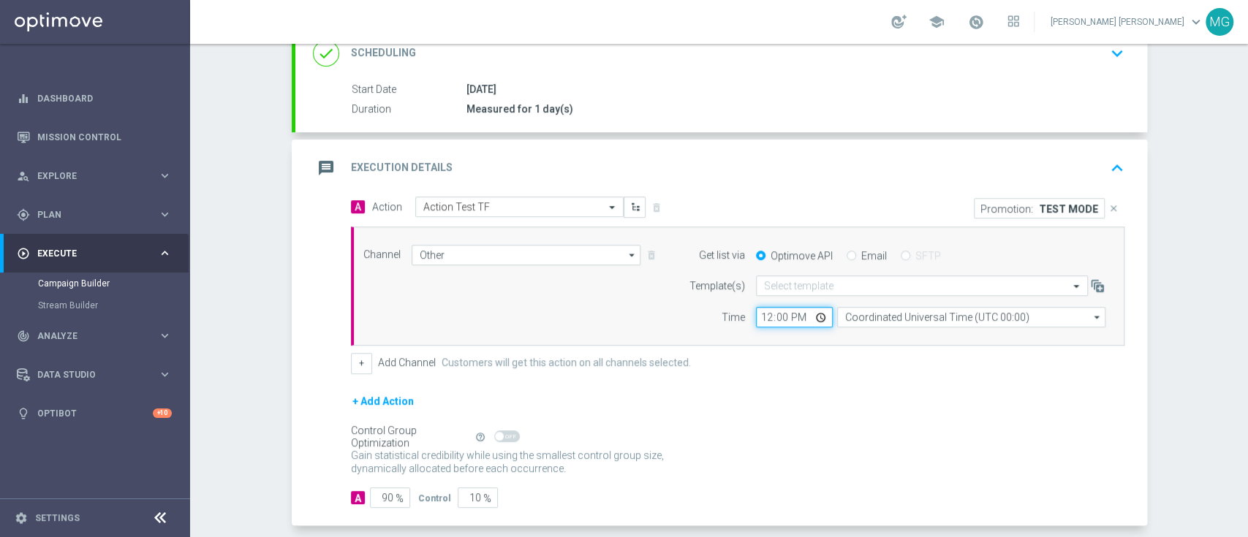
click at [756, 314] on input "12:00" at bounding box center [794, 317] width 77 height 20
type input "15:09"
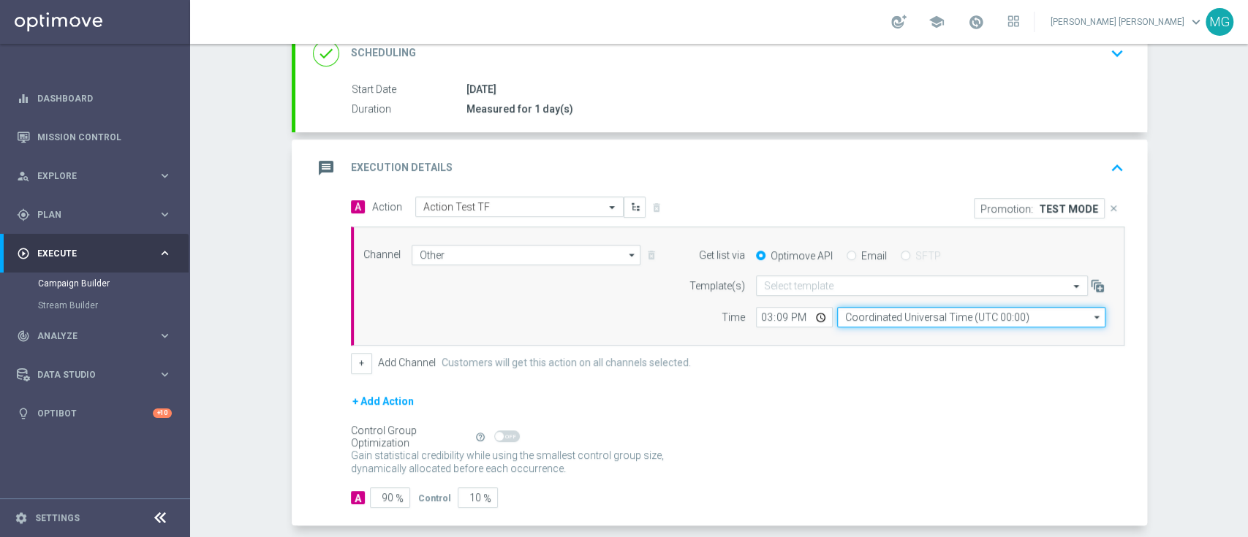
click at [948, 307] on input "Coordinated Universal Time (UTC 00:00)" at bounding box center [971, 317] width 268 height 20
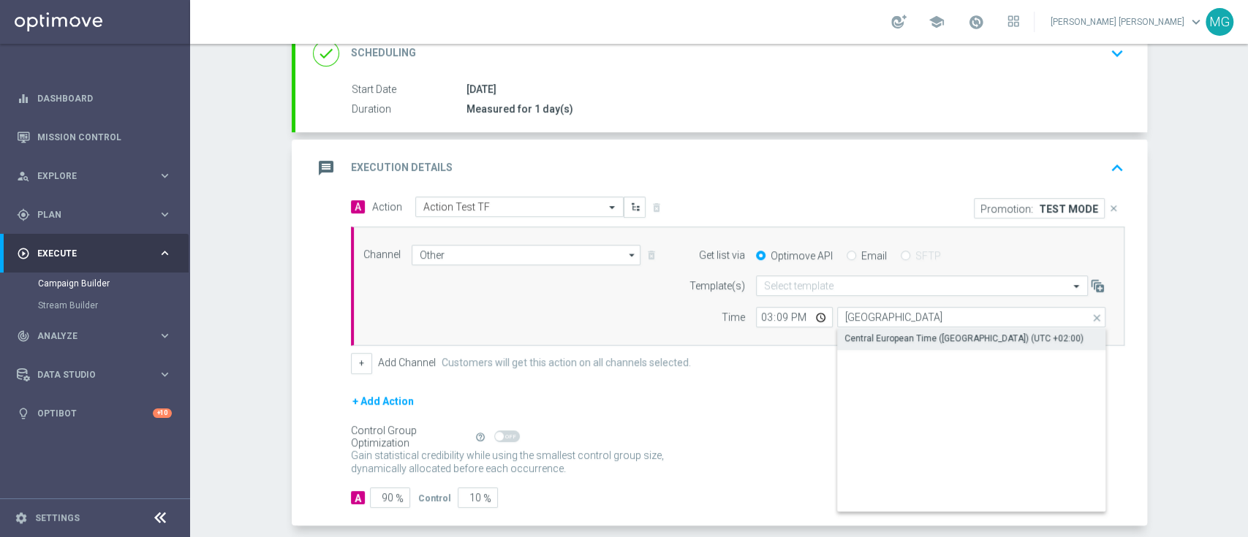
drag, startPoint x: 930, startPoint y: 333, endPoint x: 847, endPoint y: 395, distance: 103.9
click at [930, 332] on div "Central European Time (Berlin) (UTC +02:00)" at bounding box center [963, 338] width 239 height 13
type input "Central European Time (Berlin) (UTC +02:00)"
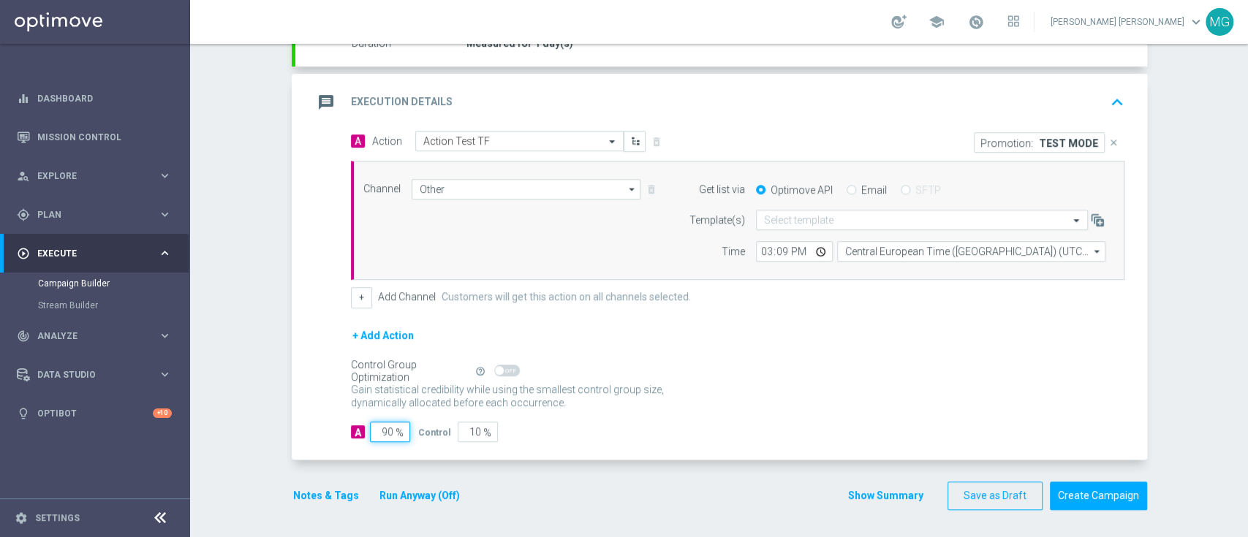
drag, startPoint x: 376, startPoint y: 429, endPoint x: 391, endPoint y: 428, distance: 14.7
click at [391, 428] on div "90 %" at bounding box center [388, 432] width 37 height 20
type input "1"
type input "99"
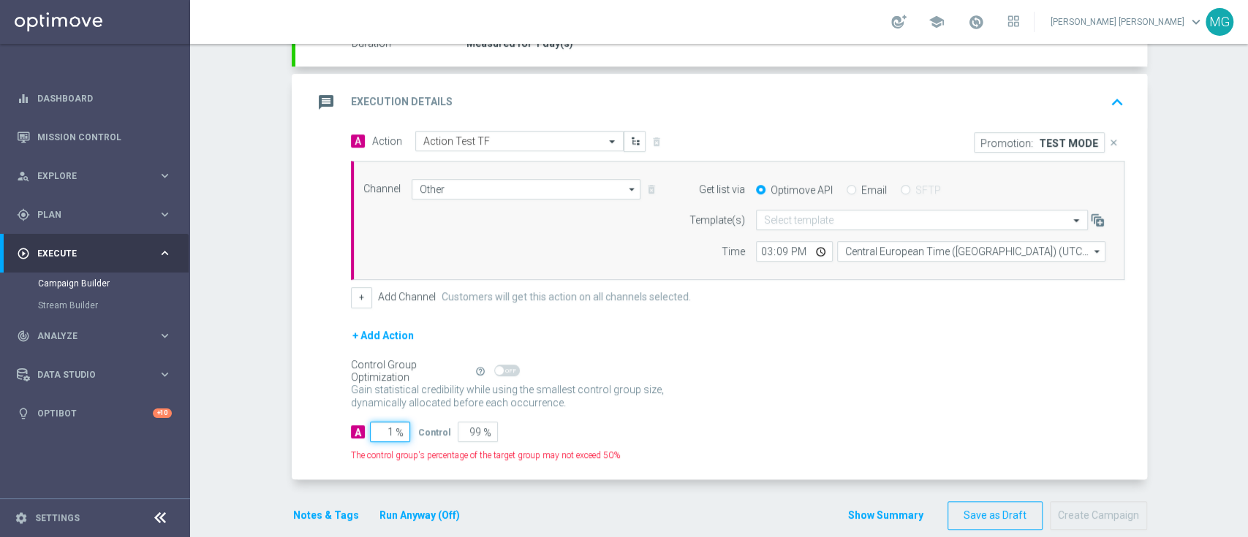
type input "10"
type input "90"
type input "100"
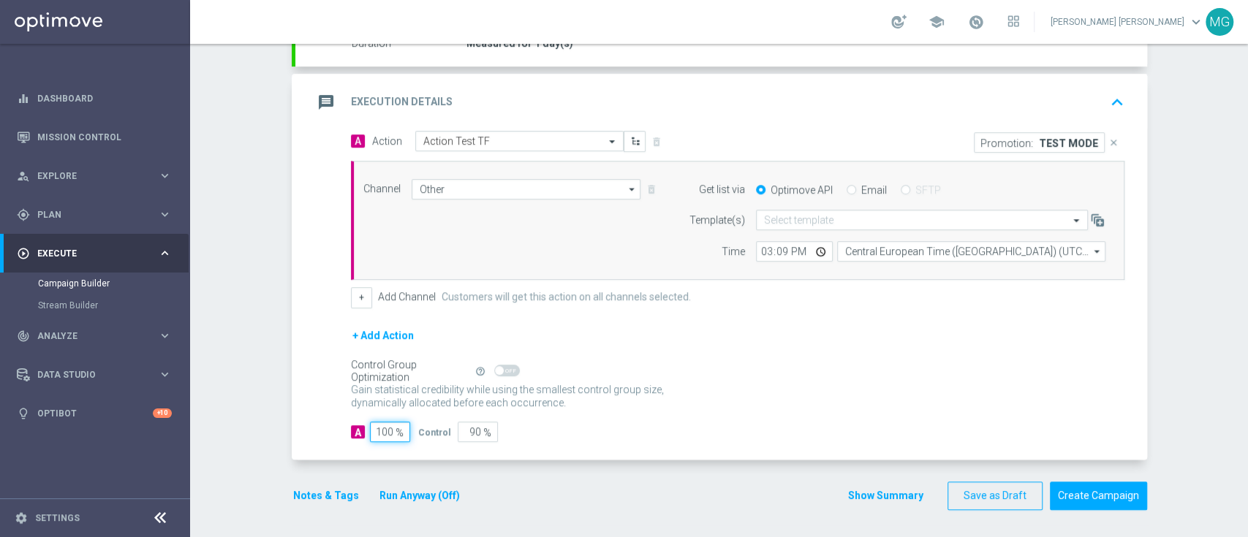
type input "0"
type input "100"
click at [722, 373] on div "Control Group Optimization Self Optimizing Campaign help_outline" at bounding box center [737, 371] width 773 height 16
click at [1094, 490] on button "Create Campaign" at bounding box center [1098, 496] width 97 height 29
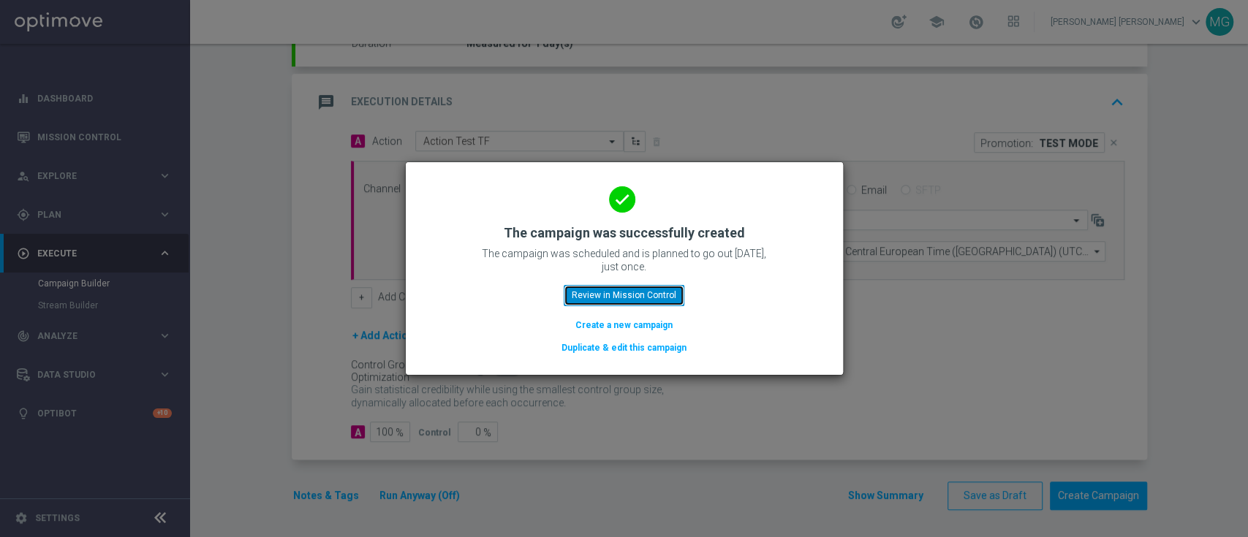
click at [662, 292] on button "Review in Mission Control" at bounding box center [624, 295] width 121 height 20
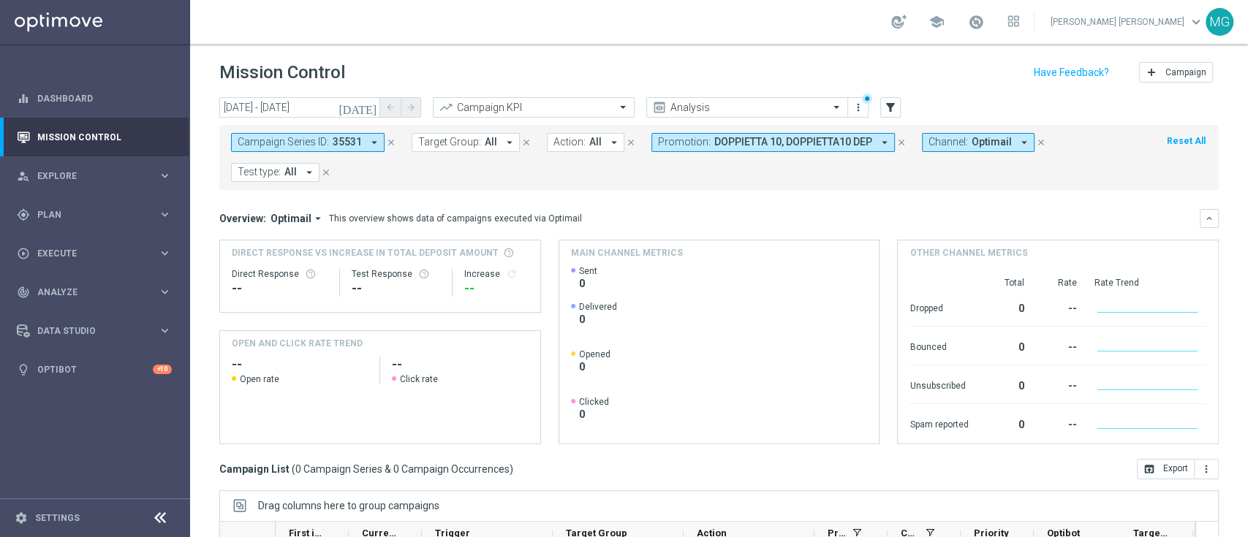
click at [896, 143] on icon "close" at bounding box center [901, 142] width 10 height 10
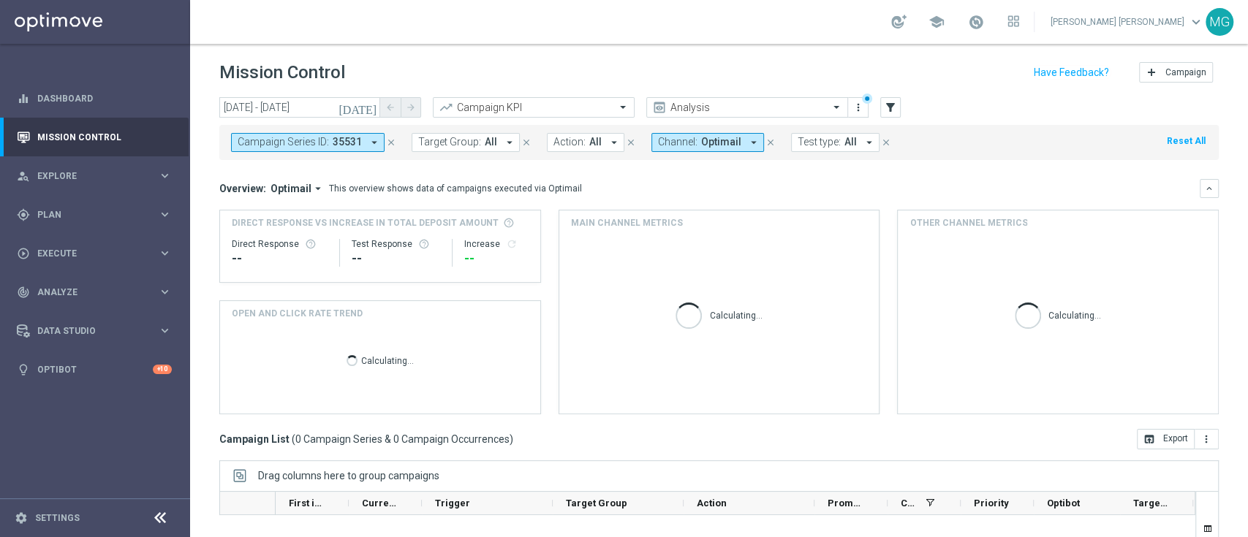
click at [765, 137] on icon "close" at bounding box center [770, 142] width 10 height 10
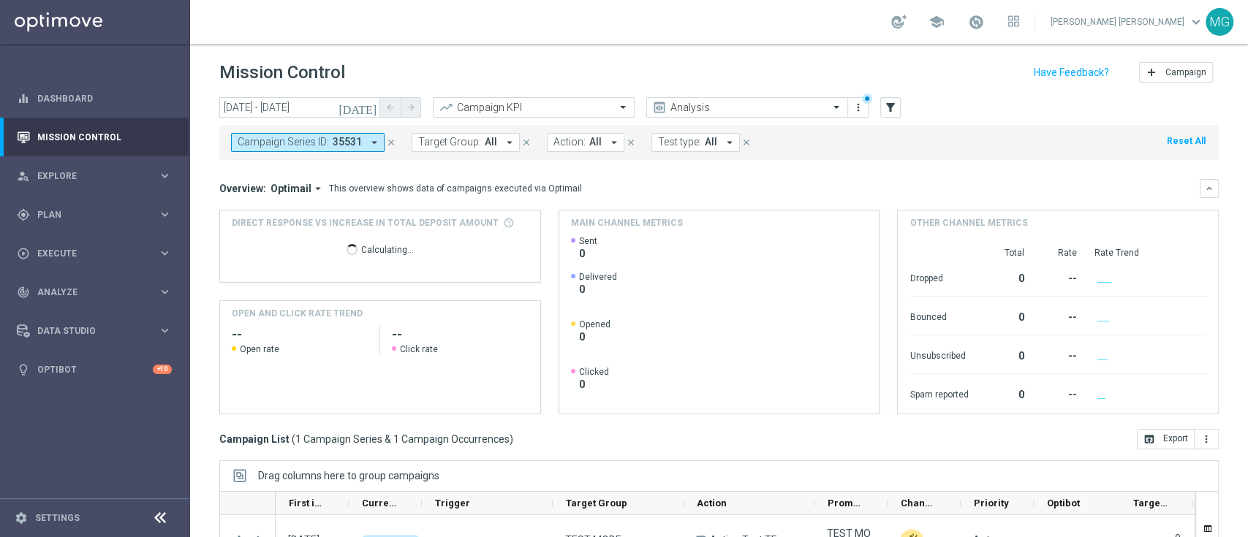
scroll to position [193, 0]
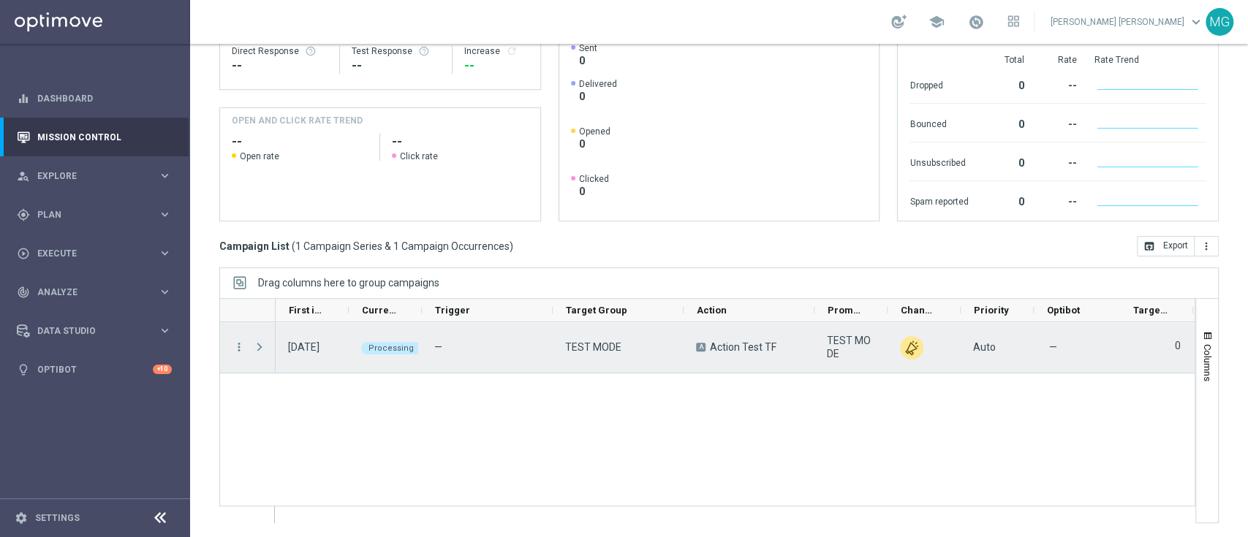
click at [260, 344] on span at bounding box center [259, 347] width 13 height 12
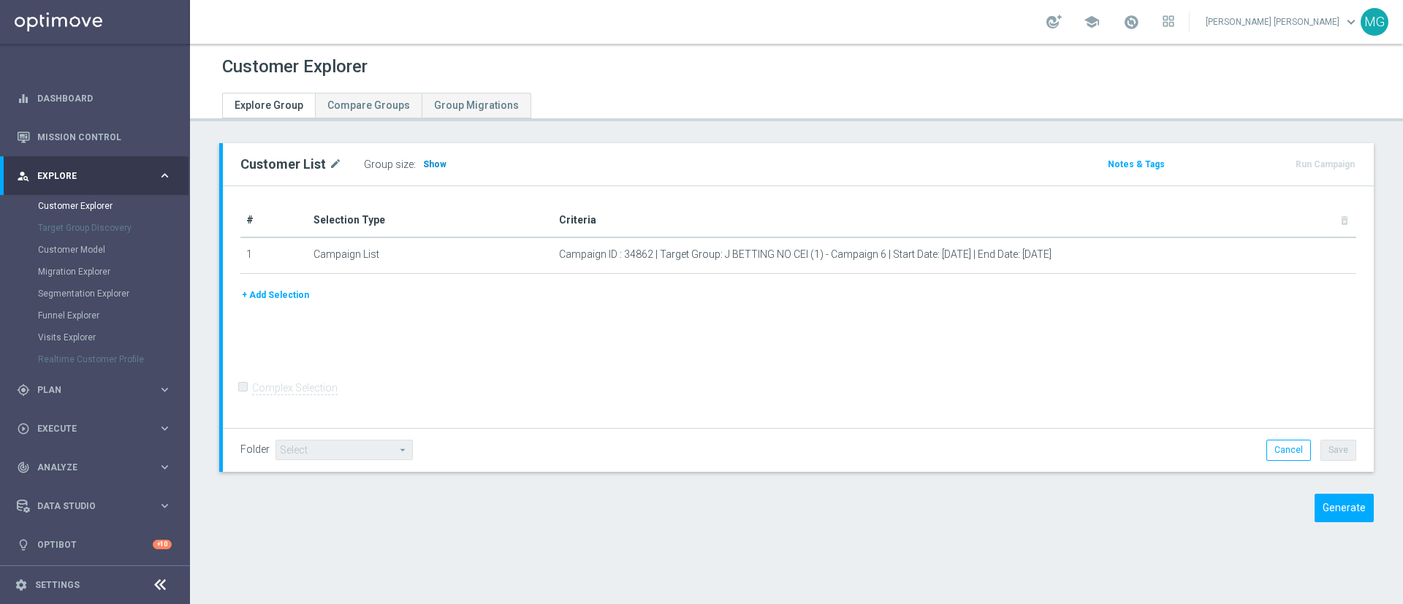
click at [428, 164] on span "Show" at bounding box center [434, 164] width 23 height 10
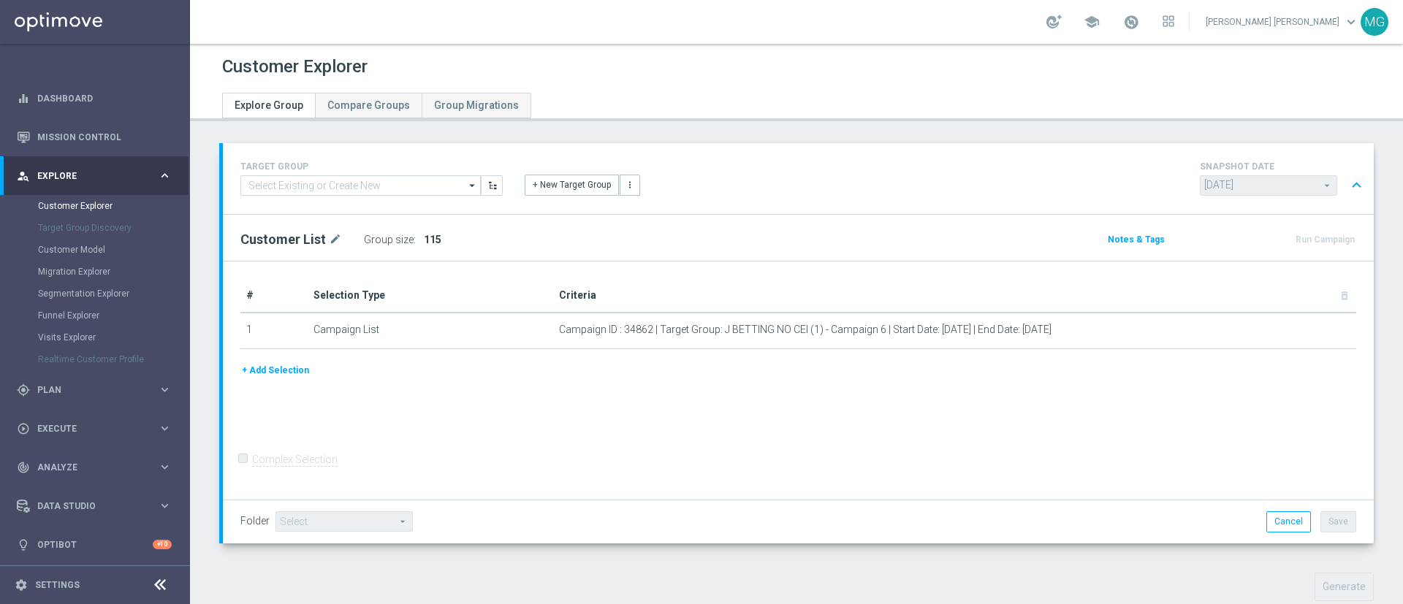
click at [823, 414] on div "# Selection Type Criteria delete_forever 1 Campaign List Campaign ID : 34862 | …" at bounding box center [798, 381] width 1151 height 239
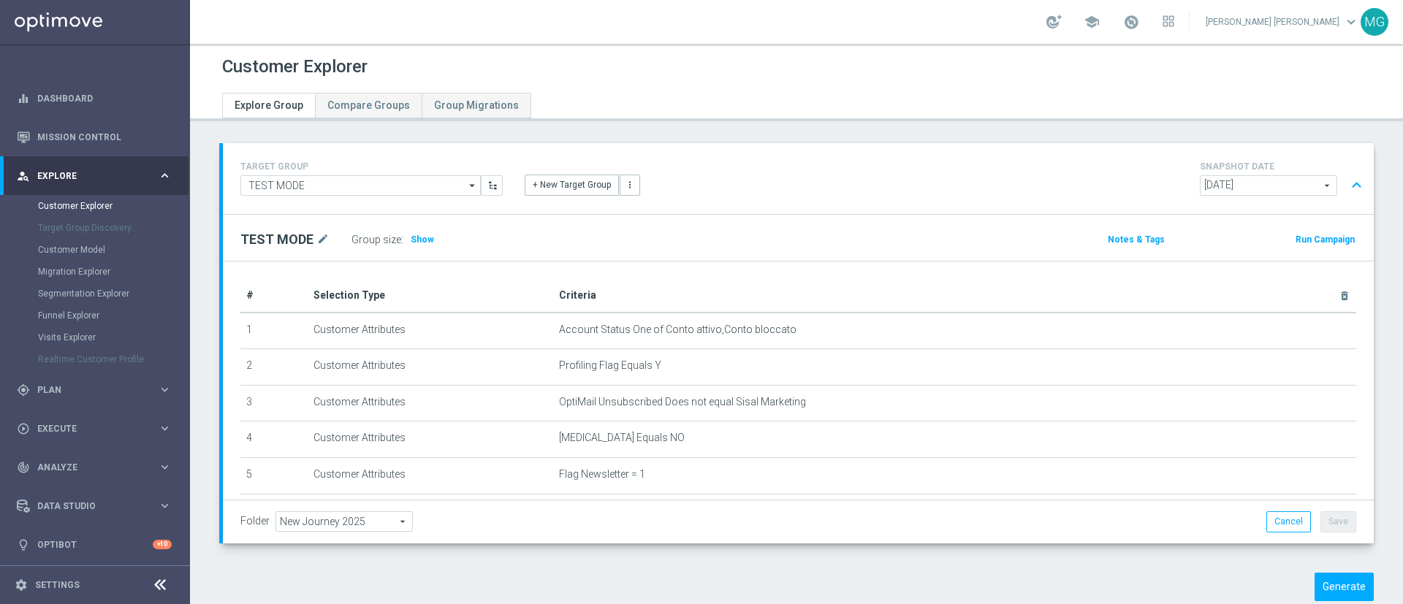
click at [922, 159] on div "+ New Target Group more_vert" at bounding box center [798, 177] width 569 height 38
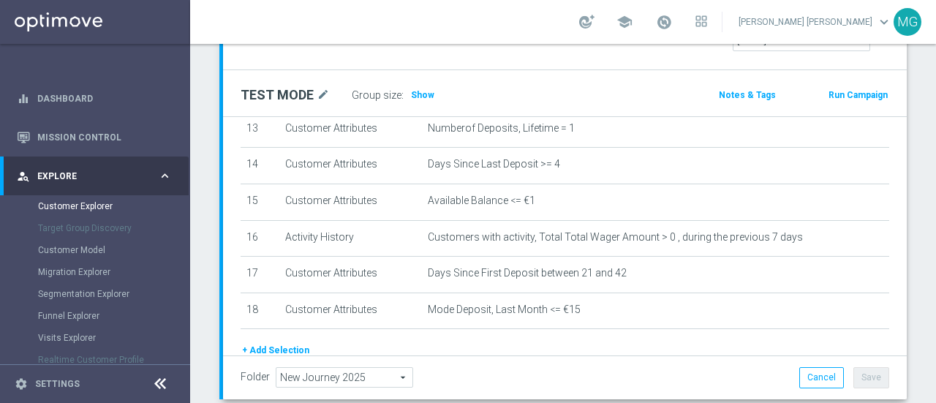
scroll to position [499, 0]
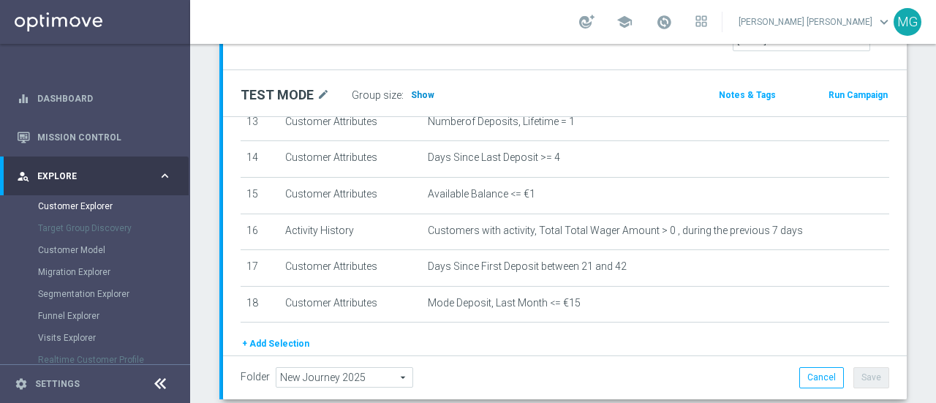
click at [417, 90] on span "Show" at bounding box center [422, 95] width 23 height 10
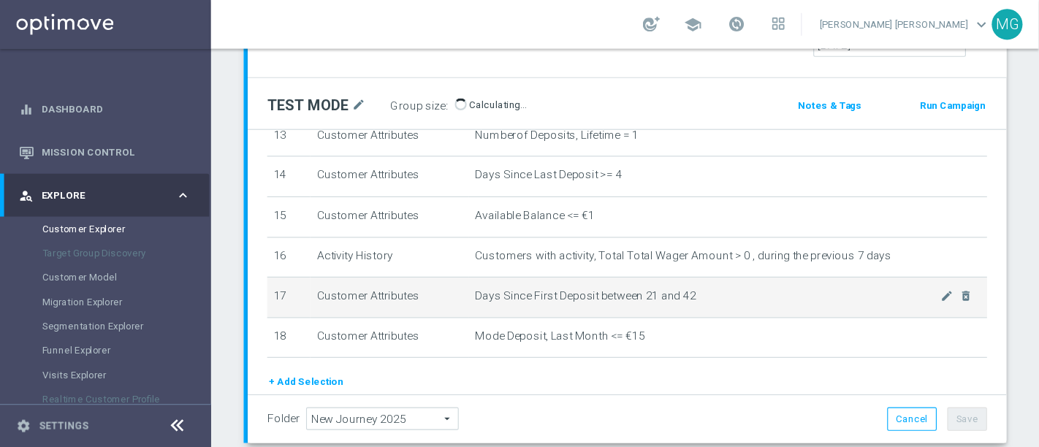
scroll to position [535, 0]
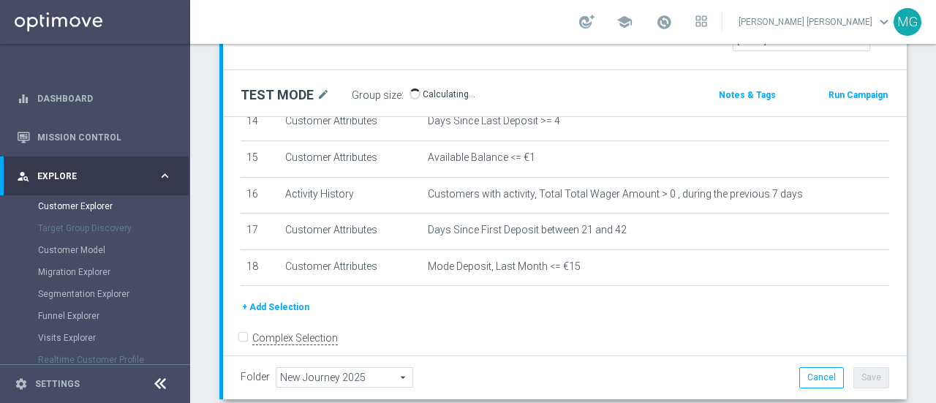
click at [696, 384] on div "TARGET GROUP TEST MODE TEST MODE arrow_drop_down Show Selected 0 of NaN" at bounding box center [563, 219] width 746 height 516
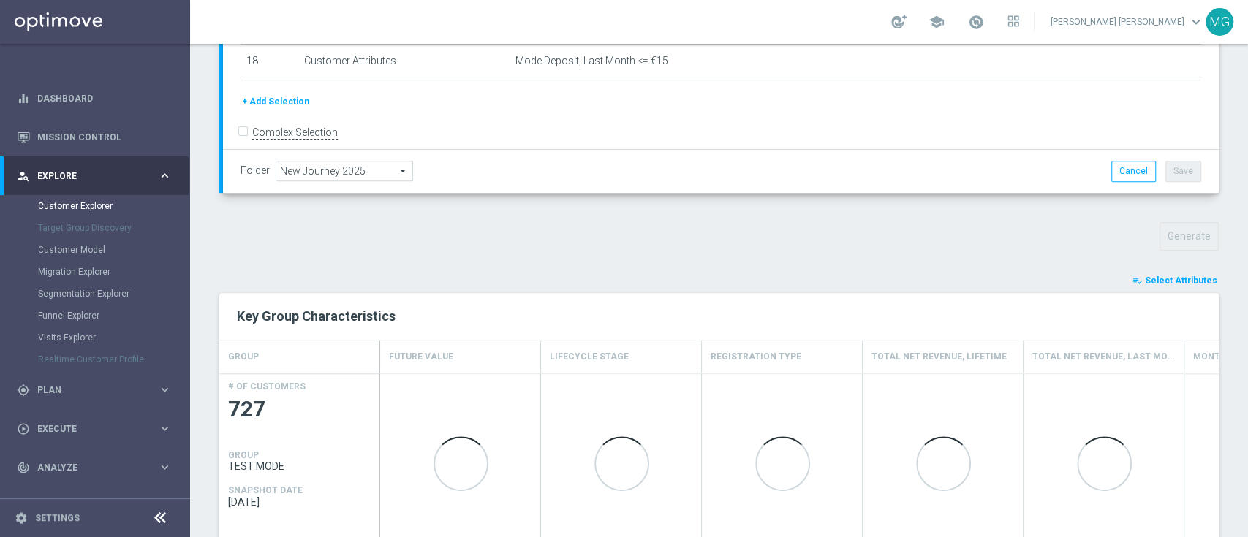
scroll to position [401, 0]
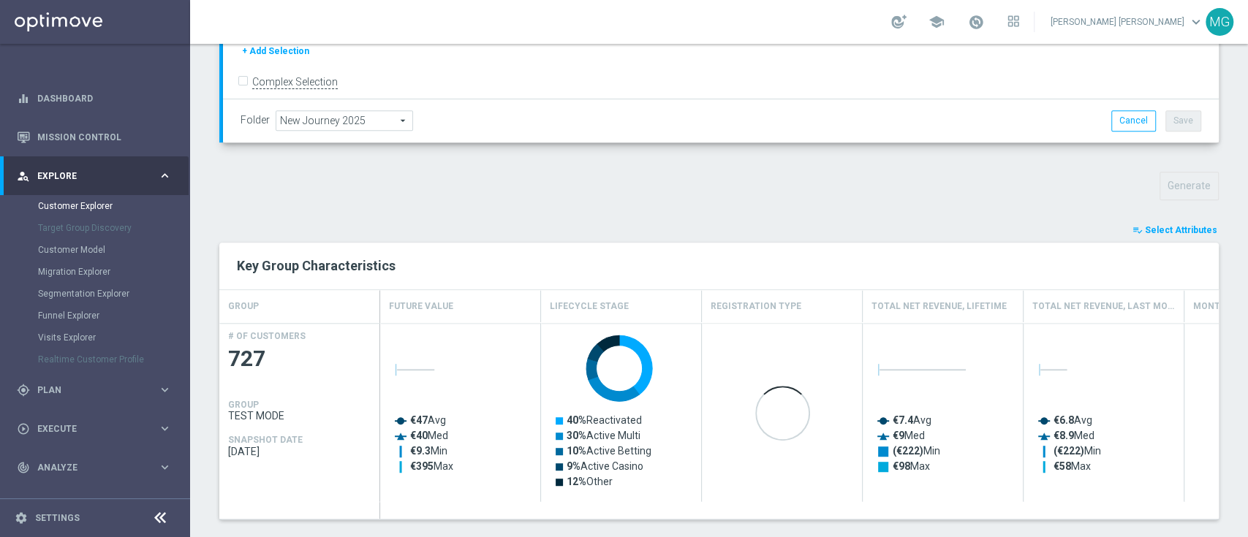
click at [1190, 226] on span "Select Attributes" at bounding box center [1181, 230] width 72 height 10
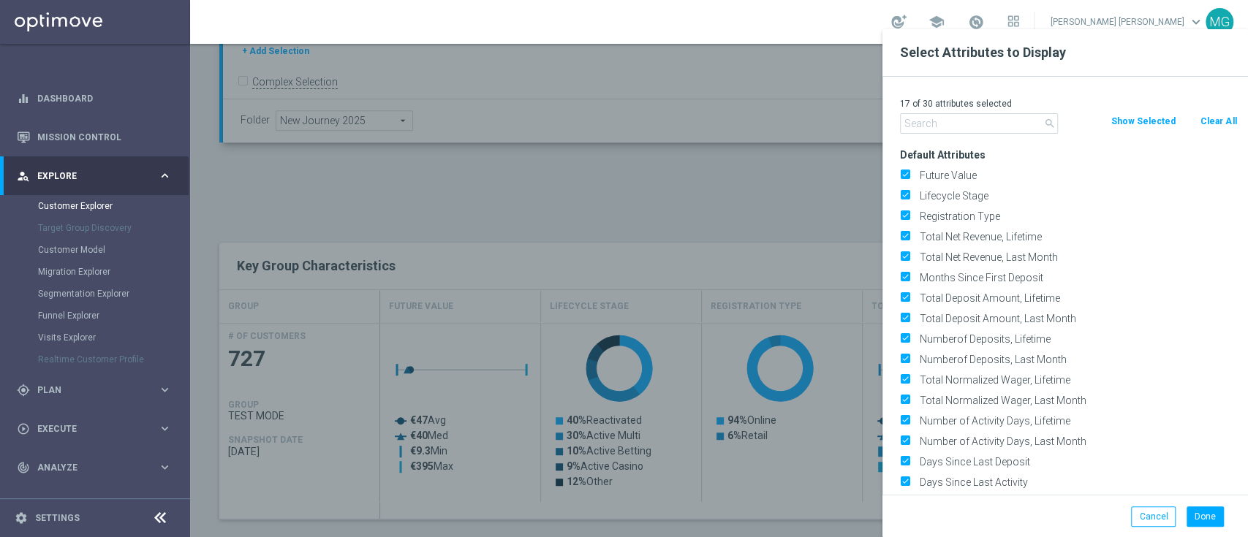
click at [1216, 118] on button "Clear All" at bounding box center [1218, 121] width 39 height 16
checkbox input "false"
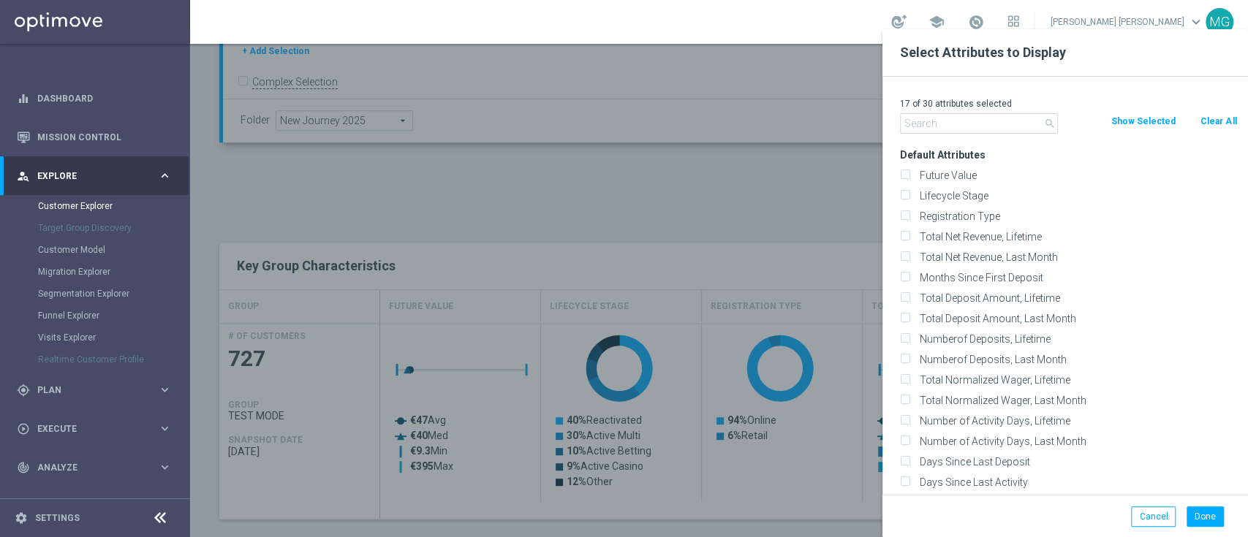
checkbox input "false"
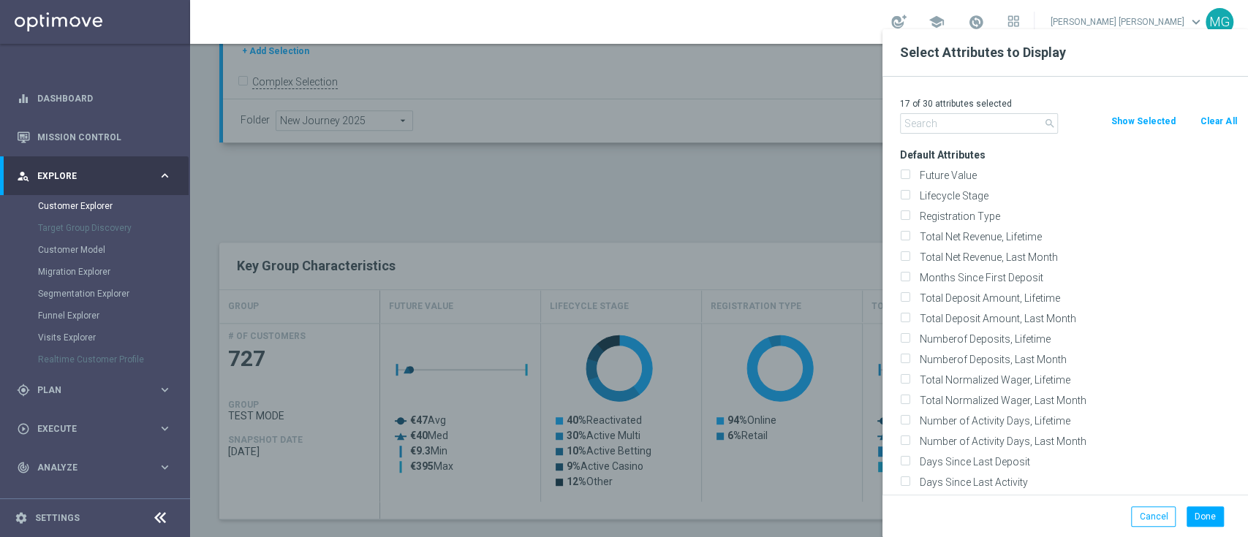
checkbox input "false"
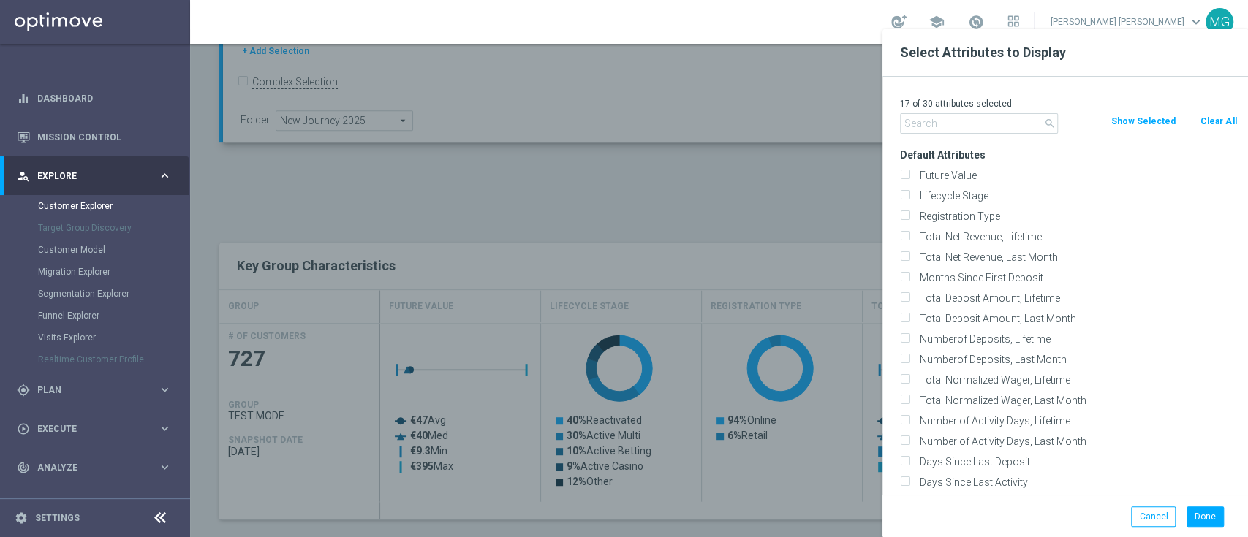
checkbox input "false"
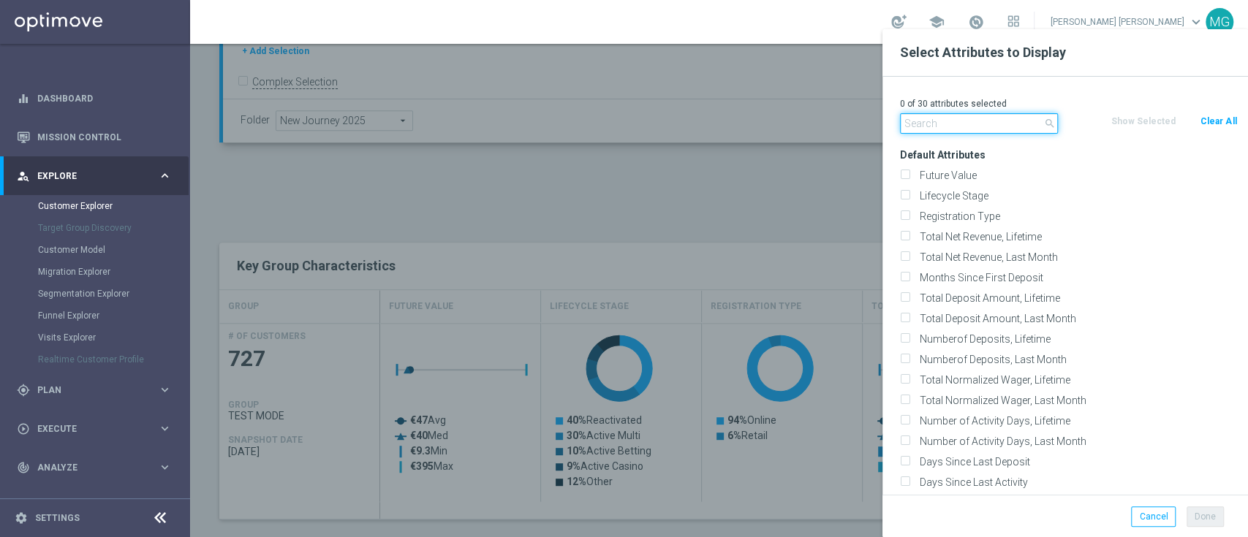
click at [922, 123] on input "text" at bounding box center [979, 123] width 158 height 20
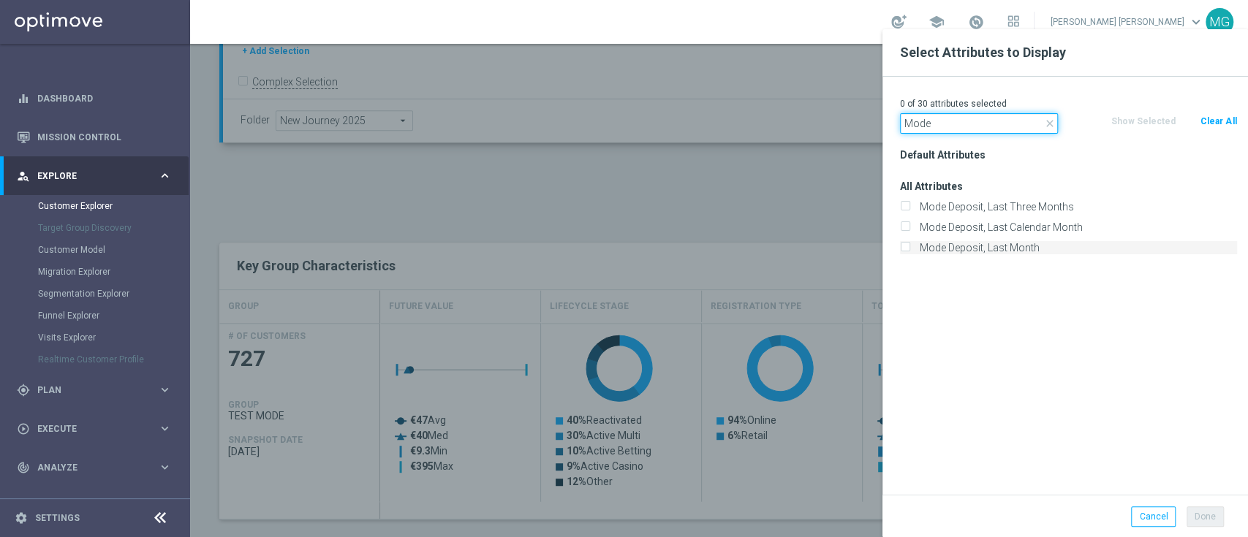
type input "Mode"
click at [950, 249] on label "Mode Deposit, Last Month" at bounding box center [1075, 247] width 322 height 13
click at [909, 249] on input "Mode Deposit, Last Month" at bounding box center [905, 250] width 10 height 10
checkbox input "true"
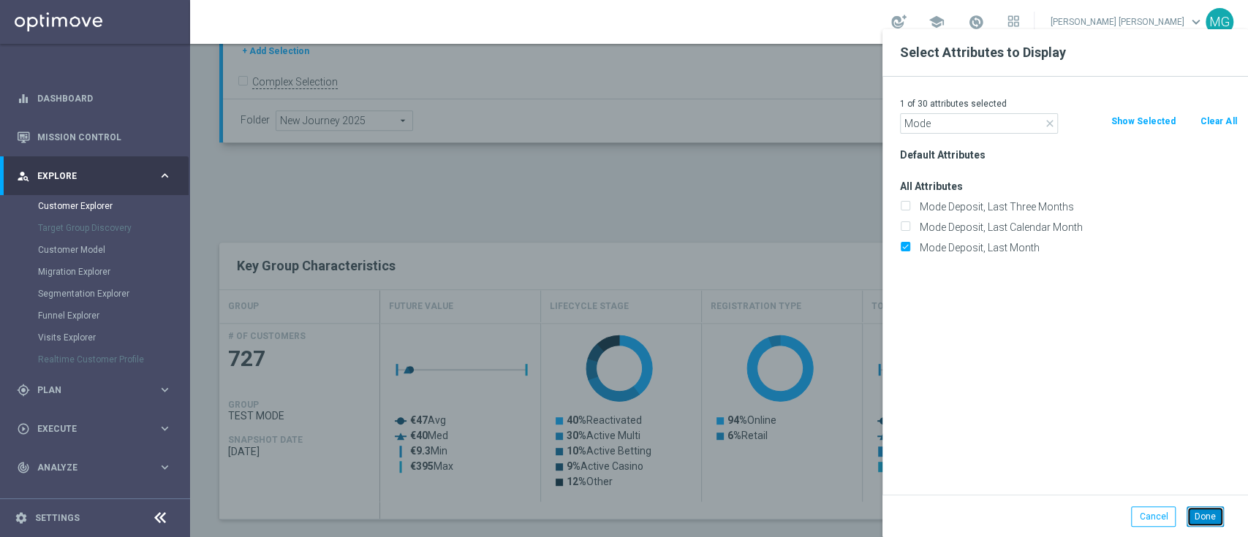
click at [1196, 515] on button "Done" at bounding box center [1204, 517] width 37 height 20
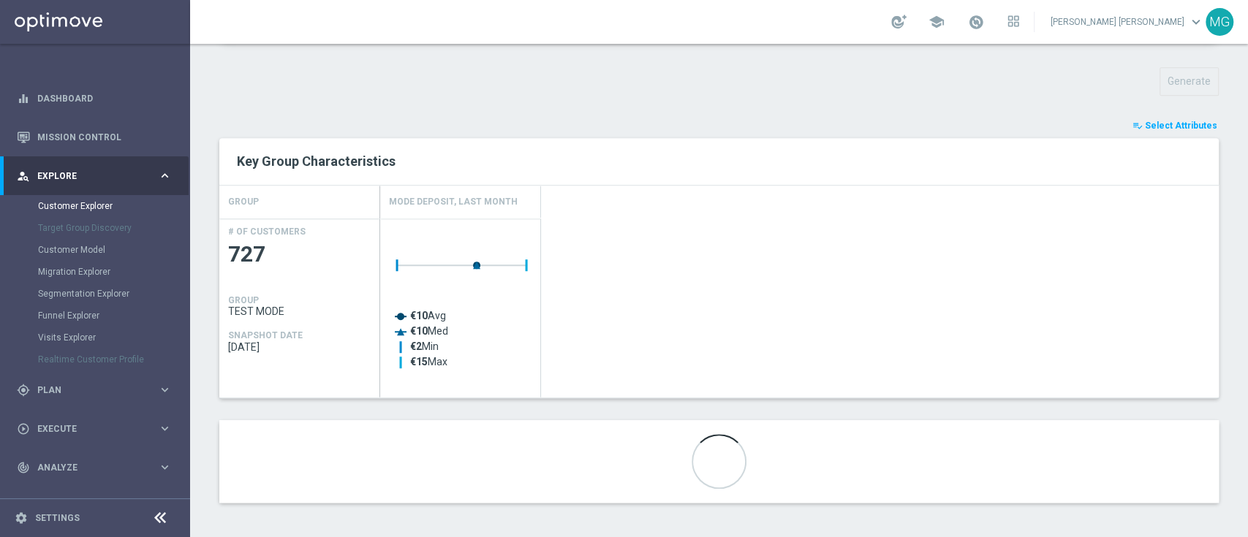
scroll to position [507, 0]
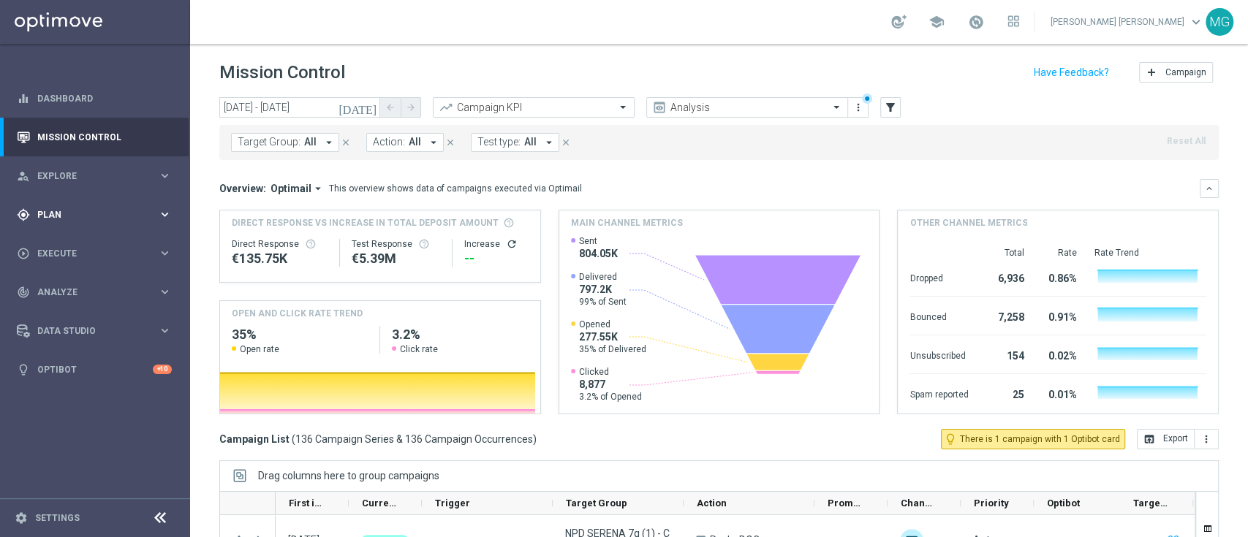
click at [62, 217] on span "Plan" at bounding box center [97, 215] width 121 height 9
click at [76, 243] on link "Target Groups" at bounding box center [95, 245] width 114 height 12
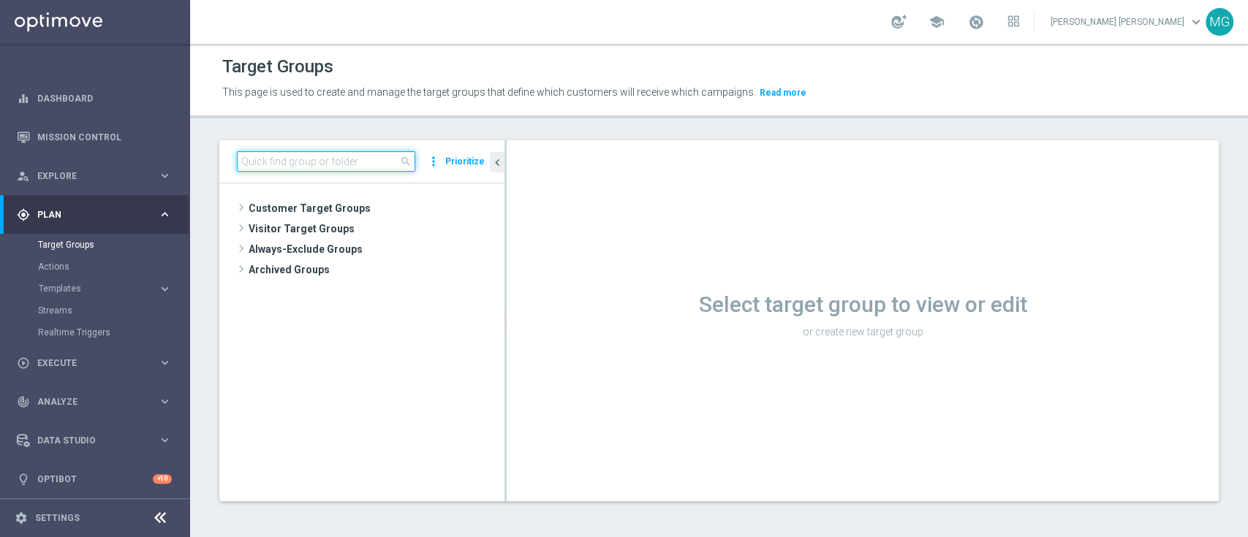
click at [313, 162] on input at bounding box center [326, 161] width 178 height 20
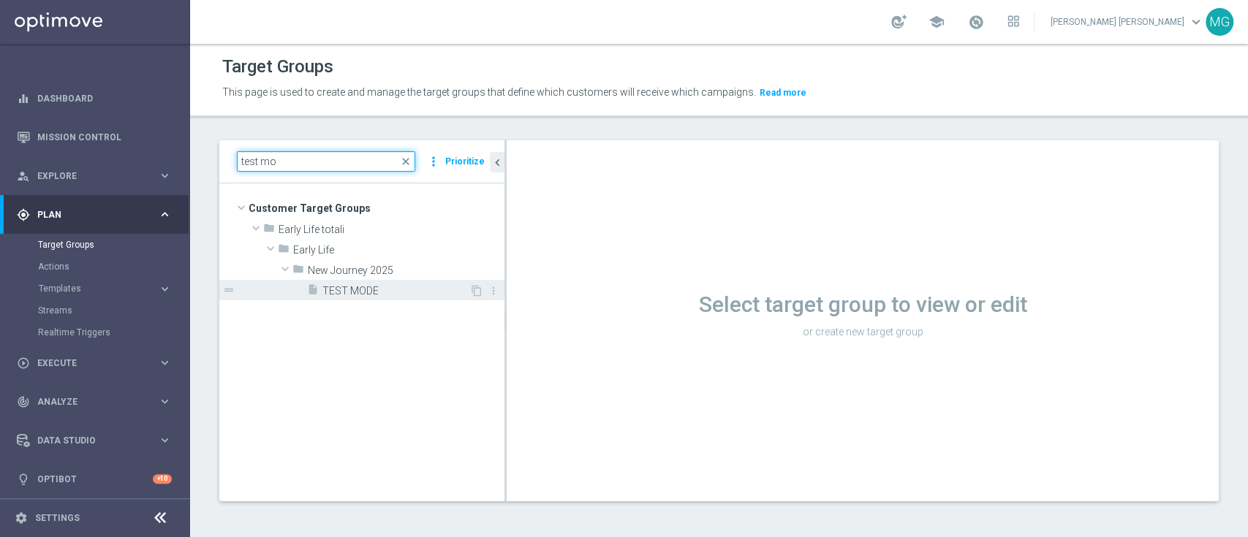
type input "test mo"
click at [357, 292] on span "TEST MODE" at bounding box center [395, 291] width 147 height 12
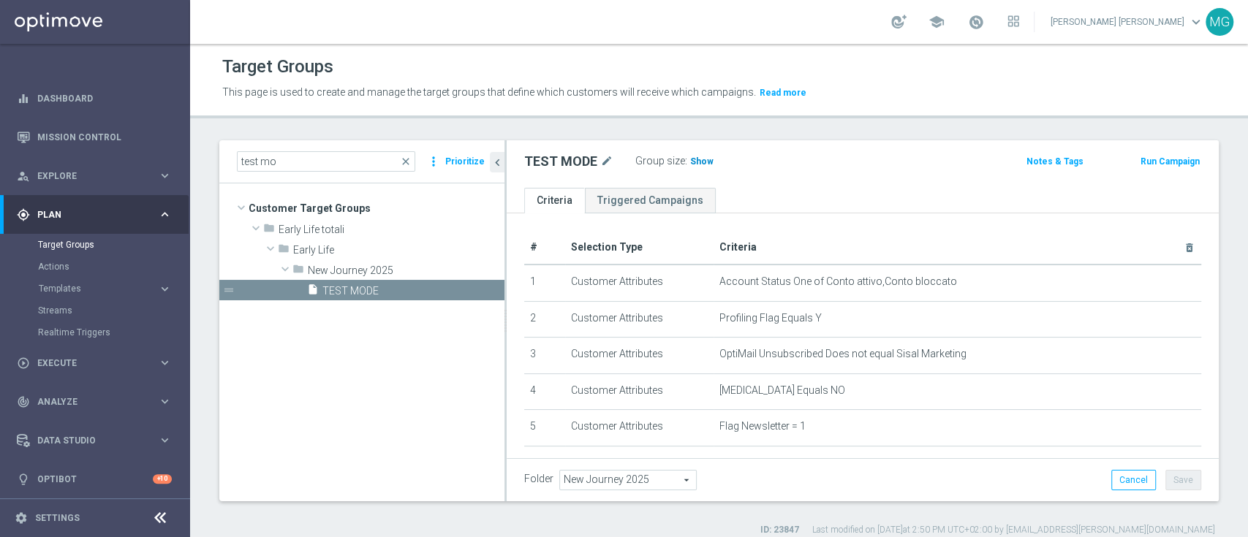
click at [702, 163] on span "Show" at bounding box center [701, 161] width 23 height 10
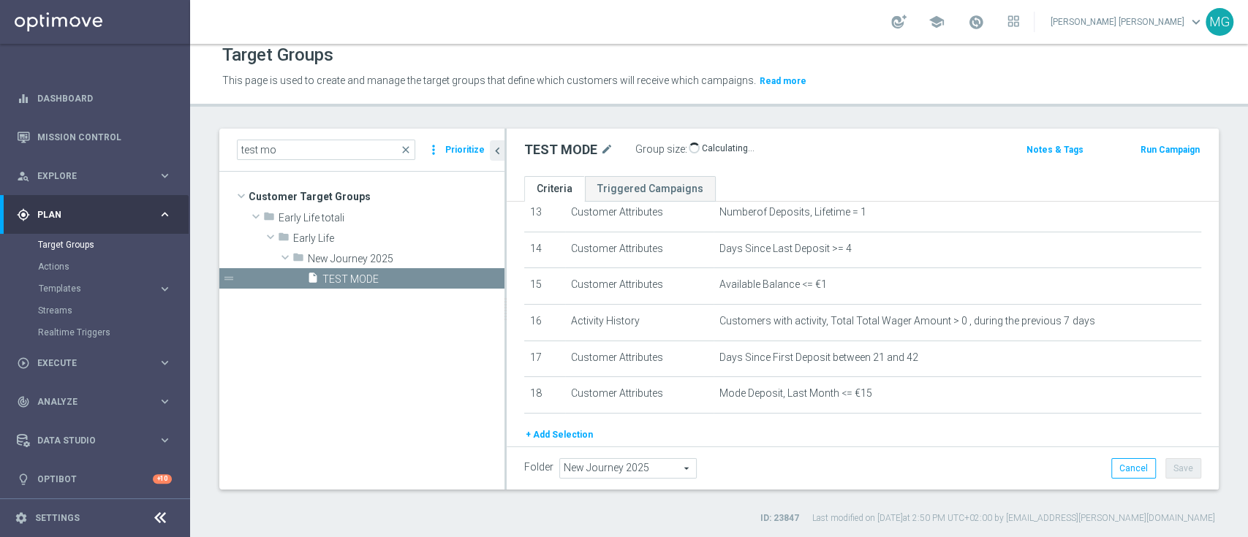
scroll to position [547, 0]
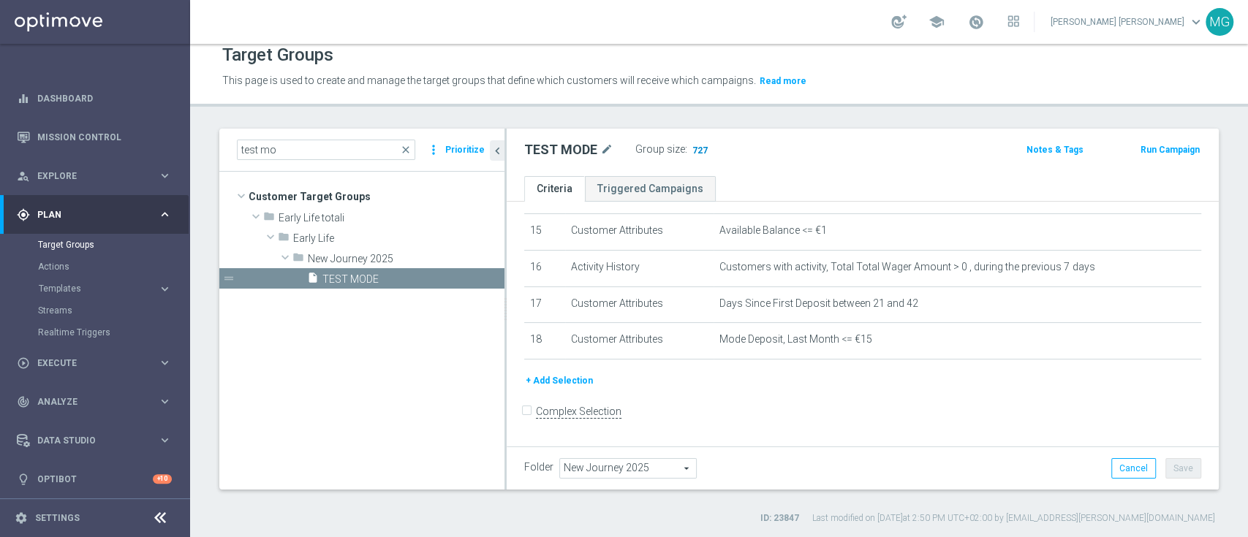
click at [695, 145] on span "727" at bounding box center [700, 152] width 18 height 14
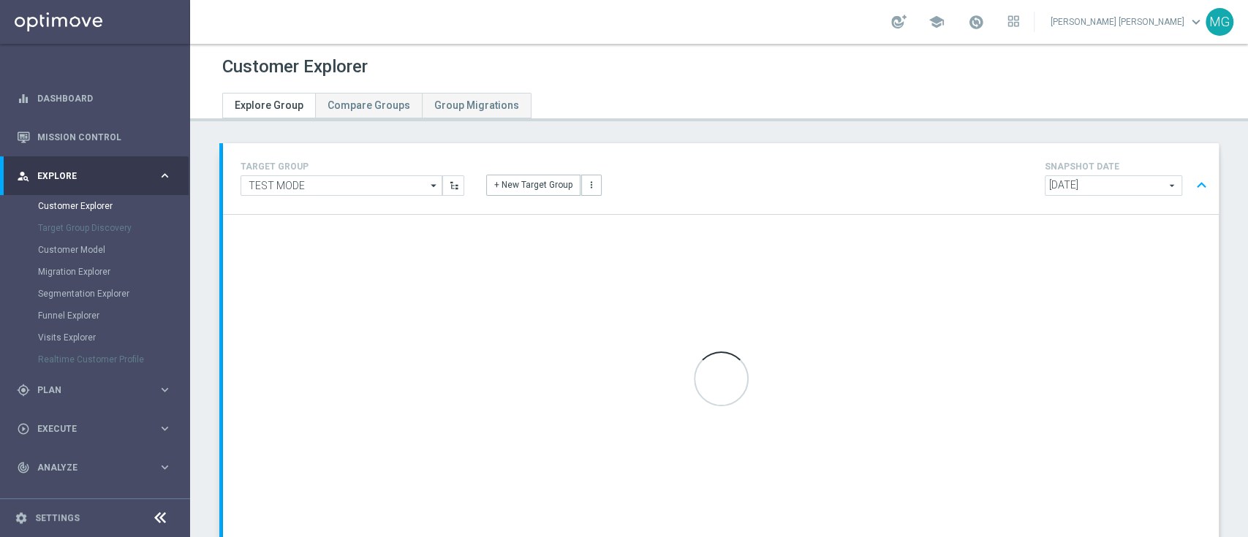
scroll to position [99, 0]
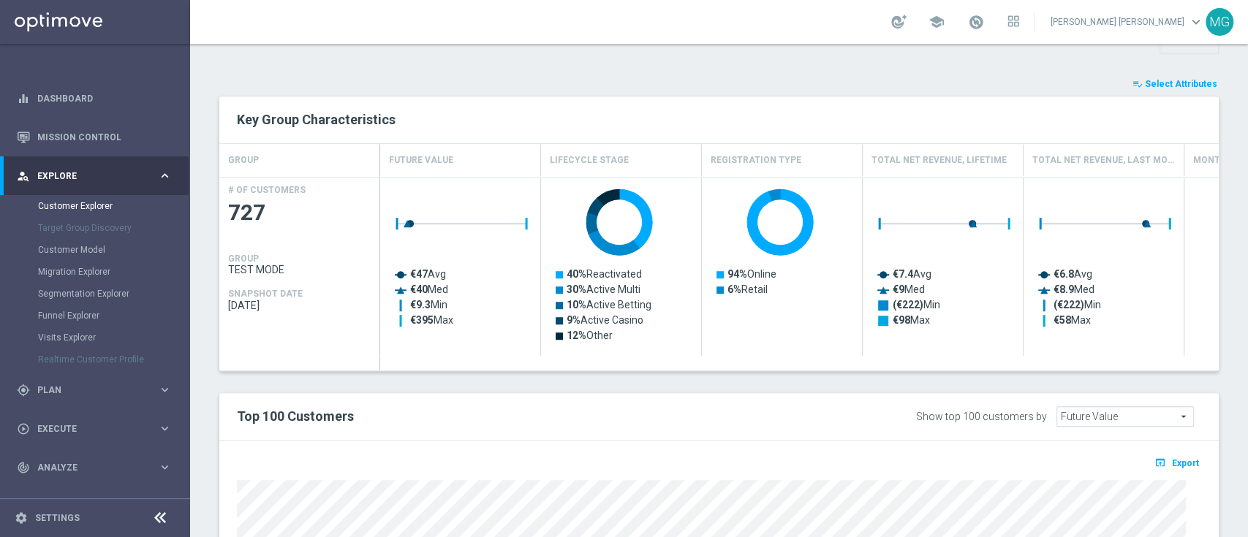
scroll to position [550, 0]
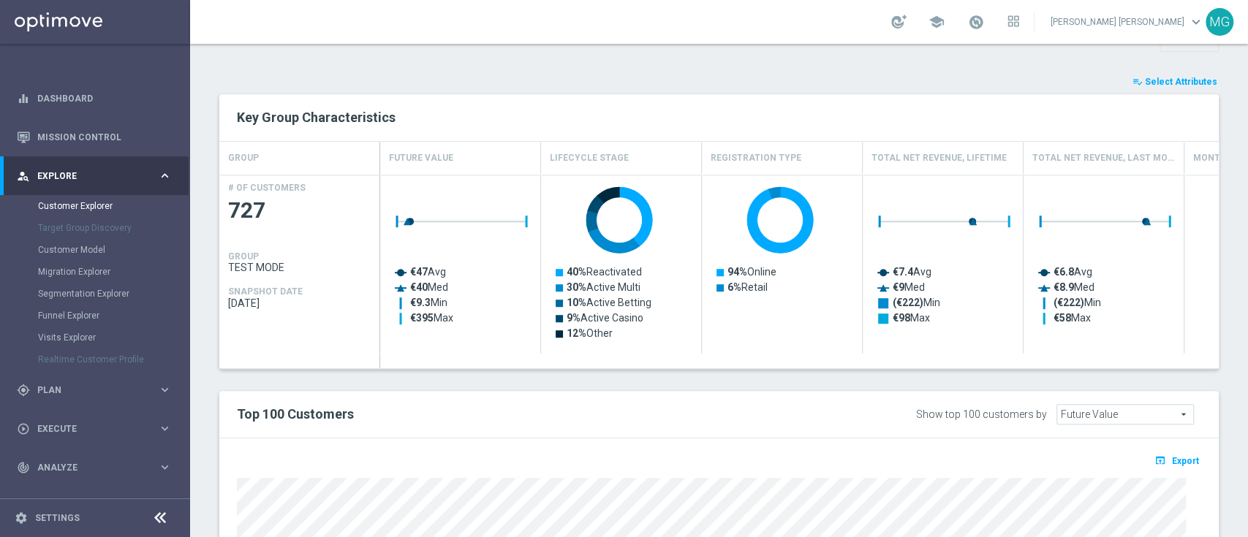
click at [1177, 78] on span "Select Attributes" at bounding box center [1181, 82] width 72 height 10
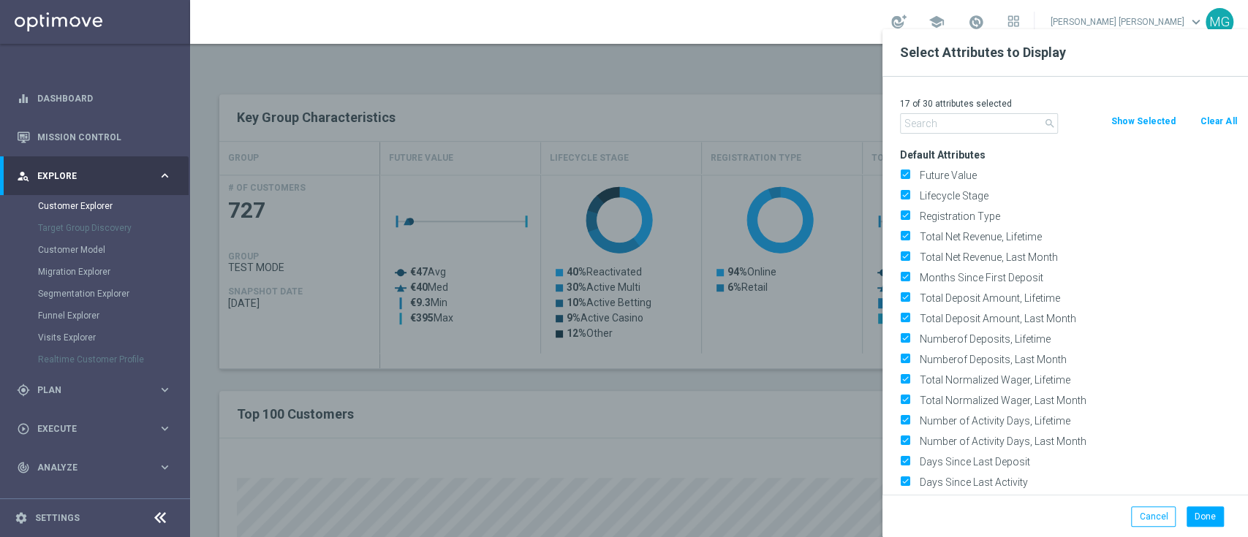
click at [1227, 121] on button "Clear All" at bounding box center [1218, 121] width 39 height 16
checkbox input "false"
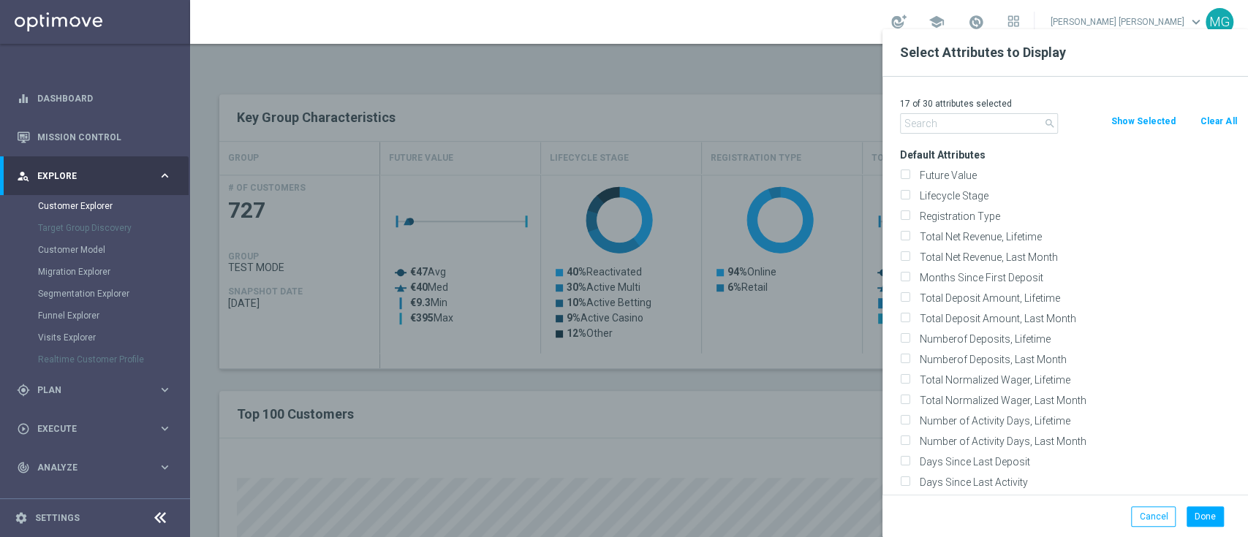
checkbox input "false"
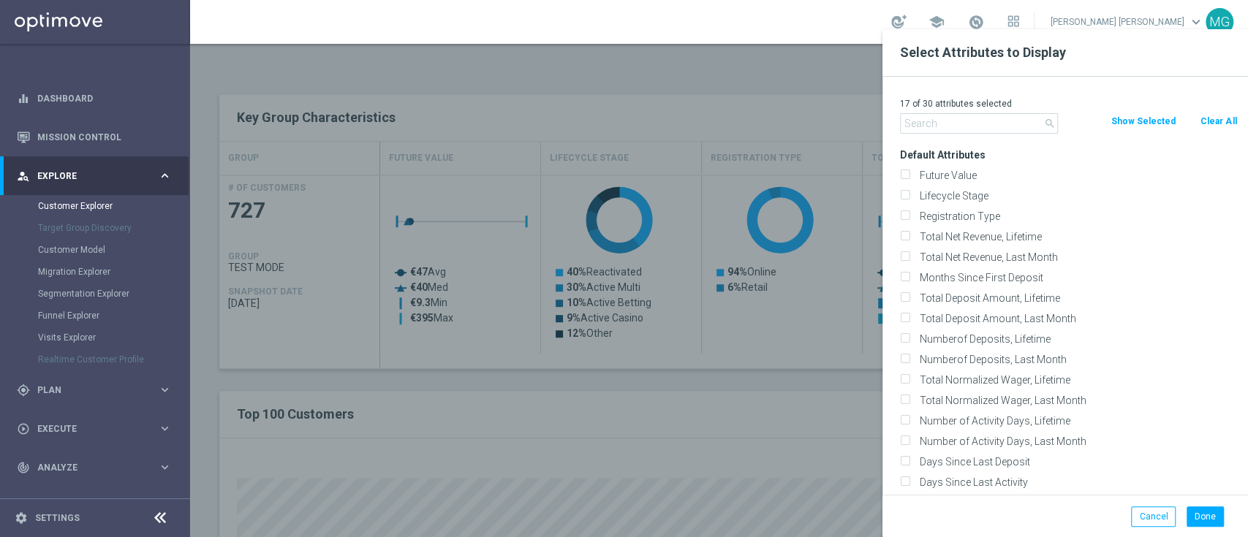
checkbox input "false"
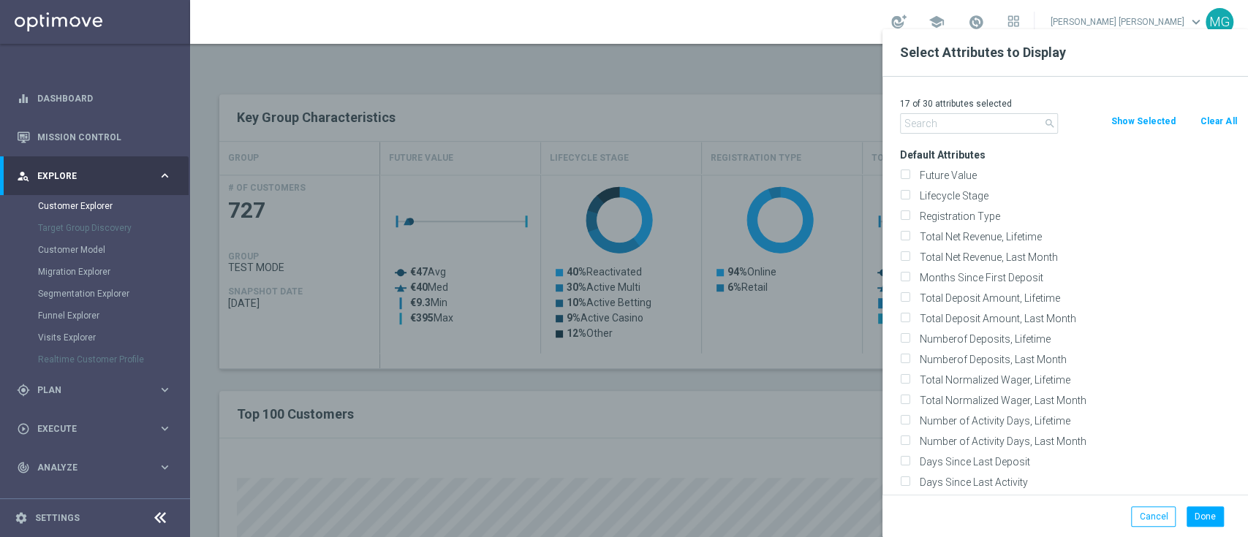
checkbox input "false"
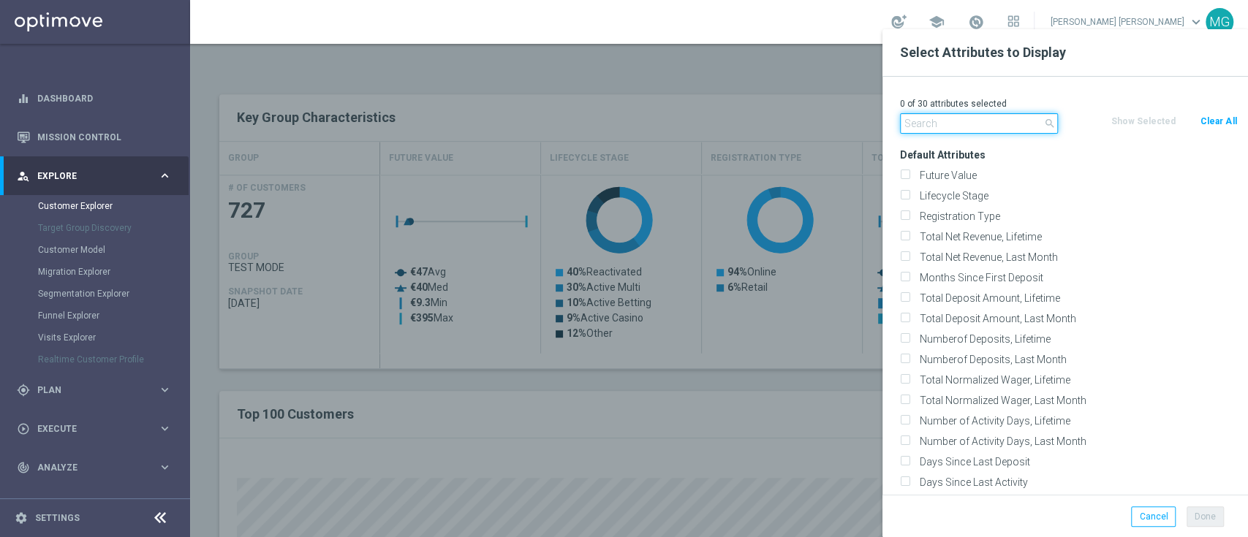
click at [979, 126] on input "text" at bounding box center [979, 123] width 158 height 20
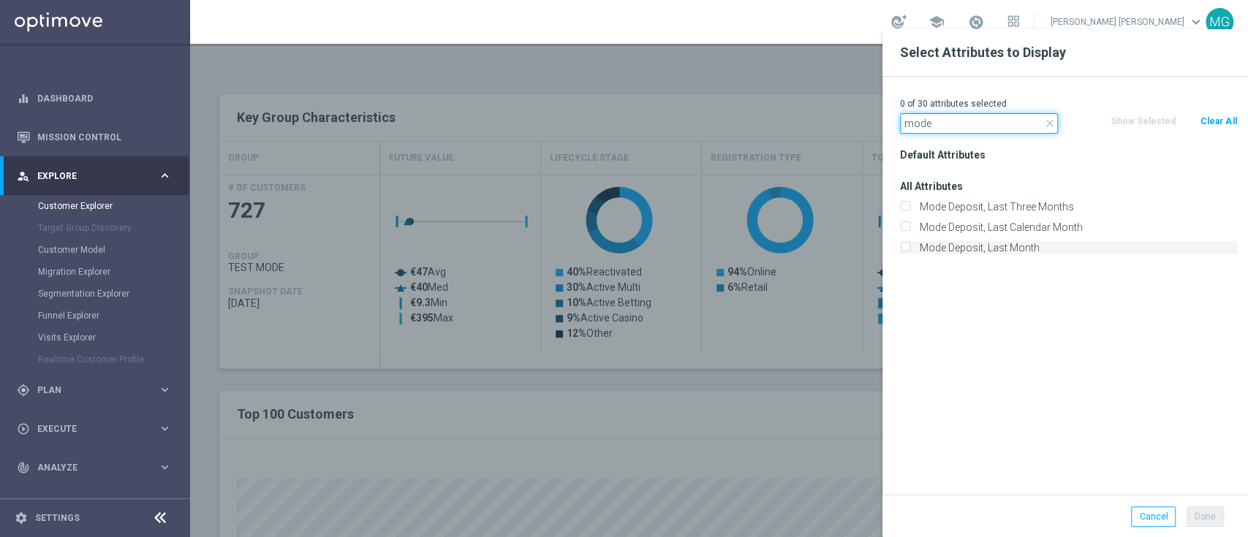
type input "mode"
click at [968, 250] on label "Mode Deposit, Last Month" at bounding box center [1075, 247] width 322 height 13
click at [909, 250] on input "Mode Deposit, Last Month" at bounding box center [905, 250] width 10 height 10
checkbox input "true"
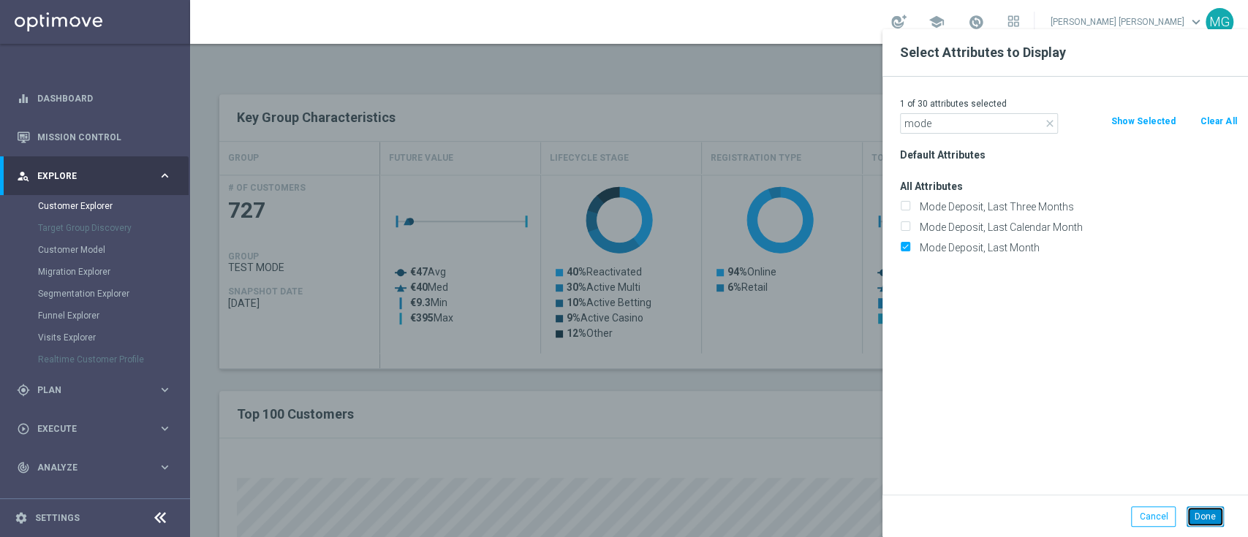
click at [1210, 521] on button "Done" at bounding box center [1204, 517] width 37 height 20
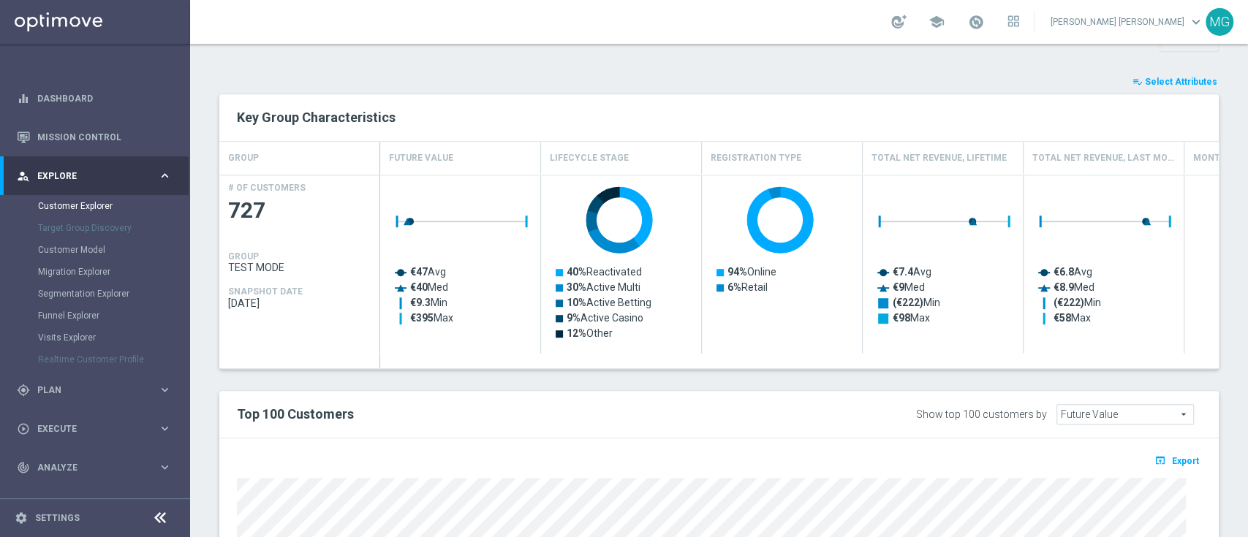
type input "Search"
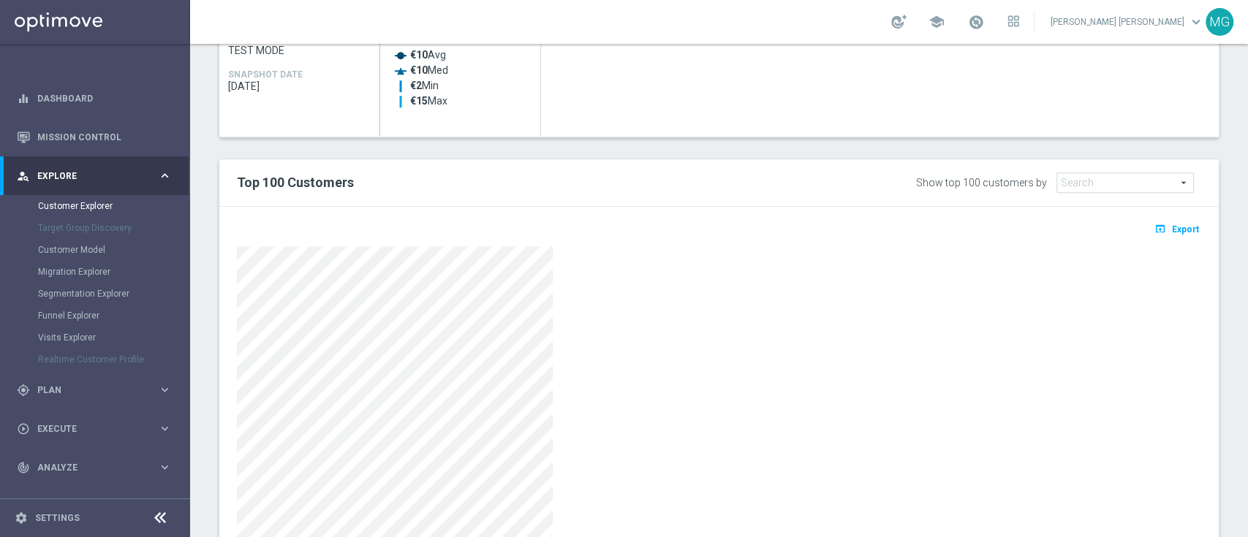
scroll to position [828, 0]
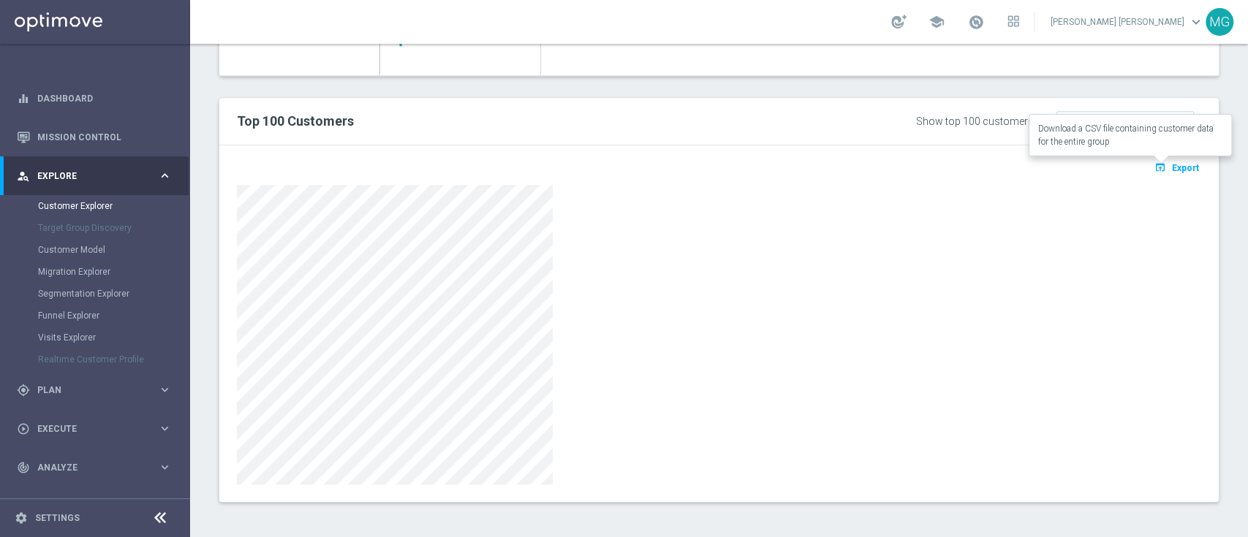
click at [1173, 163] on span "Export" at bounding box center [1185, 168] width 27 height 10
click at [1181, 170] on span "Export" at bounding box center [1185, 168] width 27 height 10
